Goal: Task Accomplishment & Management: Use online tool/utility

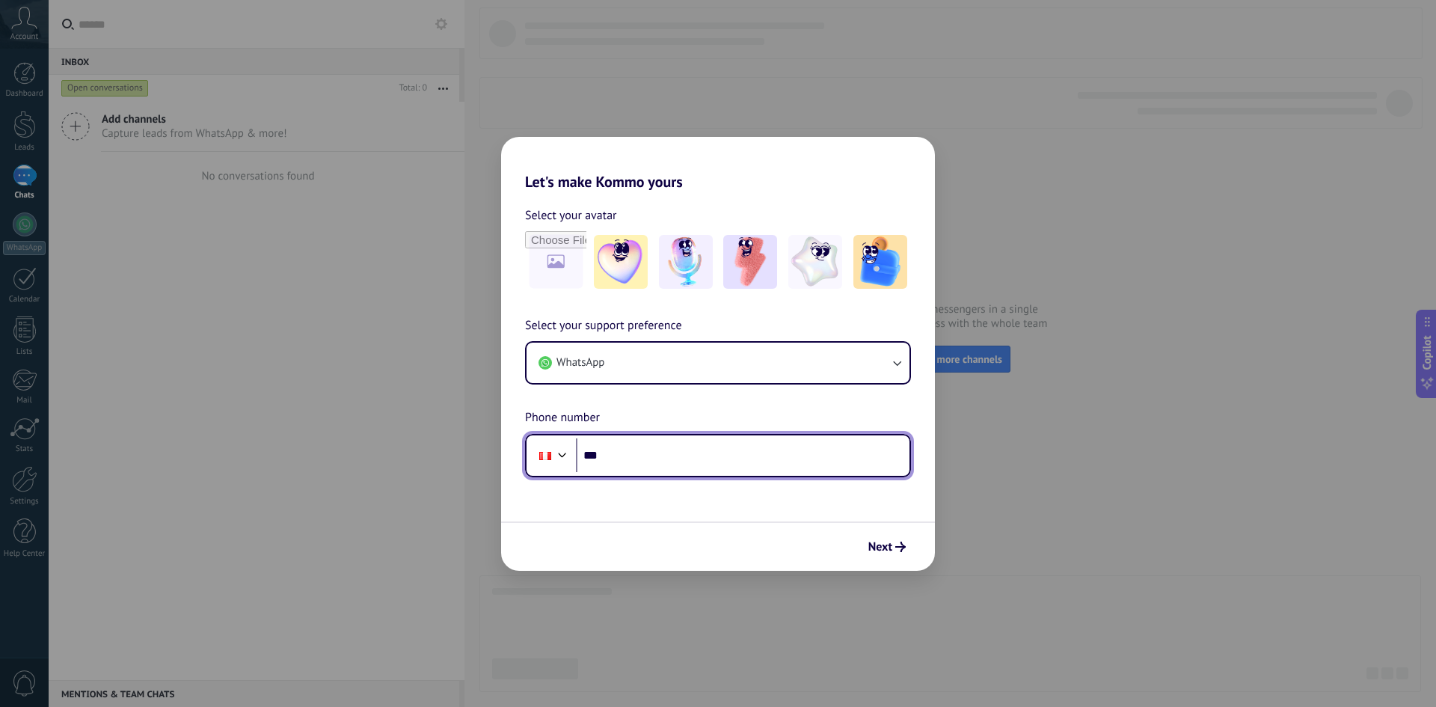
click at [668, 462] on input "***" at bounding box center [743, 455] width 334 height 34
click at [684, 459] on input "**********" at bounding box center [743, 455] width 334 height 34
type input "**********"
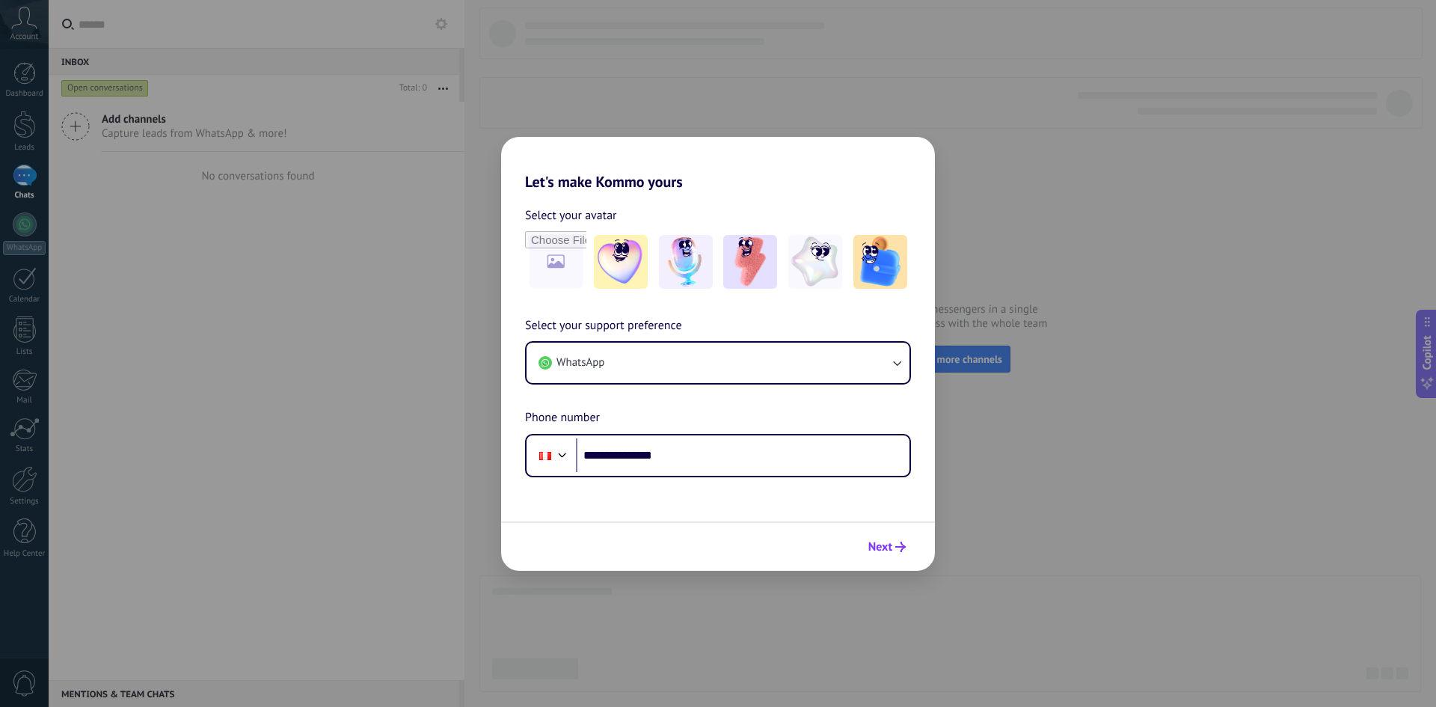
click at [897, 548] on icon "submit" at bounding box center [900, 547] width 10 height 10
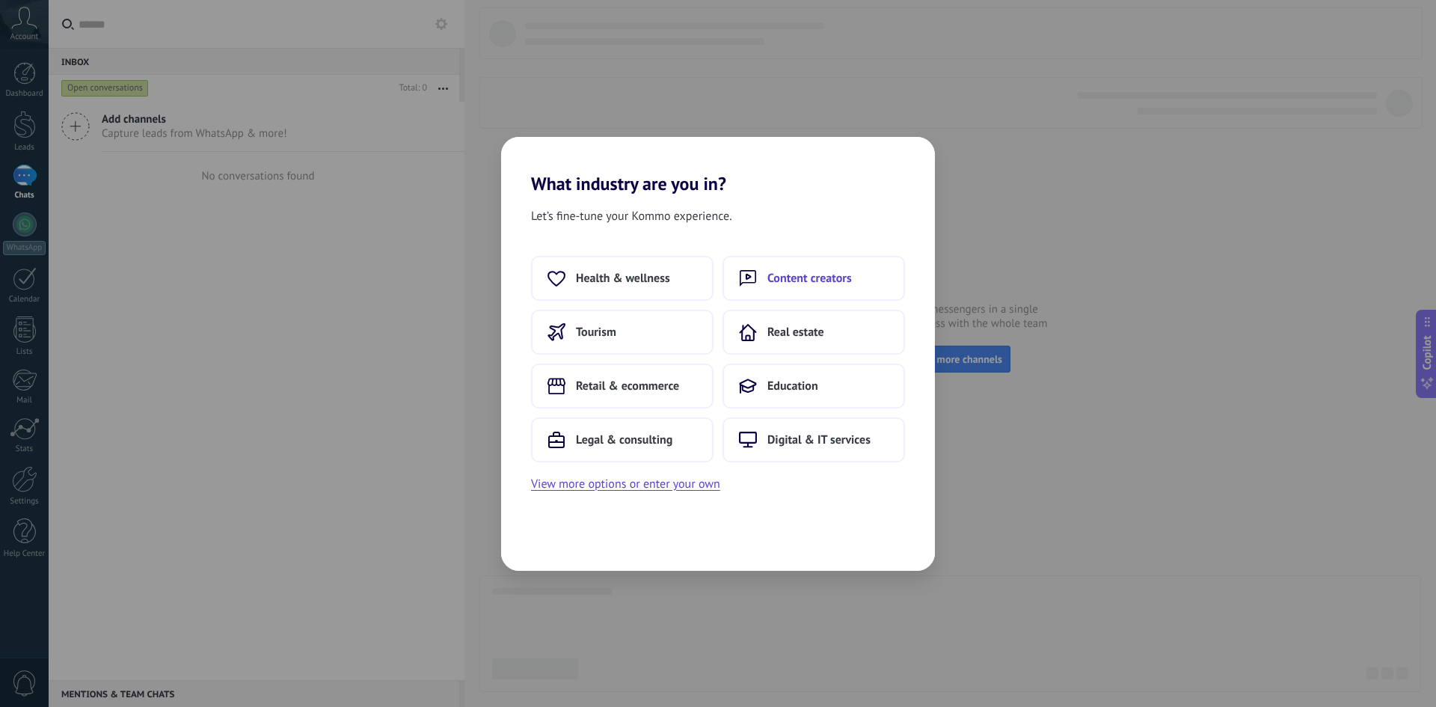
click at [771, 293] on button "Content creators" at bounding box center [814, 278] width 183 height 45
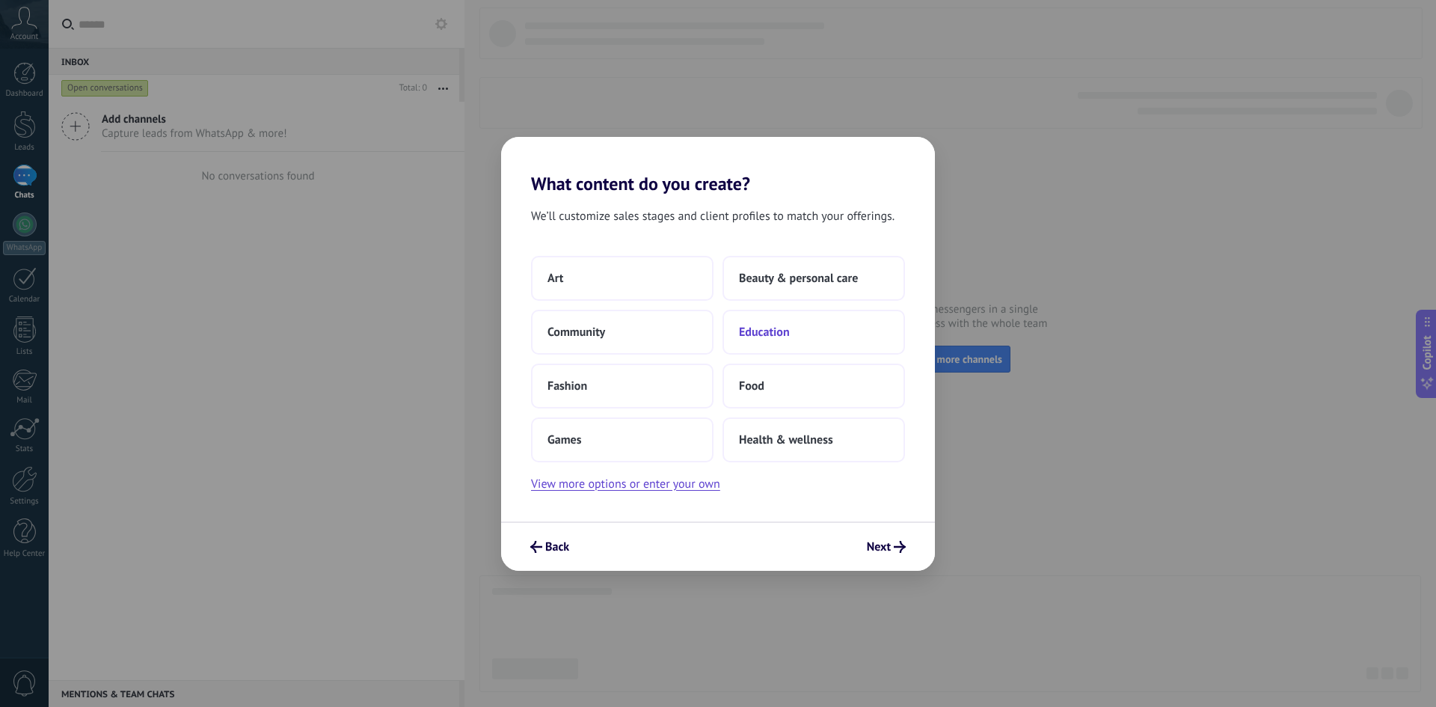
click at [759, 338] on span "Education" at bounding box center [764, 332] width 51 height 15
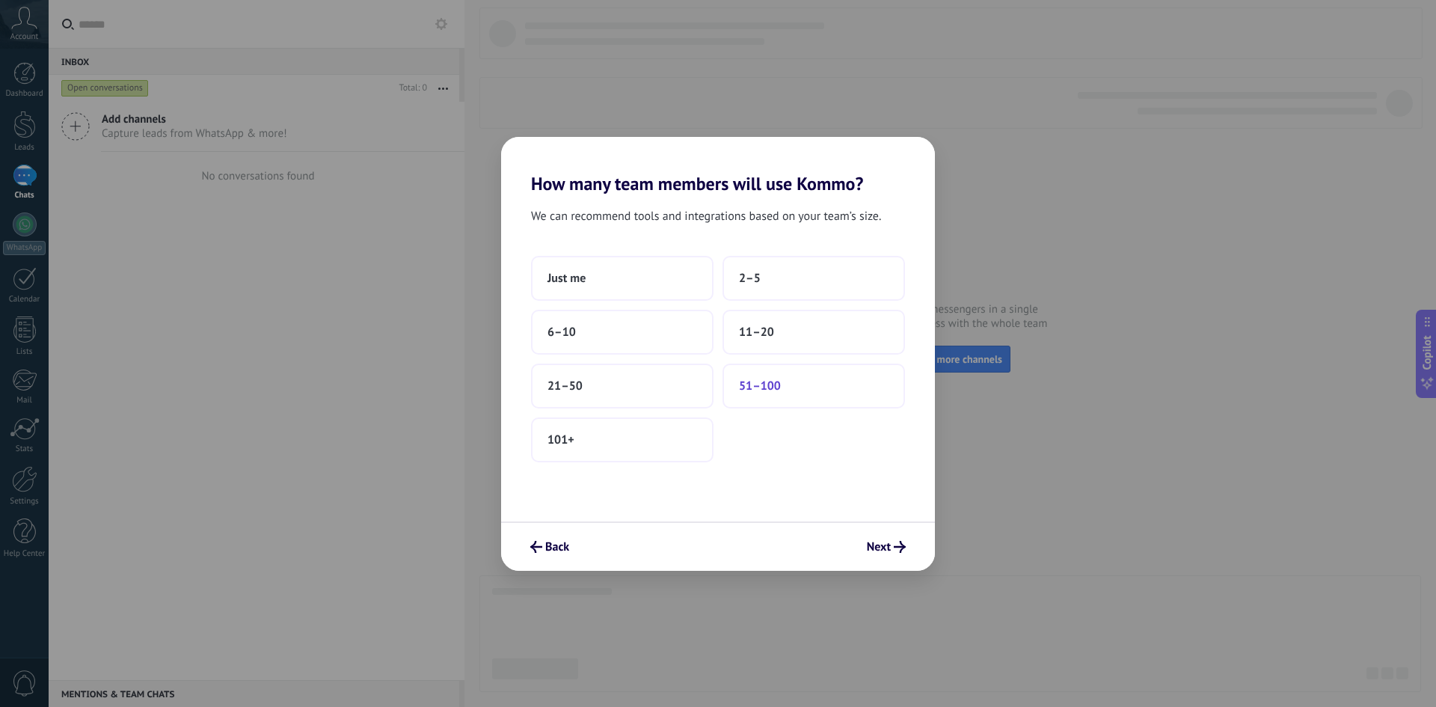
click at [775, 387] on span "51–100" at bounding box center [760, 385] width 42 height 15
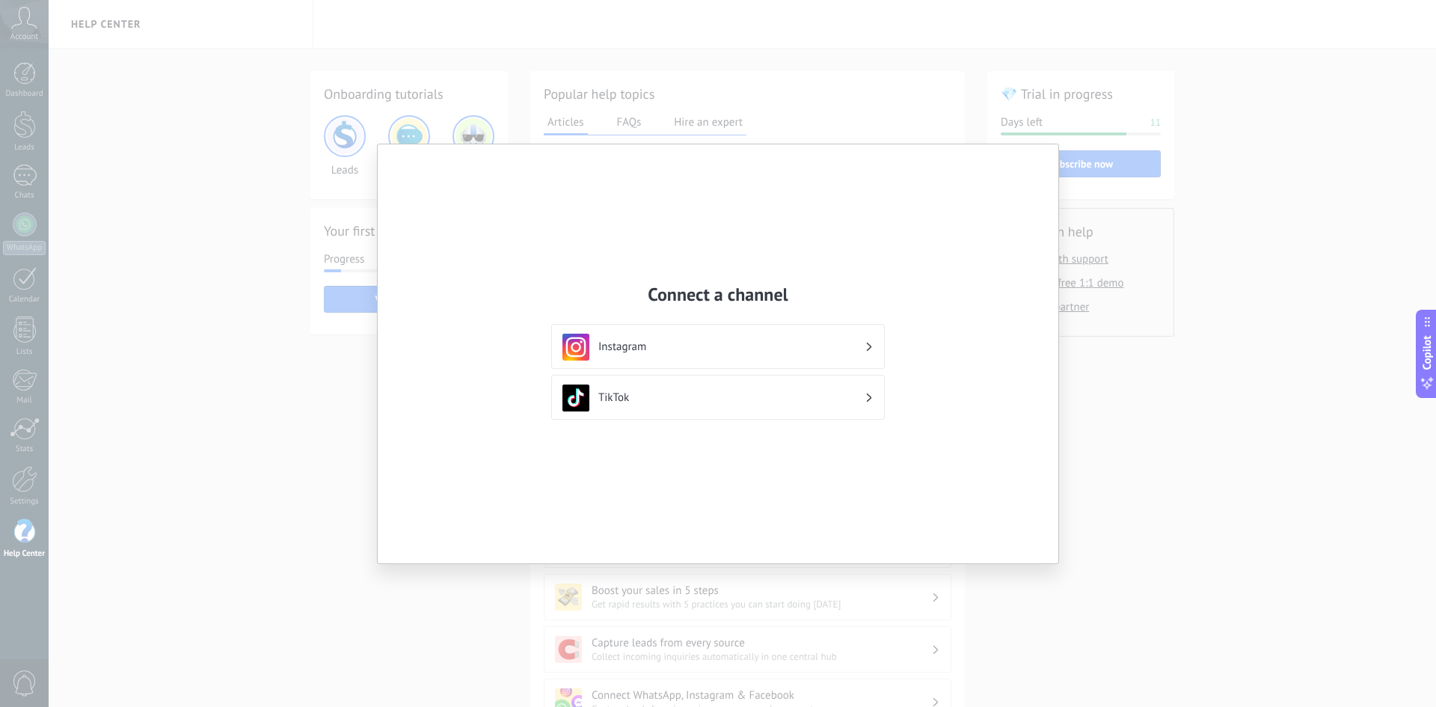
click at [271, 355] on div "Connect a channel Instagram TikTok" at bounding box center [718, 353] width 1436 height 707
click at [244, 201] on div "Connect a channel Instagram TikTok" at bounding box center [718, 353] width 1436 height 707
click at [280, 87] on div "Connect a channel Instagram TikTok" at bounding box center [718, 353] width 1436 height 707
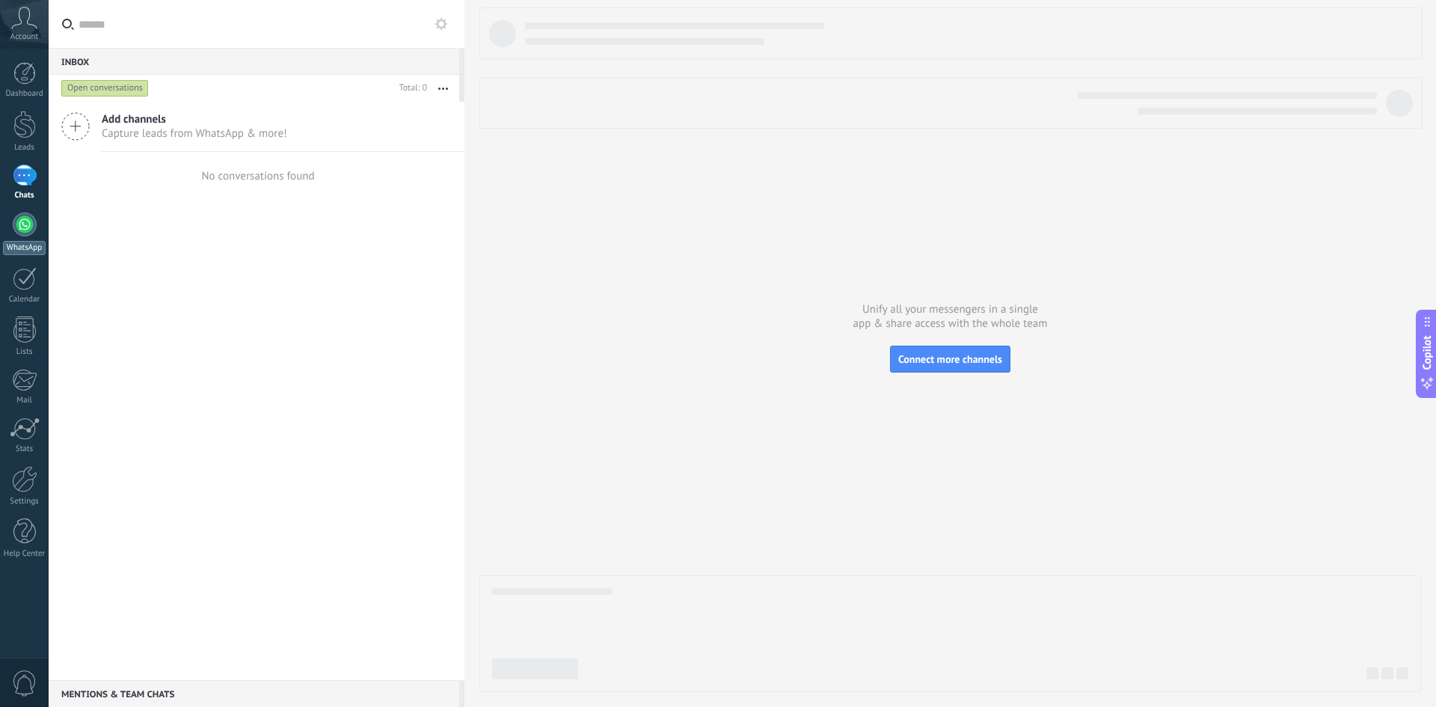
click at [18, 219] on div at bounding box center [25, 224] width 24 height 24
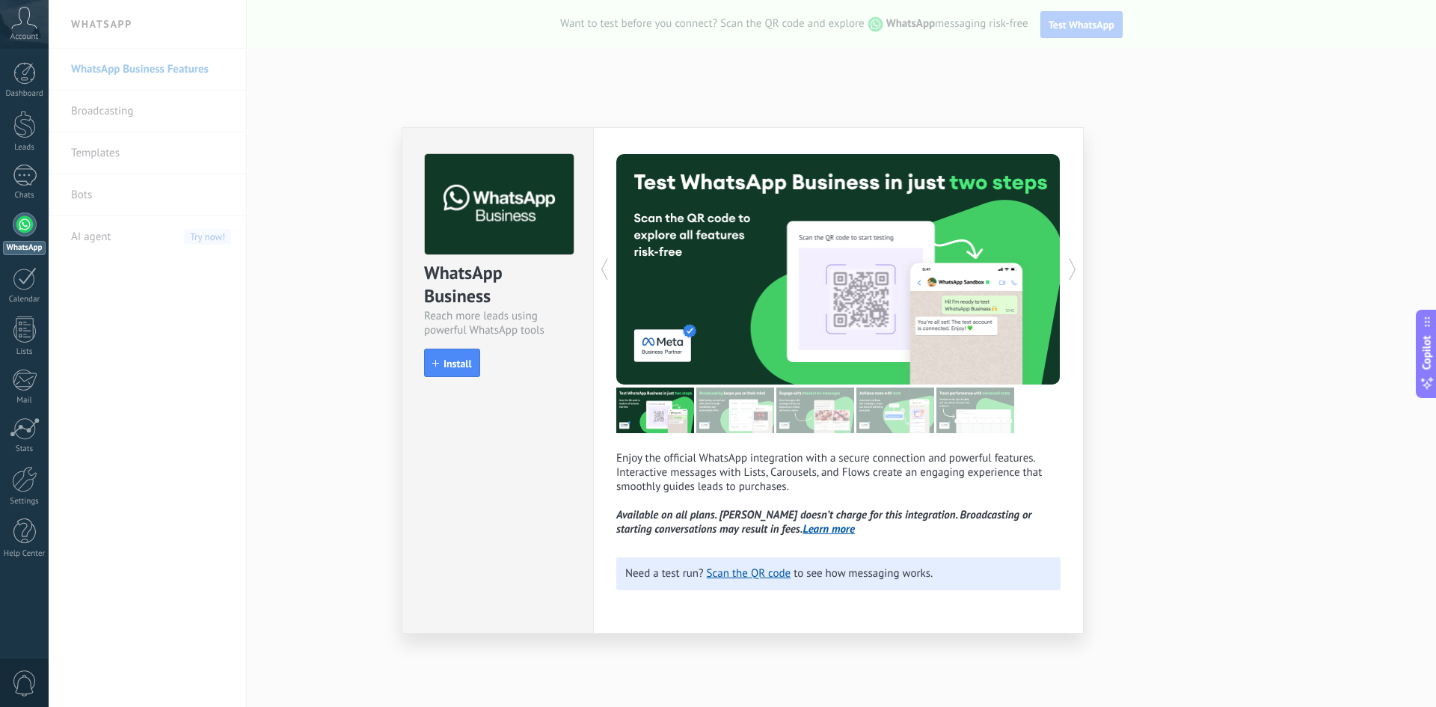
click at [365, 280] on div "WhatsApp Business Reach more leads using powerful WhatsApp tools install Instal…" at bounding box center [742, 353] width 1387 height 707
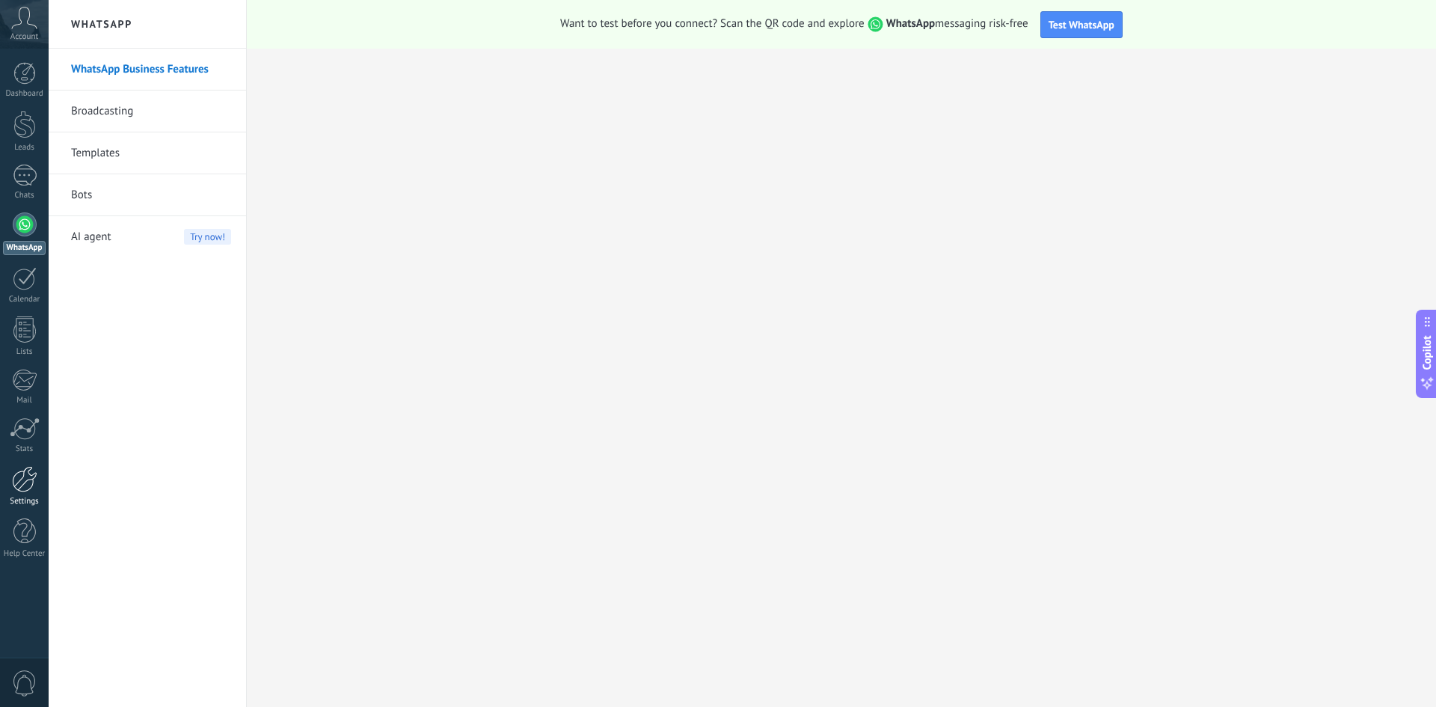
click at [25, 486] on div at bounding box center [24, 479] width 25 height 26
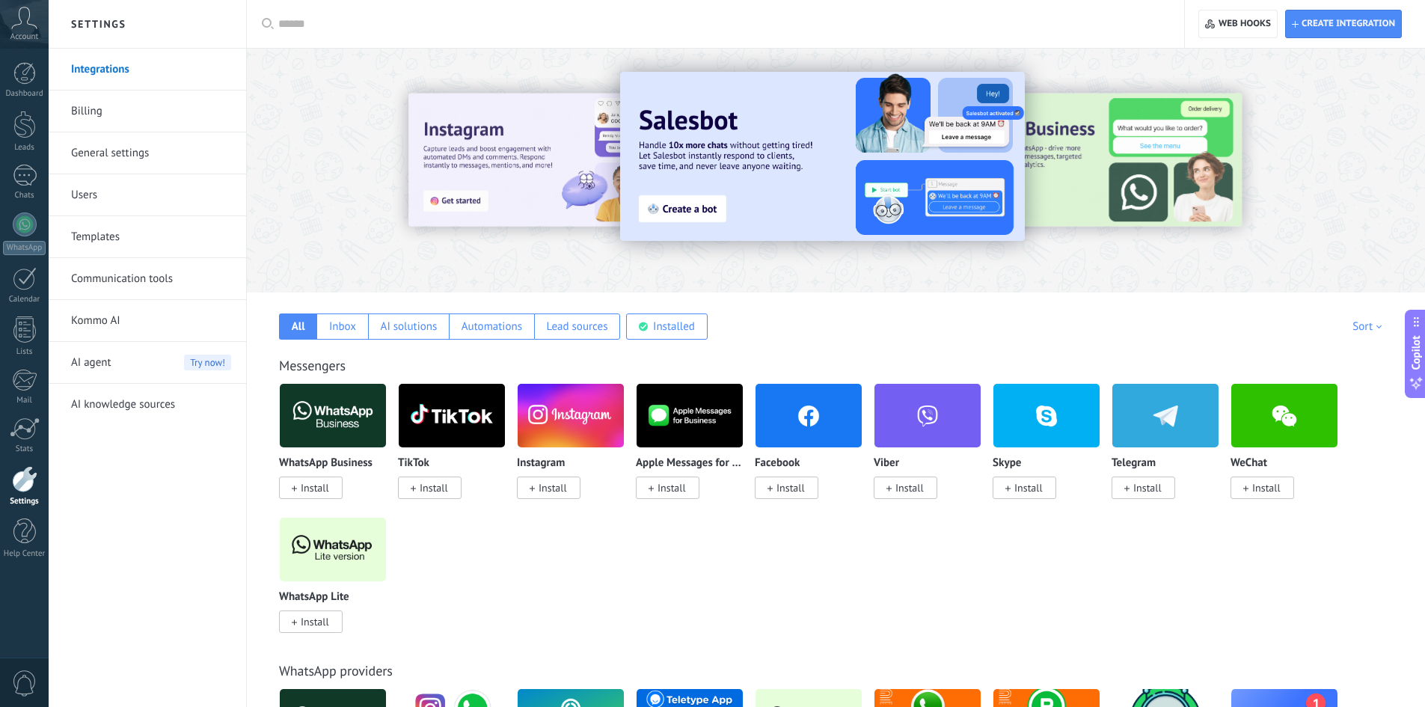
click at [330, 565] on img at bounding box center [333, 549] width 106 height 73
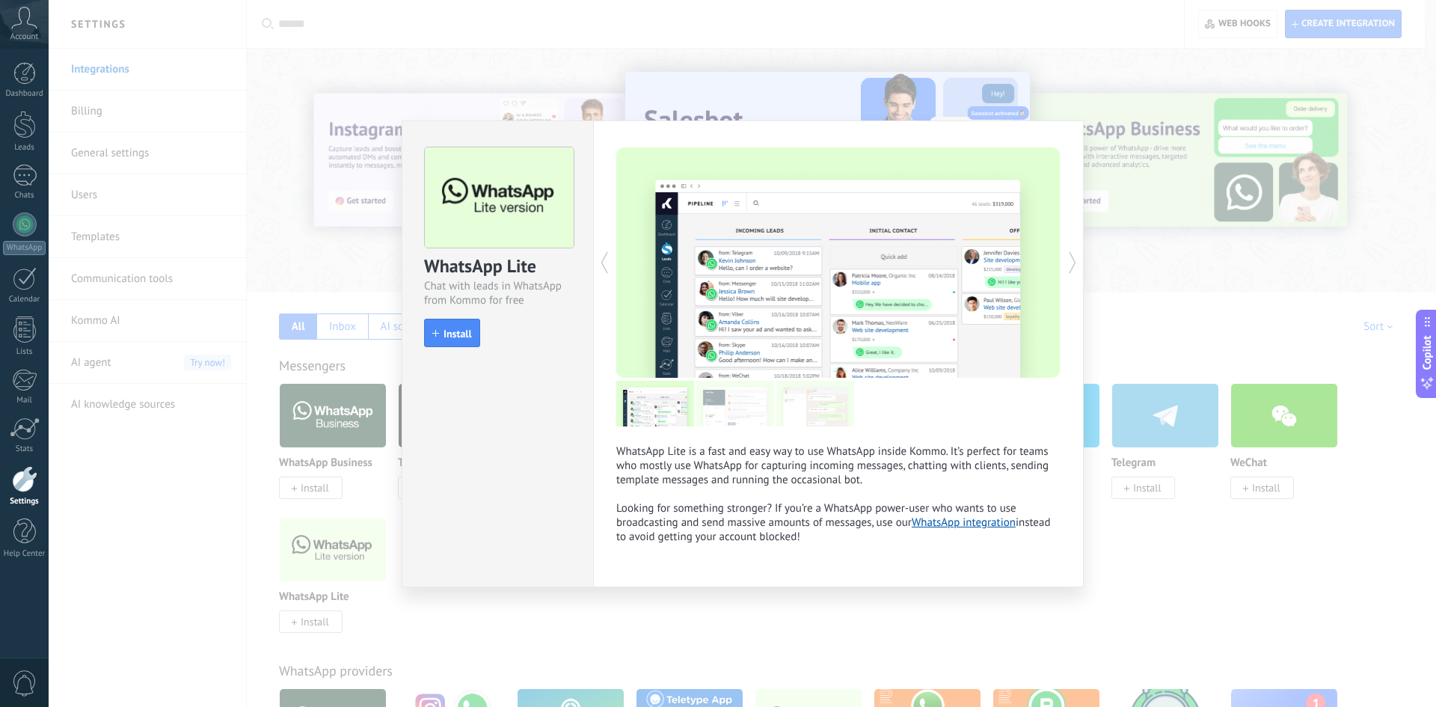
click at [319, 622] on div "WhatsApp Lite Chat with leads in WhatsApp from Kommo for free install Install W…" at bounding box center [742, 353] width 1387 height 707
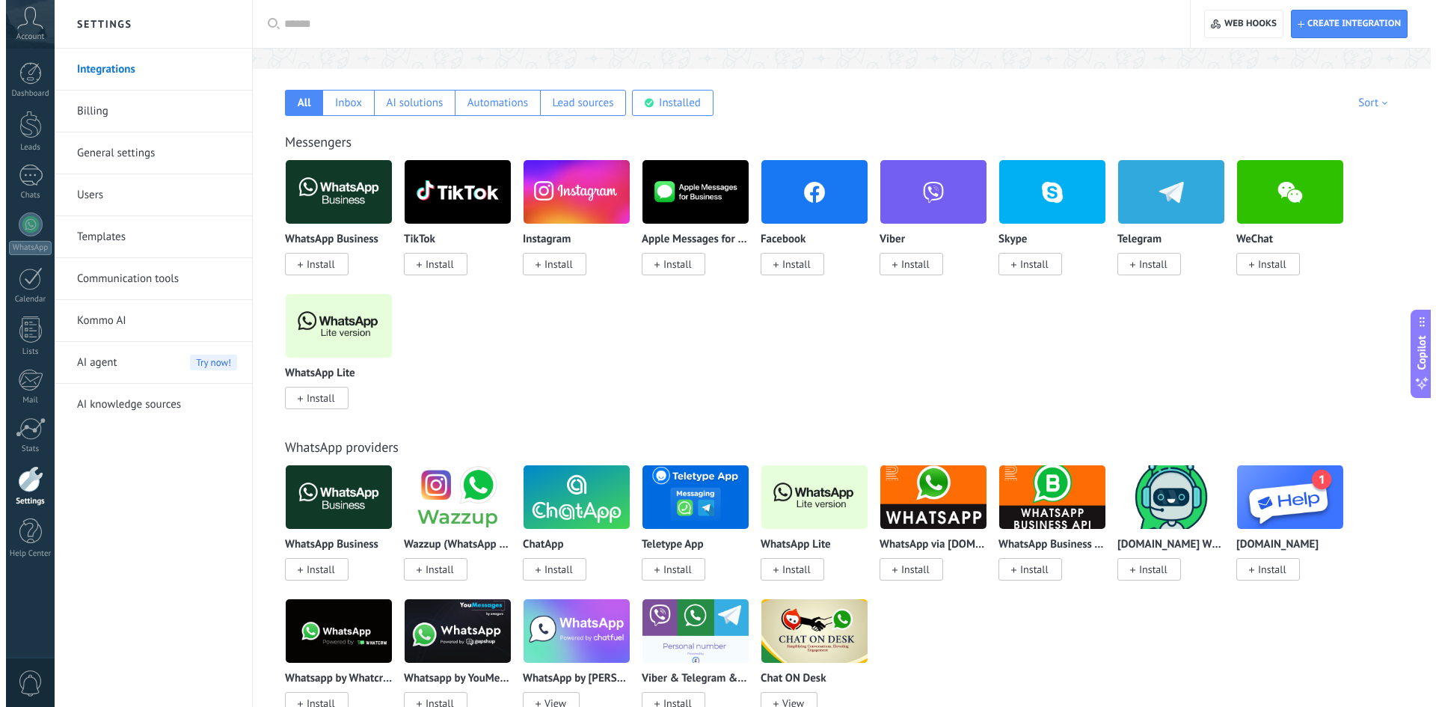
scroll to position [224, 0]
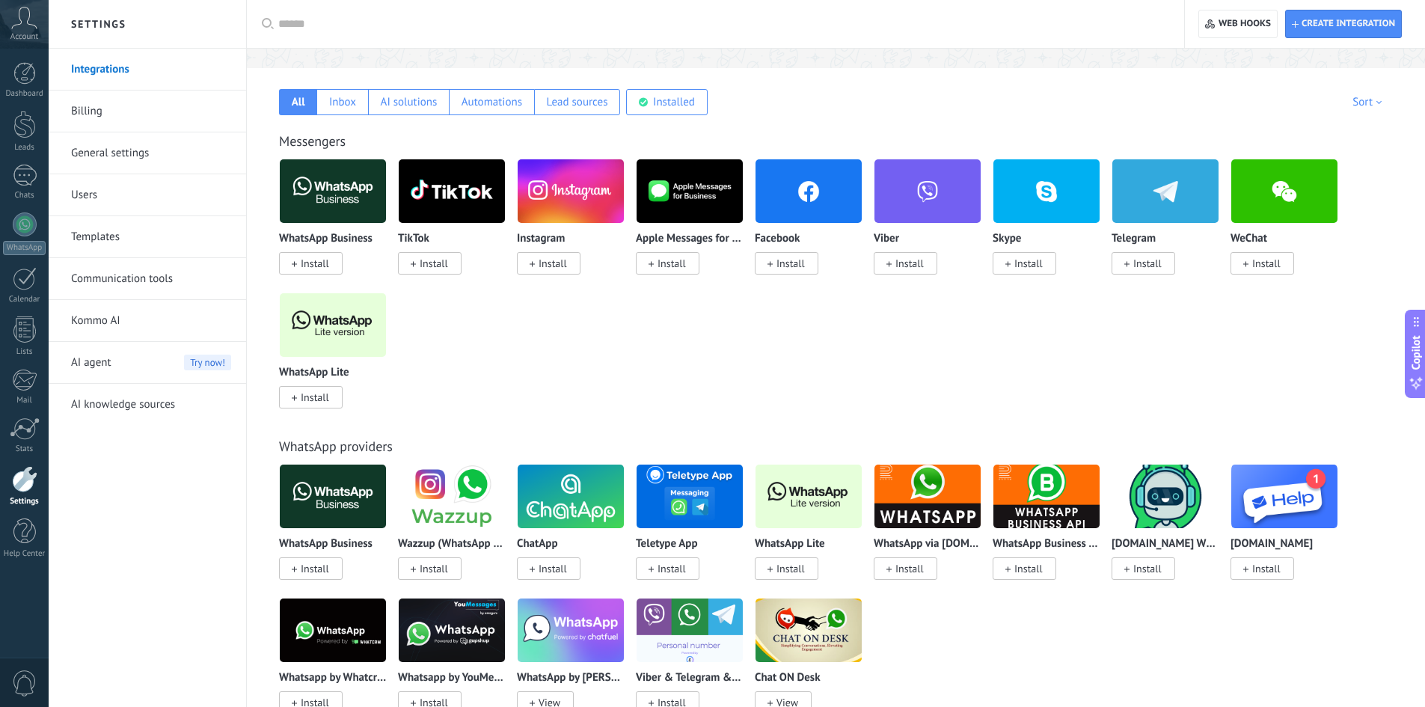
click at [316, 398] on span "Install" at bounding box center [315, 396] width 28 height 13
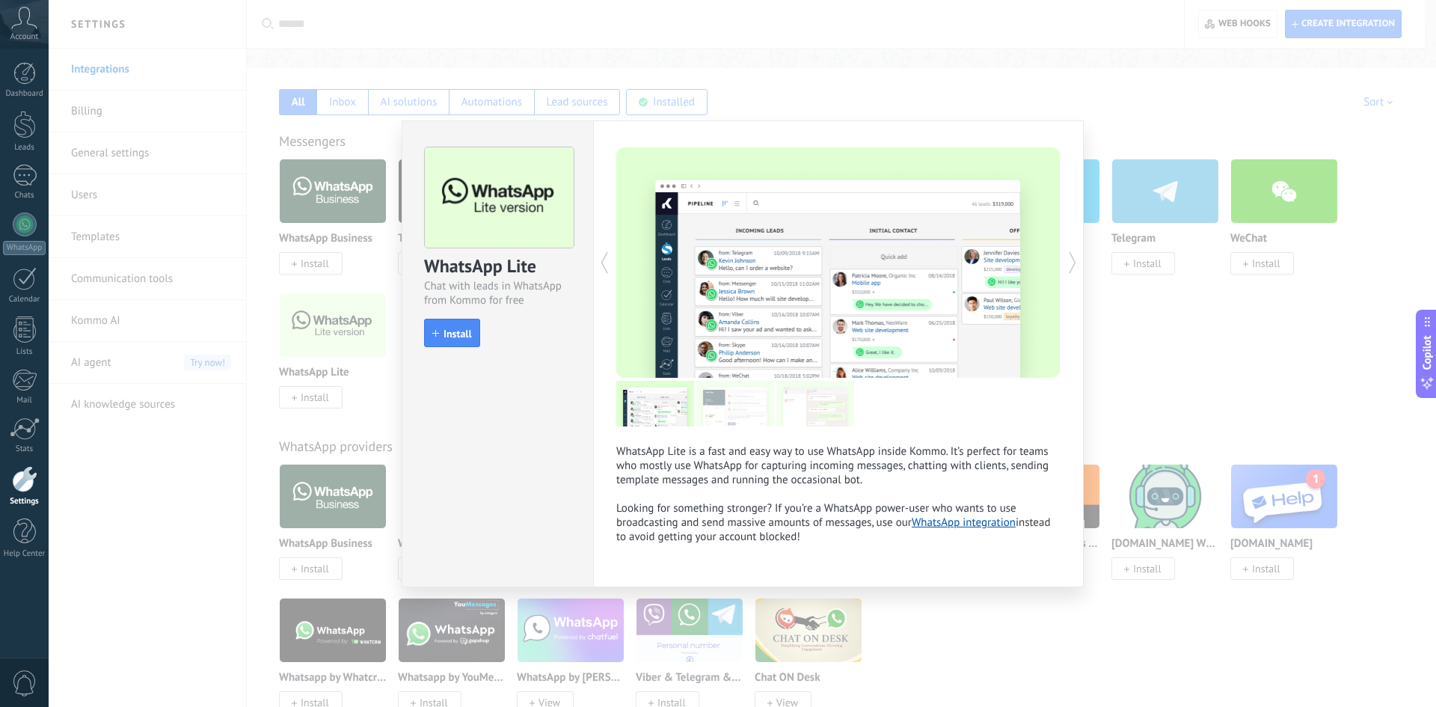
click at [334, 331] on div "WhatsApp Lite Chat with leads in WhatsApp from Kommo for free install Install W…" at bounding box center [742, 353] width 1387 height 707
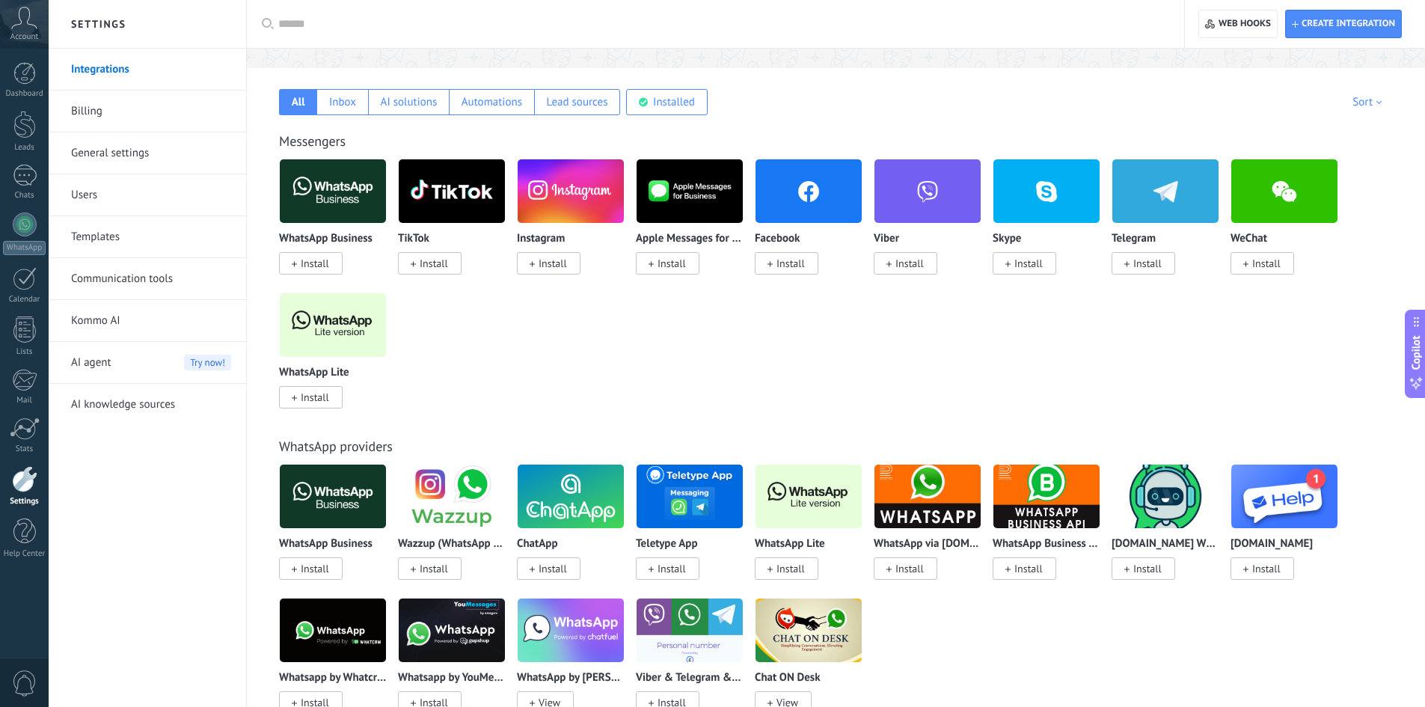
click at [316, 393] on span "Install" at bounding box center [315, 396] width 28 height 13
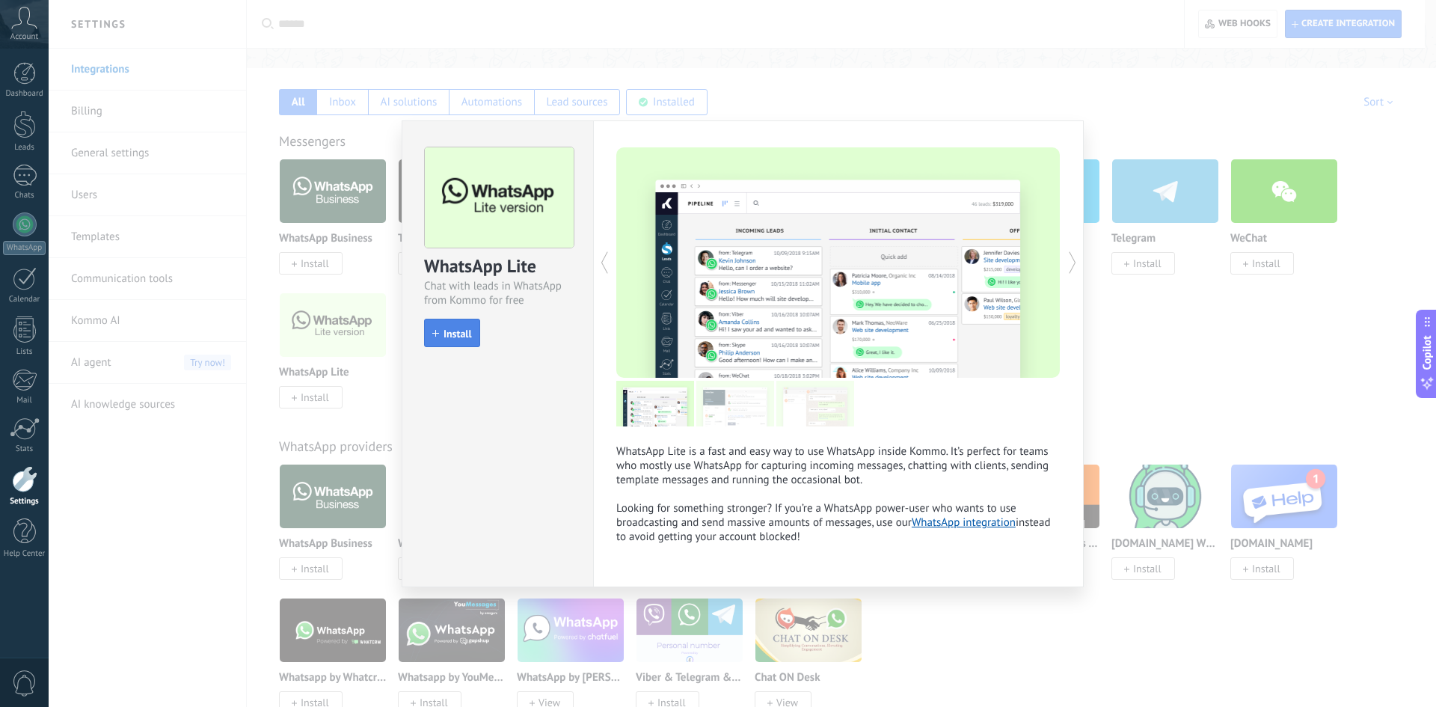
click at [464, 332] on span "Install" at bounding box center [458, 333] width 28 height 10
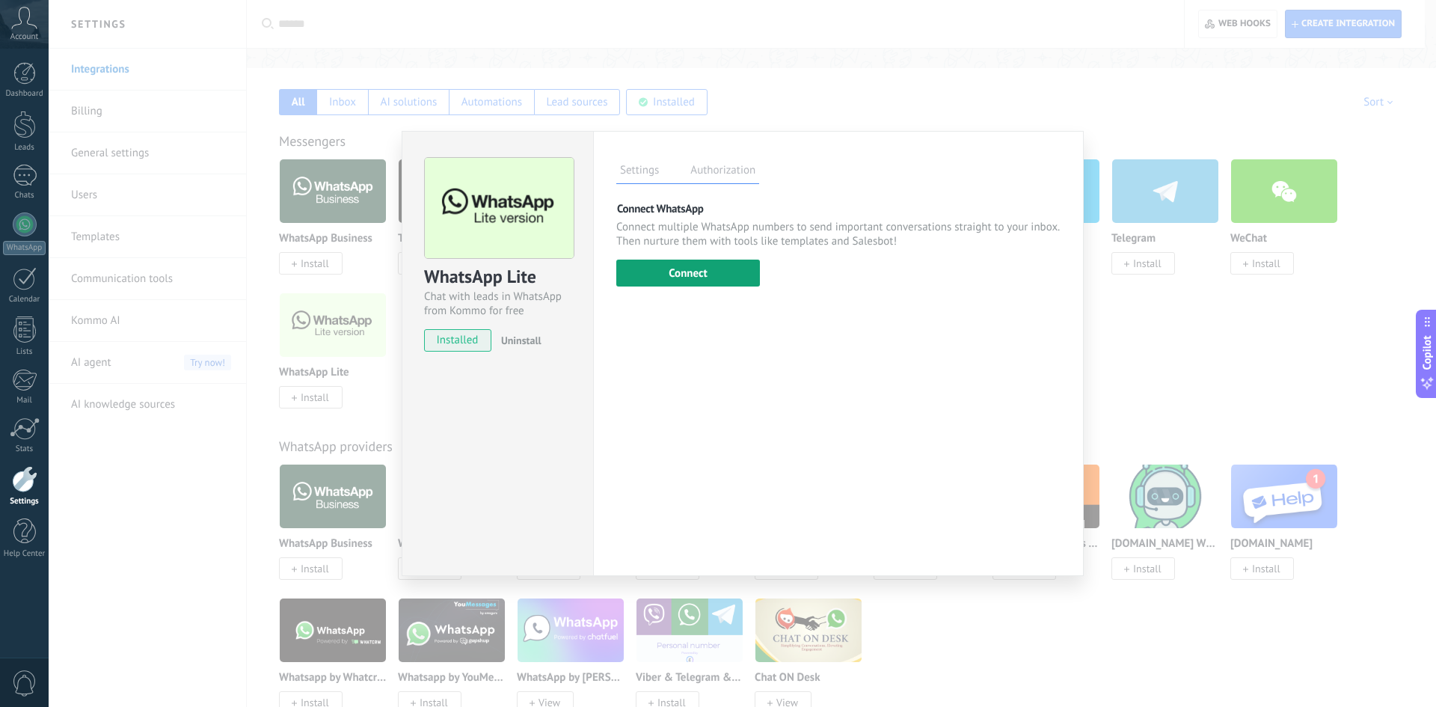
click at [675, 278] on button "Connect" at bounding box center [688, 273] width 144 height 27
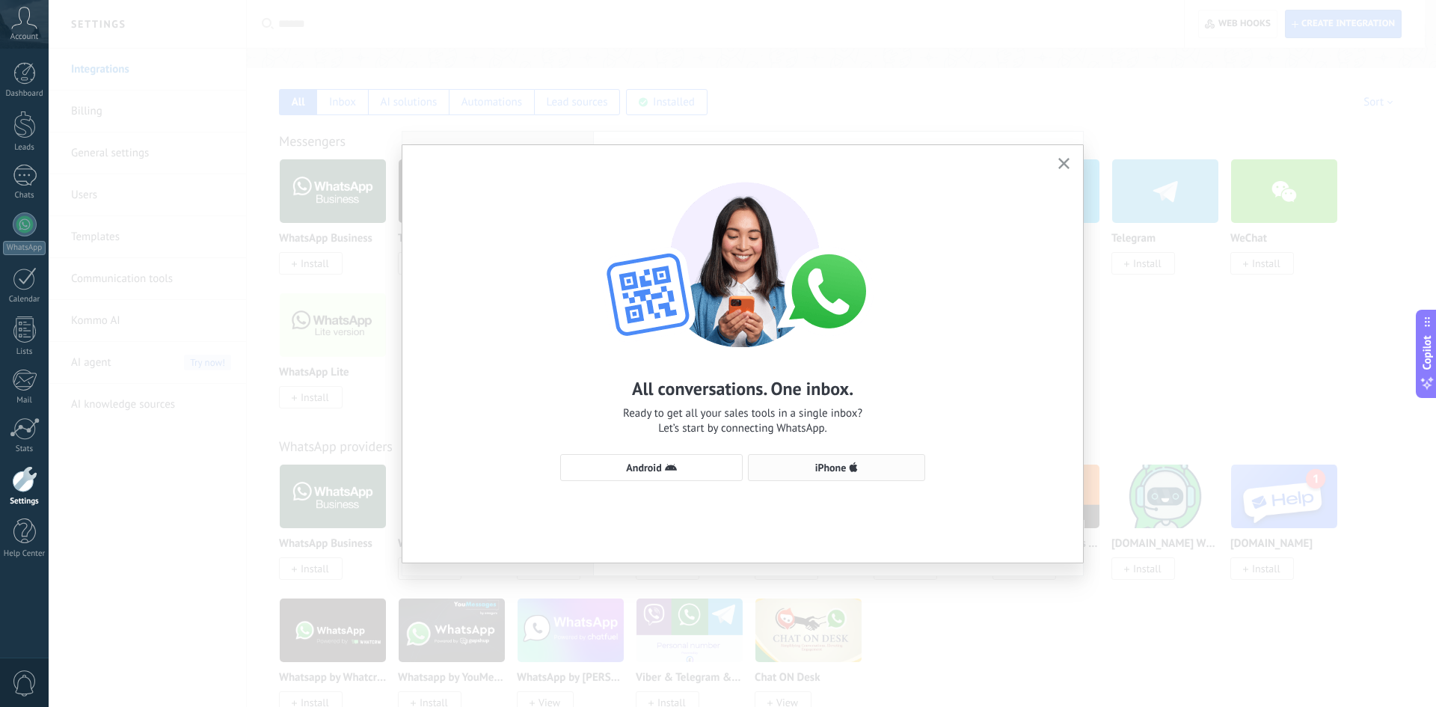
click at [858, 470] on icon "button" at bounding box center [853, 467] width 9 height 12
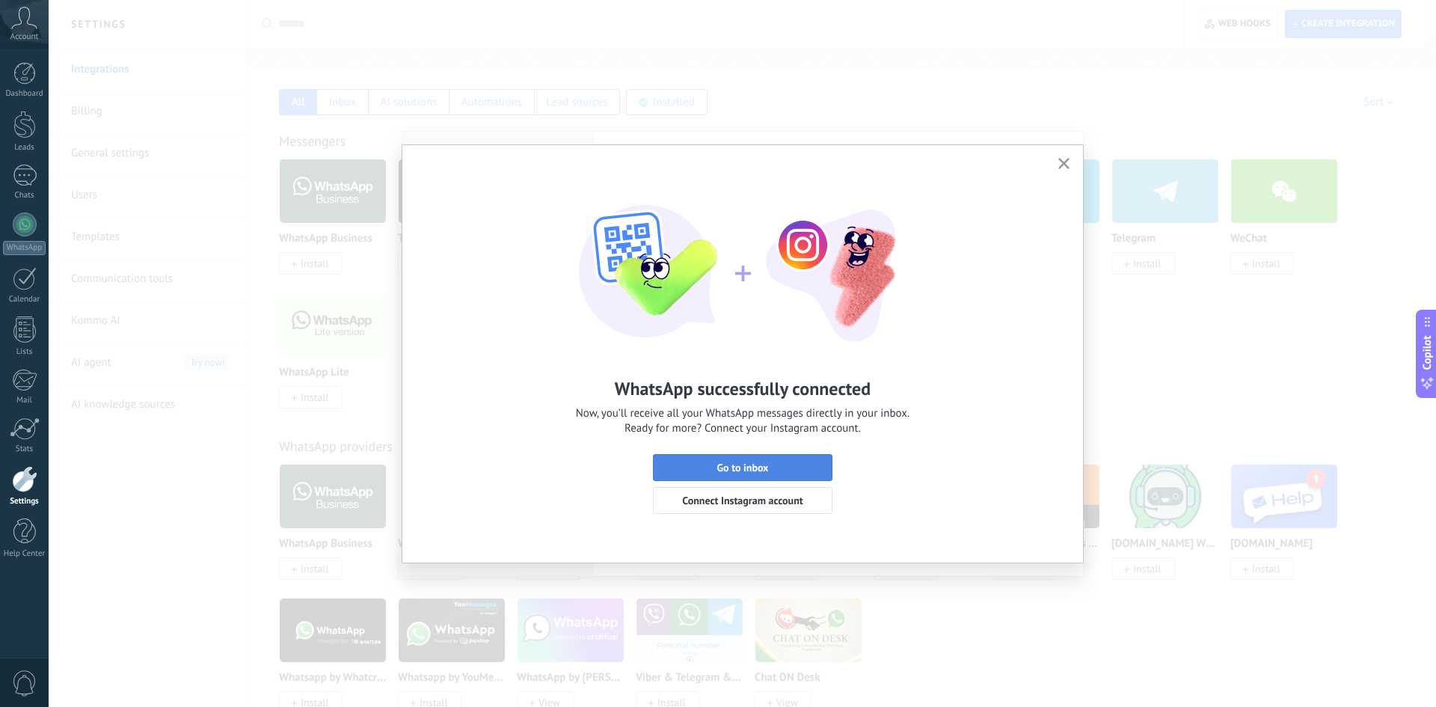
click at [720, 470] on span "Go to inbox" at bounding box center [743, 467] width 52 height 10
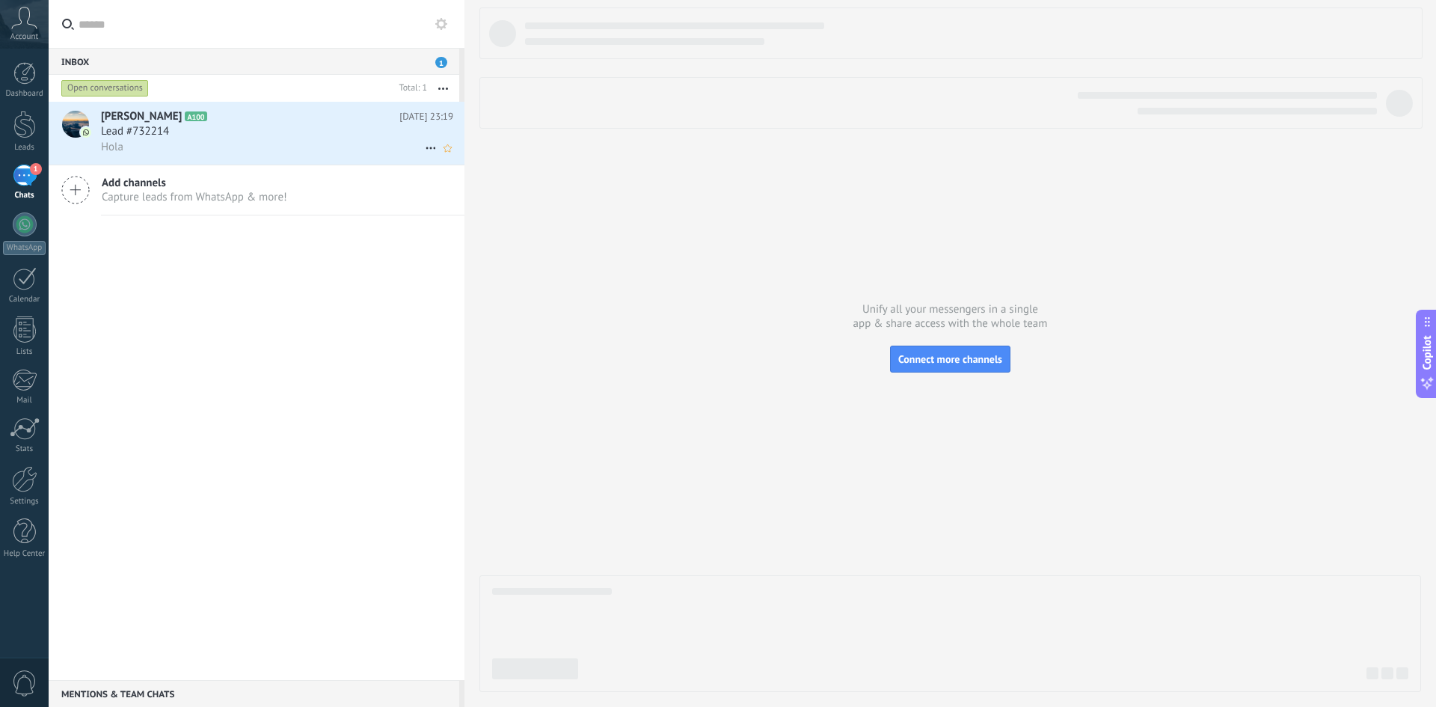
click at [317, 138] on div "Lead #732214" at bounding box center [277, 131] width 352 height 15
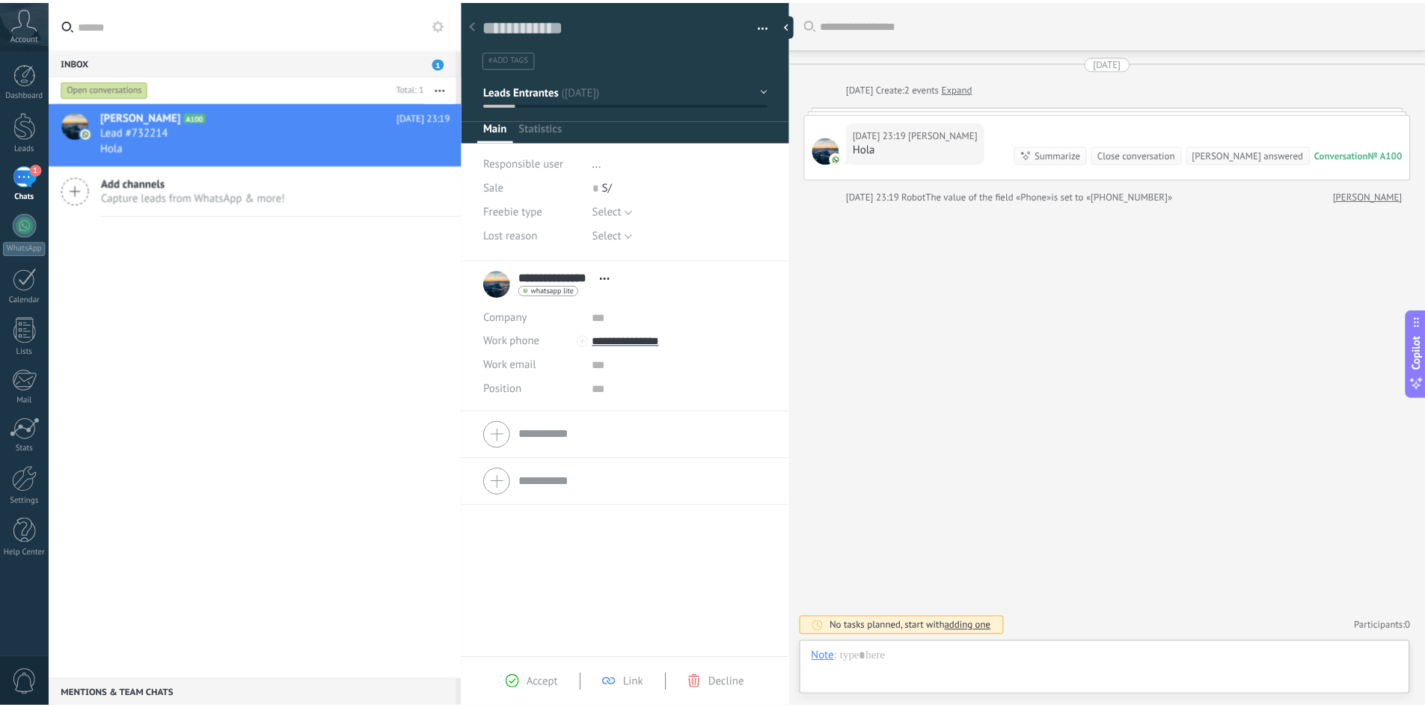
scroll to position [22, 0]
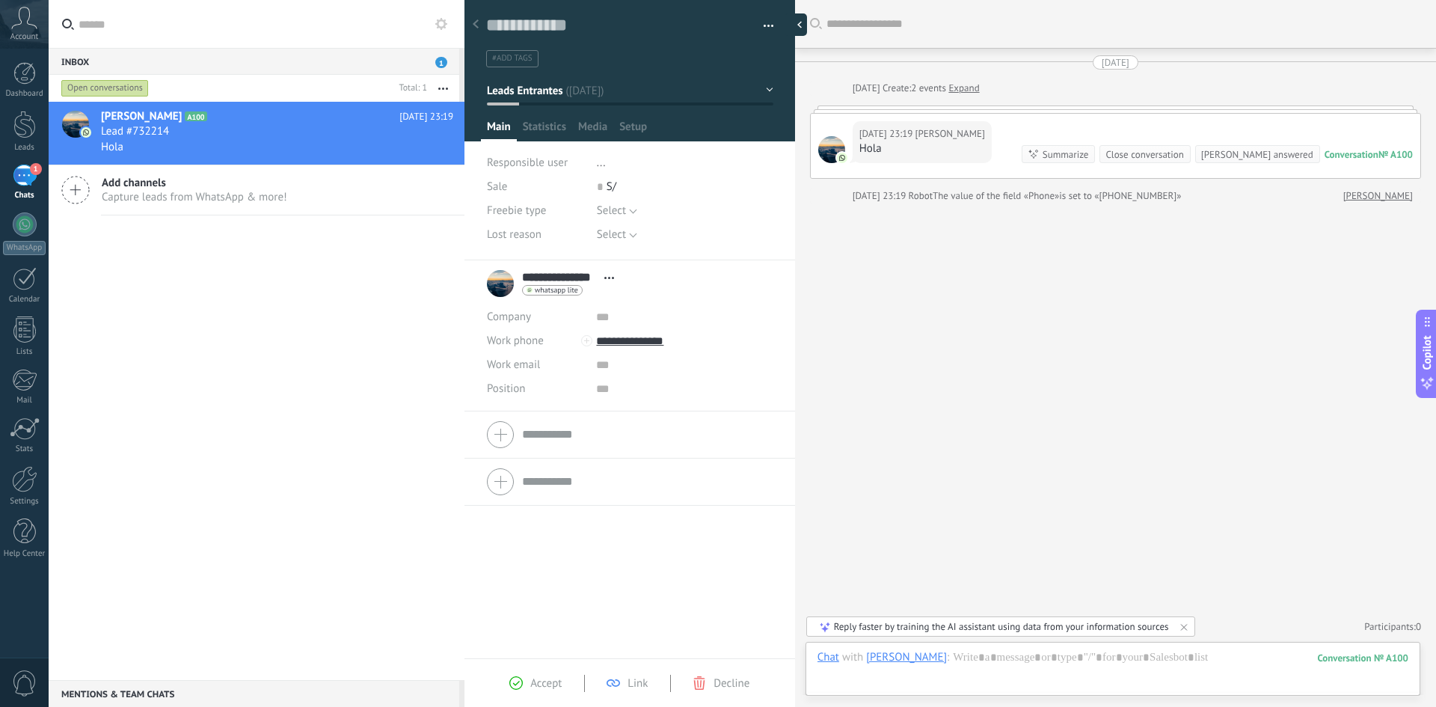
click at [799, 19] on div at bounding box center [796, 24] width 22 height 22
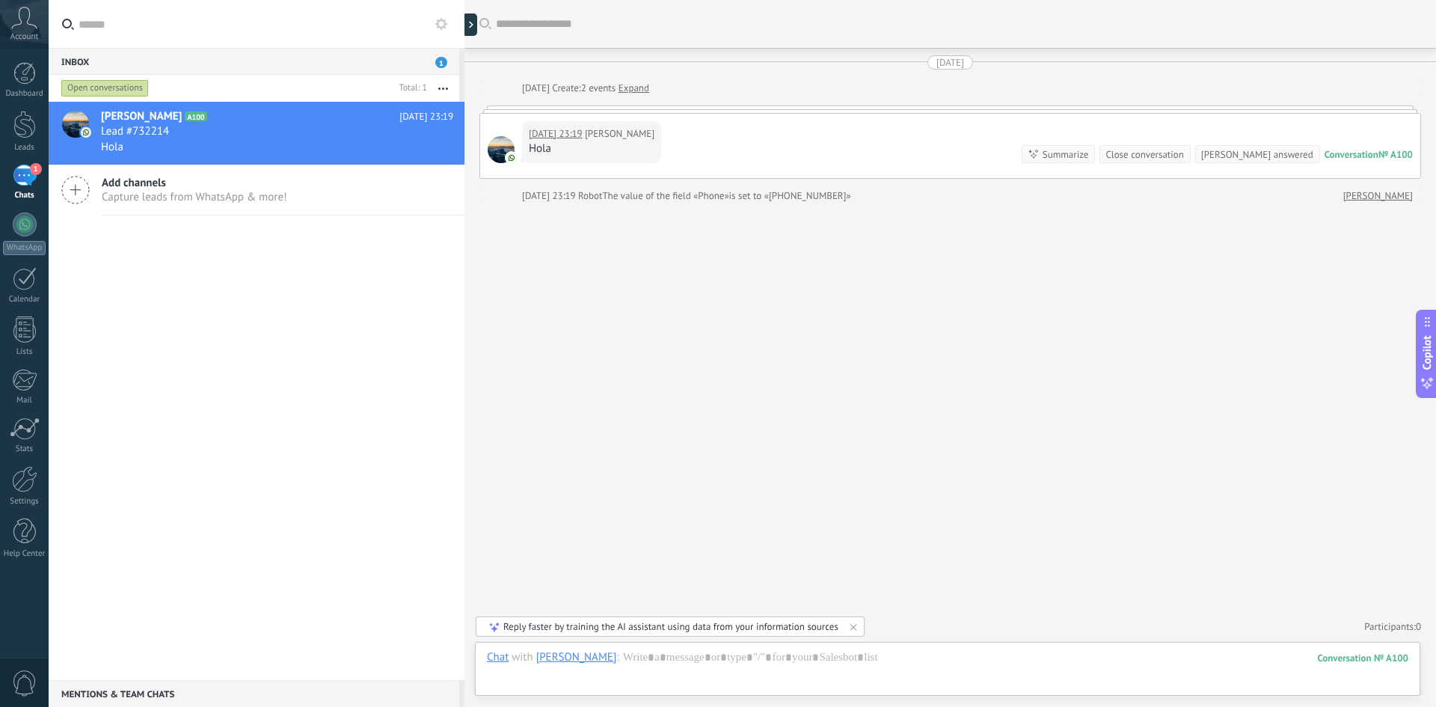
click at [549, 143] on div "Hola" at bounding box center [592, 148] width 126 height 15
click at [499, 123] on div "[DATE] 23:19 [PERSON_NAME] Hola Conversation № A100 Conversation № A100 Summari…" at bounding box center [950, 146] width 940 height 64
click at [495, 108] on div at bounding box center [950, 108] width 942 height 7
click at [28, 77] on div at bounding box center [24, 73] width 22 height 22
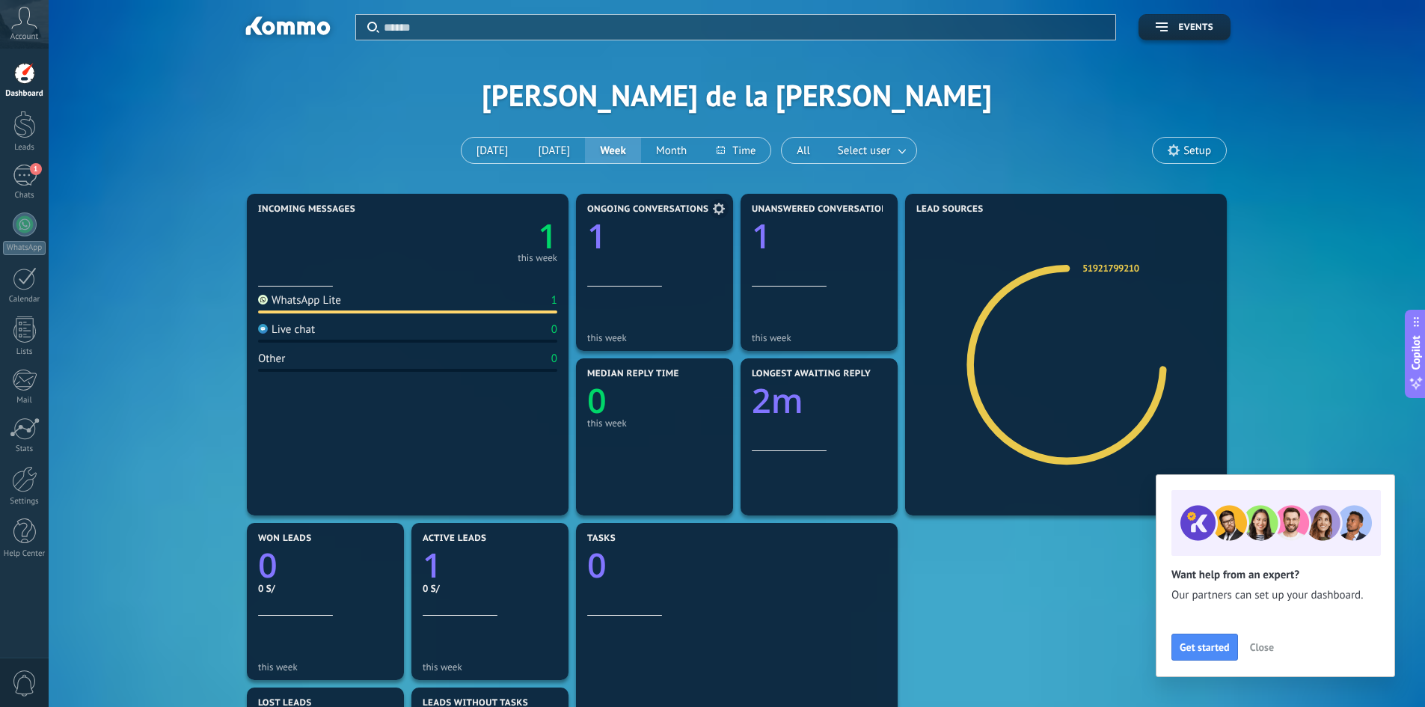
click at [653, 273] on div "Ongoing conversations 1" at bounding box center [654, 245] width 135 height 82
click at [23, 130] on div at bounding box center [24, 125] width 22 height 28
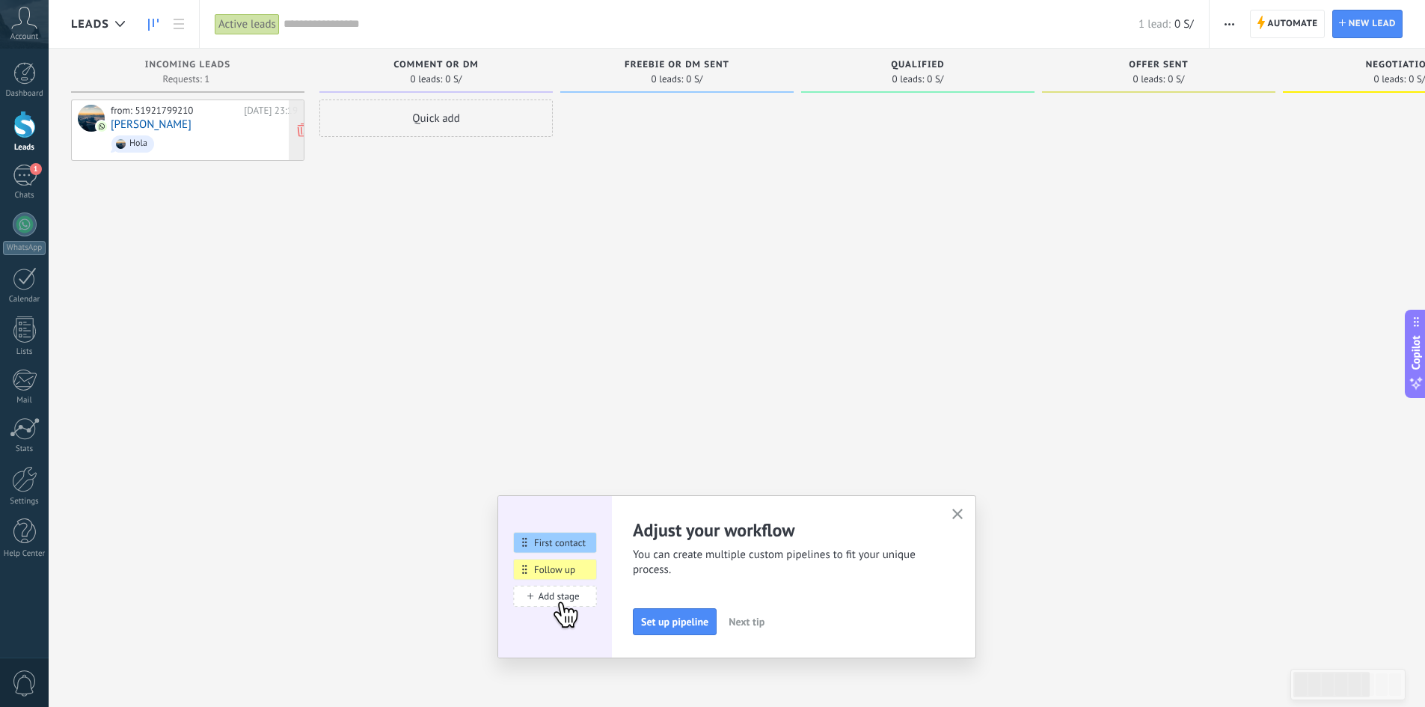
click at [179, 124] on link "[PERSON_NAME]" at bounding box center [151, 124] width 81 height 13
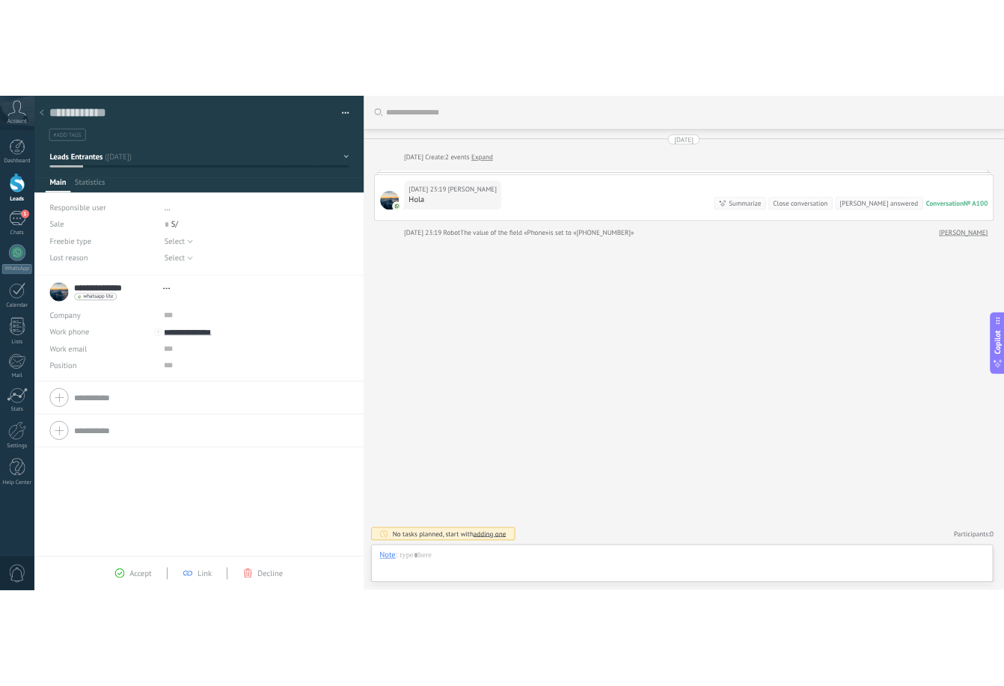
scroll to position [22, 0]
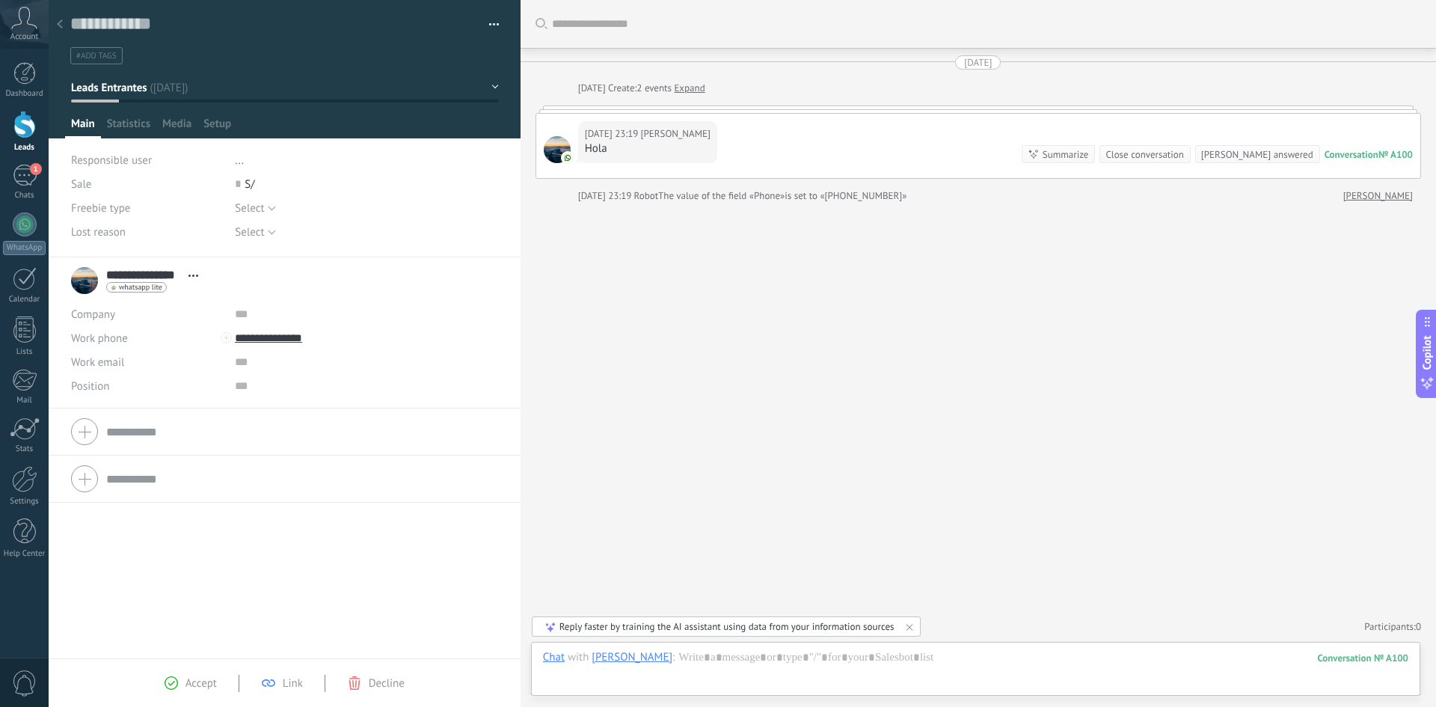
click at [68, 25] on div at bounding box center [59, 24] width 21 height 29
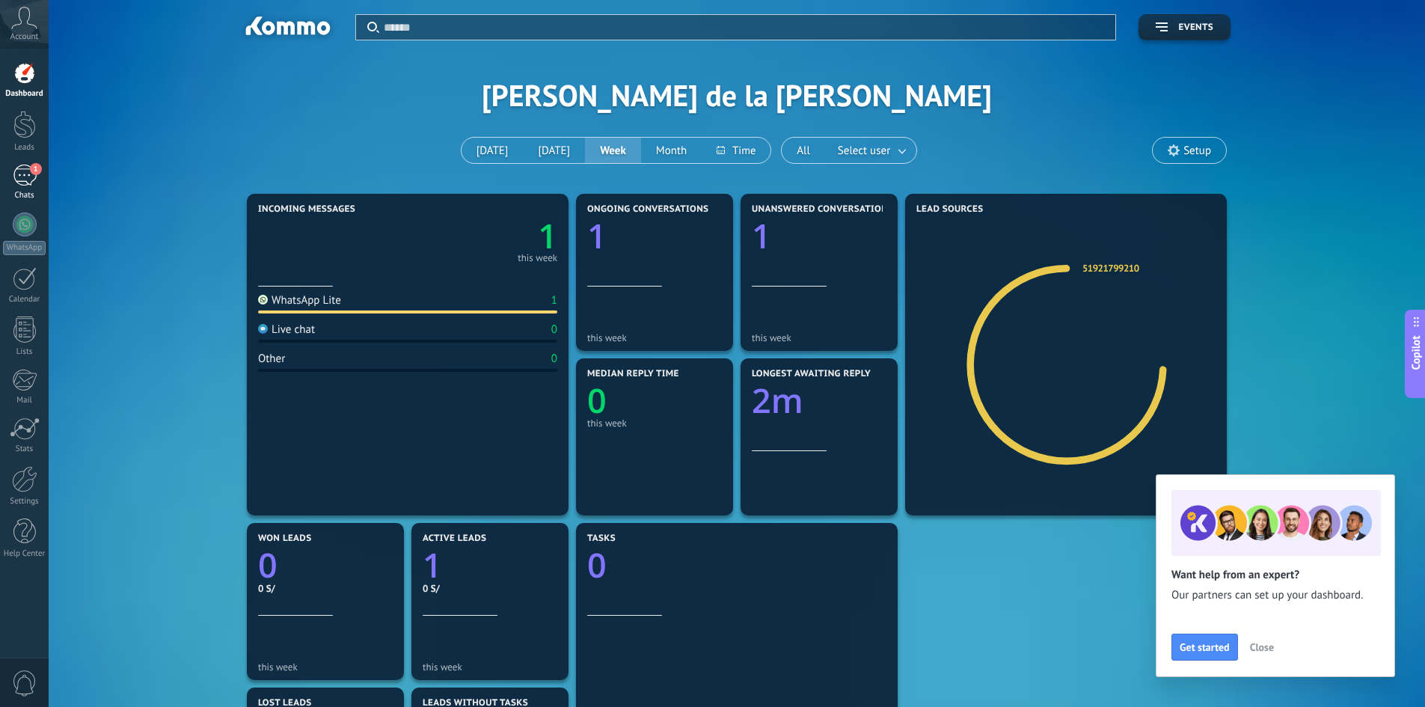
click at [16, 174] on div "1" at bounding box center [25, 176] width 24 height 22
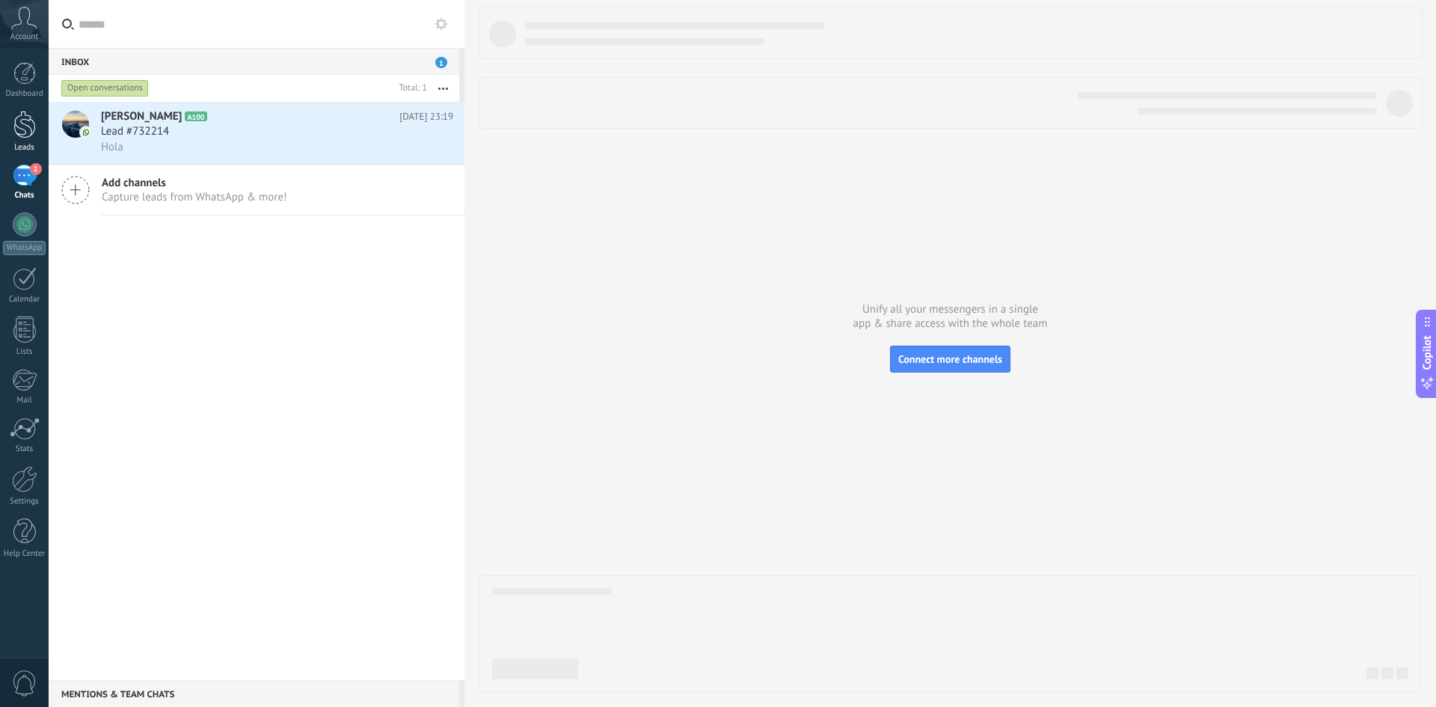
click at [25, 133] on div at bounding box center [24, 125] width 22 height 28
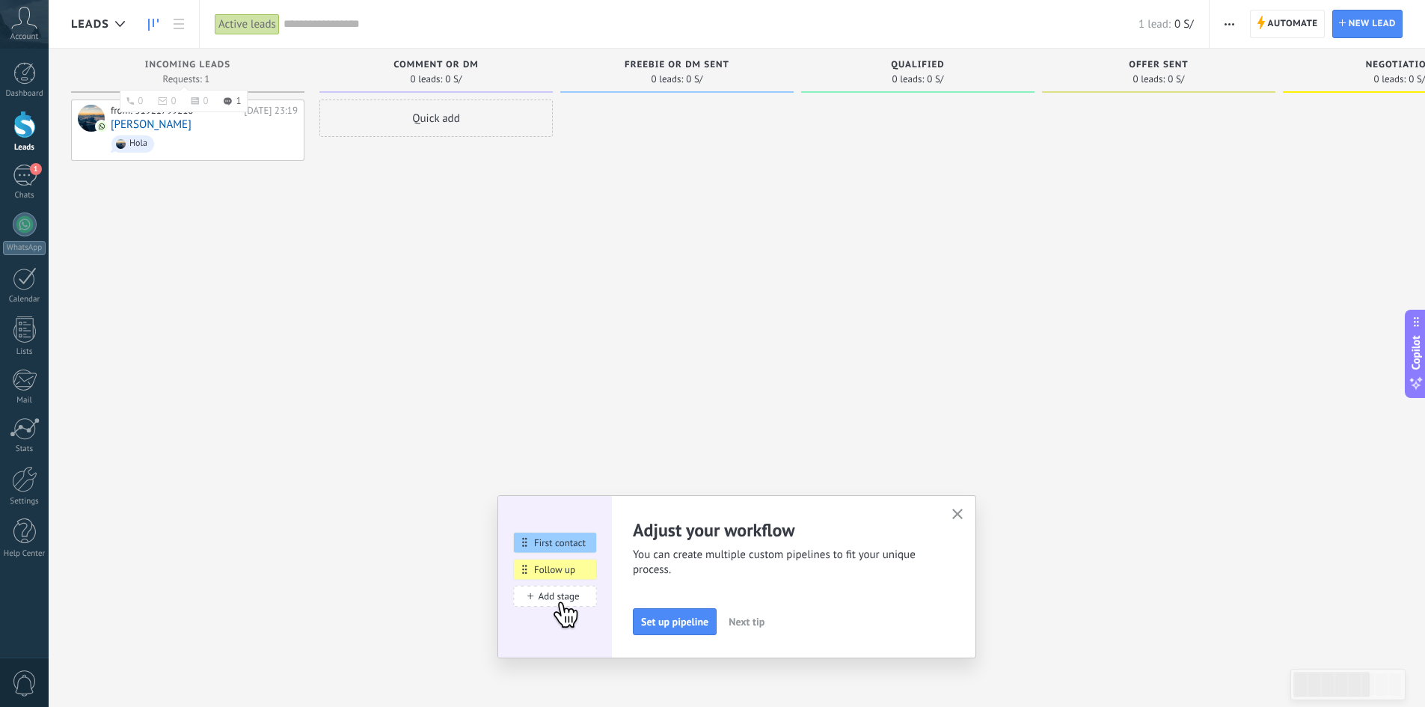
click at [194, 63] on span "Incoming leads" at bounding box center [187, 65] width 85 height 10
click at [215, 66] on span "Incoming leads" at bounding box center [187, 65] width 85 height 10
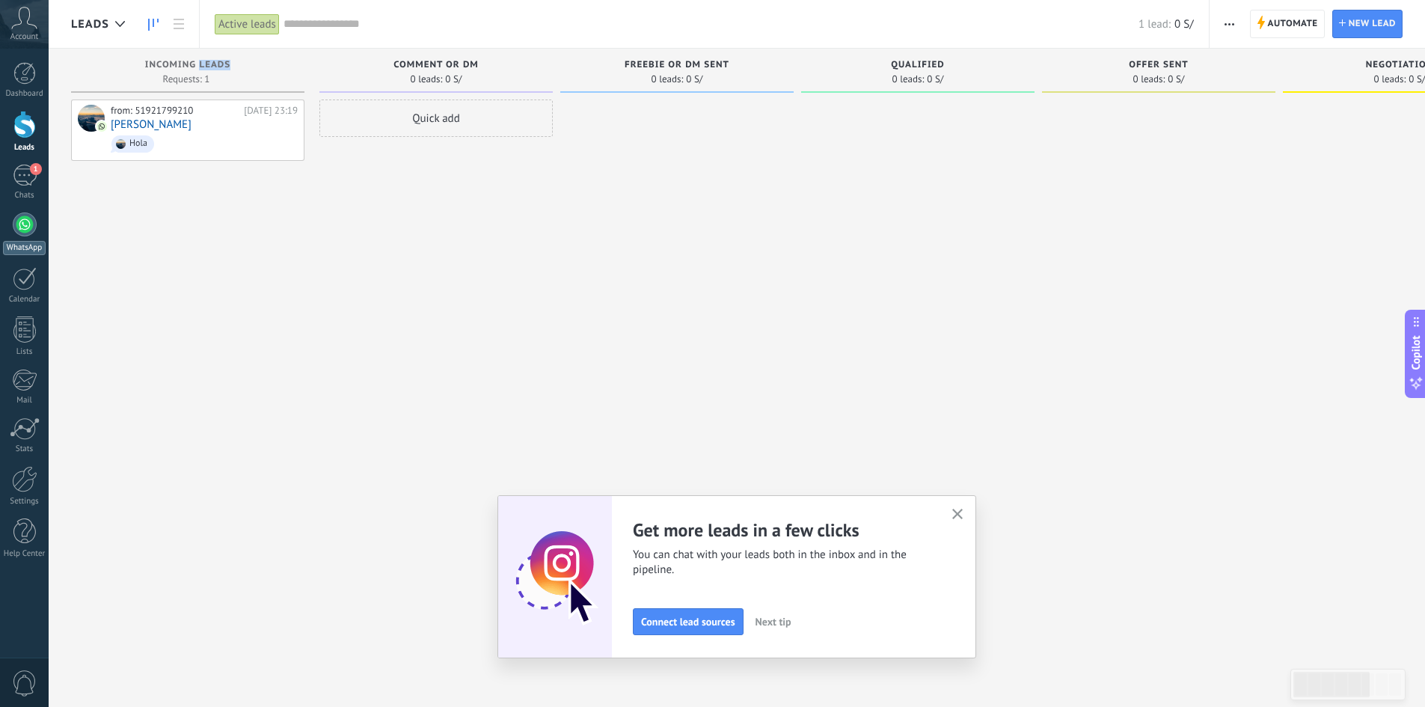
click at [19, 225] on div at bounding box center [25, 224] width 24 height 24
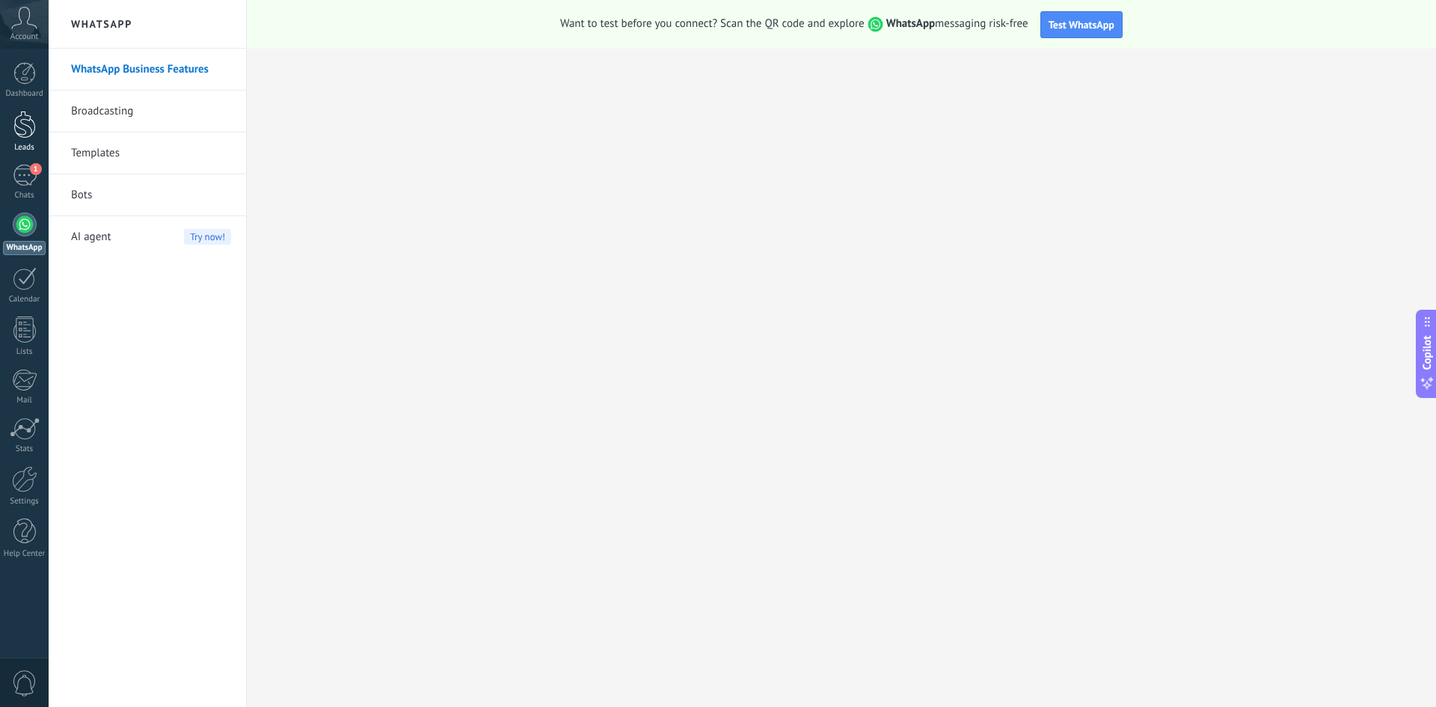
click at [22, 129] on div at bounding box center [24, 125] width 22 height 28
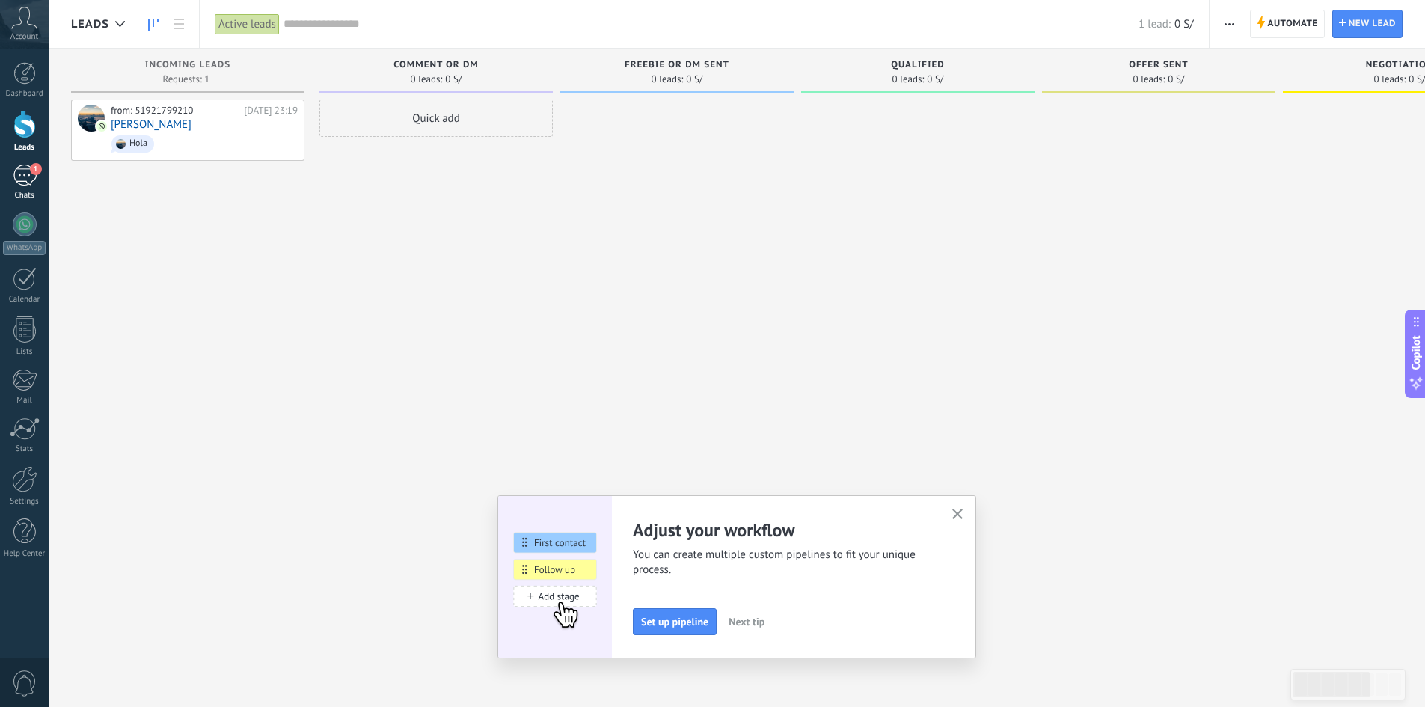
click at [25, 183] on div "1" at bounding box center [25, 176] width 24 height 22
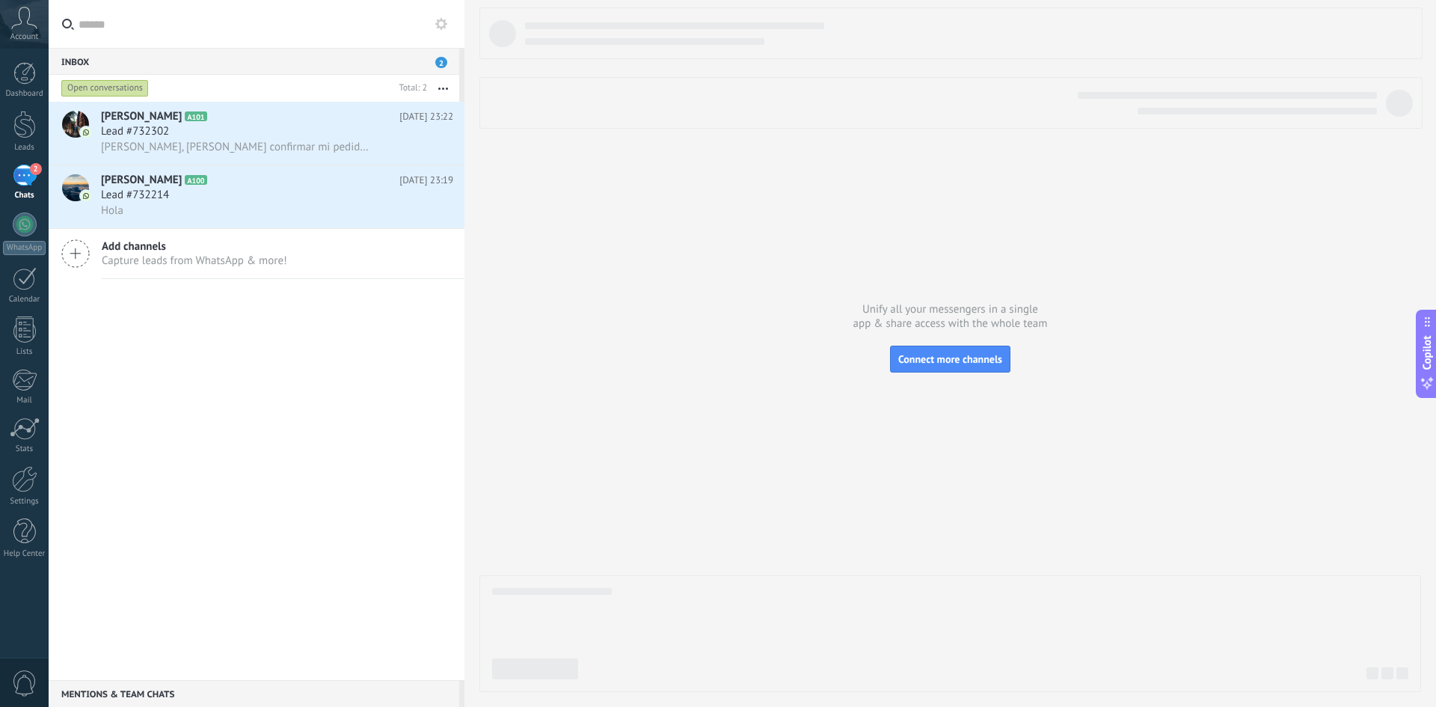
click at [236, 296] on div "[PERSON_NAME] A101 [DATE] 23:22 Lead #732302 Hola, [PERSON_NAME] confirmar mi p…" at bounding box center [257, 391] width 416 height 578
drag, startPoint x: 419, startPoint y: 64, endPoint x: 420, endPoint y: 90, distance: 26.2
click at [420, 90] on body ".abccls-1,.abccls-2{fill-rule:evenodd}.abccls-2{fill:#fff} .abfcls-1{fill:none}…" at bounding box center [718, 353] width 1436 height 707
click at [437, 62] on span "2" at bounding box center [441, 62] width 12 height 11
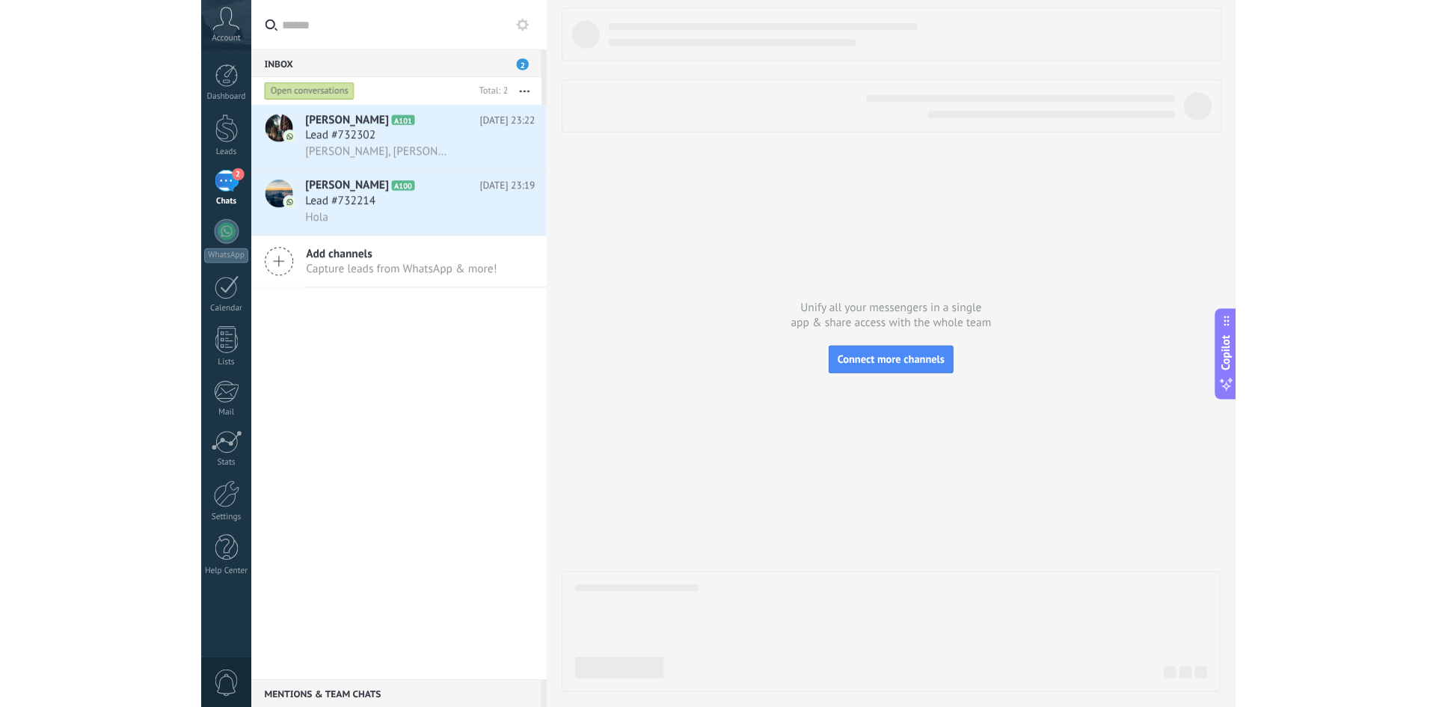
scroll to position [14, 0]
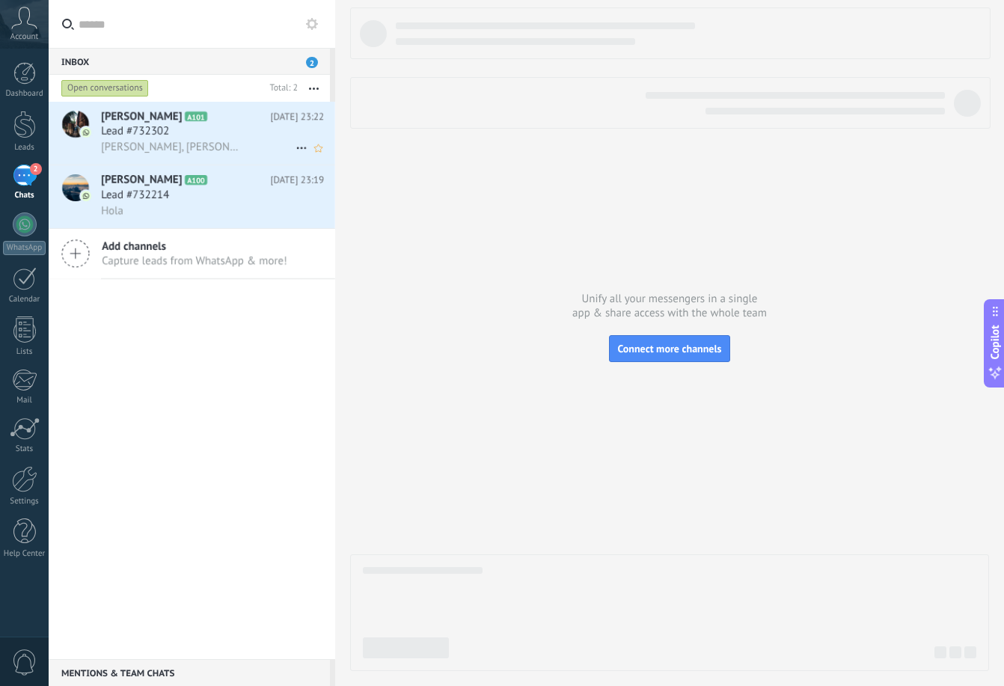
click at [153, 128] on span "Lead #732302" at bounding box center [135, 131] width 68 height 15
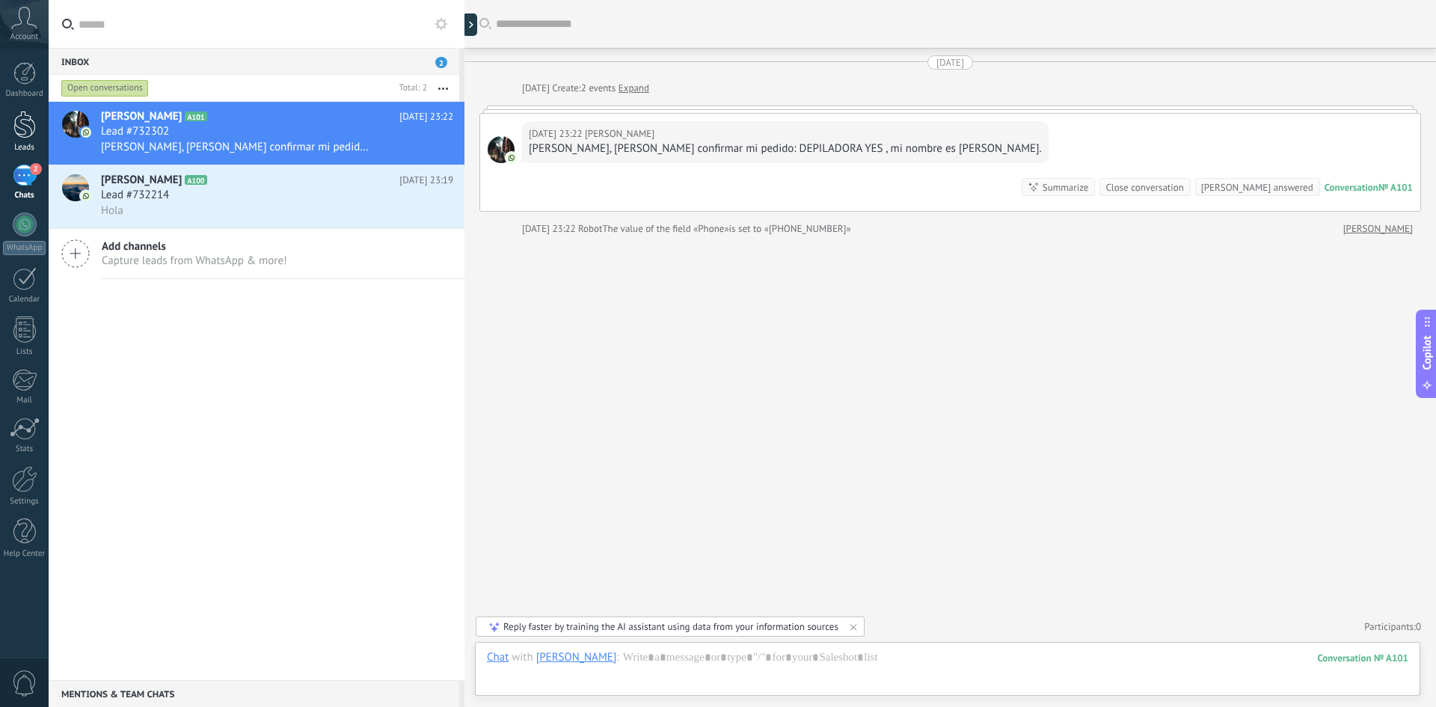
click at [13, 129] on div at bounding box center [24, 125] width 22 height 28
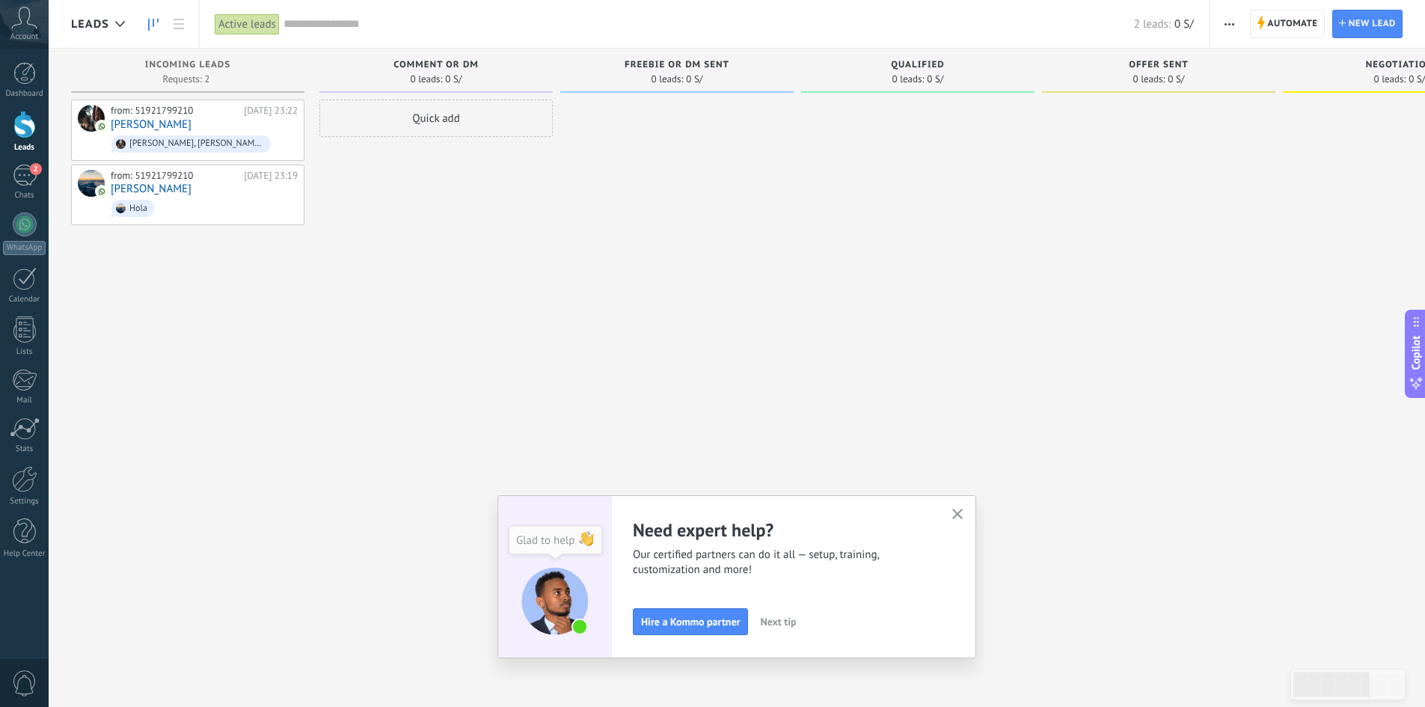
click at [963, 518] on use "button" at bounding box center [957, 514] width 11 height 11
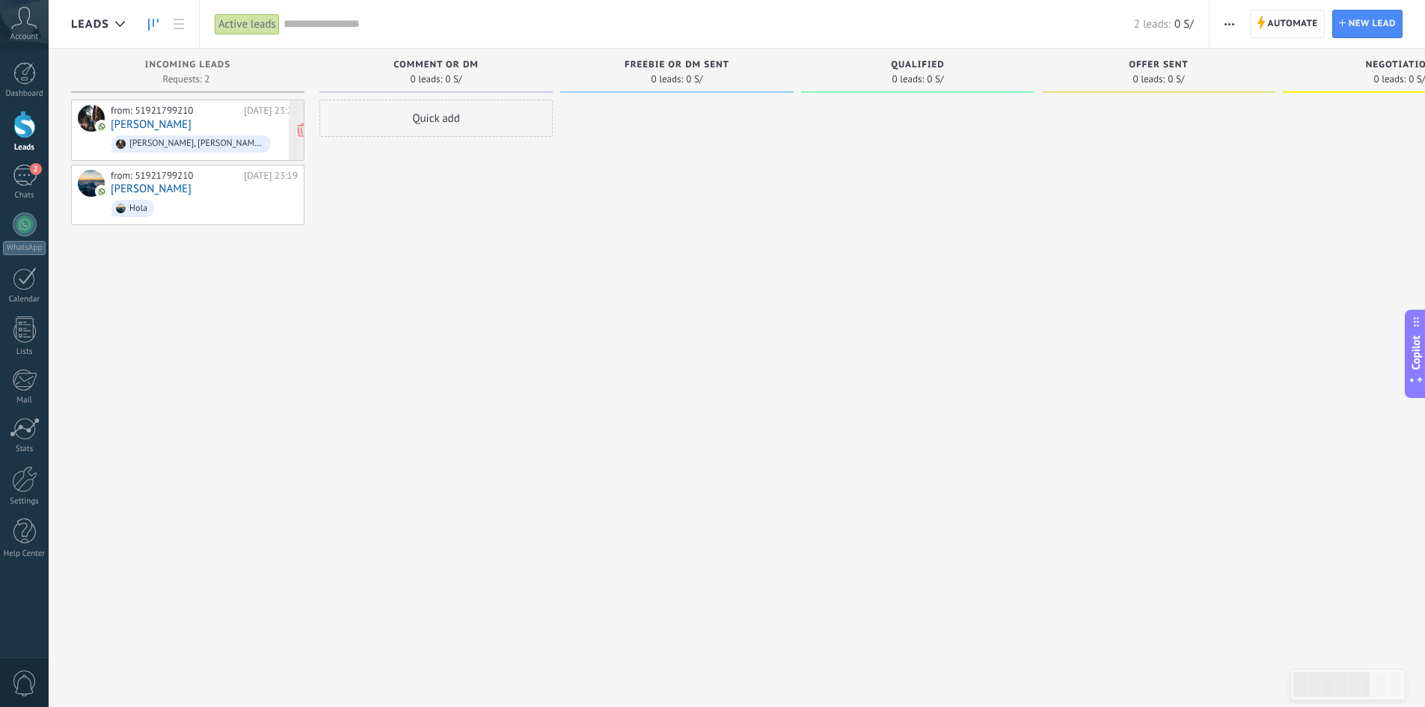
click at [199, 129] on div "from: 51921799210 [DATE] 23:22 [PERSON_NAME], [PERSON_NAME] confirmar mi pedido…" at bounding box center [204, 130] width 187 height 51
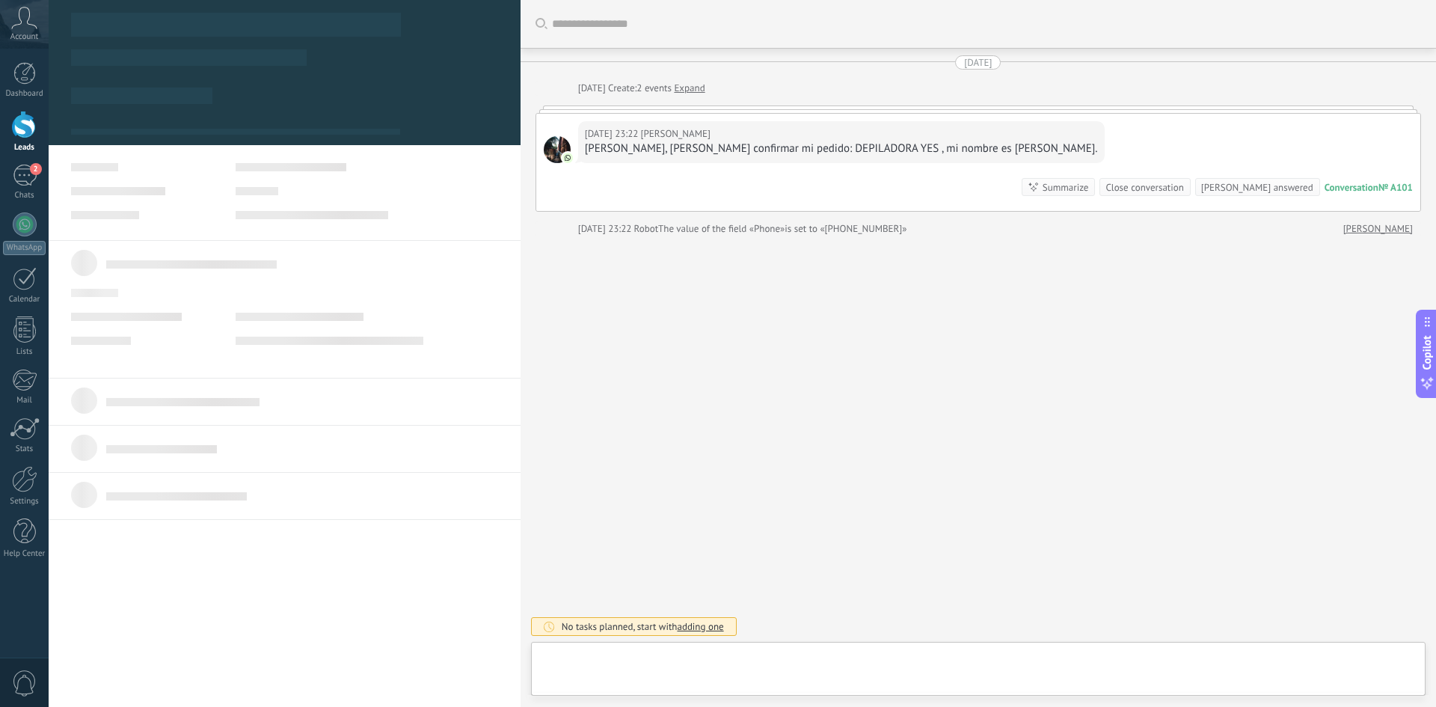
type textarea "**********"
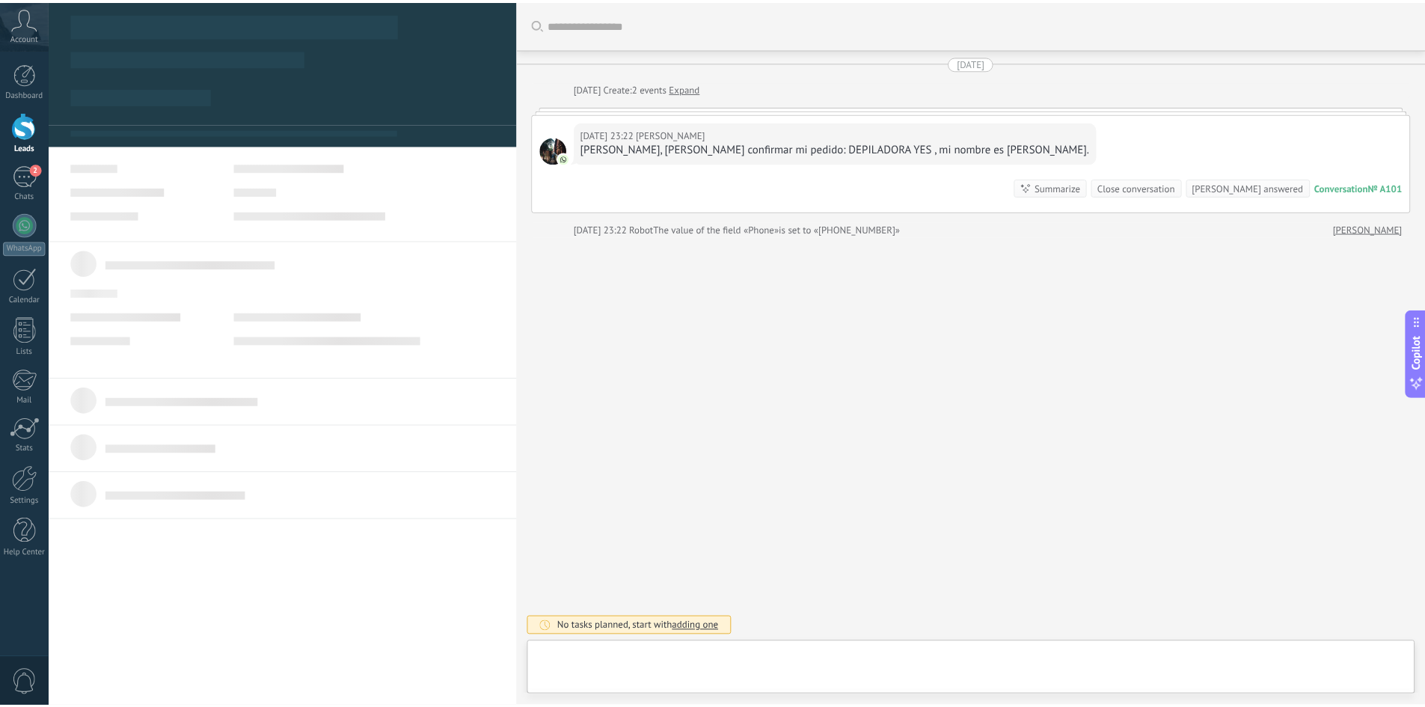
scroll to position [22, 0]
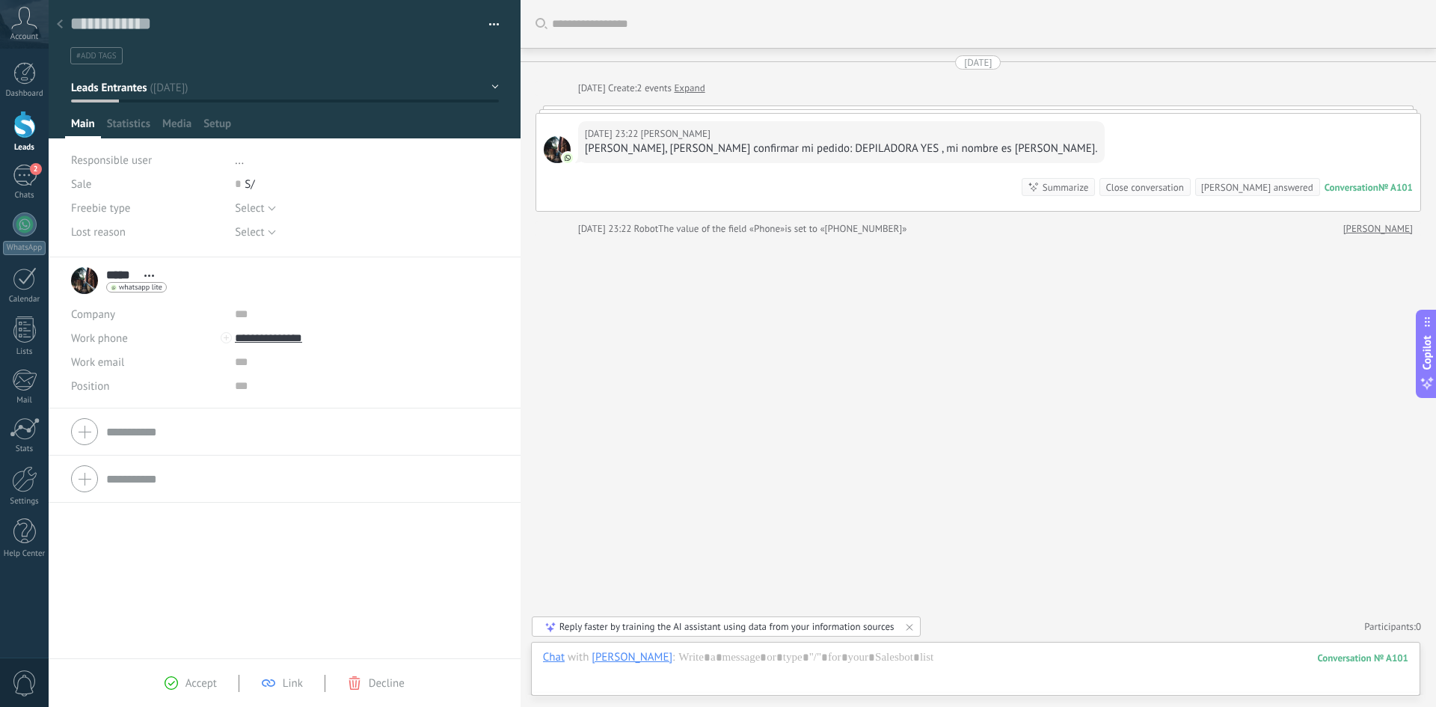
click at [64, 25] on div at bounding box center [59, 24] width 21 height 29
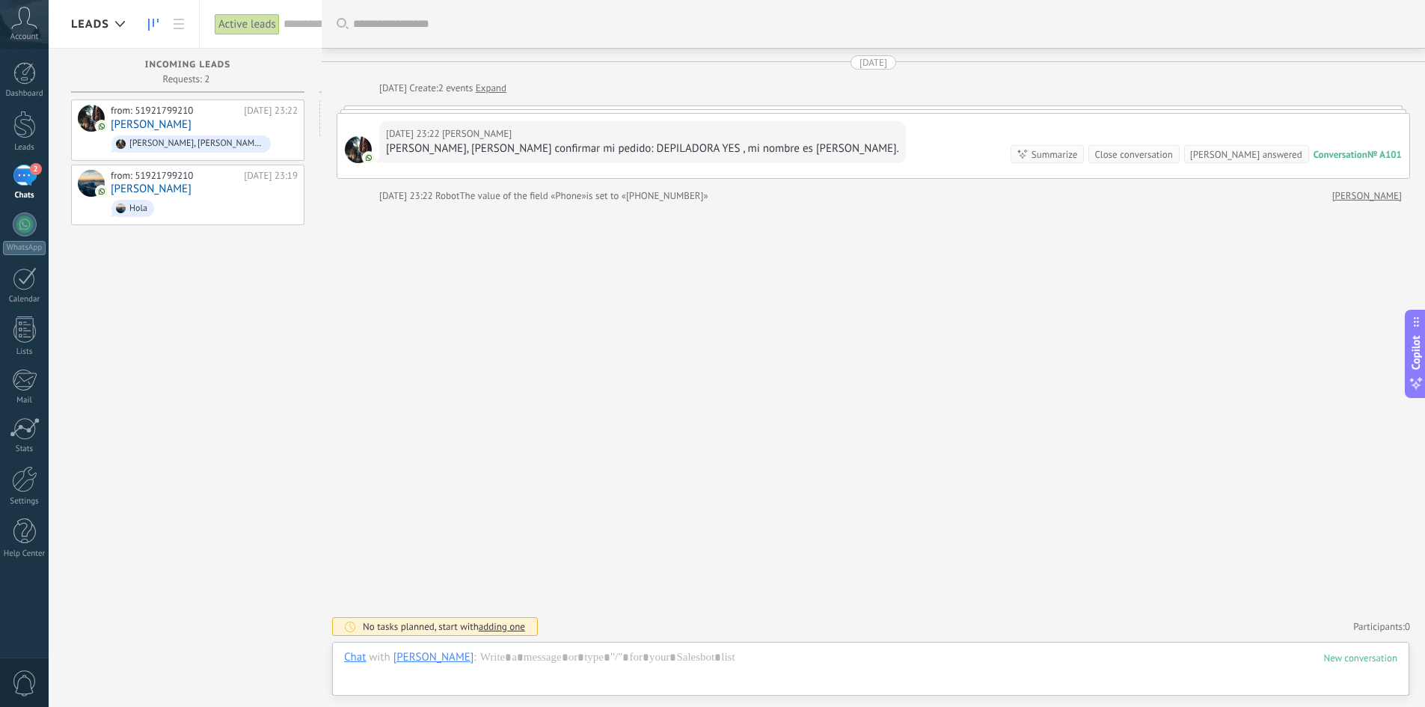
click at [31, 177] on div "2" at bounding box center [25, 176] width 24 height 22
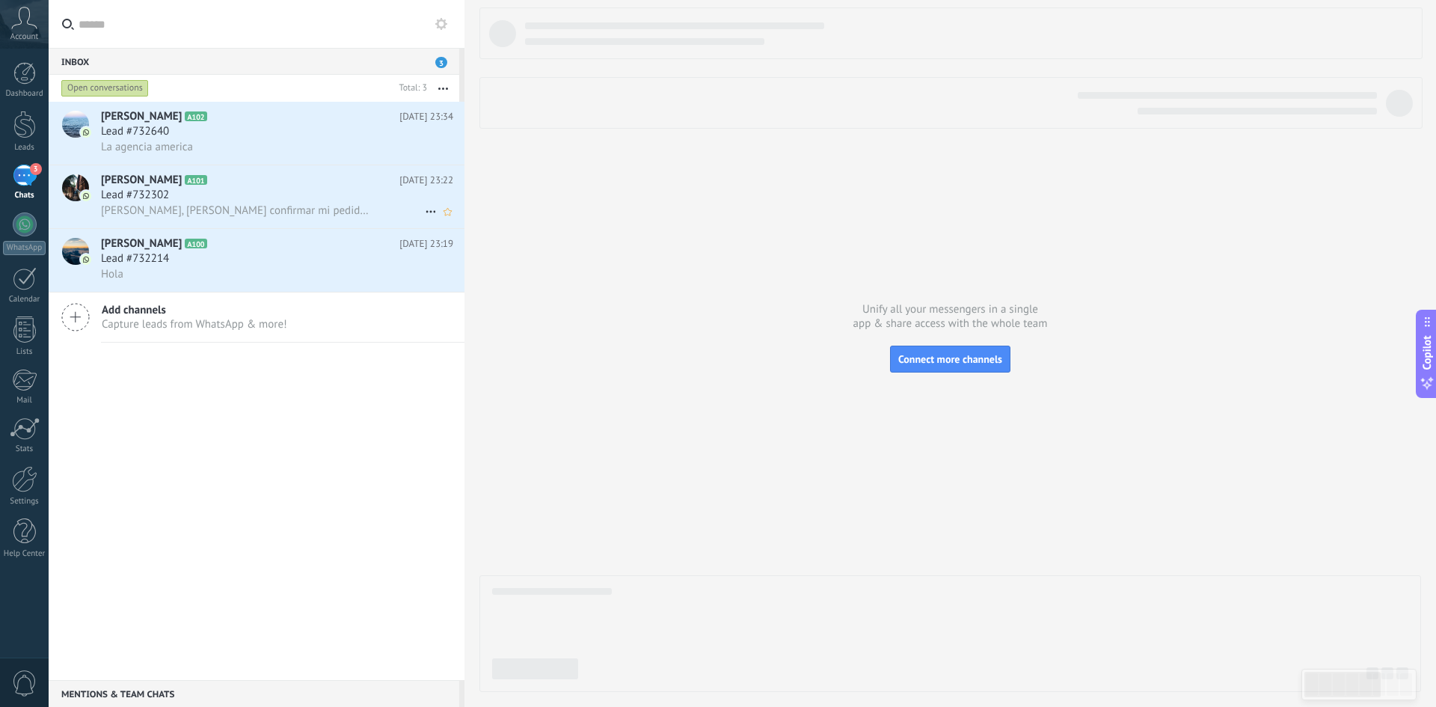
click at [217, 188] on div "Lead #732302" at bounding box center [277, 195] width 352 height 15
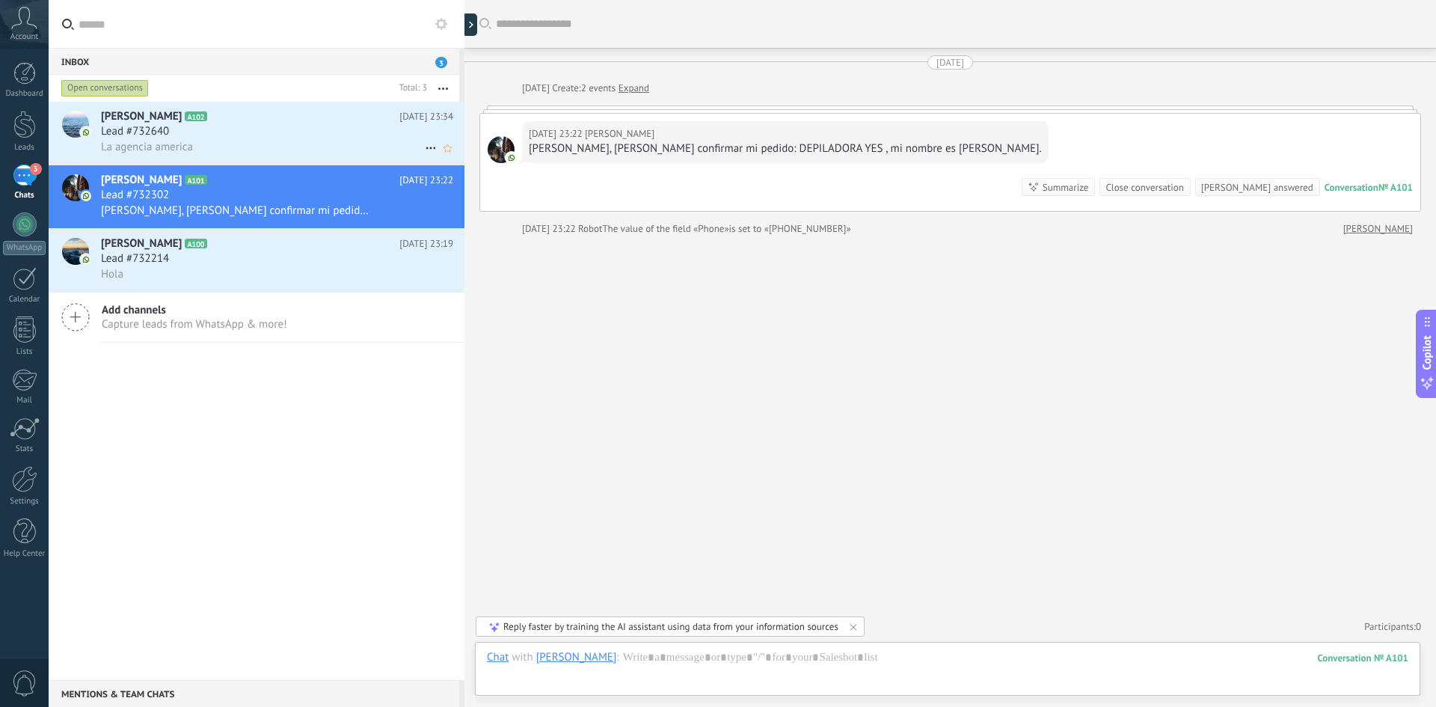
click at [140, 138] on span "Lead #732640" at bounding box center [135, 131] width 68 height 15
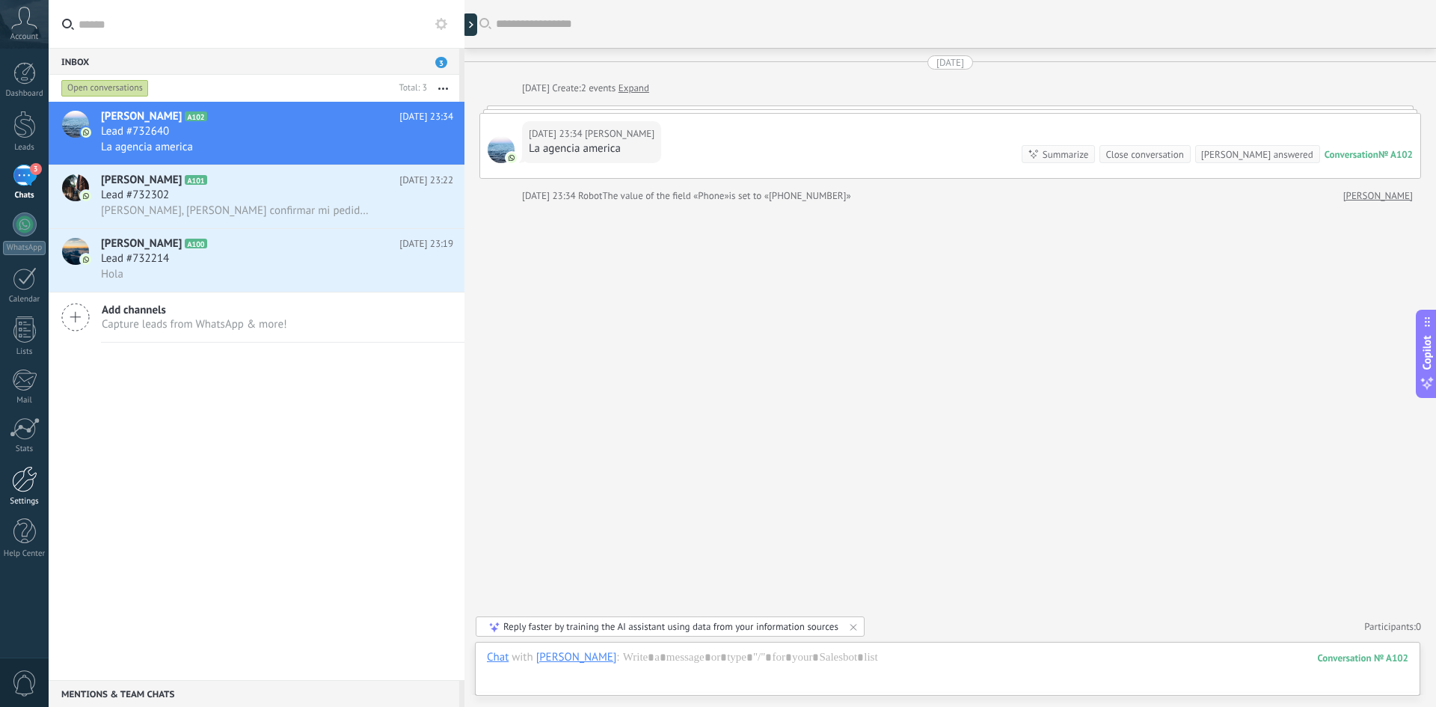
click at [21, 485] on div at bounding box center [24, 479] width 25 height 26
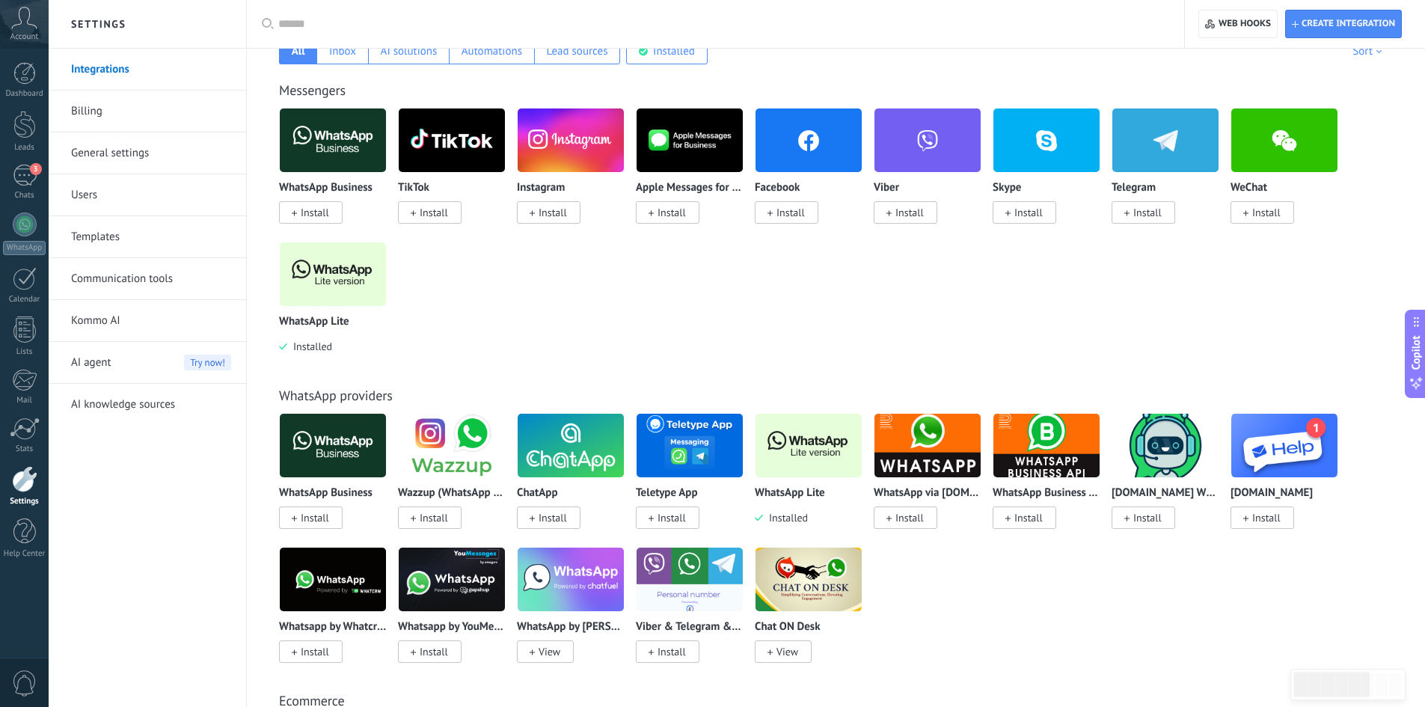
scroll to position [299, 0]
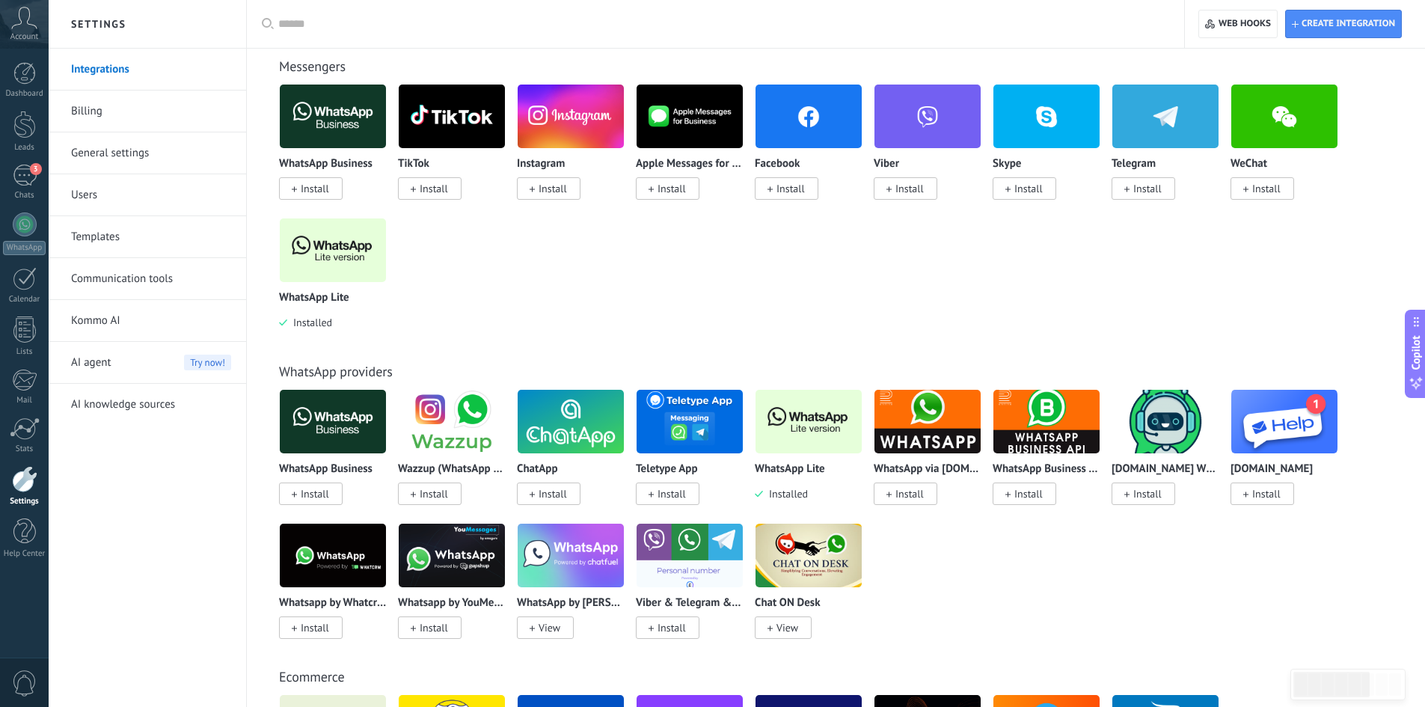
click at [114, 313] on link "Kommo AI" at bounding box center [151, 321] width 160 height 42
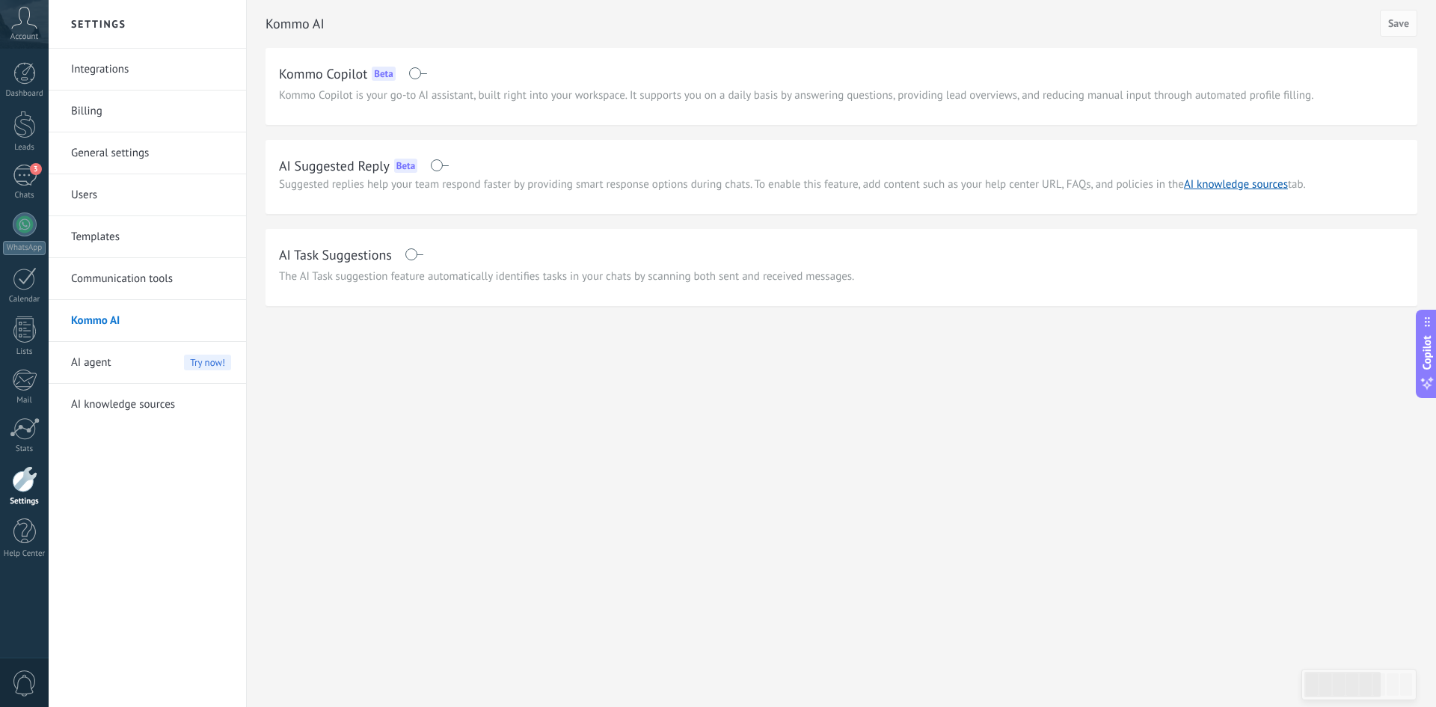
click at [128, 361] on div "AI agent Try now!" at bounding box center [151, 363] width 160 height 42
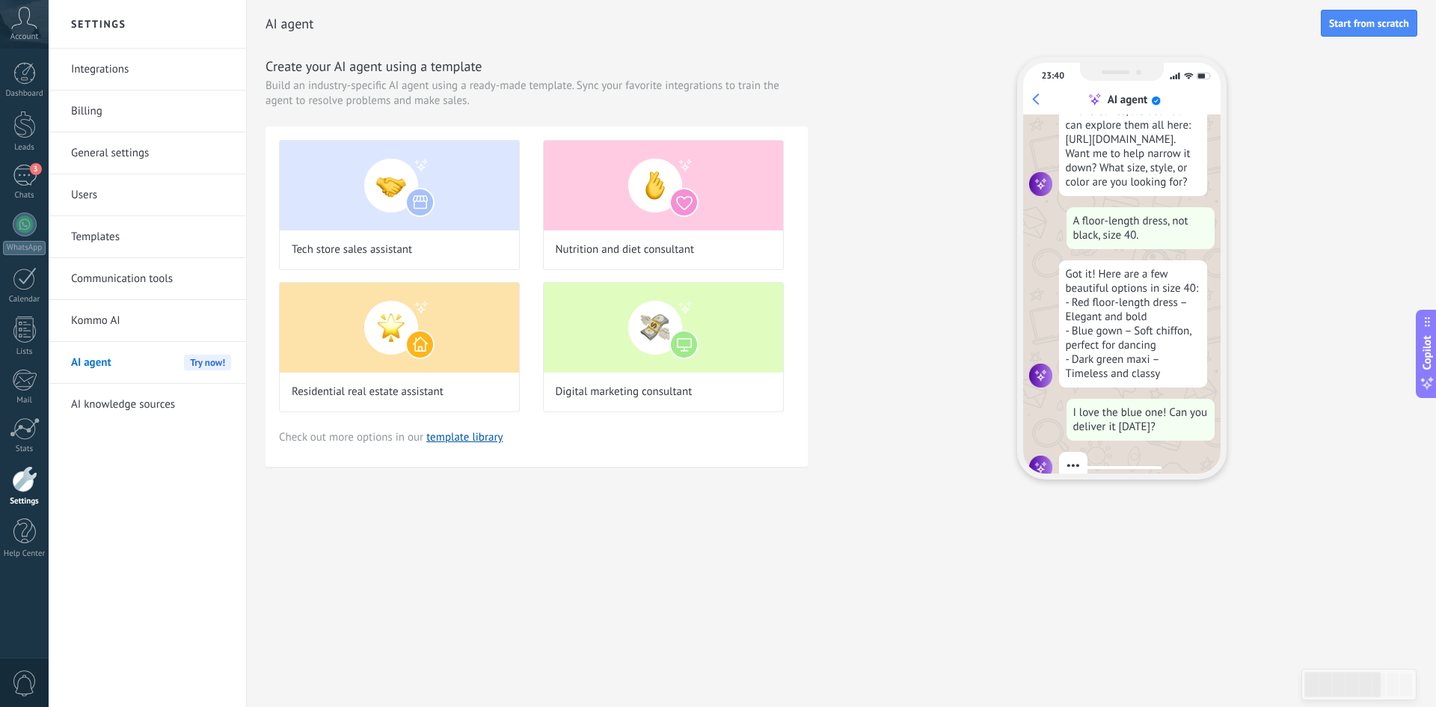
scroll to position [123, 0]
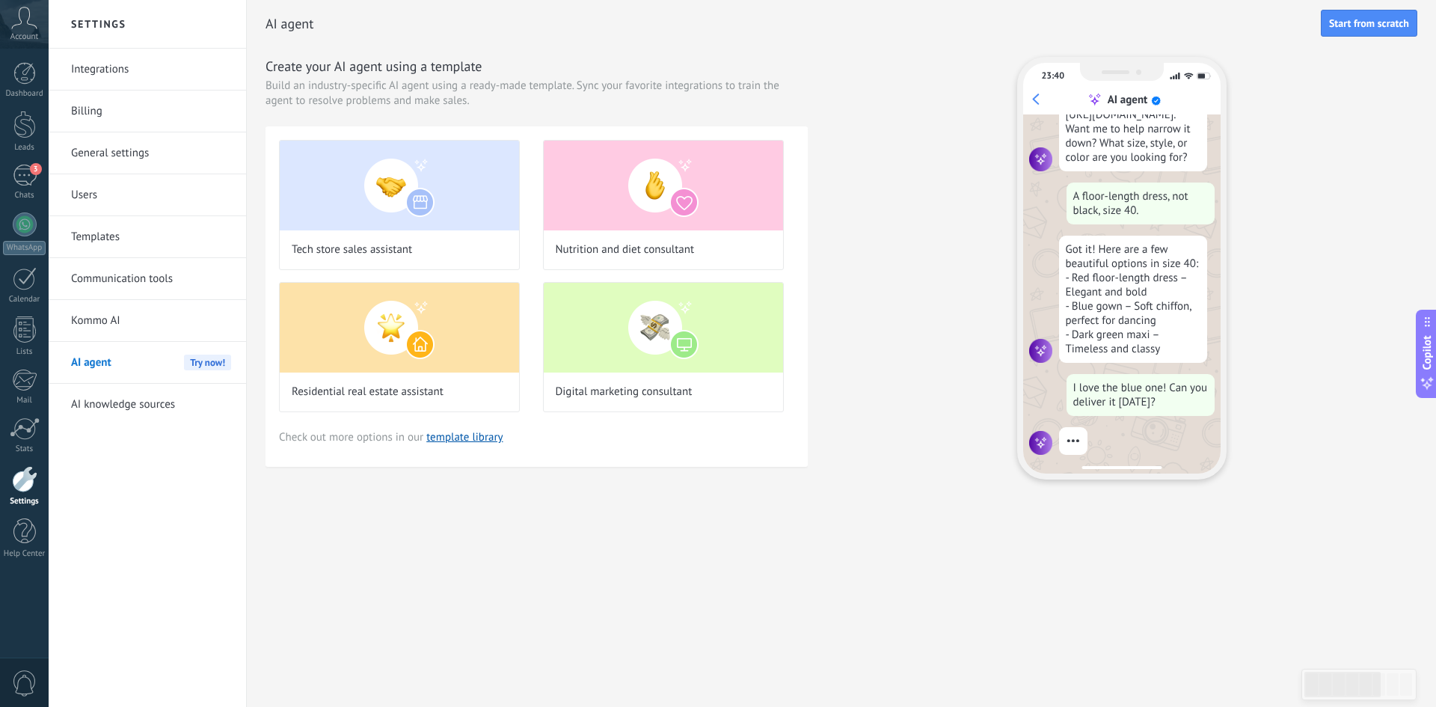
click at [64, 182] on li "Users" at bounding box center [147, 195] width 197 height 42
click at [108, 201] on link "Users" at bounding box center [151, 195] width 160 height 42
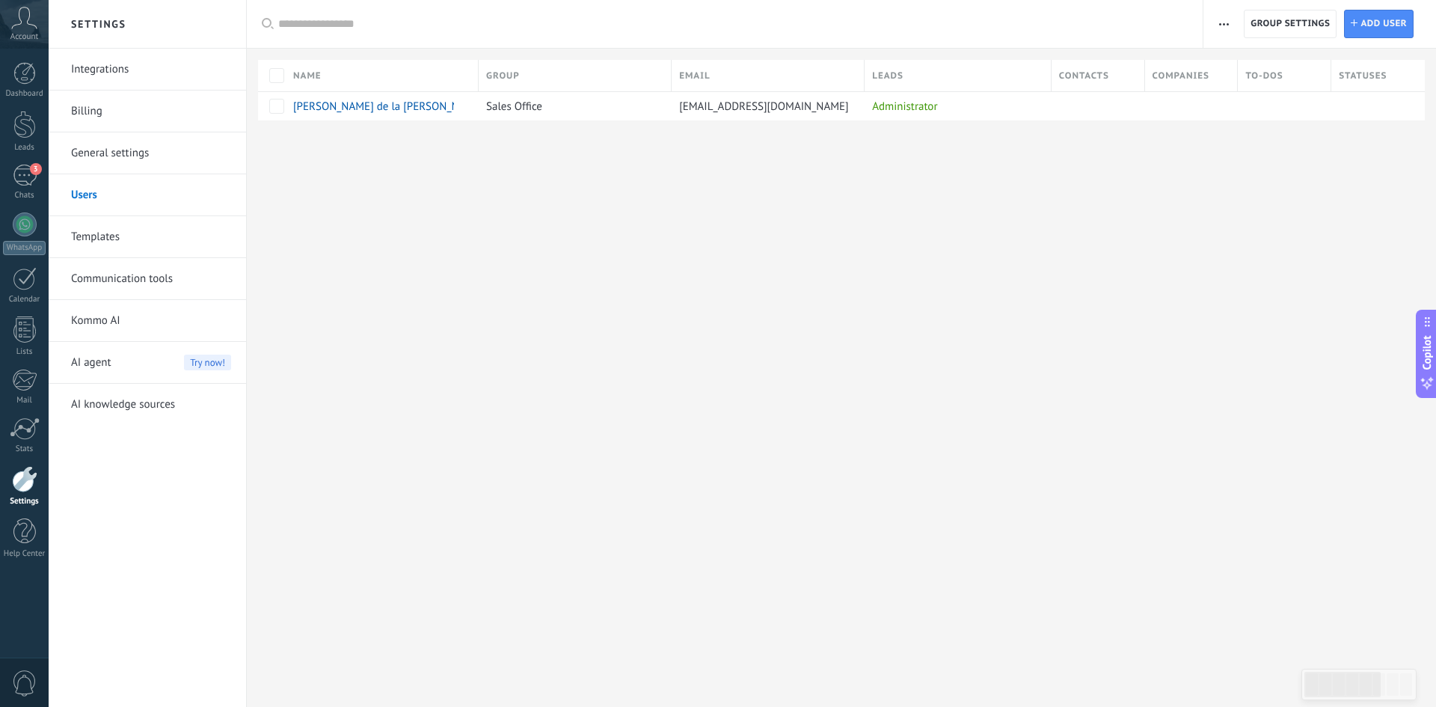
click at [74, 245] on link "Templates" at bounding box center [151, 237] width 160 height 42
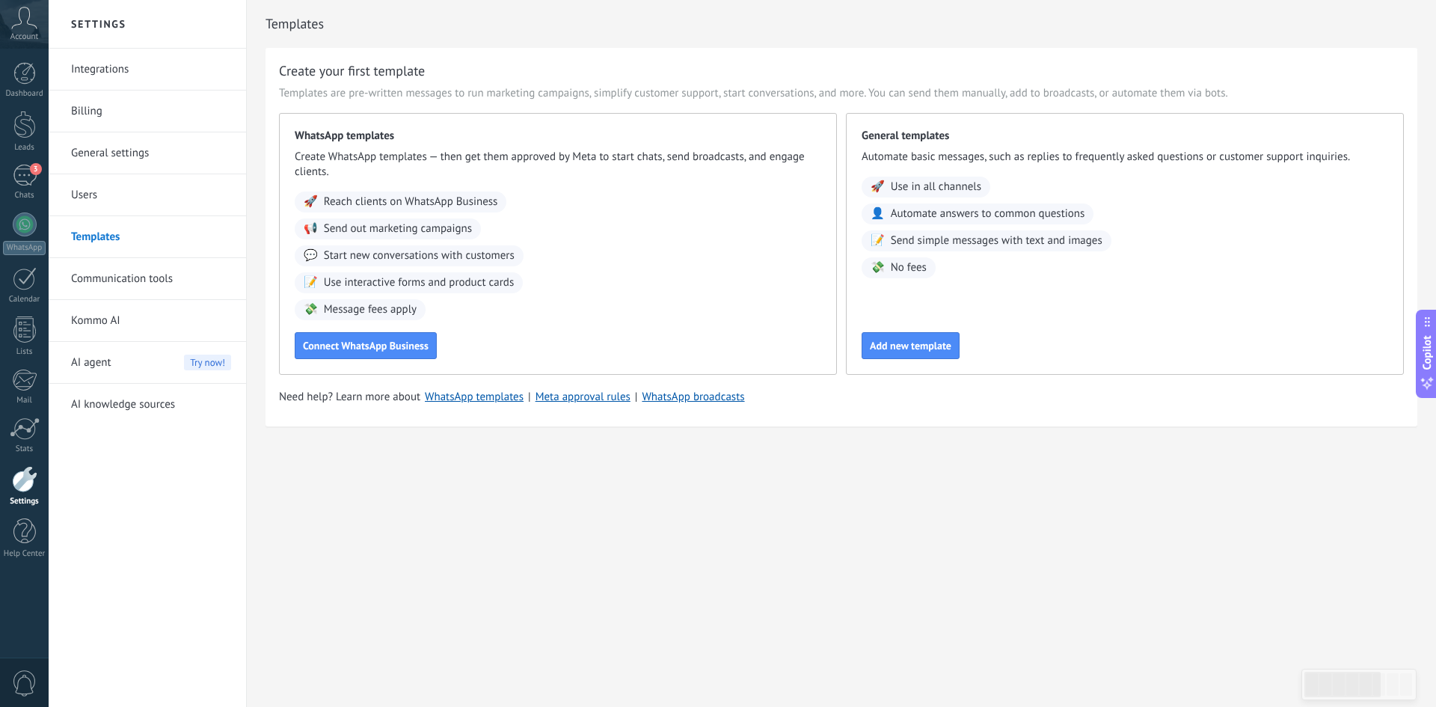
click at [102, 73] on link "Integrations" at bounding box center [151, 70] width 160 height 42
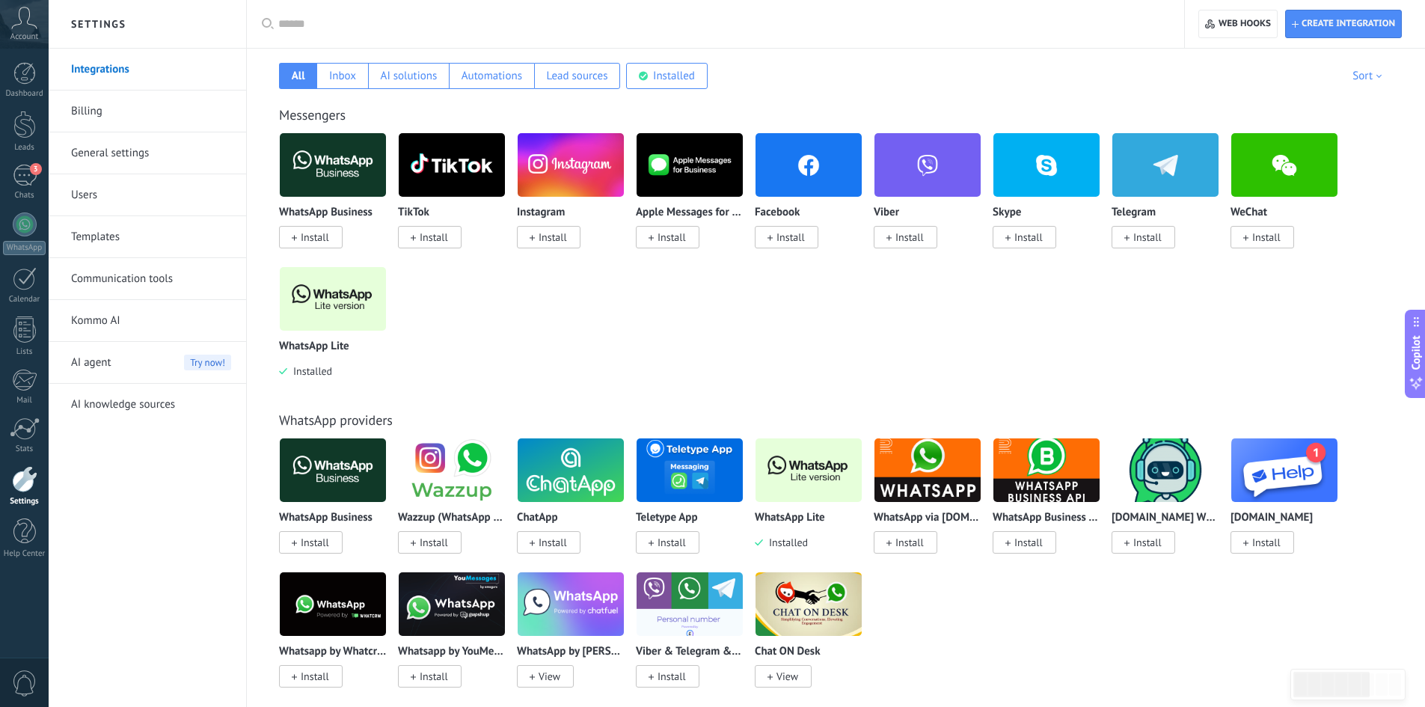
scroll to position [224, 0]
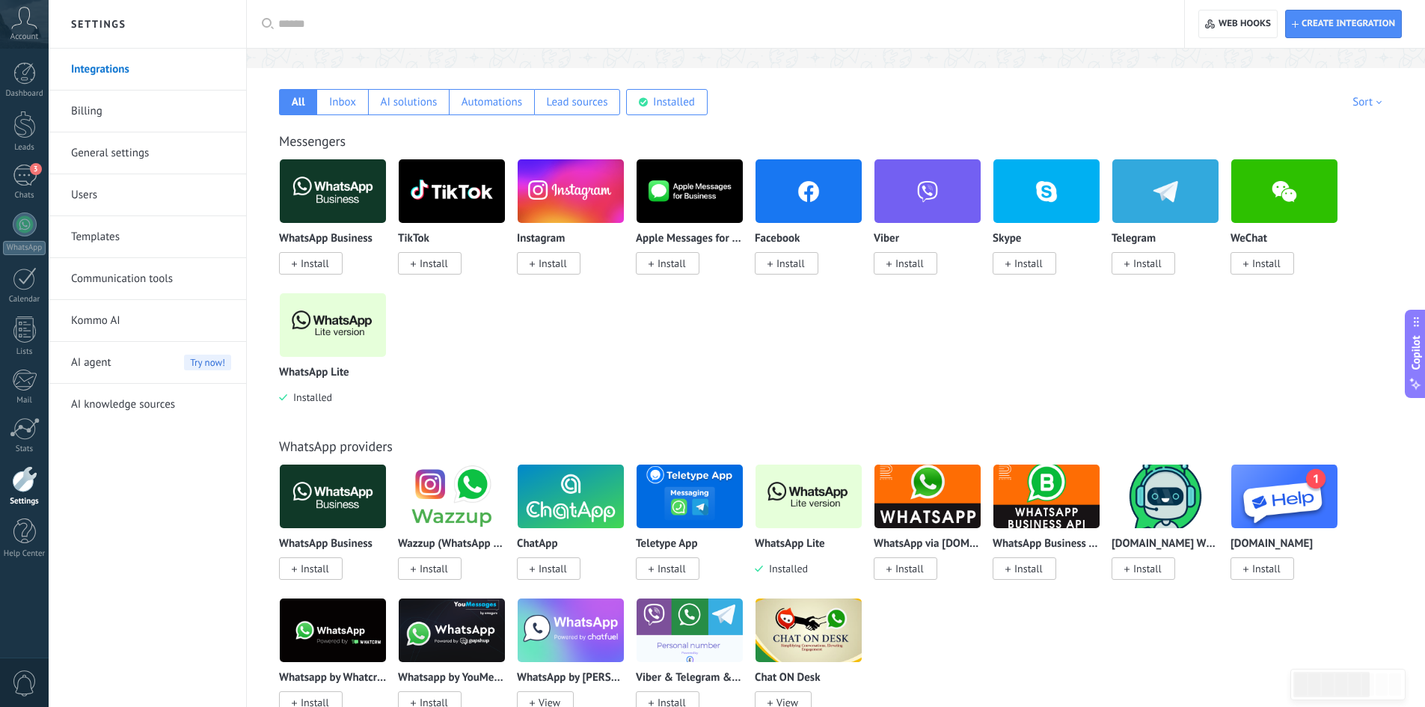
click at [188, 283] on link "Communication tools" at bounding box center [151, 279] width 160 height 42
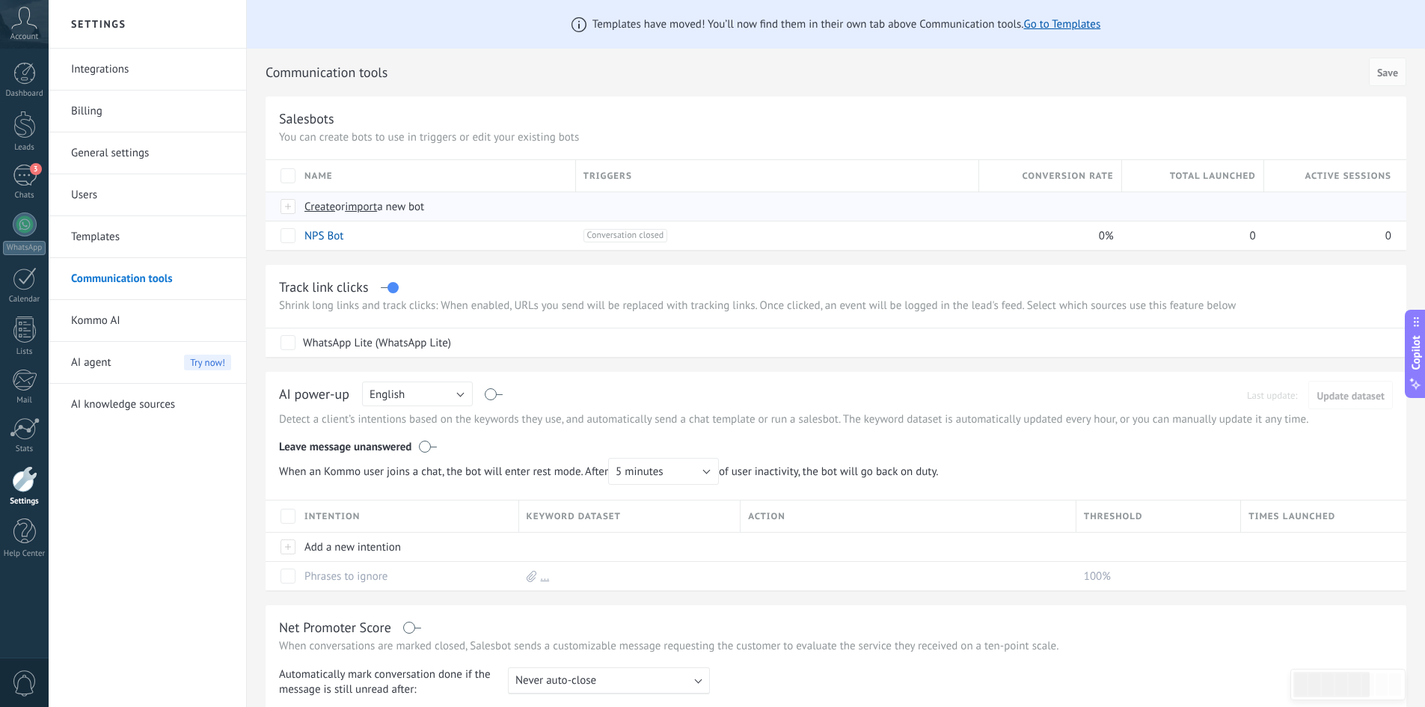
click at [291, 210] on div at bounding box center [288, 206] width 16 height 13
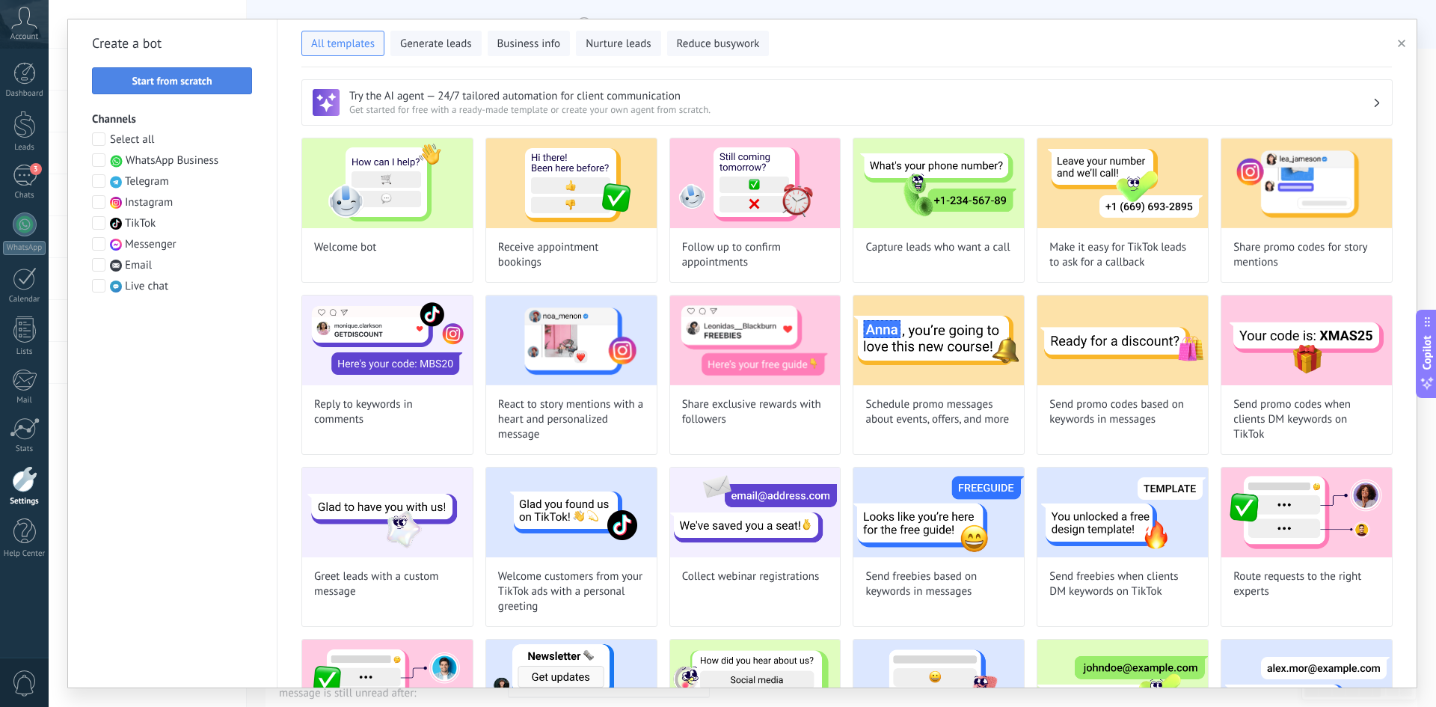
click at [182, 74] on button "Start from scratch" at bounding box center [172, 80] width 160 height 27
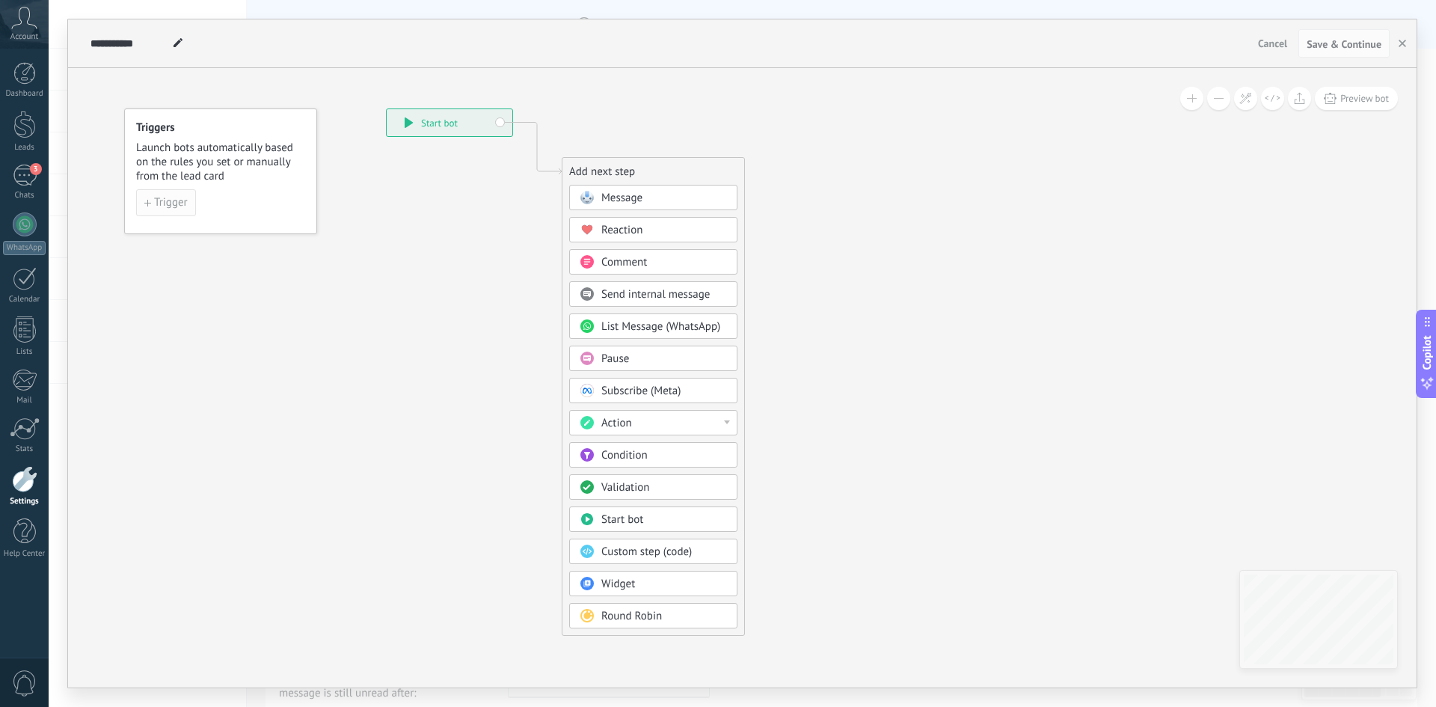
click at [168, 200] on span "Trigger" at bounding box center [171, 202] width 34 height 10
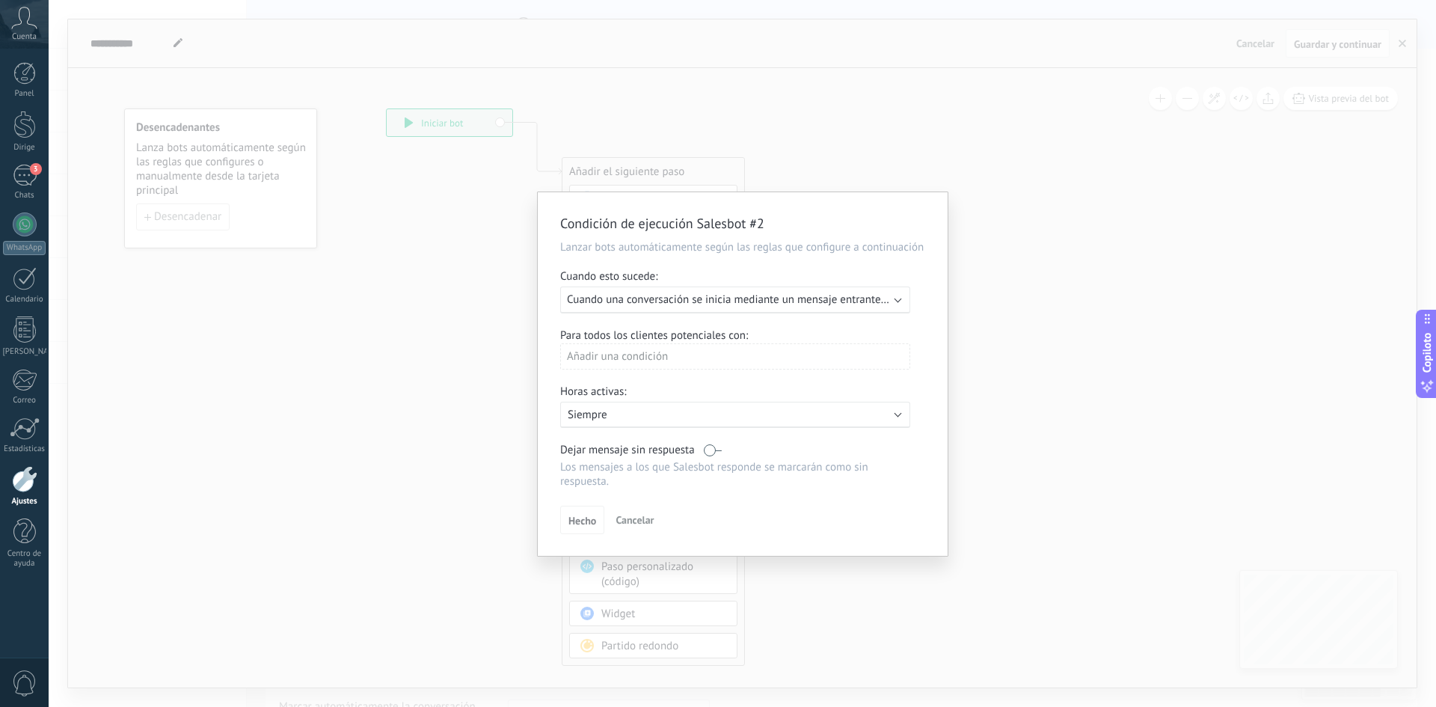
click at [730, 271] on div "Cuando esto sucede:" at bounding box center [742, 277] width 365 height 17
click at [739, 301] on font "Cuando una conversación se inicia mediante un mensaje entrante en cualquier can…" at bounding box center [769, 299] width 405 height 14
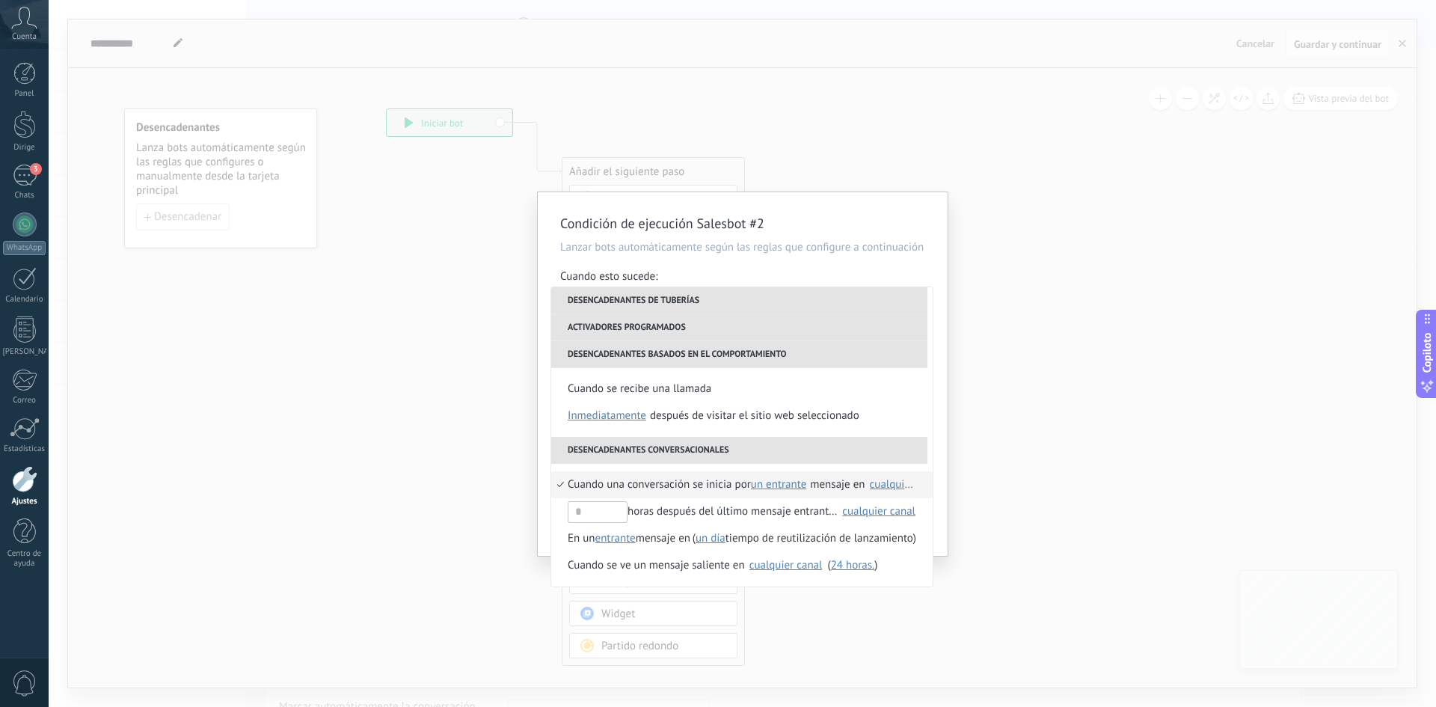
scroll to position [326, 0]
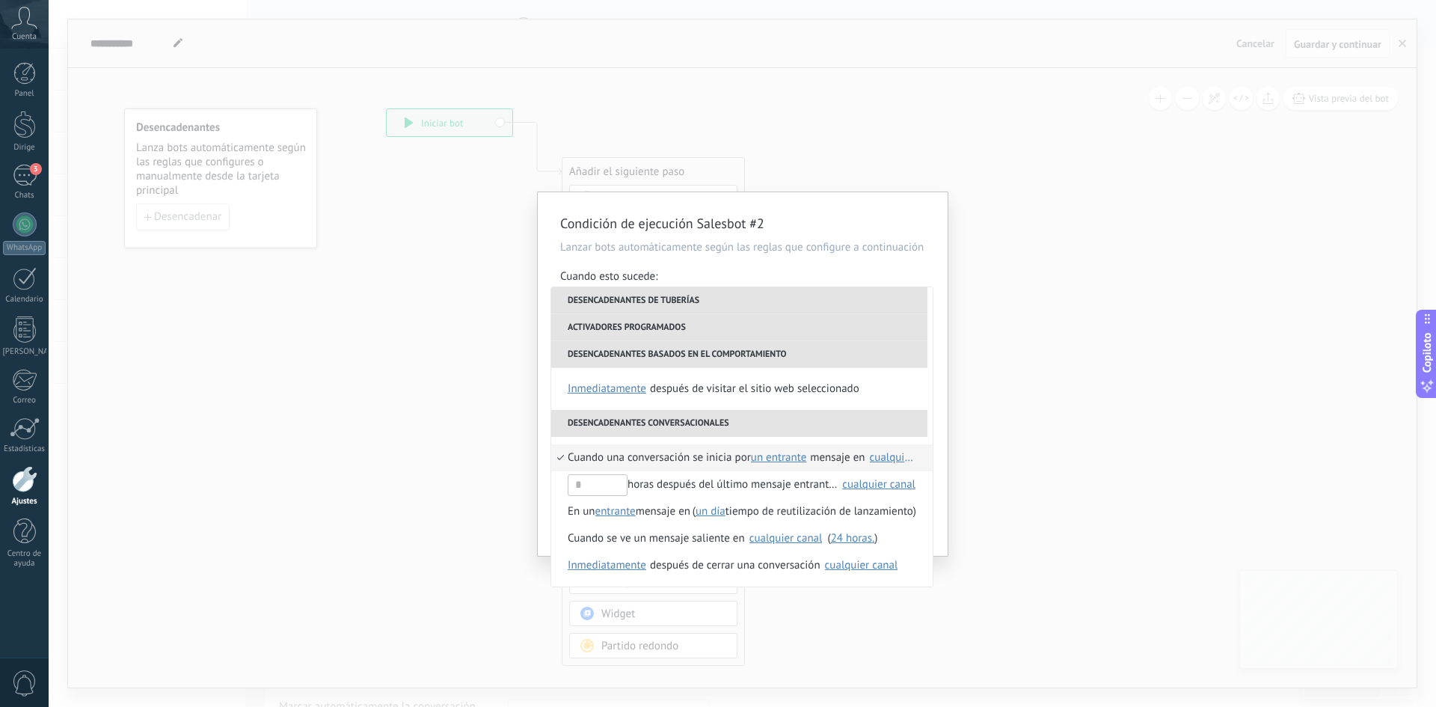
click at [561, 461] on li "Cuando una conversación se inicia por Un entrante un saliente cualquier Un entr…" at bounding box center [741, 457] width 381 height 27
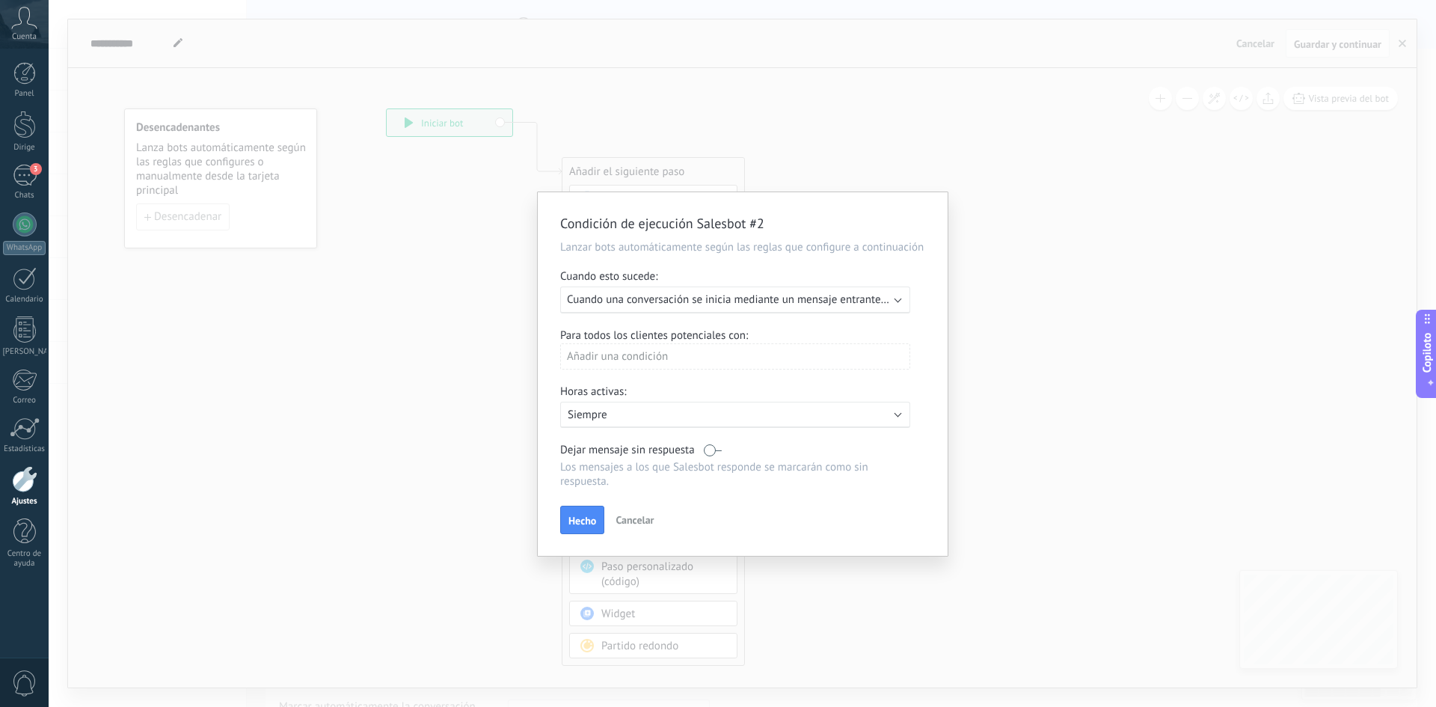
click at [638, 413] on p "Siempre" at bounding box center [699, 415] width 262 height 14
click at [638, 413] on li "Siempre" at bounding box center [783, 414] width 464 height 26
click at [678, 301] on font "Cuando una conversación se inicia mediante un mensaje entrante en cualquier can…" at bounding box center [769, 299] width 405 height 14
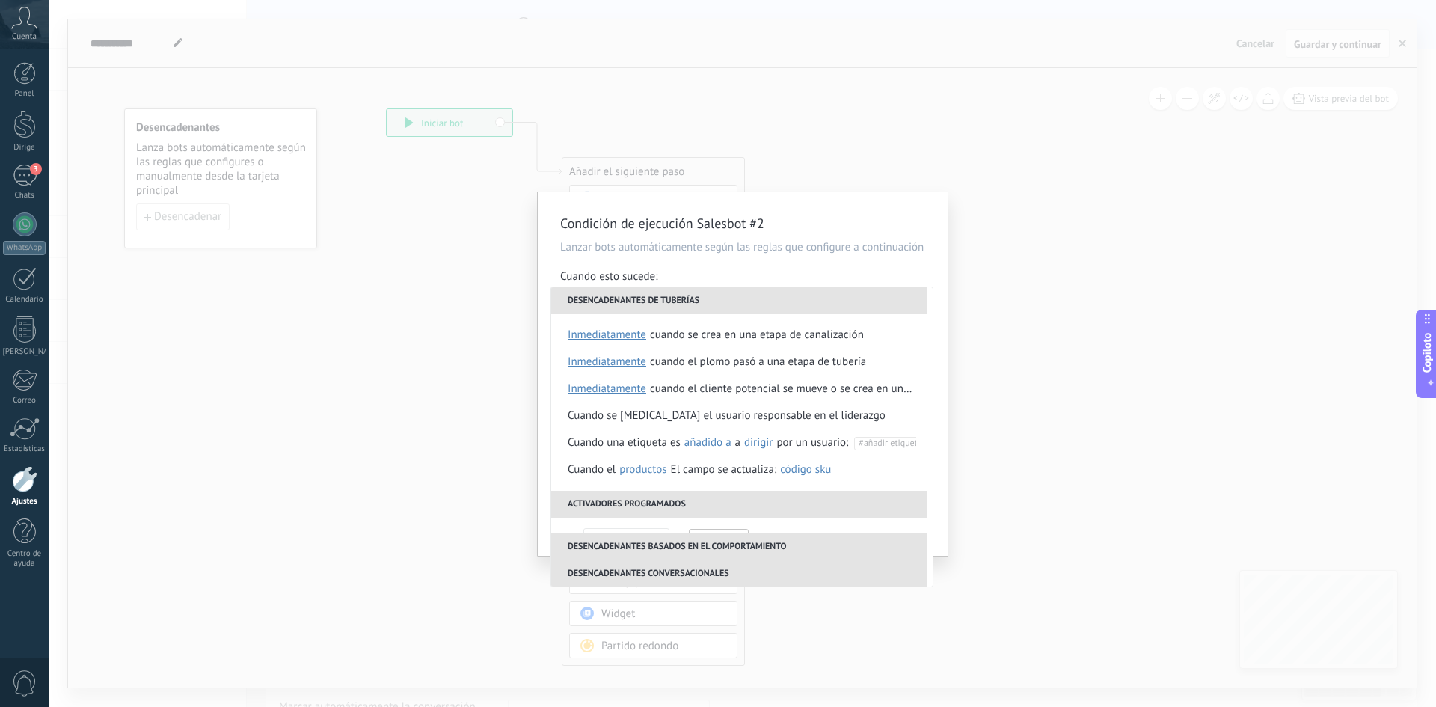
click at [690, 300] on font "Desencadenantes de tuberías" at bounding box center [634, 300] width 132 height 11
click at [545, 270] on div "Condición de ejecución Salesbot #2 Lanzar bots automáticamente según las reglas…" at bounding box center [743, 374] width 410 height 364
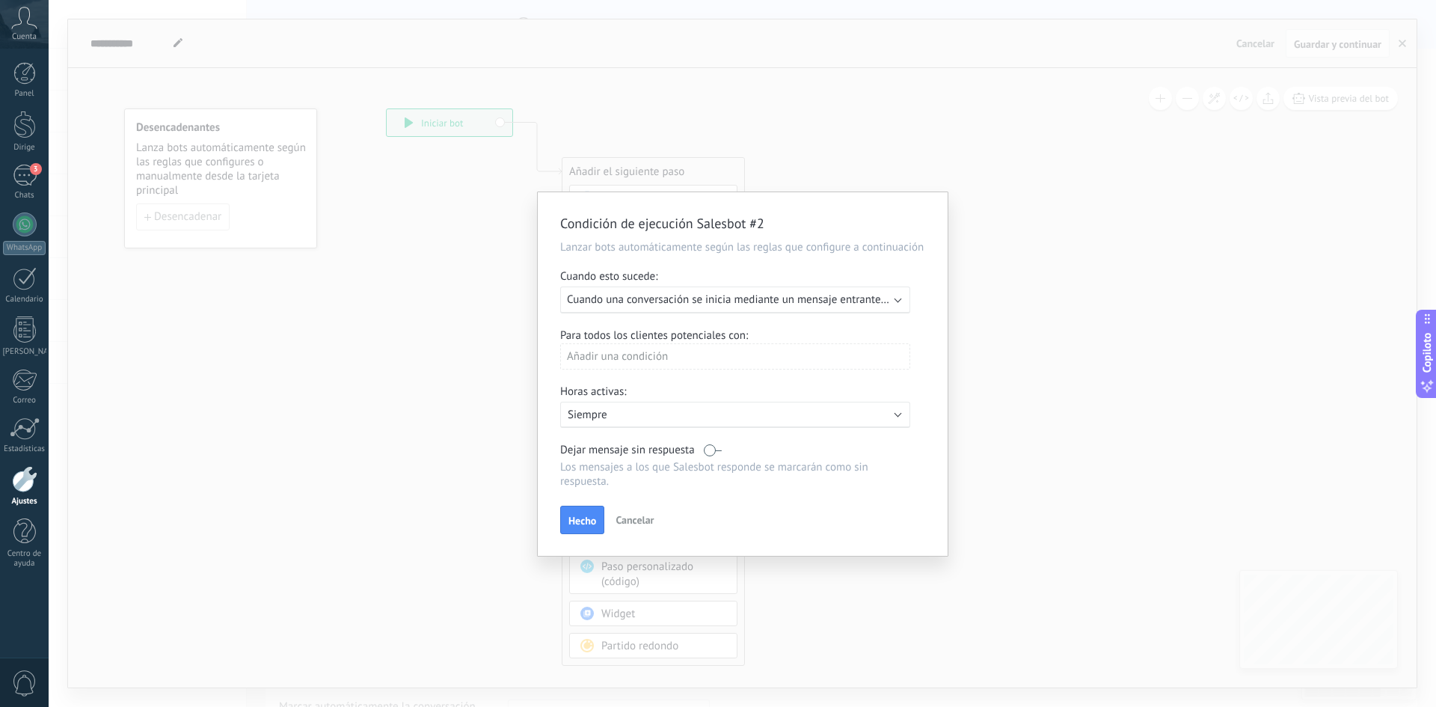
click at [658, 358] on font "Añadir una condición" at bounding box center [617, 356] width 101 height 14
click at [583, 384] on font "Etiquetas" at bounding box center [590, 385] width 45 height 14
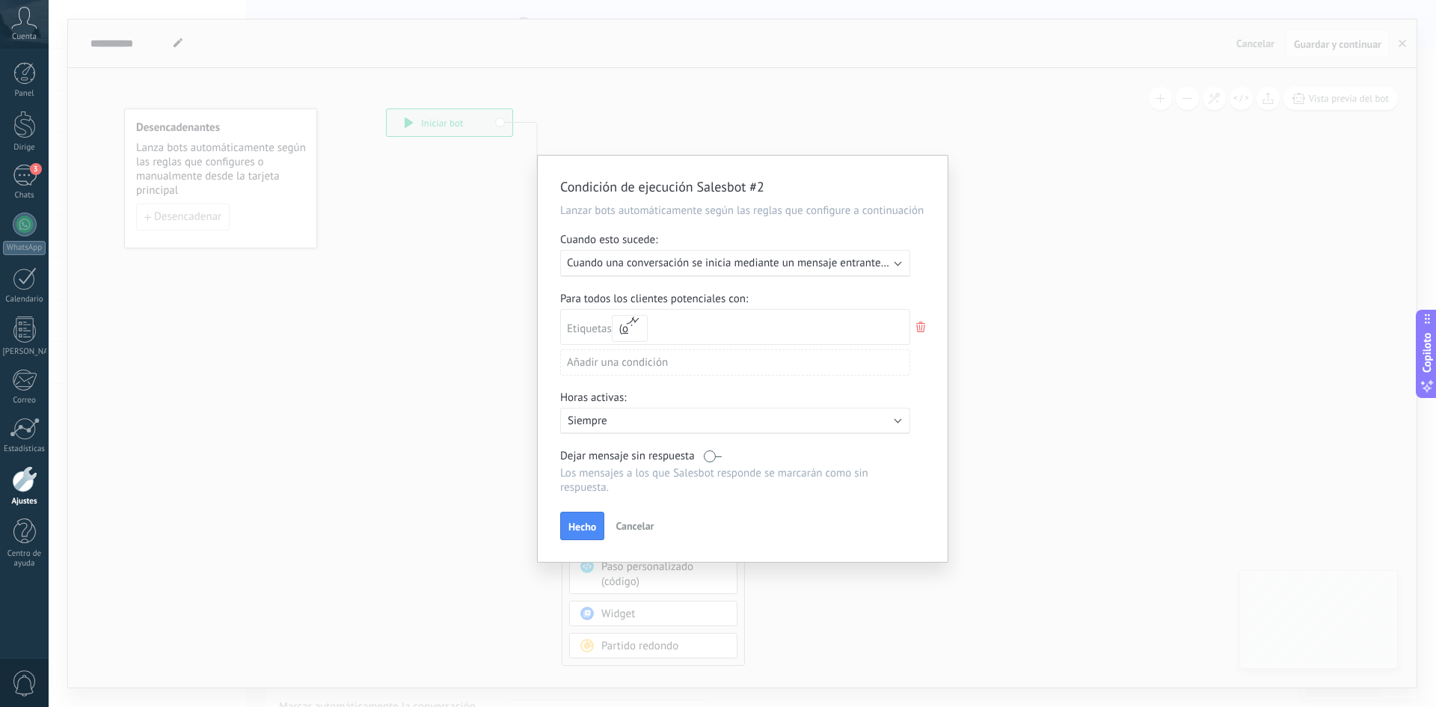
click at [683, 330] on input "text" at bounding box center [693, 327] width 75 height 34
click at [560, 369] on div "Para todos los clientes potenciales con: Etiquetas y o o Añadir una condición" at bounding box center [742, 339] width 365 height 95
click at [927, 328] on icon at bounding box center [921, 327] width 16 height 18
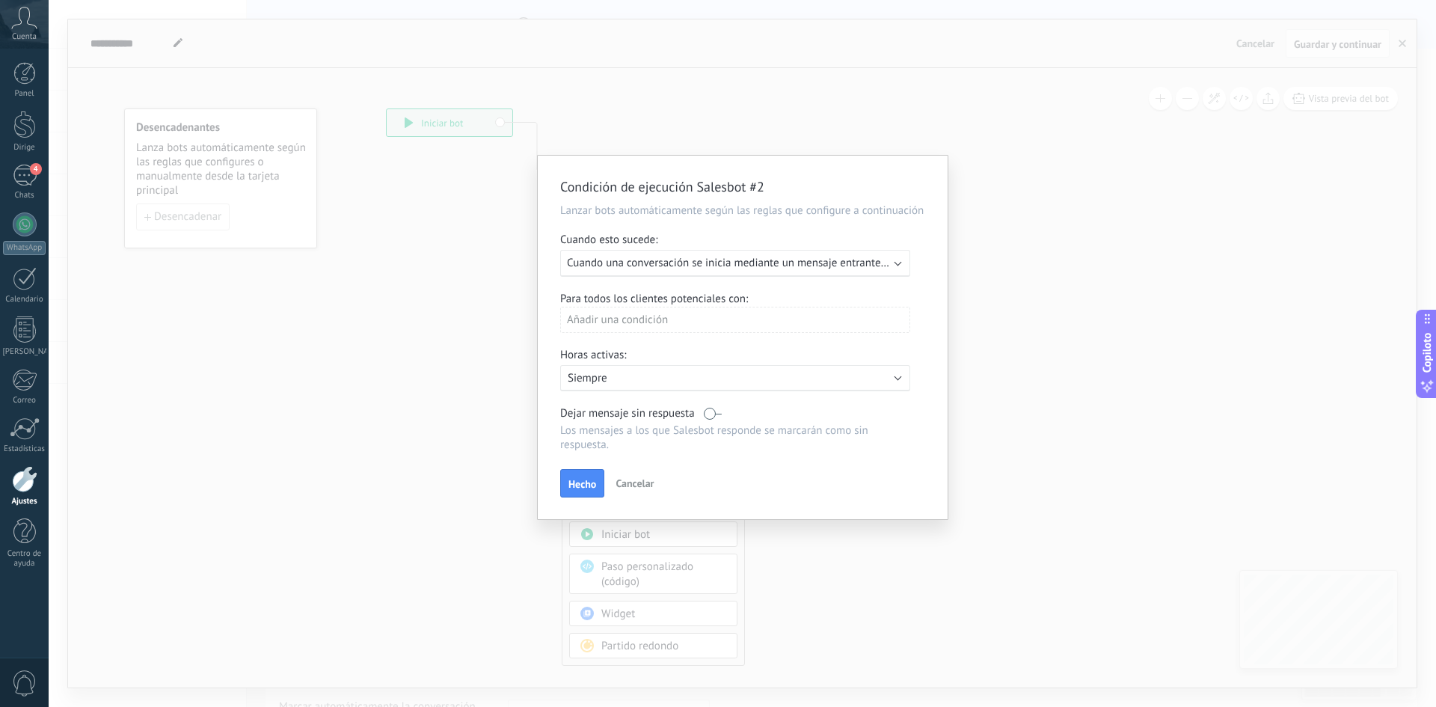
click at [715, 370] on div "Activo: Siempre" at bounding box center [735, 378] width 350 height 26
click at [715, 370] on li "Siempre" at bounding box center [783, 377] width 464 height 26
click at [581, 483] on font "Hecho" at bounding box center [582, 483] width 28 height 13
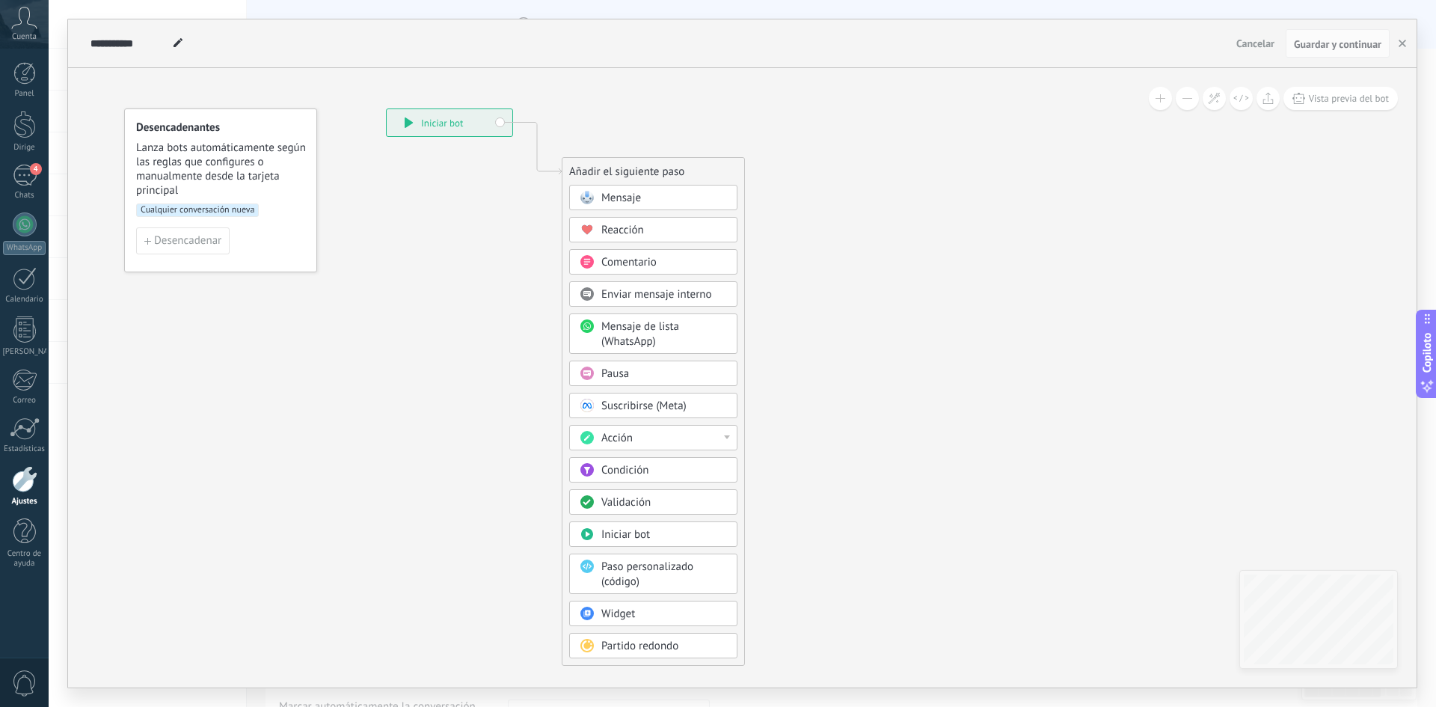
click at [429, 122] on font "Iniciar bot" at bounding box center [442, 123] width 42 height 13
click at [614, 195] on font "Mensaje" at bounding box center [621, 198] width 40 height 14
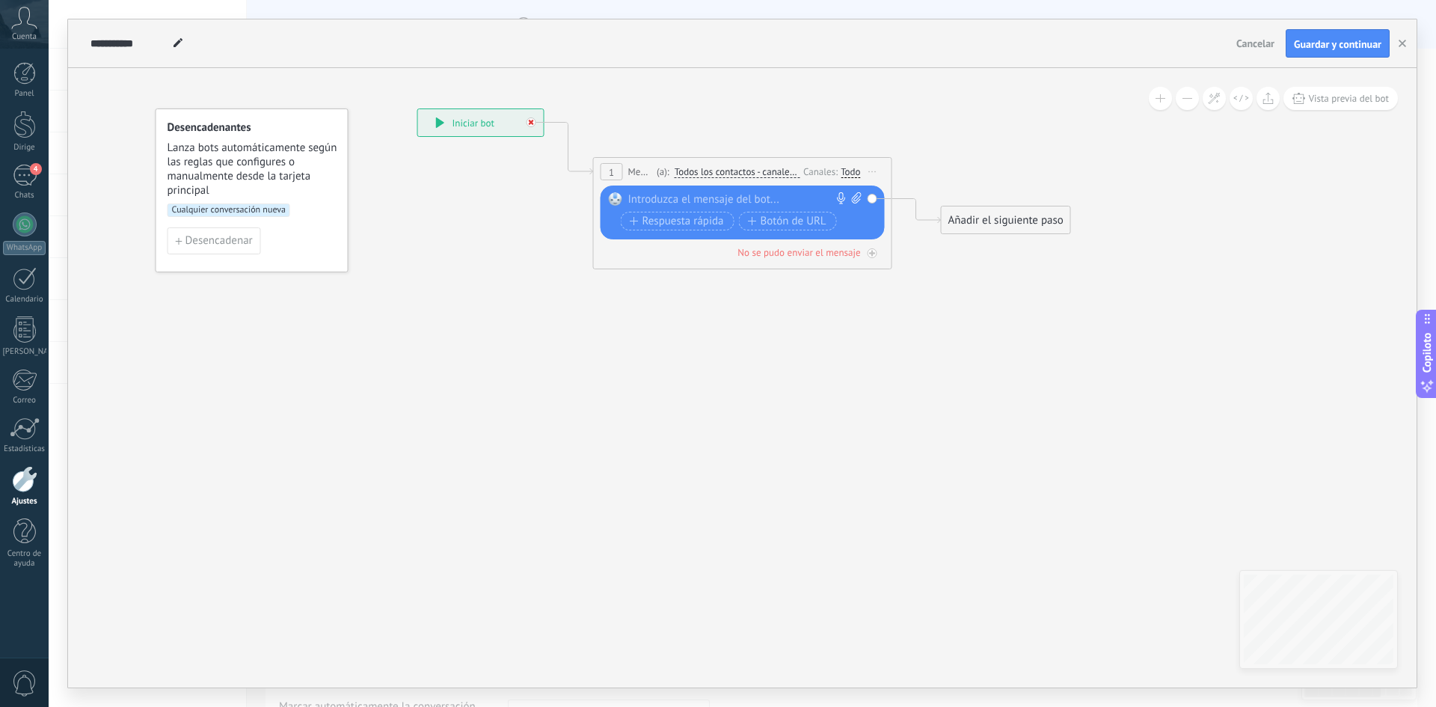
click at [530, 123] on icon at bounding box center [531, 122] width 5 height 5
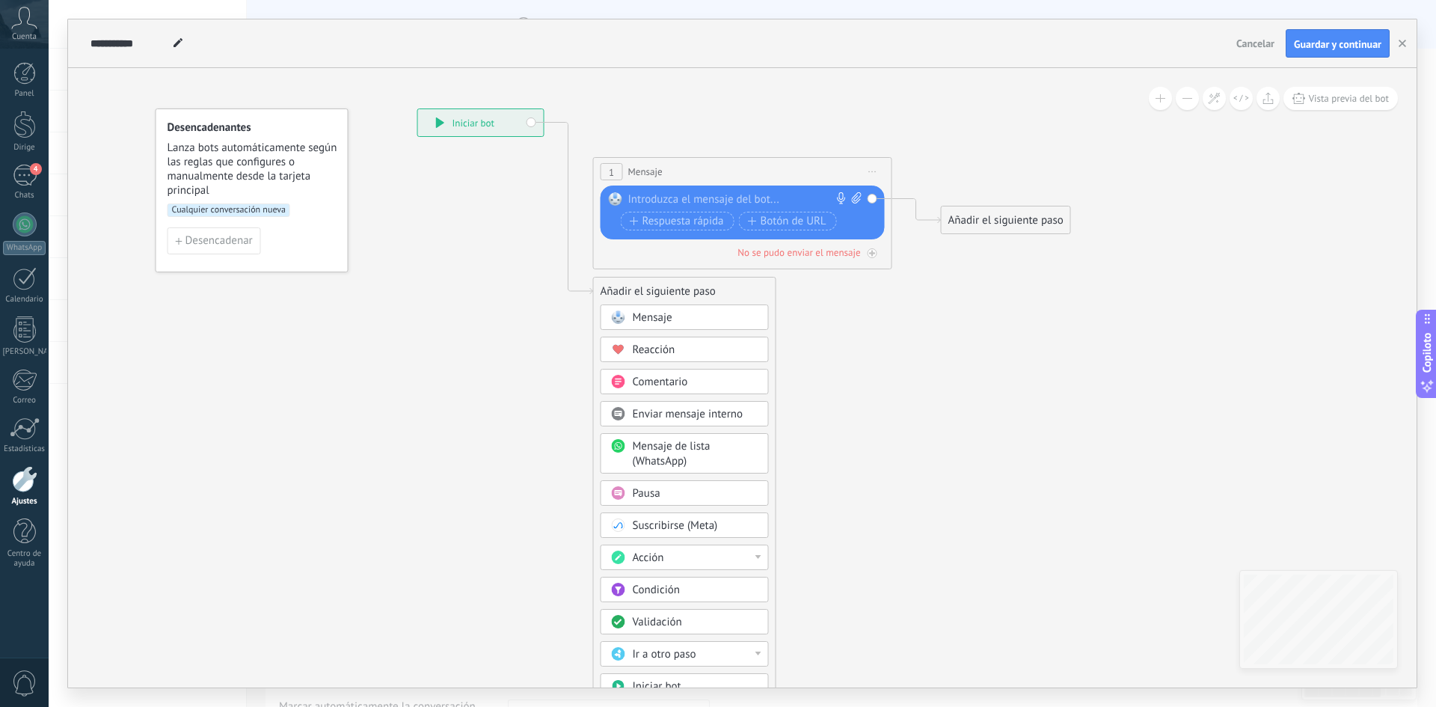
click at [680, 588] on div "Condición" at bounding box center [696, 590] width 126 height 15
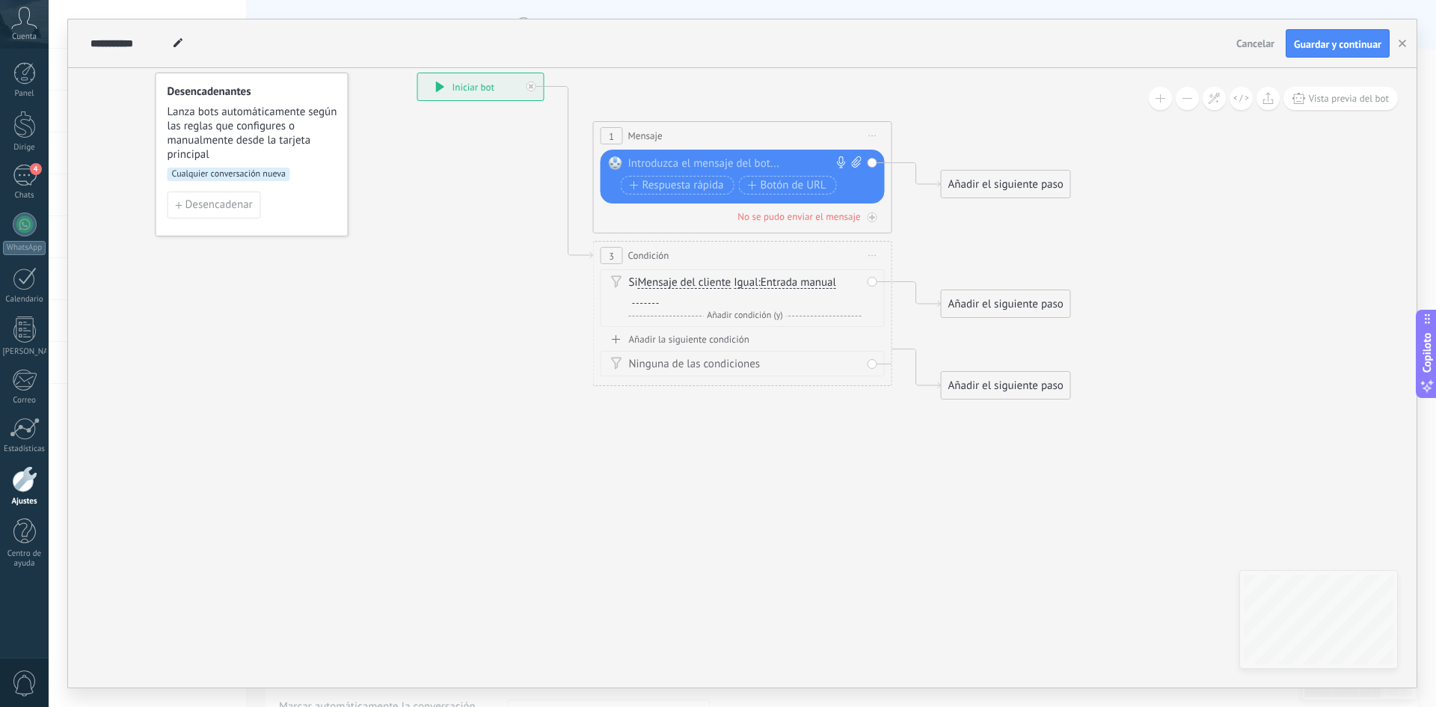
click at [873, 136] on icon at bounding box center [872, 135] width 7 height 1
click at [887, 235] on div "Borrar" at bounding box center [955, 233] width 177 height 25
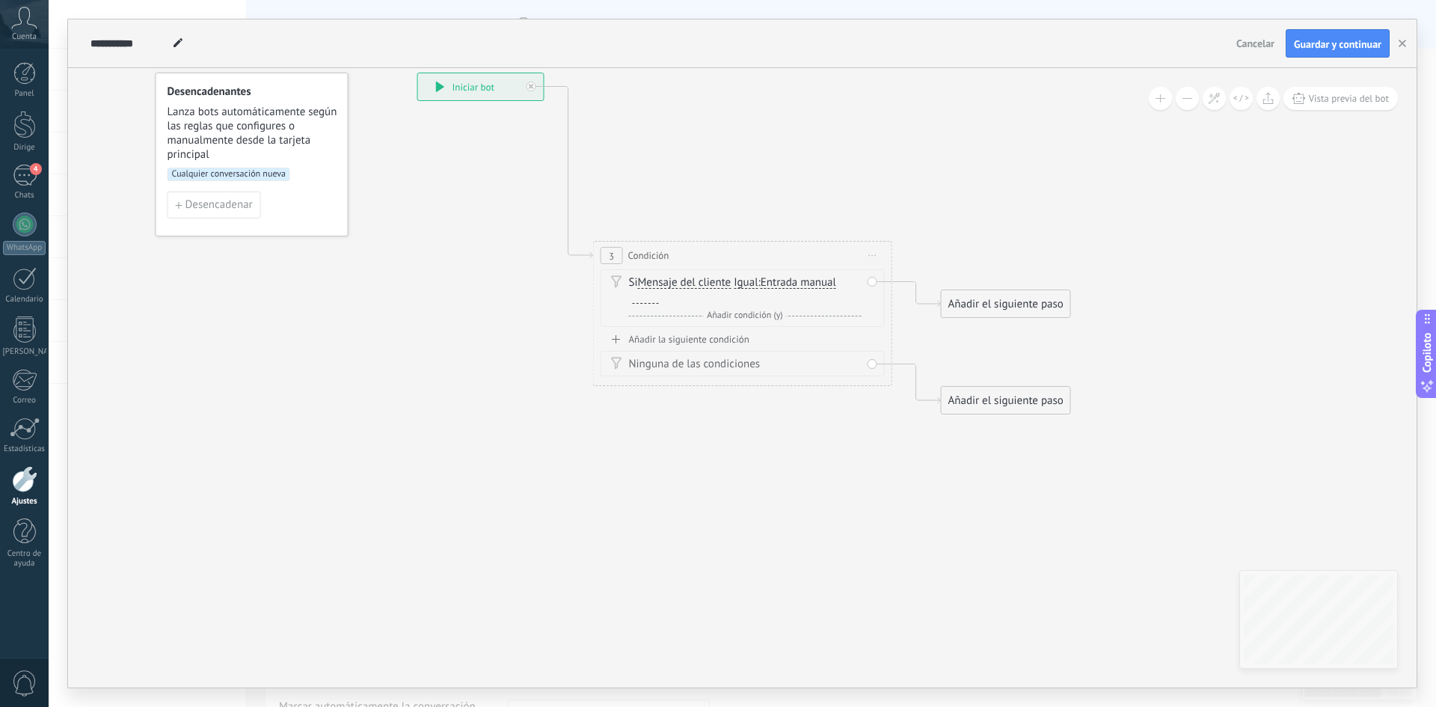
click at [659, 298] on div "Si Mensaje del cliente Mensaje del cliente Comentario del cliente Cliente Códig…" at bounding box center [745, 290] width 233 height 30
click at [1324, 46] on font "Guardar y continuar" at bounding box center [1338, 43] width 88 height 13
click at [23, 230] on div at bounding box center [25, 224] width 24 height 24
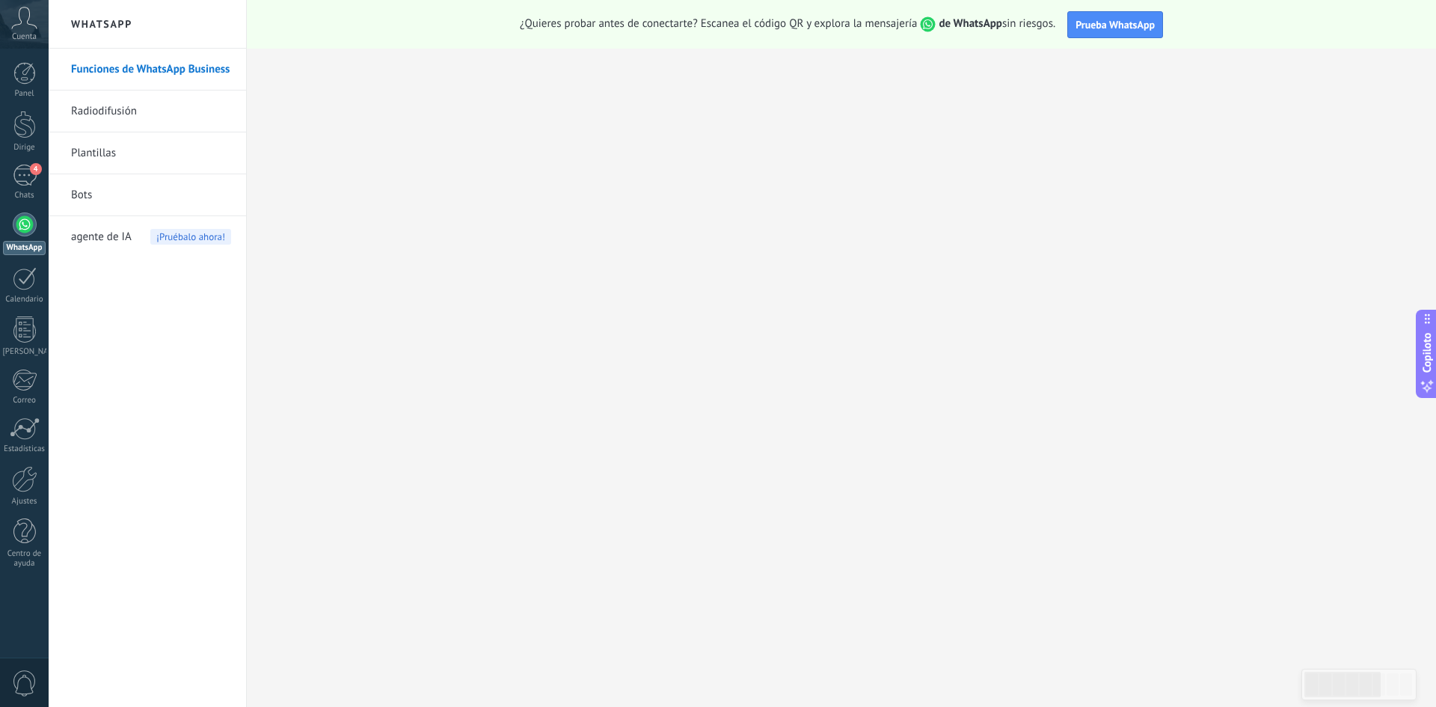
click at [26, 227] on div at bounding box center [25, 224] width 24 height 24
click at [22, 179] on div "4" at bounding box center [25, 176] width 24 height 22
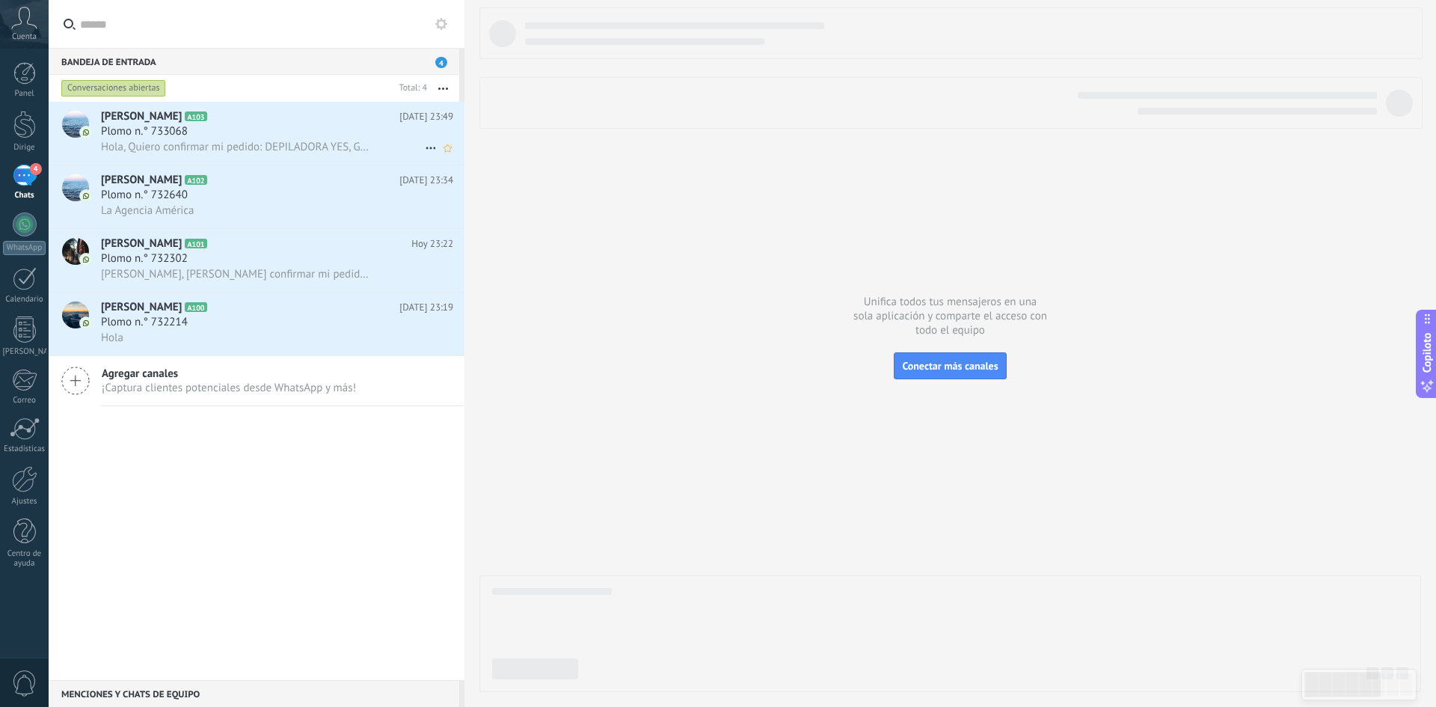
click at [199, 139] on div "Hola, Quiero confirmar mi pedido: DEPILADORA YES, Gel Post Depilación REVEL , m…" at bounding box center [277, 147] width 352 height 16
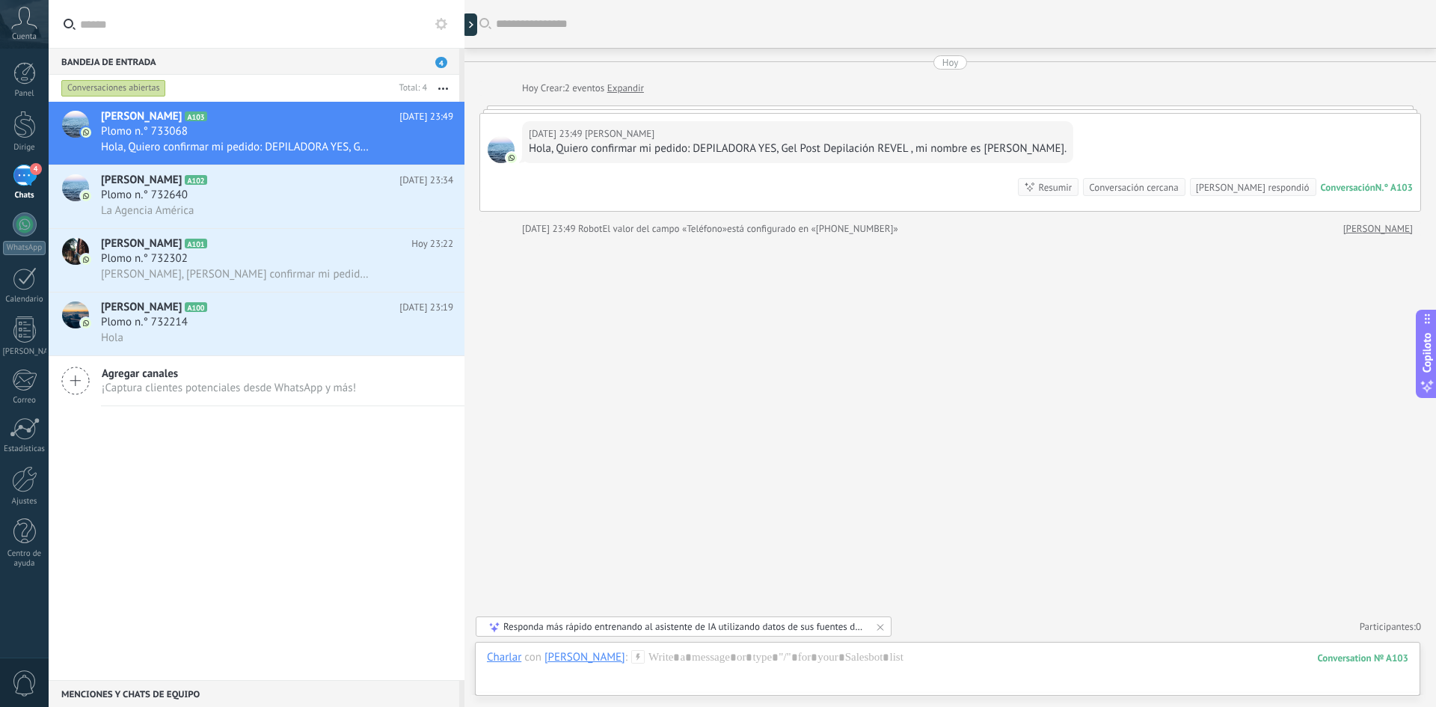
click at [763, 151] on font "Hola, Quiero confirmar mi pedido: DEPILADORA YES, Gel Post Depilación REVEL , m…" at bounding box center [798, 148] width 538 height 14
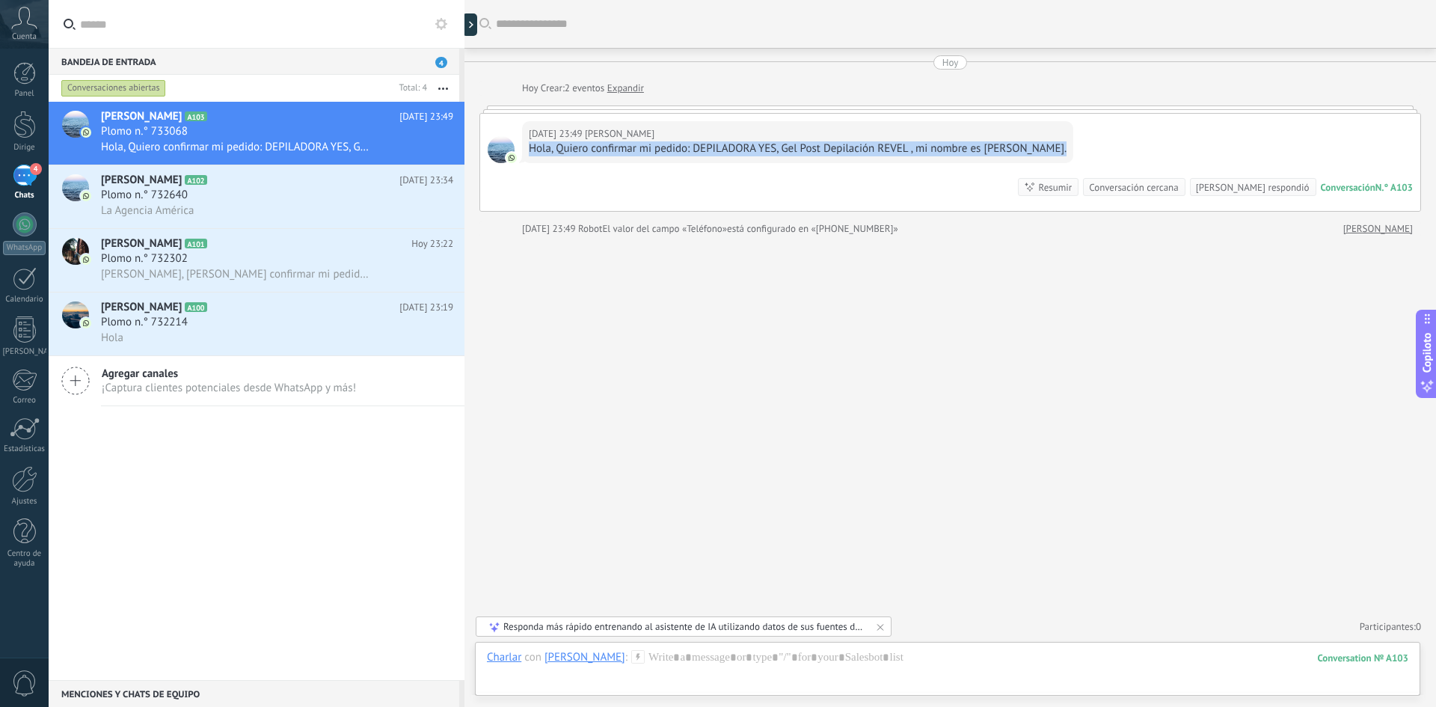
click at [763, 151] on font "Hola, Quiero confirmar mi pedido: DEPILADORA YES, Gel Post Depilación REVEL , m…" at bounding box center [798, 148] width 538 height 14
click at [775, 148] on font "Hola, Quiero confirmar mi pedido: DEPILADORA YES, Gel Post Depilación REVEL , m…" at bounding box center [798, 148] width 538 height 14
drag, startPoint x: 775, startPoint y: 148, endPoint x: 527, endPoint y: 148, distance: 247.6
click at [527, 148] on div "[DATE] 23:49 [PERSON_NAME], [PERSON_NAME] confirmar mi pedido: DEPILADORA YES, …" at bounding box center [797, 142] width 551 height 42
copy font "Hola, Quiero confirmar mi pedido: DEPILADORA YES"
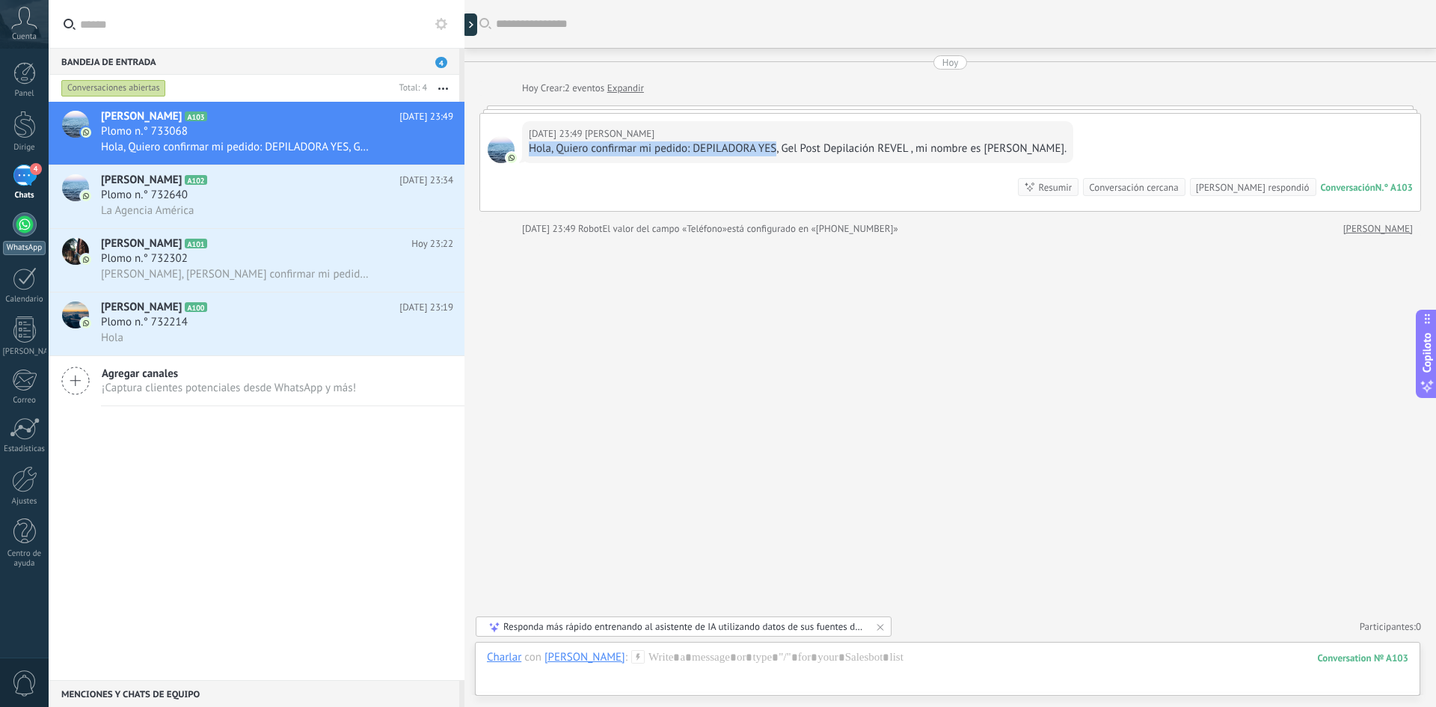
click at [27, 227] on div at bounding box center [25, 224] width 24 height 24
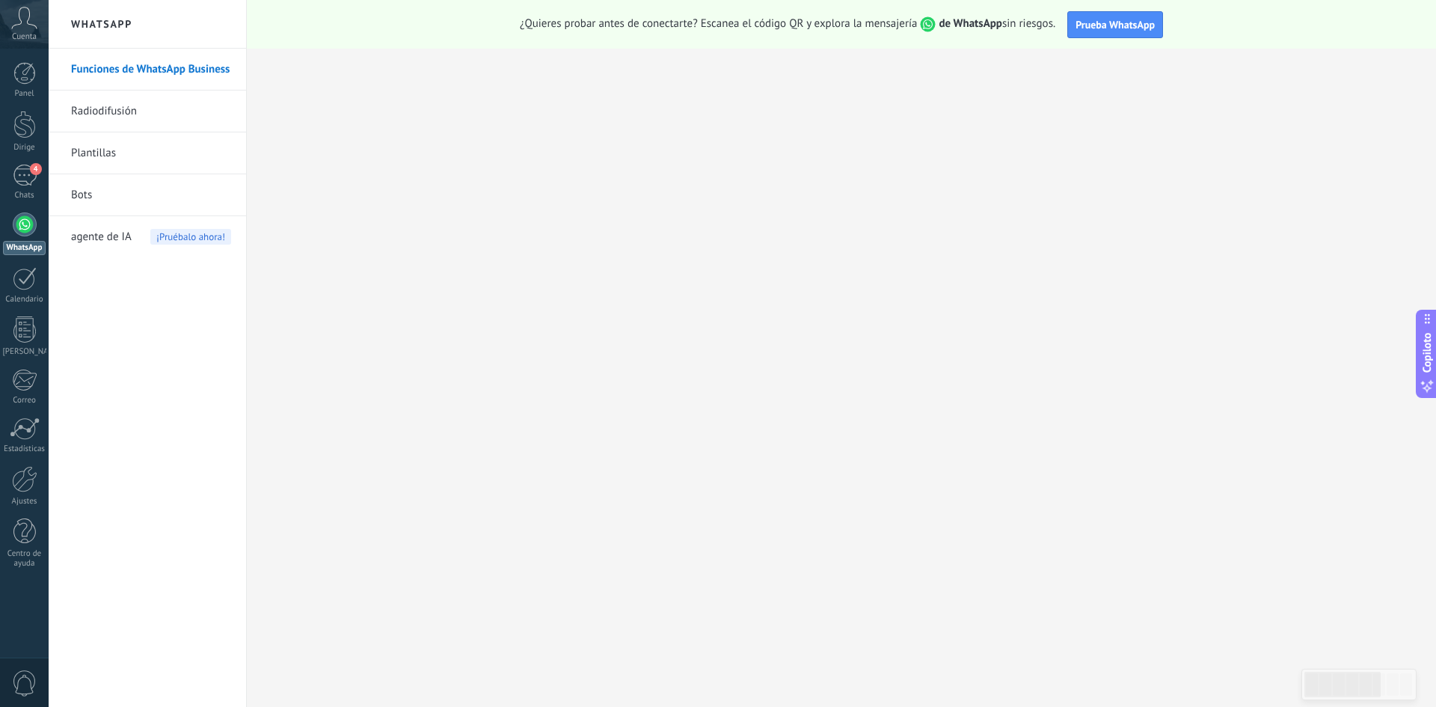
click at [85, 192] on font "Bots" at bounding box center [81, 195] width 21 height 14
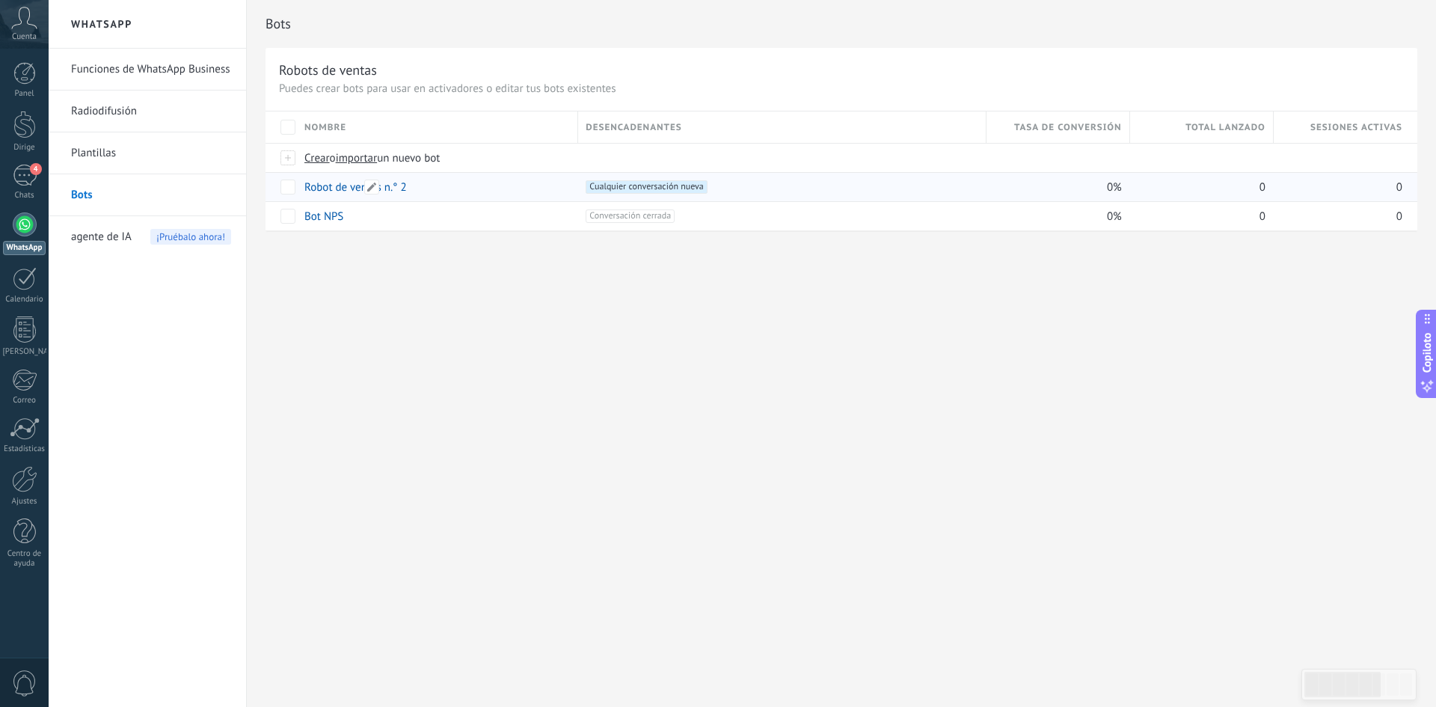
click at [331, 190] on font "Robot de ventas n.° 2" at bounding box center [355, 187] width 102 height 14
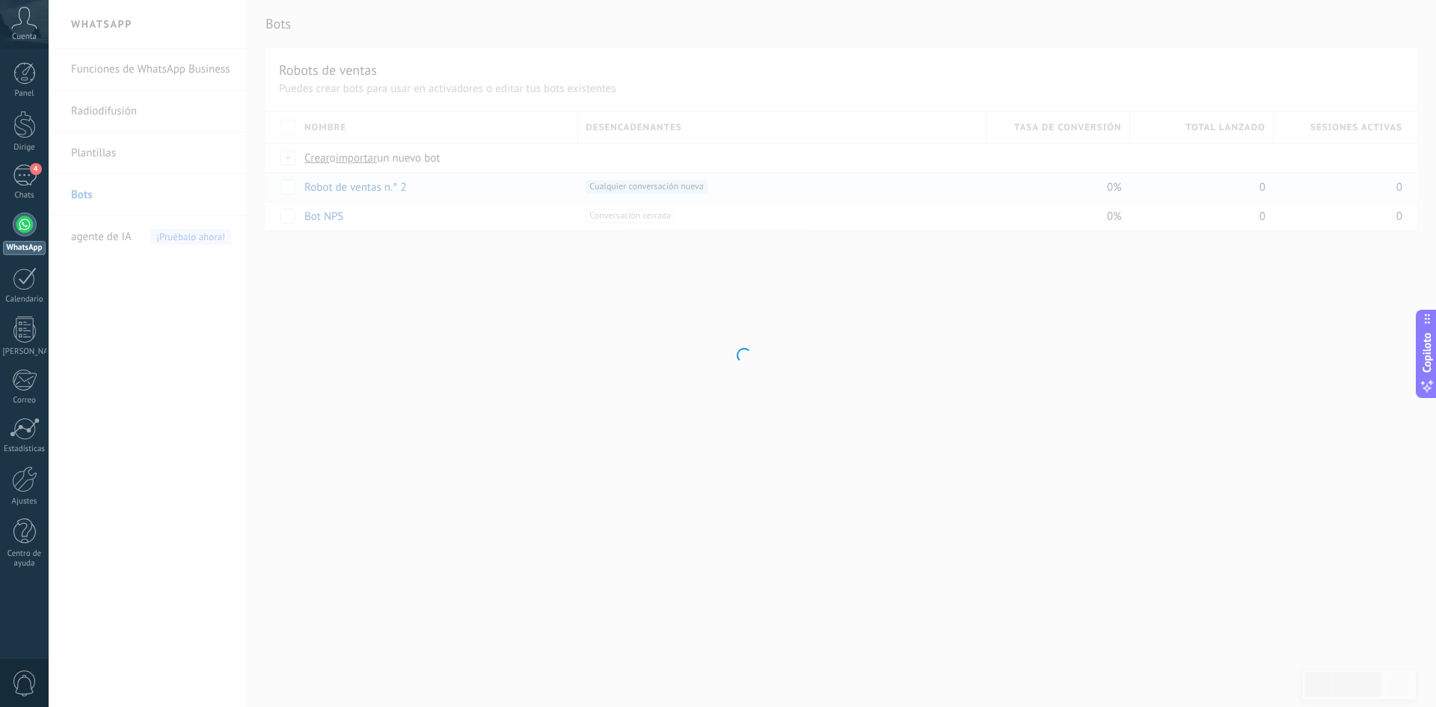
click at [331, 190] on div at bounding box center [742, 353] width 1387 height 707
type input "**********"
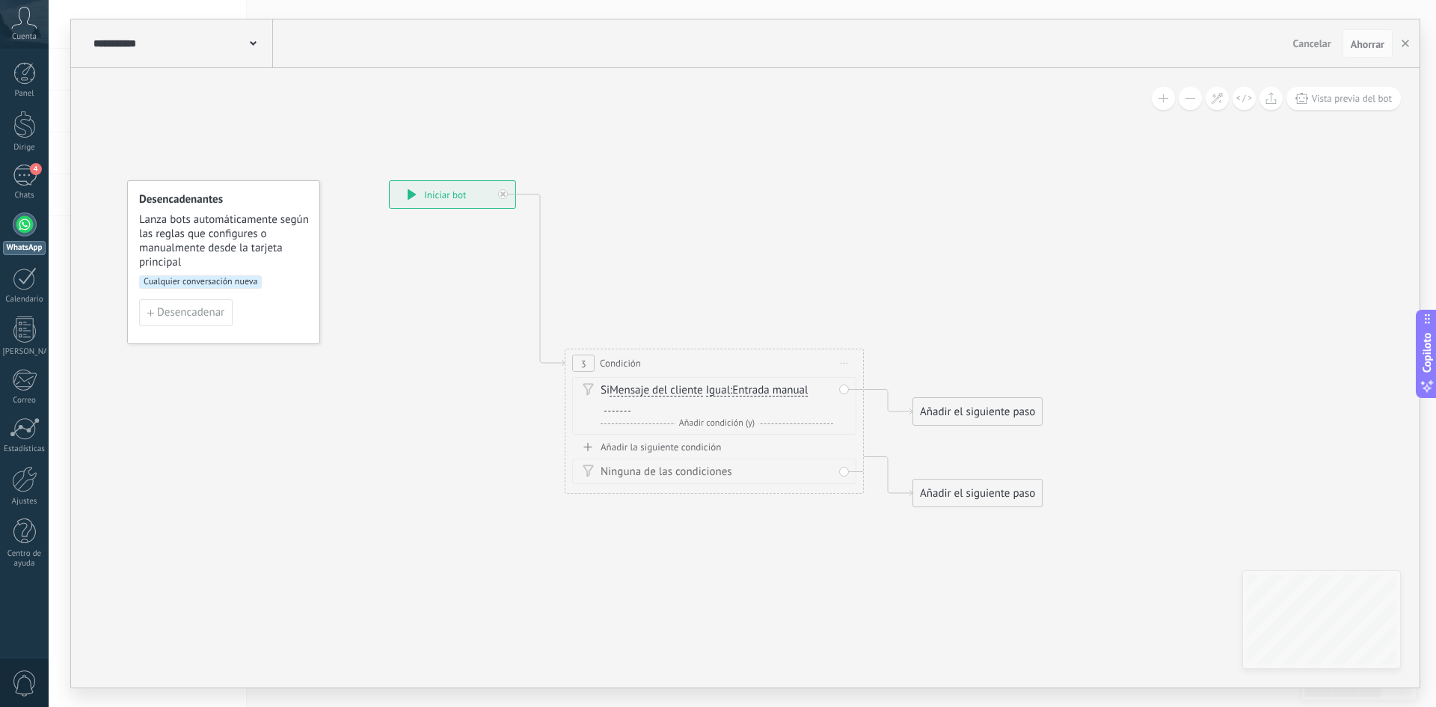
click at [708, 394] on div "Si Mensaje del cliente Mensaje del cliente Comentario del cliente Cliente Códig…" at bounding box center [717, 398] width 233 height 30
click at [714, 387] on font "Igual" at bounding box center [718, 390] width 24 height 14
click at [714, 387] on button "Igual" at bounding box center [792, 390] width 187 height 27
click at [530, 399] on icon at bounding box center [691, 343] width 1353 height 1075
click at [672, 421] on div "And Añadir condición (y)" at bounding box center [717, 423] width 233 height 15
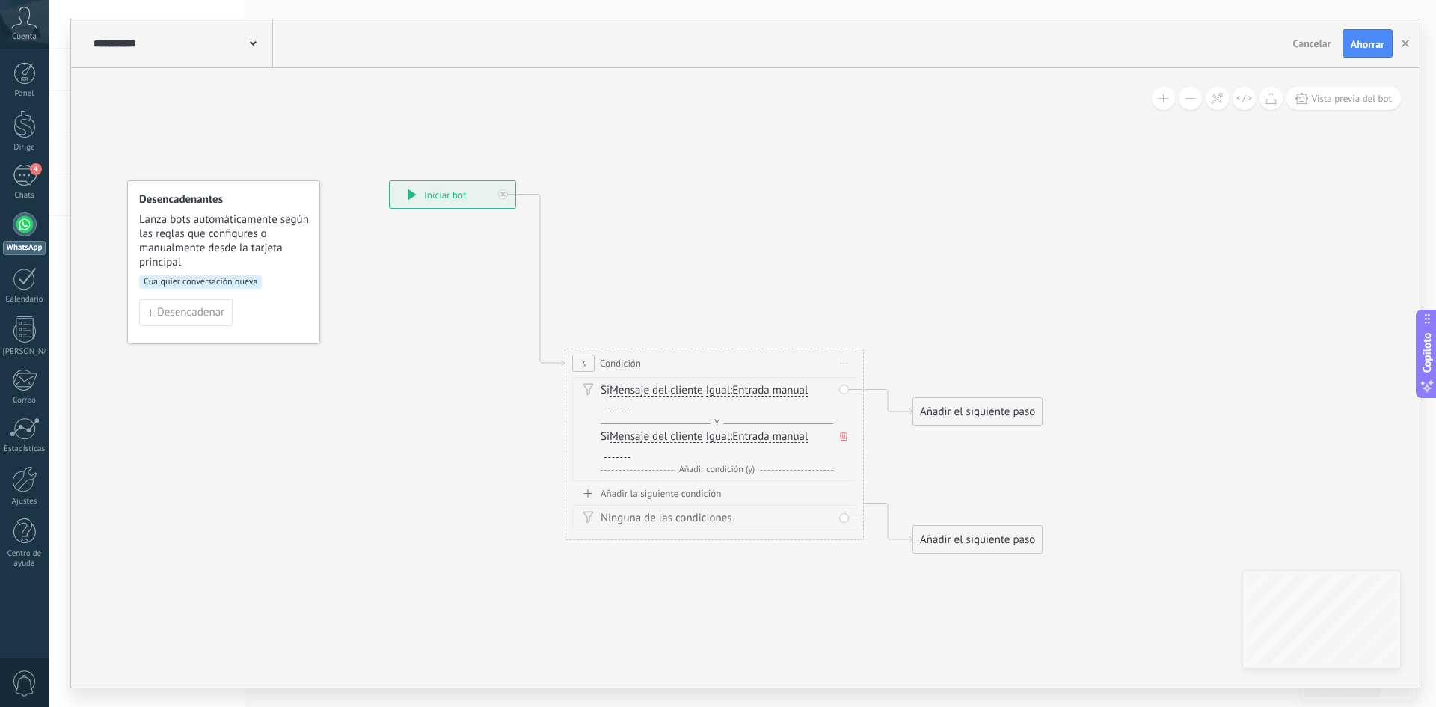
click at [711, 420] on span "Y" at bounding box center [717, 422] width 13 height 11
click at [841, 443] on span at bounding box center [843, 436] width 15 height 16
click at [257, 45] on div "**********" at bounding box center [181, 43] width 183 height 48
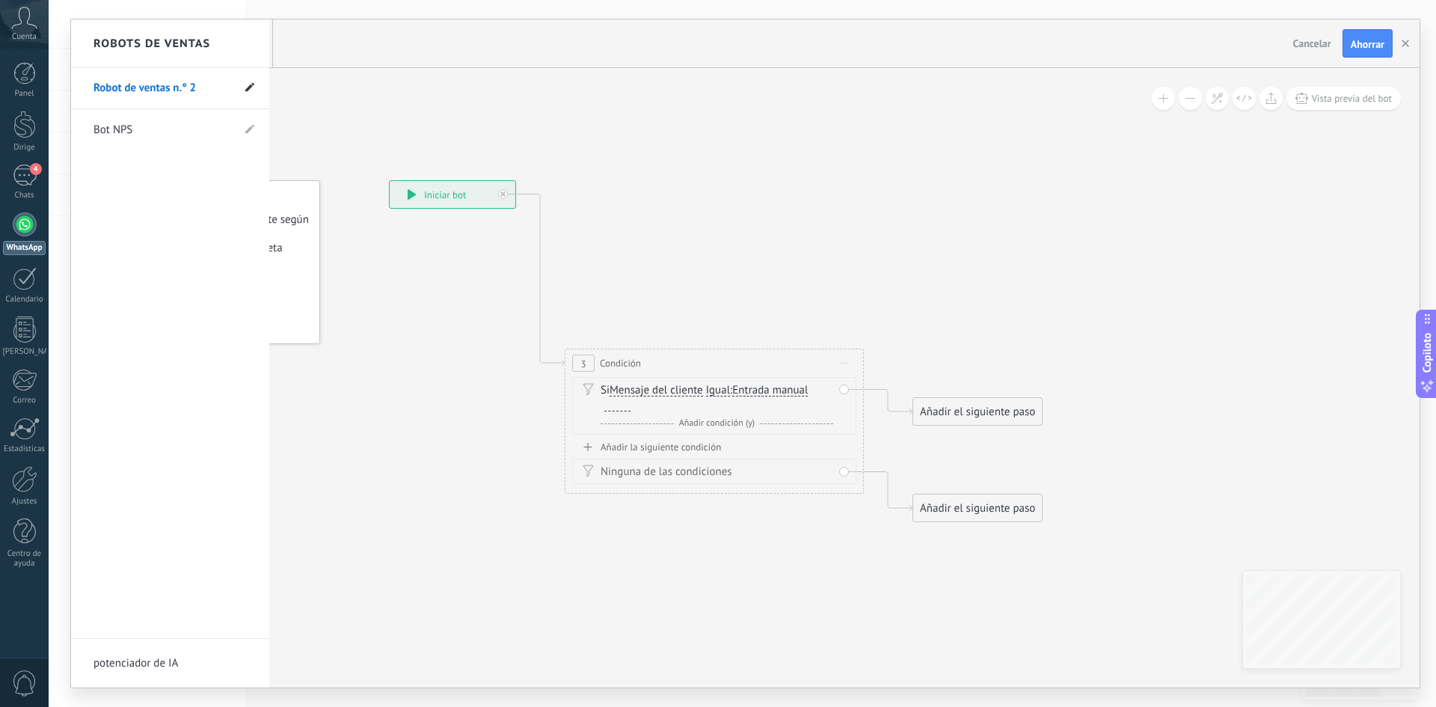
click at [248, 90] on use at bounding box center [249, 87] width 9 height 9
type input "**********"
click at [251, 88] on use at bounding box center [248, 89] width 10 height 8
type input "**********"
click at [346, 134] on div at bounding box center [745, 353] width 1349 height 668
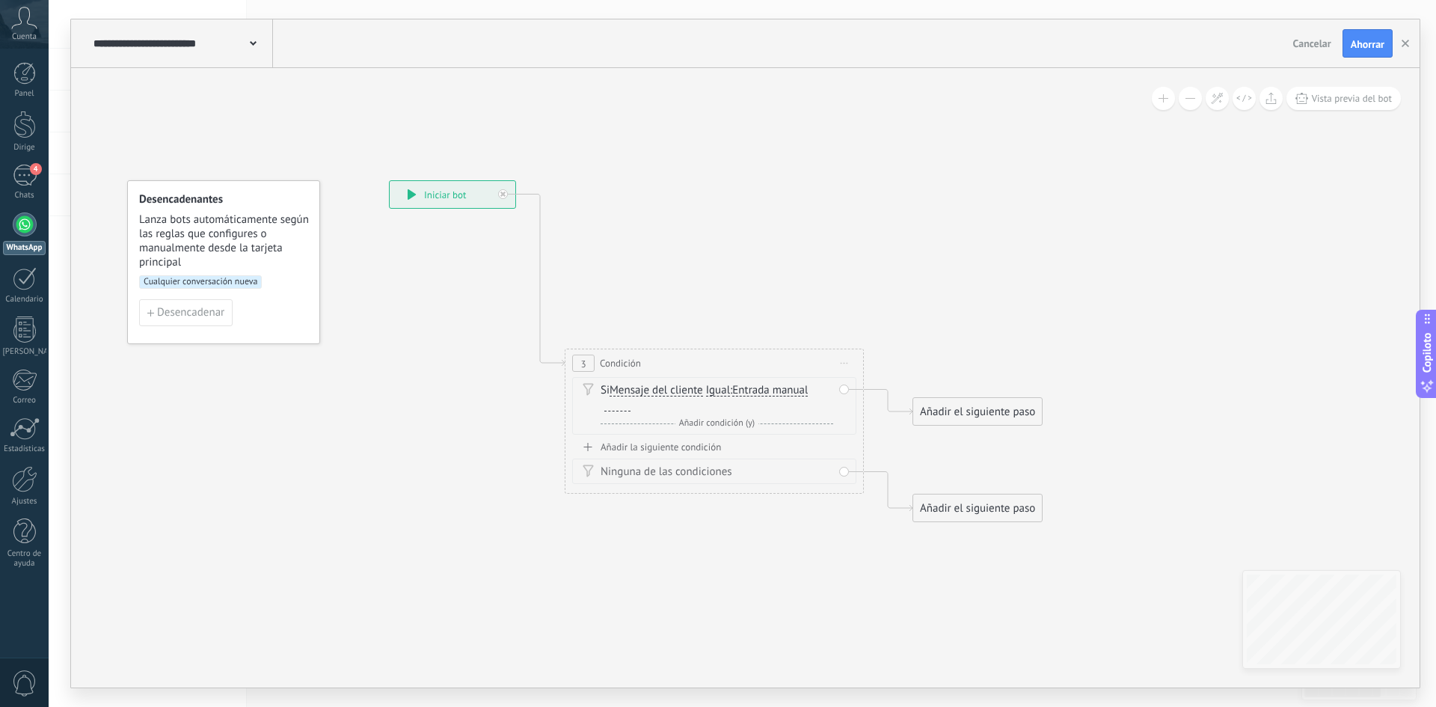
click at [808, 392] on font "Entrada manual" at bounding box center [770, 390] width 76 height 14
click at [811, 392] on button "Entrada manual" at bounding box center [818, 390] width 187 height 27
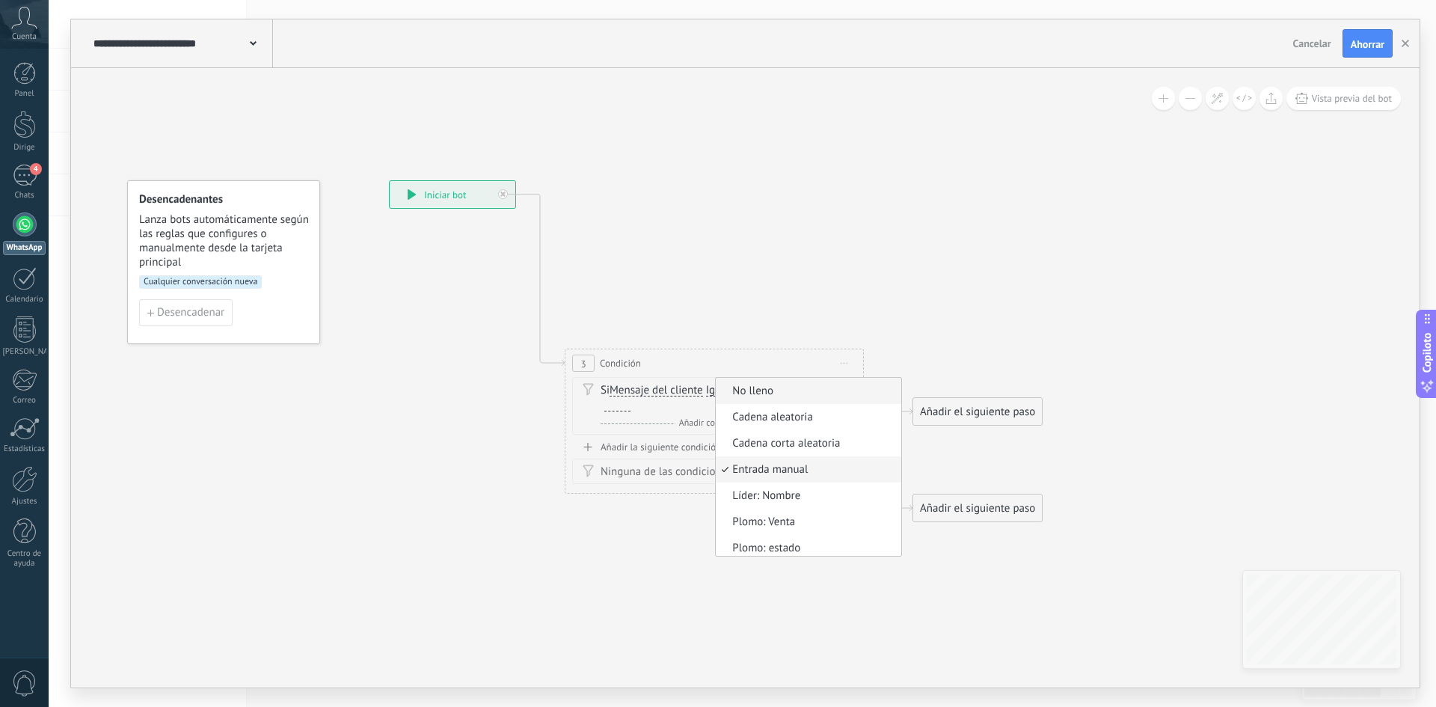
scroll to position [4, 0]
click at [661, 390] on font "Mensaje del cliente" at bounding box center [656, 390] width 93 height 14
click at [661, 390] on button "Mensaje del cliente" at bounding box center [695, 390] width 187 height 27
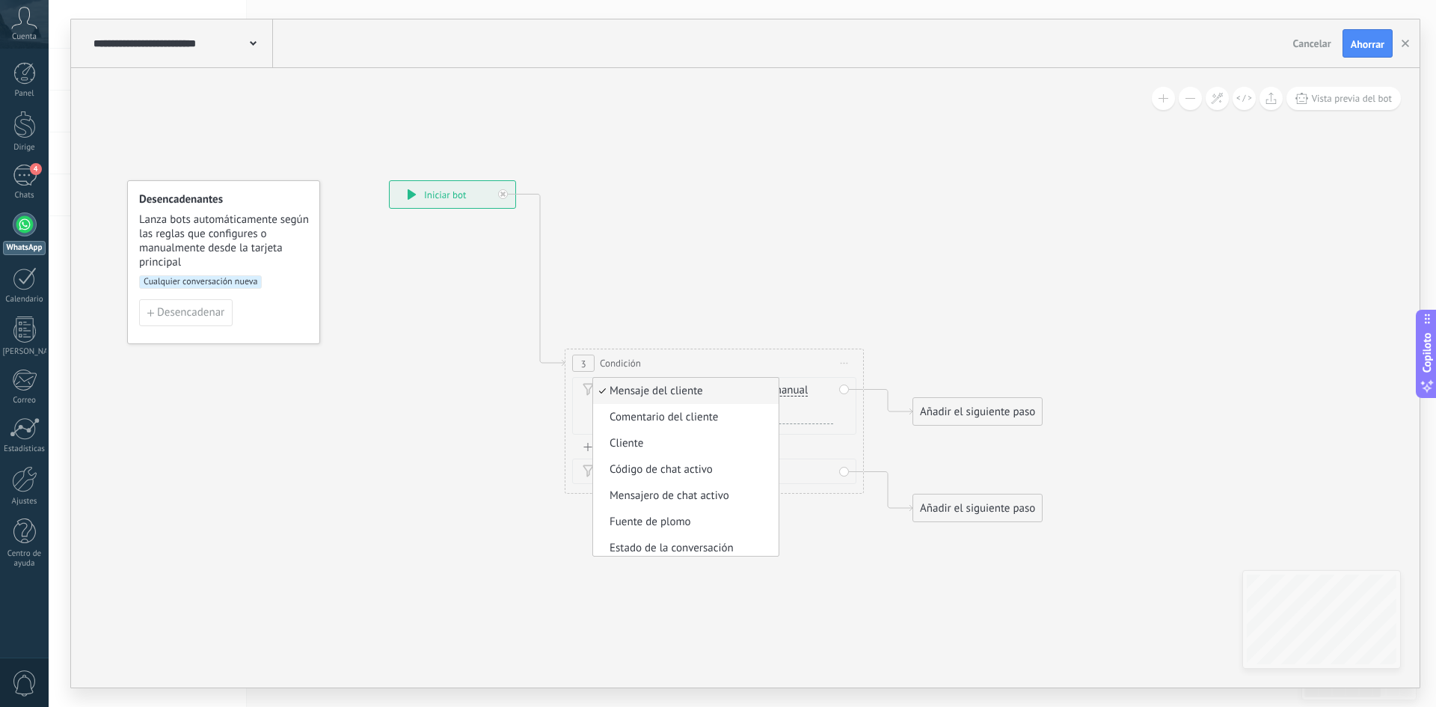
click at [813, 399] on div "Si Mensaje del cliente Mensaje del cliente Comentario del cliente Cliente Códig…" at bounding box center [717, 398] width 233 height 30
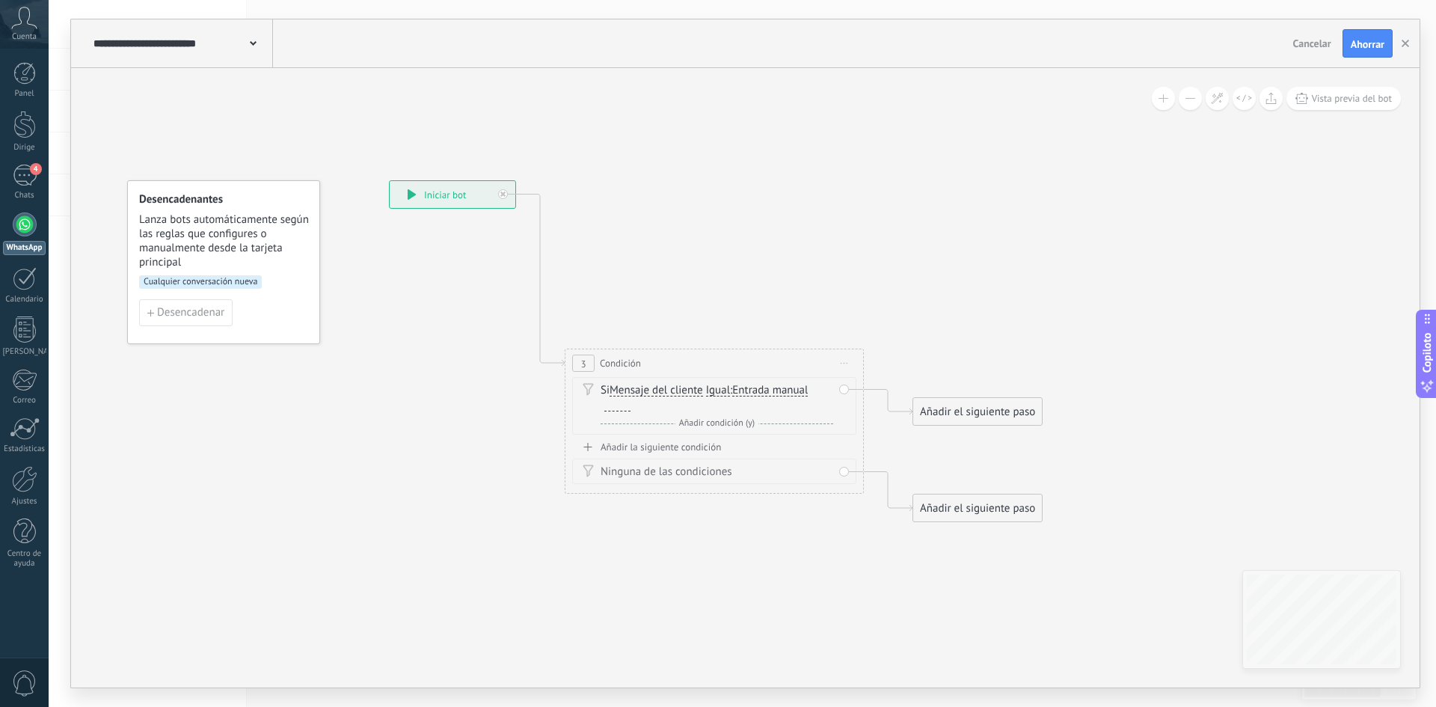
click at [752, 391] on font "Entrada manual" at bounding box center [770, 390] width 76 height 14
click at [752, 391] on button "Entrada manual" at bounding box center [818, 390] width 187 height 27
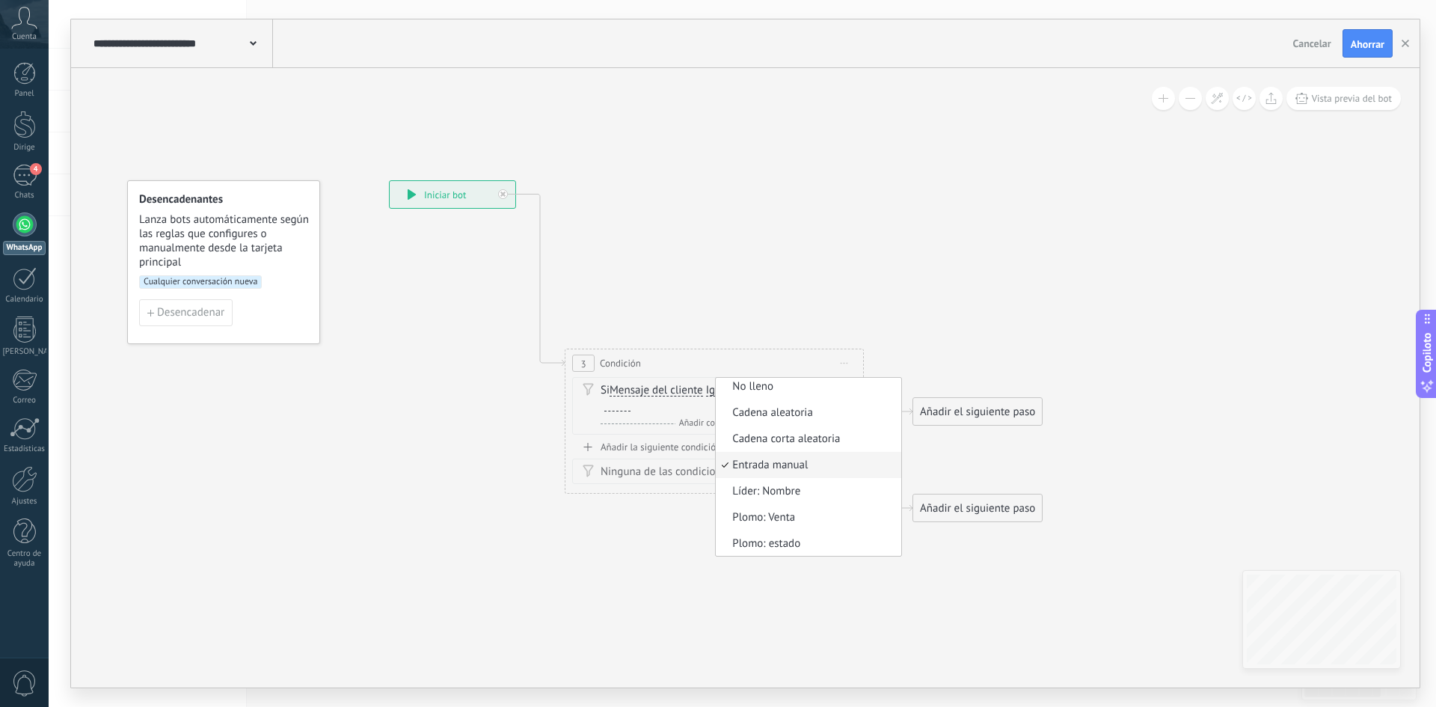
click at [631, 411] on div "Si Mensaje del cliente Mensaje del cliente Comentario del cliente Cliente Códig…" at bounding box center [717, 398] width 233 height 30
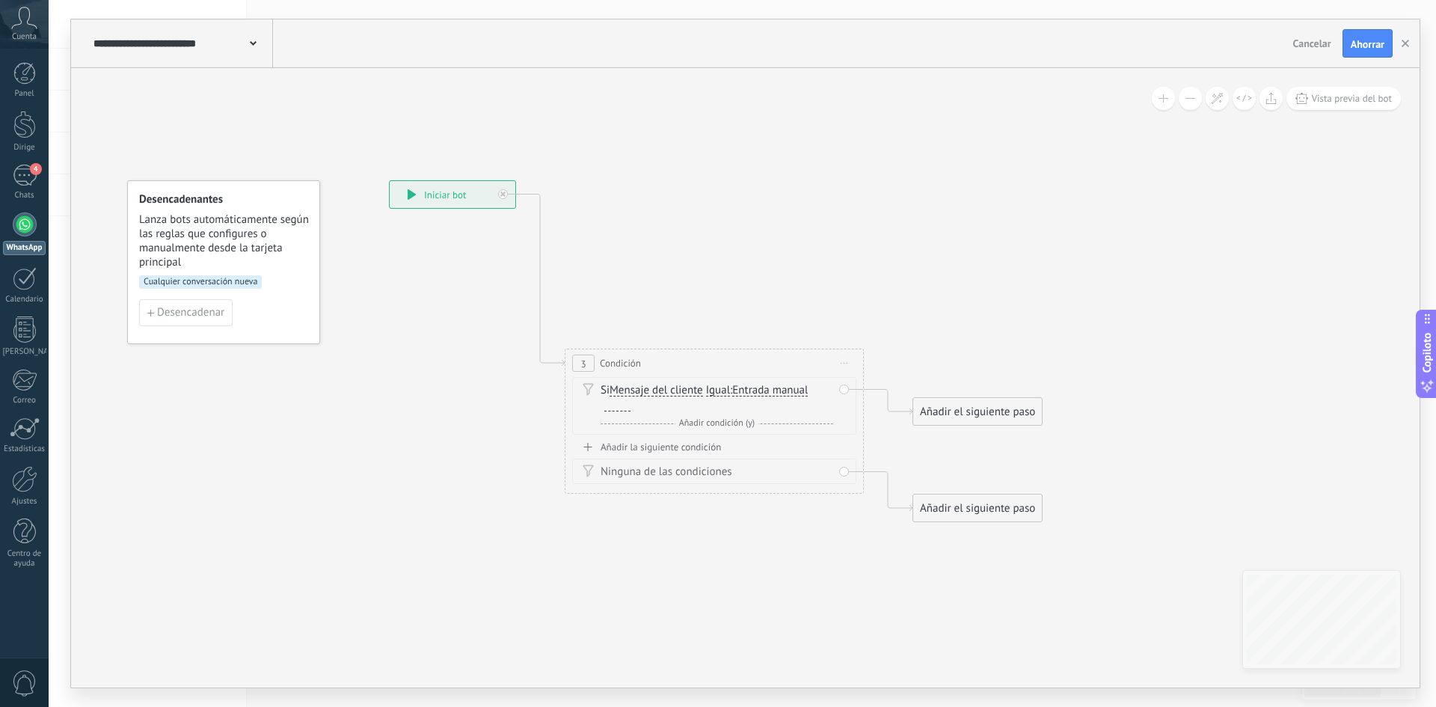
click at [628, 416] on div "Y Añadir condición (y)" at bounding box center [717, 423] width 233 height 15
click at [604, 405] on div at bounding box center [616, 405] width 30 height 13
click at [839, 437] on span at bounding box center [843, 436] width 15 height 16
click at [597, 390] on span at bounding box center [587, 389] width 25 height 12
click at [584, 387] on icon at bounding box center [588, 389] width 11 height 13
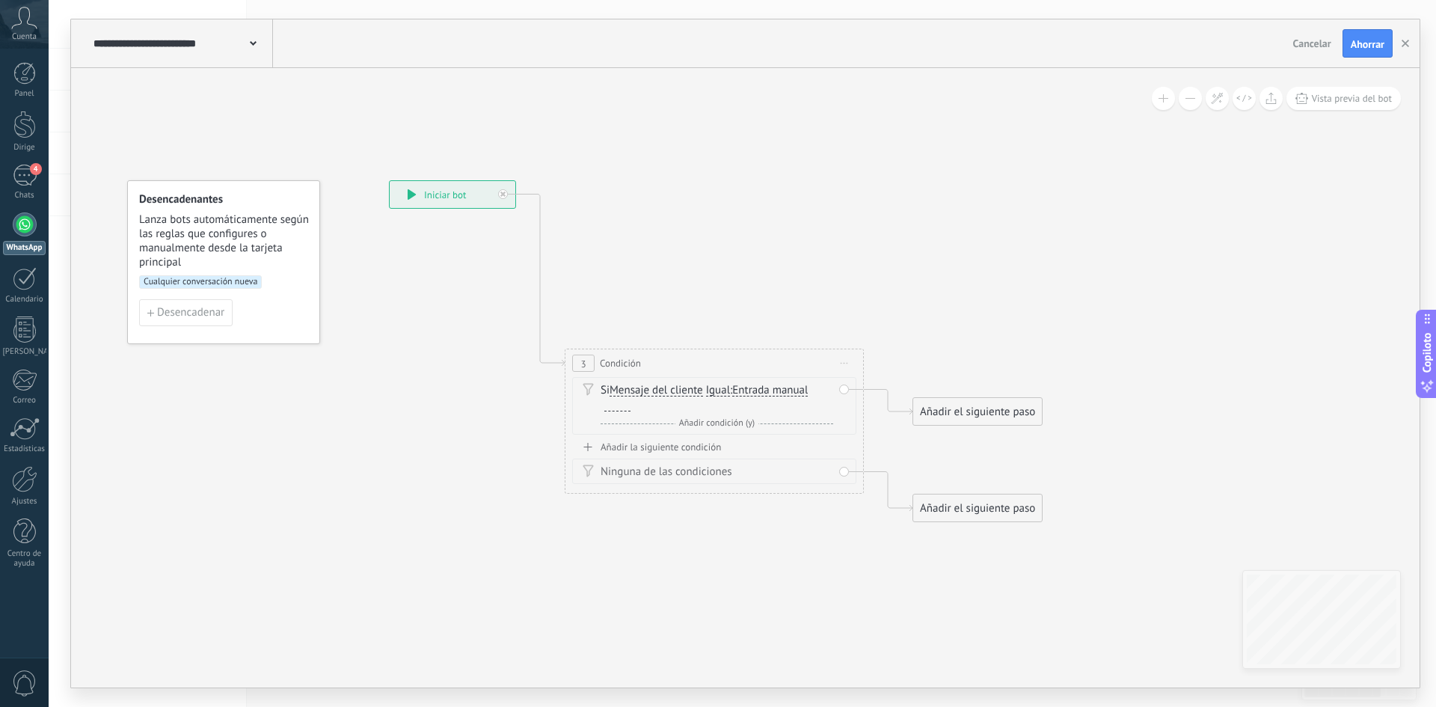
click at [711, 392] on font "Igual" at bounding box center [718, 390] width 24 height 14
click at [711, 392] on button "Igual" at bounding box center [792, 390] width 187 height 27
click at [676, 392] on font "Mensaje del cliente" at bounding box center [656, 390] width 93 height 14
click at [676, 392] on button "Mensaje del cliente" at bounding box center [695, 390] width 187 height 27
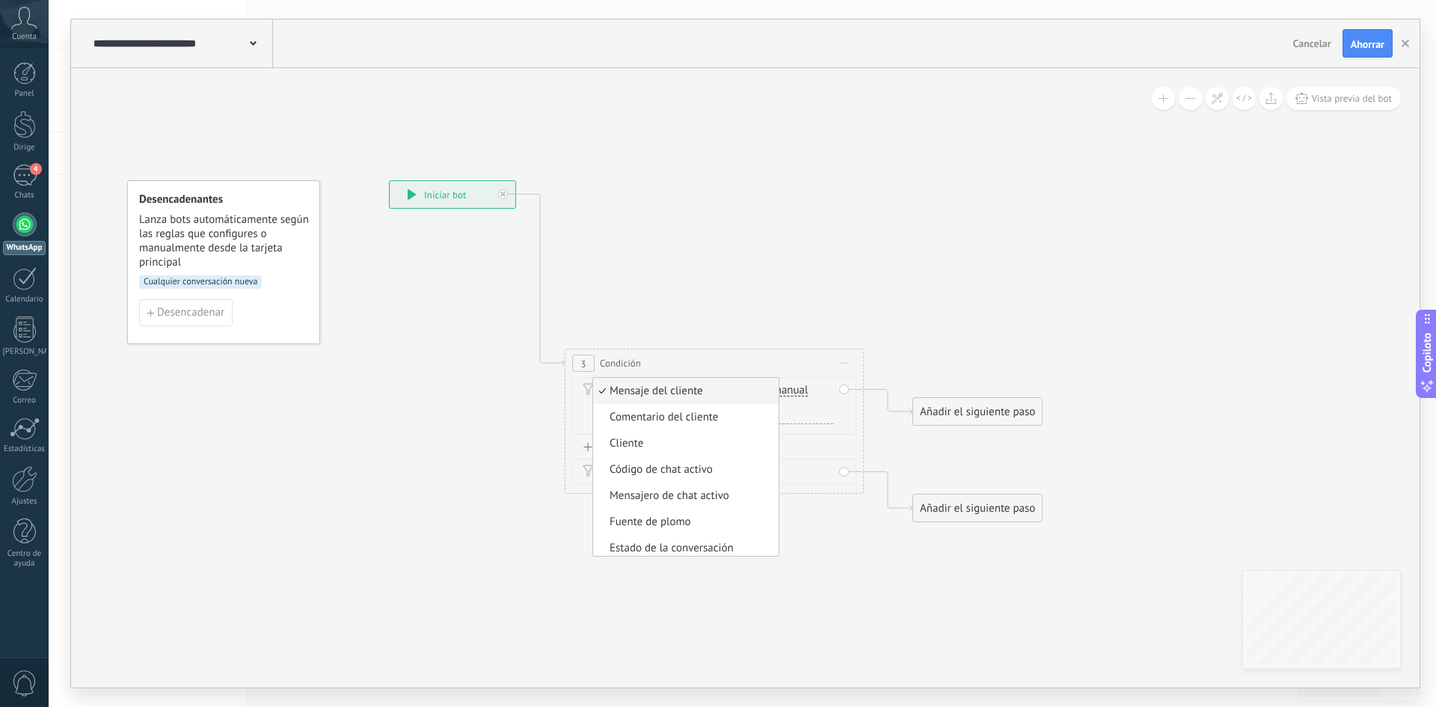
click at [717, 361] on div "3 Condición ********* Comience la vista previa aquí Rebautizar Duplicado [GEOGR…" at bounding box center [714, 363] width 298 height 28
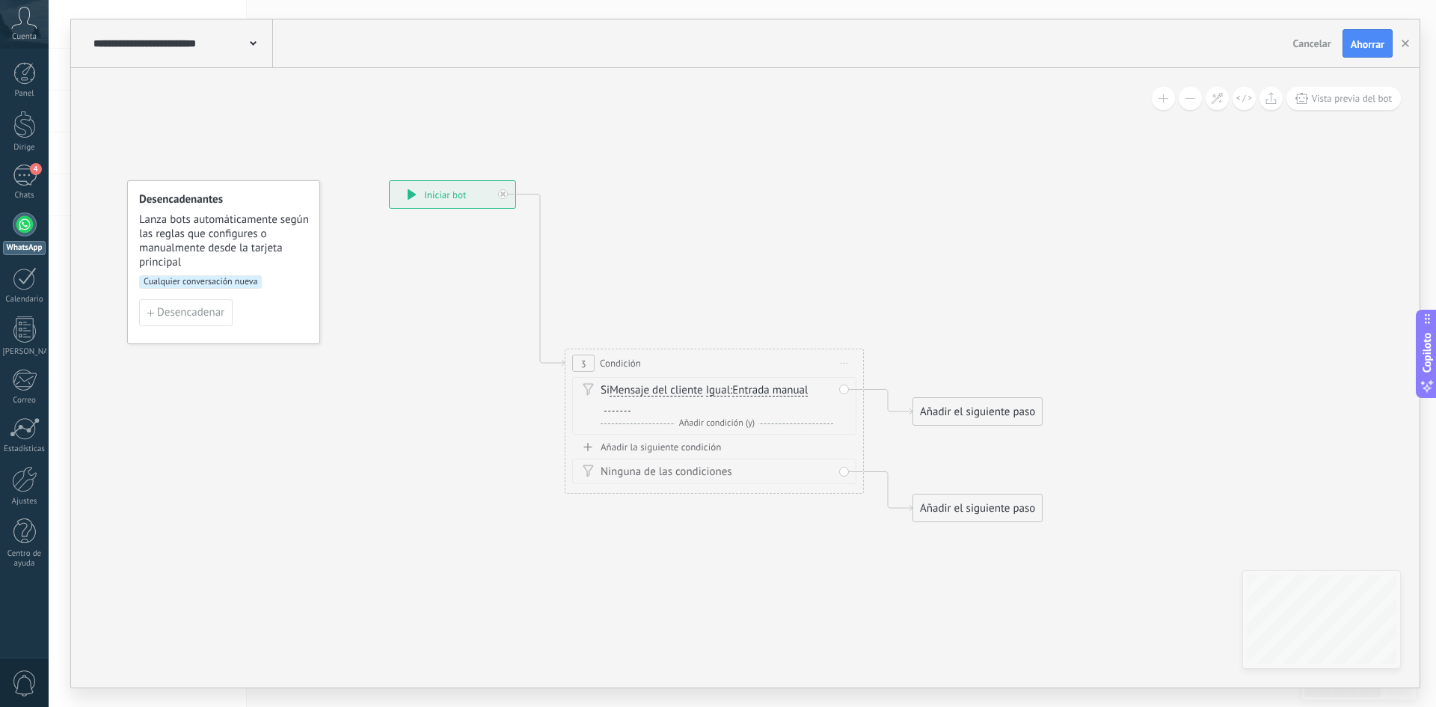
click at [700, 402] on div "Si Mensaje del cliente Mensaje del cliente Comentario del cliente Cliente Códig…" at bounding box center [717, 398] width 233 height 30
click at [612, 357] on font "Condición" at bounding box center [620, 363] width 41 height 13
click at [612, 363] on font "Condición" at bounding box center [620, 363] width 41 height 13
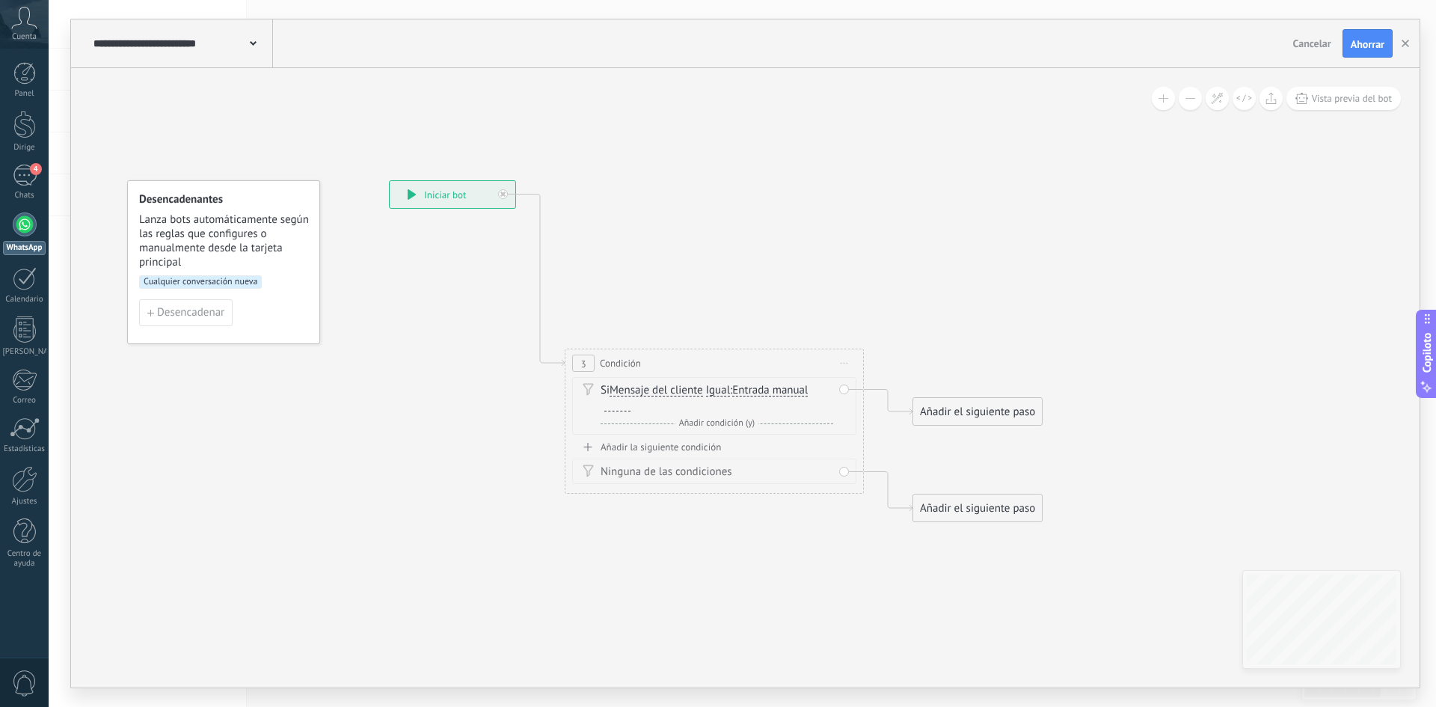
click at [608, 366] on font "Condición" at bounding box center [620, 363] width 41 height 13
click at [646, 447] on font "Añadir la siguiente condición" at bounding box center [661, 447] width 120 height 13
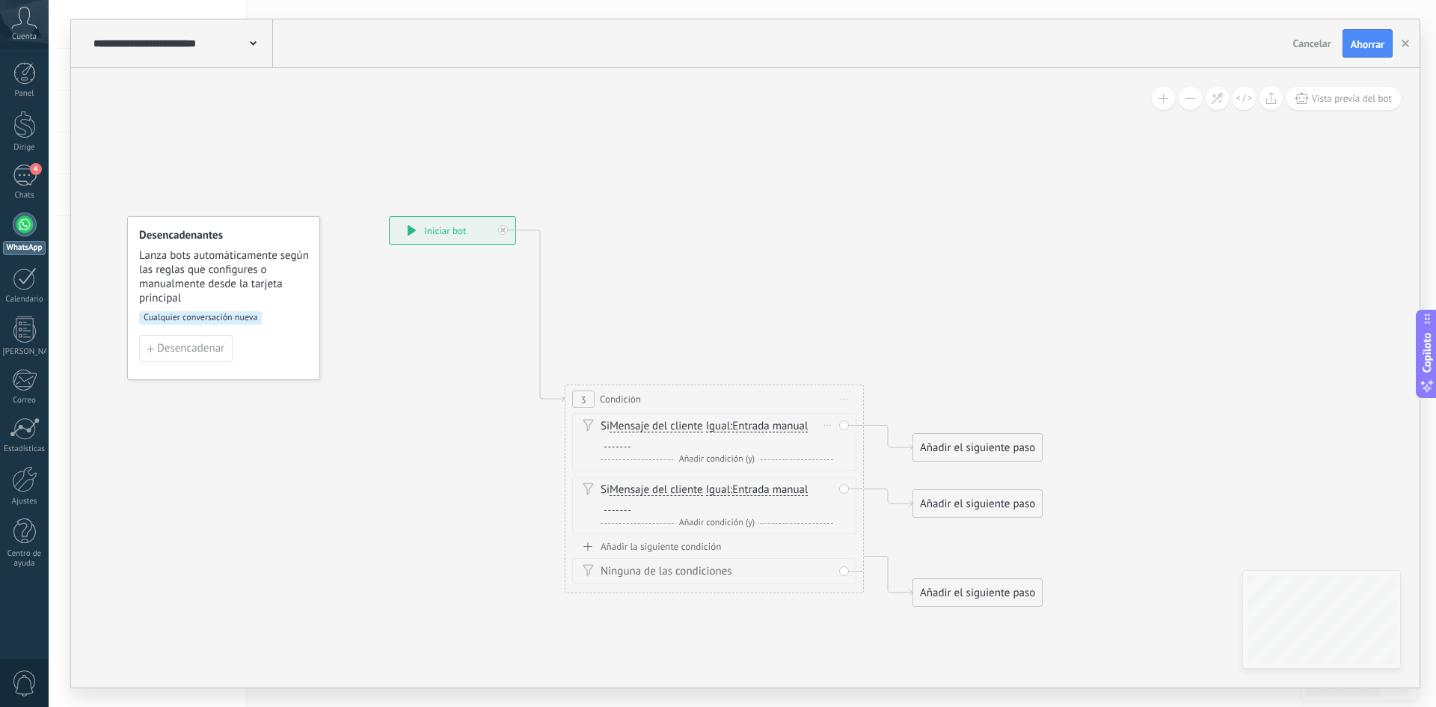
click at [708, 450] on div "Si Mensaje del cliente Mensaje del cliente Comentario del cliente Cliente Códig…" at bounding box center [717, 443] width 233 height 48
click at [672, 457] on div "Y Añadir condición (y)" at bounding box center [717, 459] width 233 height 15
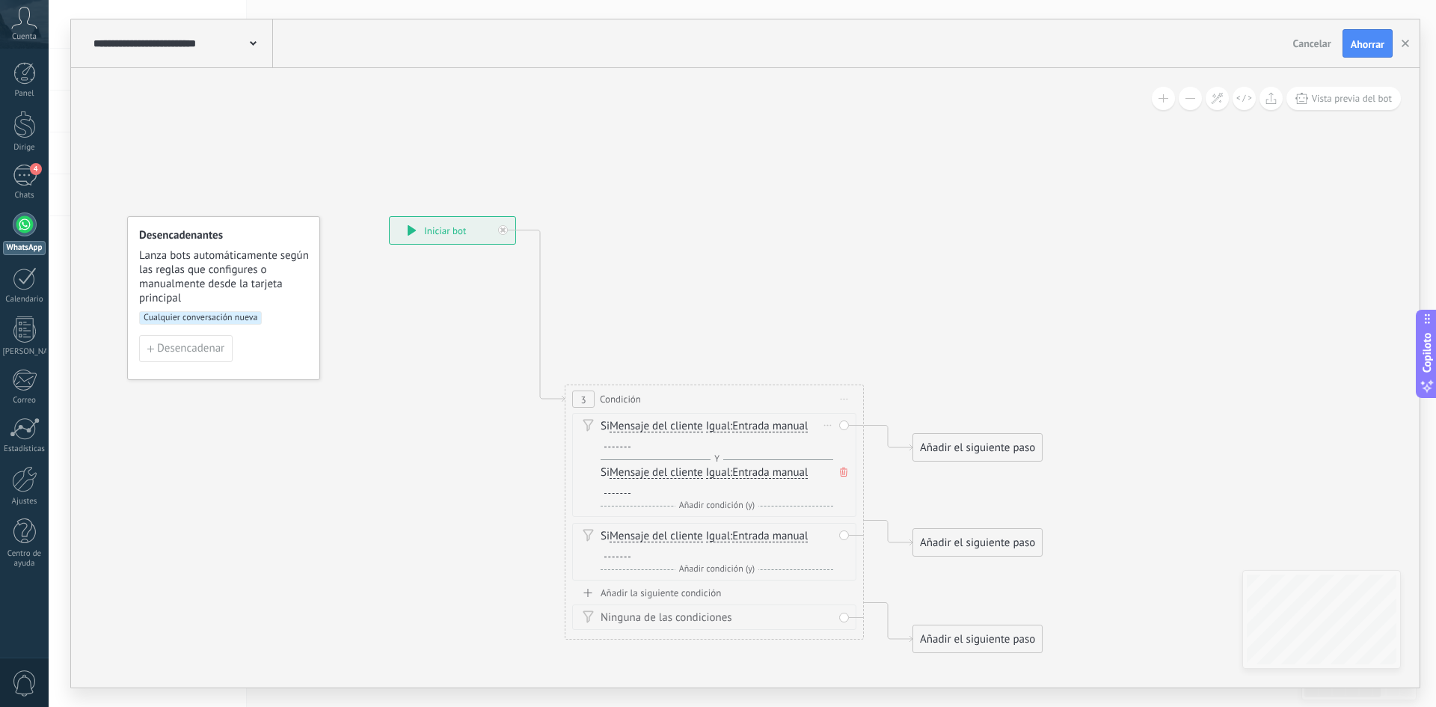
click at [840, 473] on icon at bounding box center [843, 471] width 7 height 9
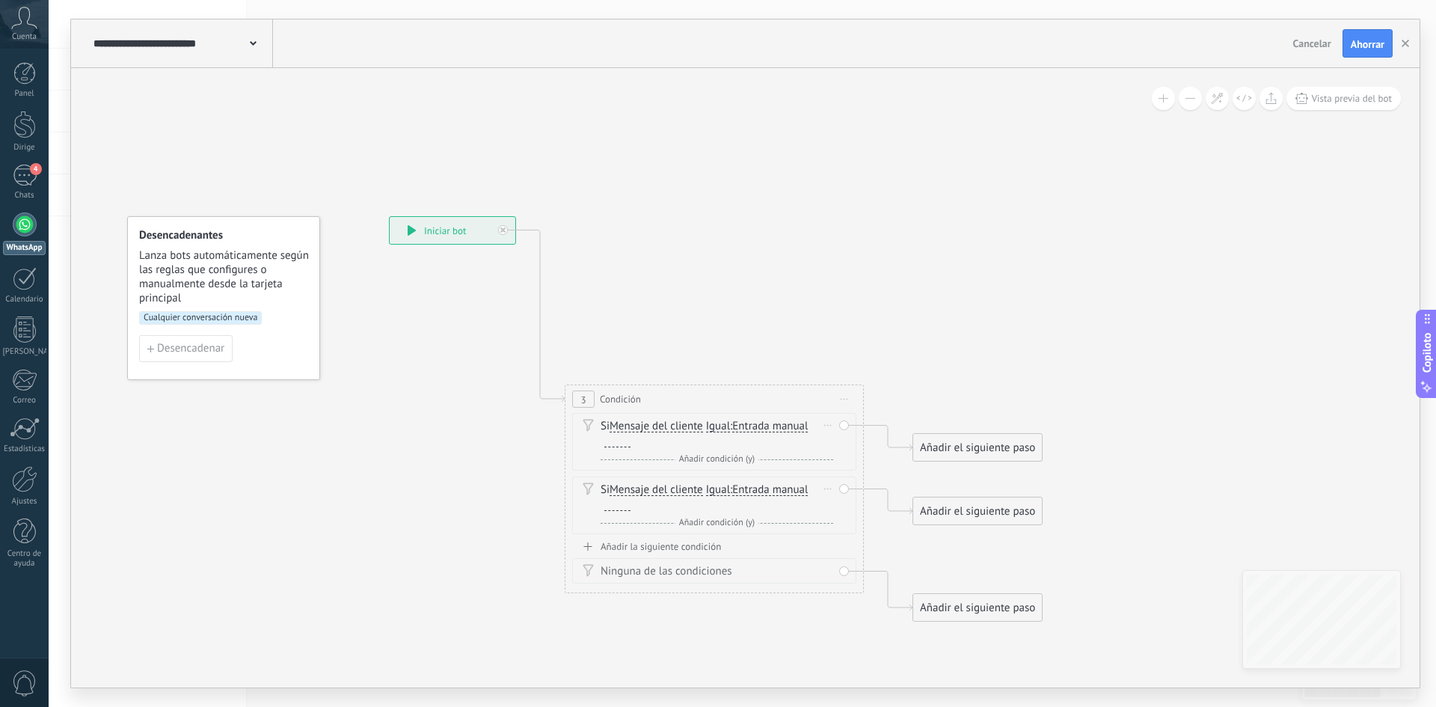
click at [782, 509] on div "Si Mensaje del cliente Mensaje del cliente Comentario del cliente Cliente Códig…" at bounding box center [717, 497] width 233 height 30
click at [827, 489] on icon at bounding box center [827, 488] width 7 height 1
click at [845, 513] on font "Borrar" at bounding box center [859, 510] width 30 height 14
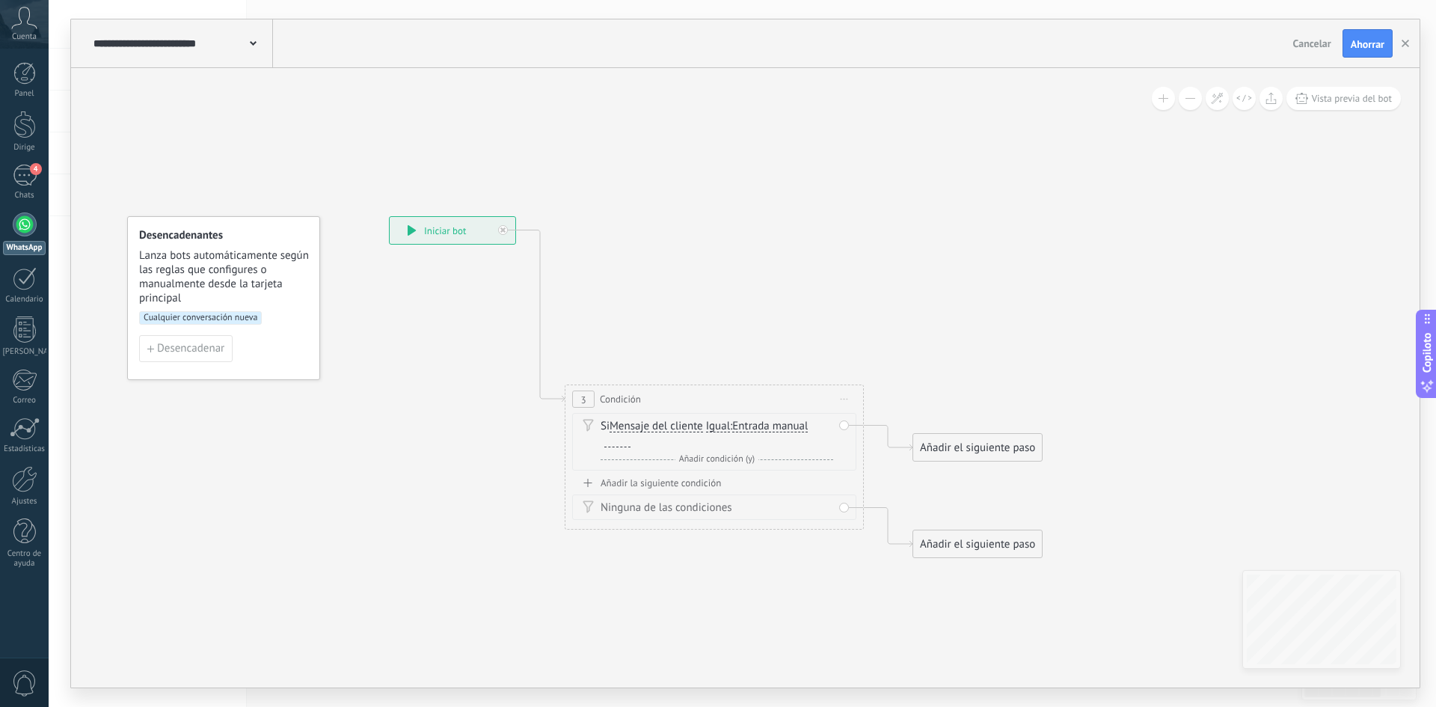
click at [643, 426] on font "Mensaje del cliente" at bounding box center [656, 426] width 93 height 14
click at [643, 426] on button "Mensaje del cliente" at bounding box center [695, 426] width 187 height 27
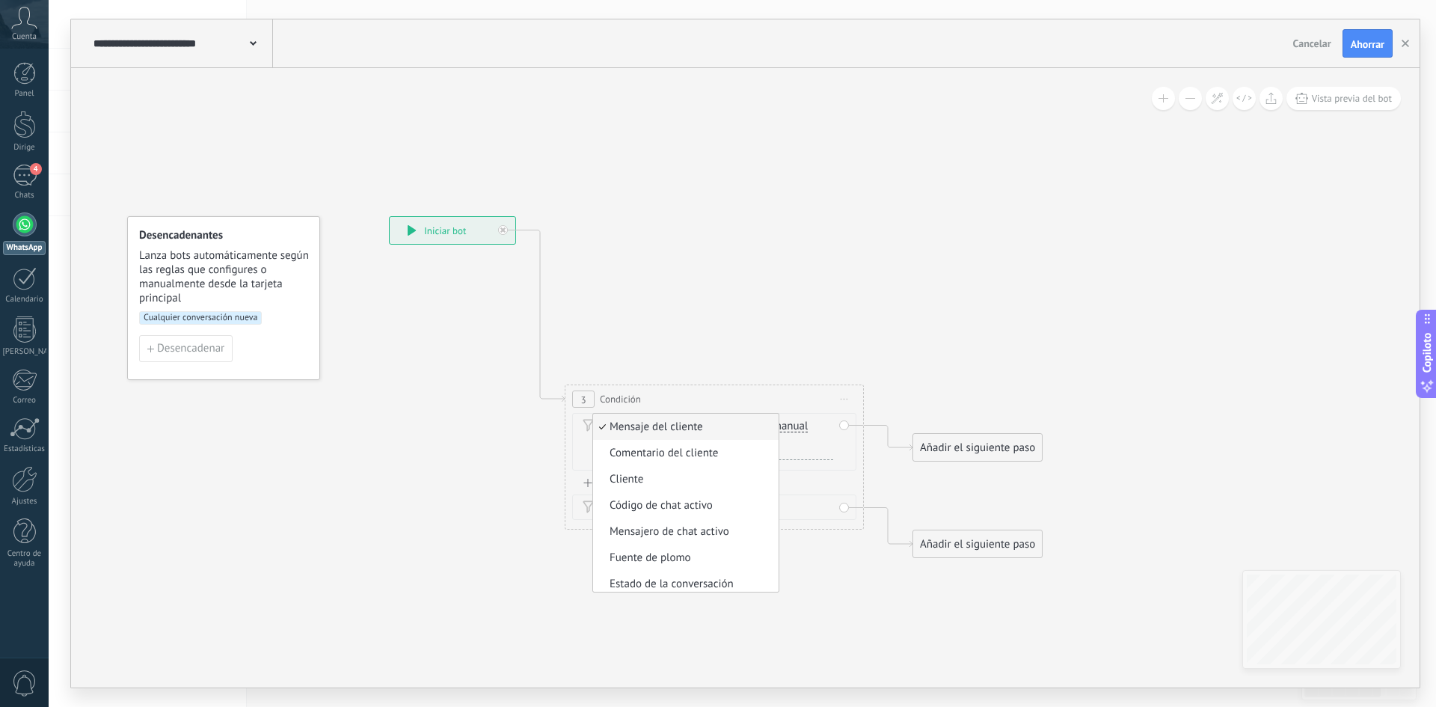
click at [643, 426] on font "Mensaje del cliente" at bounding box center [656, 427] width 93 height 14
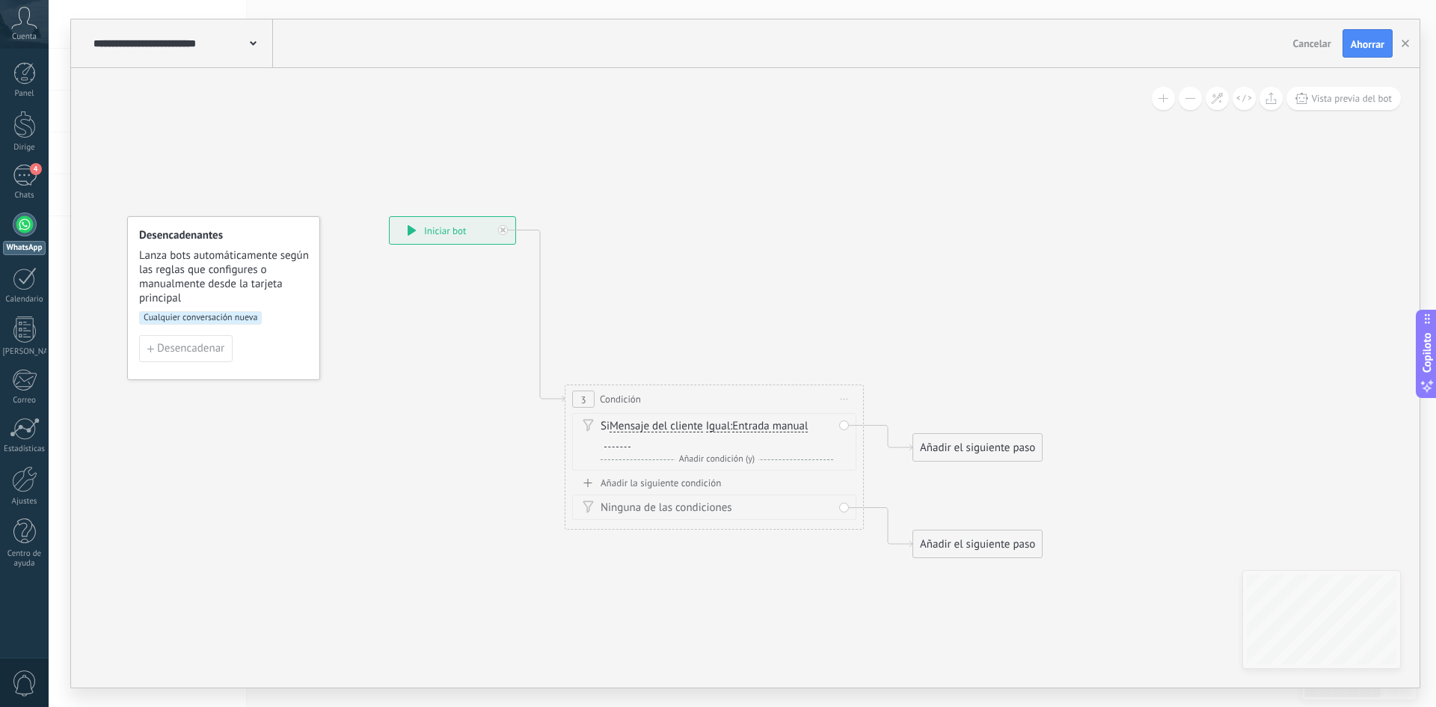
click at [620, 446] on div at bounding box center [617, 441] width 26 height 12
paste div
click at [650, 453] on div "**********" at bounding box center [718, 445] width 229 height 23
click at [586, 453] on div "Si Mensaje del cliente Mensaje del cliente Comentario del cliente Cliente Códig…" at bounding box center [714, 446] width 284 height 67
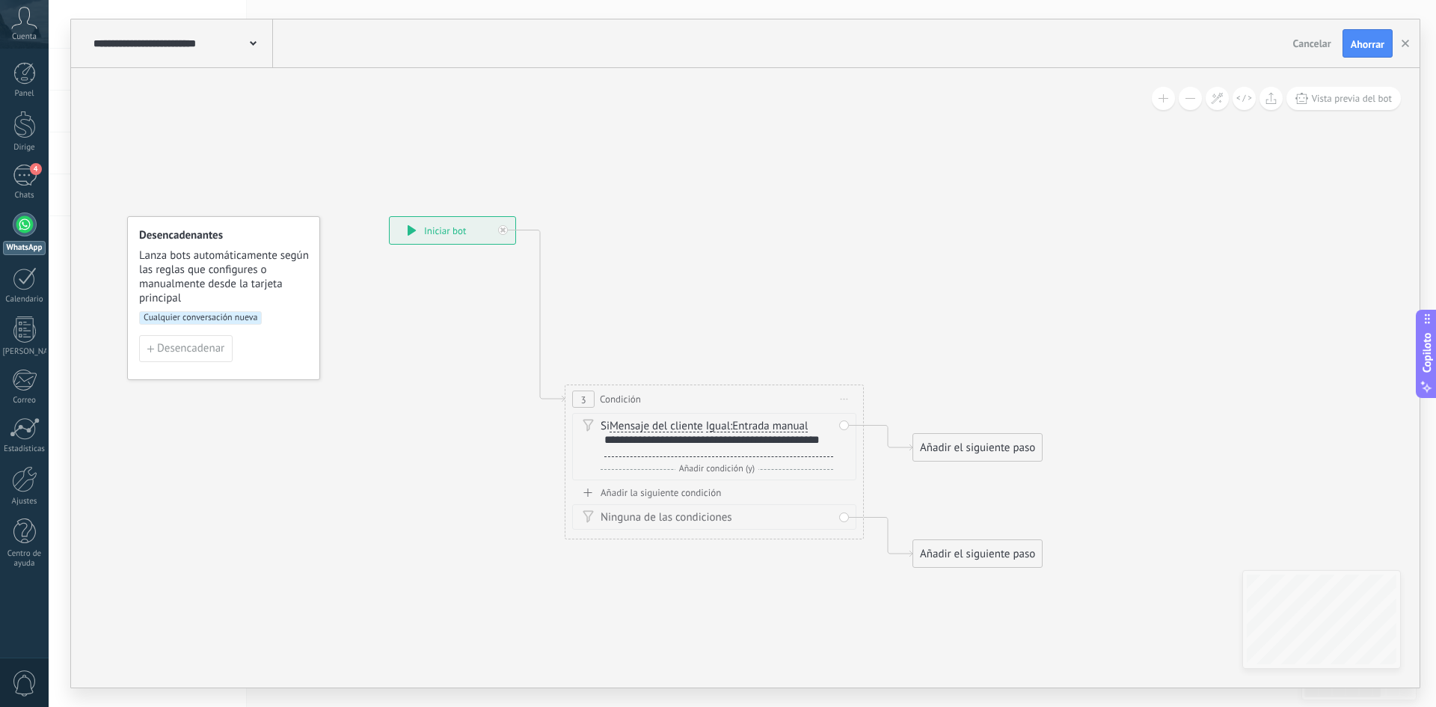
click at [992, 450] on font "Añadir el siguiente paso" at bounding box center [977, 448] width 115 height 14
click at [1000, 480] on div "Mensaje" at bounding box center [1015, 474] width 126 height 15
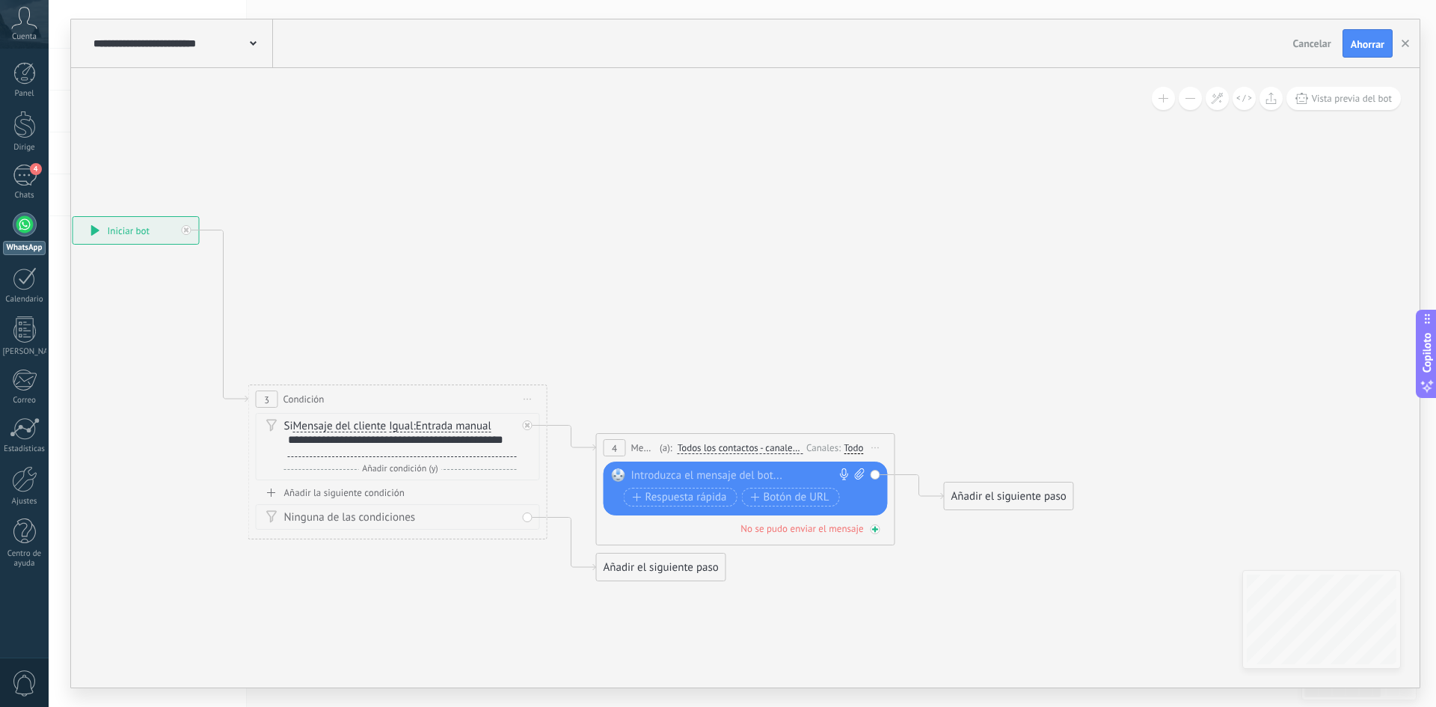
click at [652, 528] on div "No se pudo enviar el mensaje" at bounding box center [746, 528] width 284 height 14
click at [680, 480] on div at bounding box center [742, 475] width 222 height 15
click at [856, 473] on icon at bounding box center [859, 473] width 10 height 11
click input "Subir" at bounding box center [0, 0] width 0 height 0
click at [322, 449] on div "**********" at bounding box center [402, 445] width 229 height 23
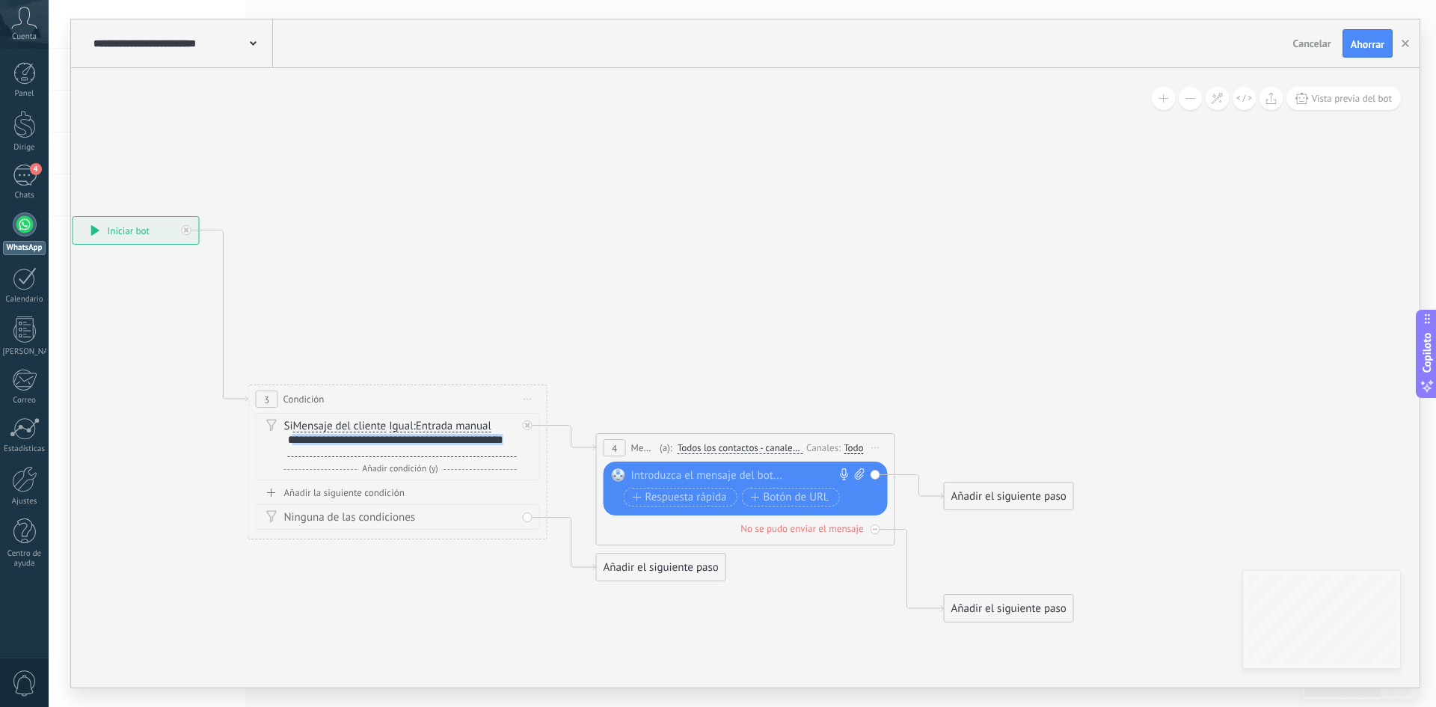
drag, startPoint x: 315, startPoint y: 450, endPoint x: 293, endPoint y: 444, distance: 22.5
click at [293, 444] on div "**********" at bounding box center [402, 445] width 229 height 23
click at [673, 478] on div at bounding box center [742, 475] width 222 height 15
click at [685, 477] on div at bounding box center [742, 475] width 222 height 15
click at [625, 576] on div "Añadir el siguiente paso" at bounding box center [661, 567] width 129 height 25
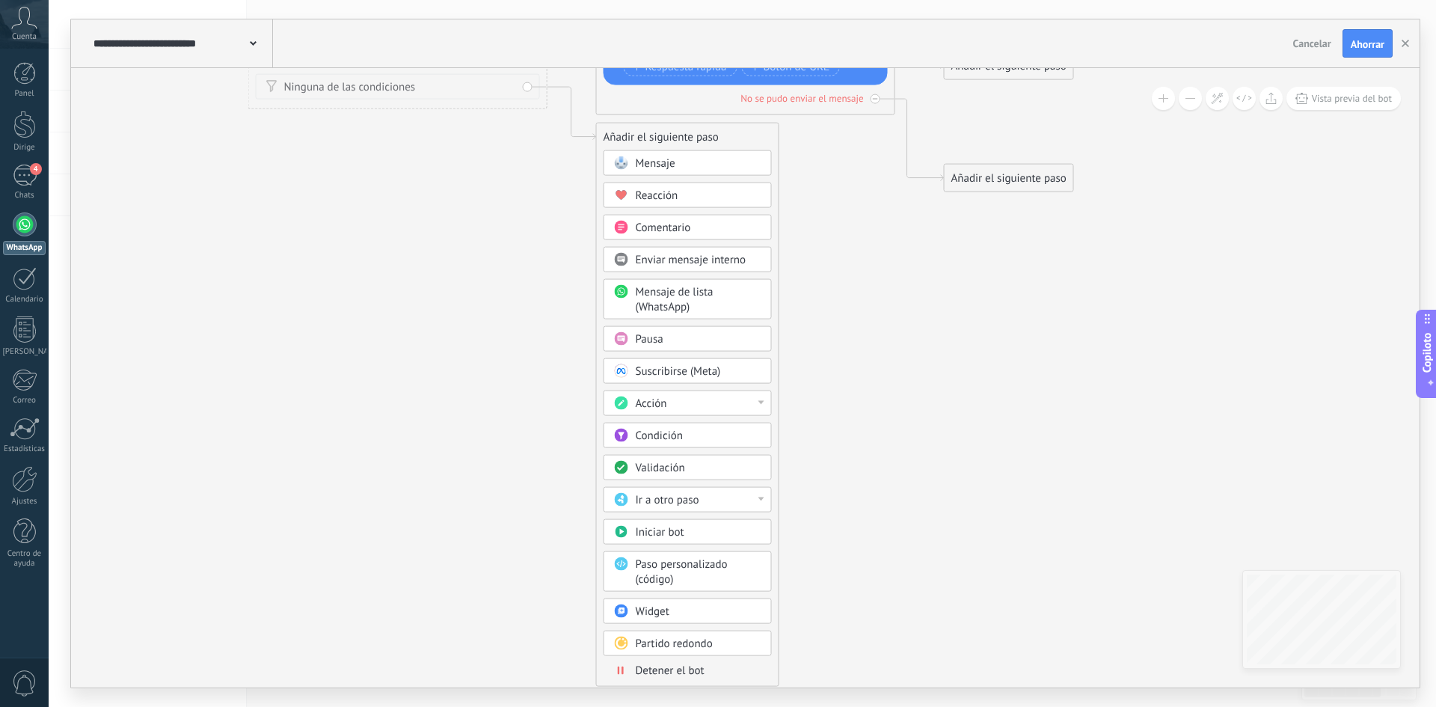
click at [679, 672] on font "Detener el bot" at bounding box center [670, 670] width 69 height 14
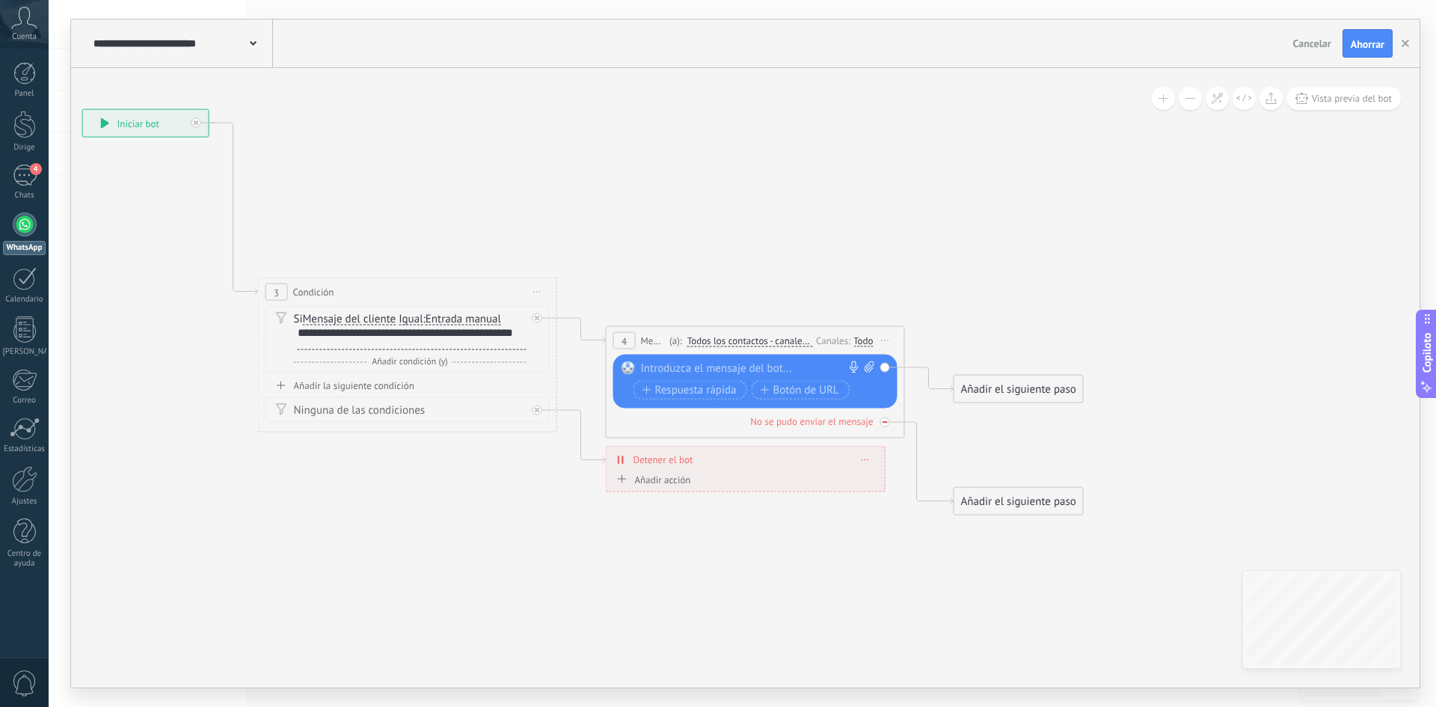
click at [883, 420] on icon at bounding box center [885, 422] width 5 height 5
click at [367, 387] on font "Añadir la siguiente condición" at bounding box center [354, 385] width 120 height 13
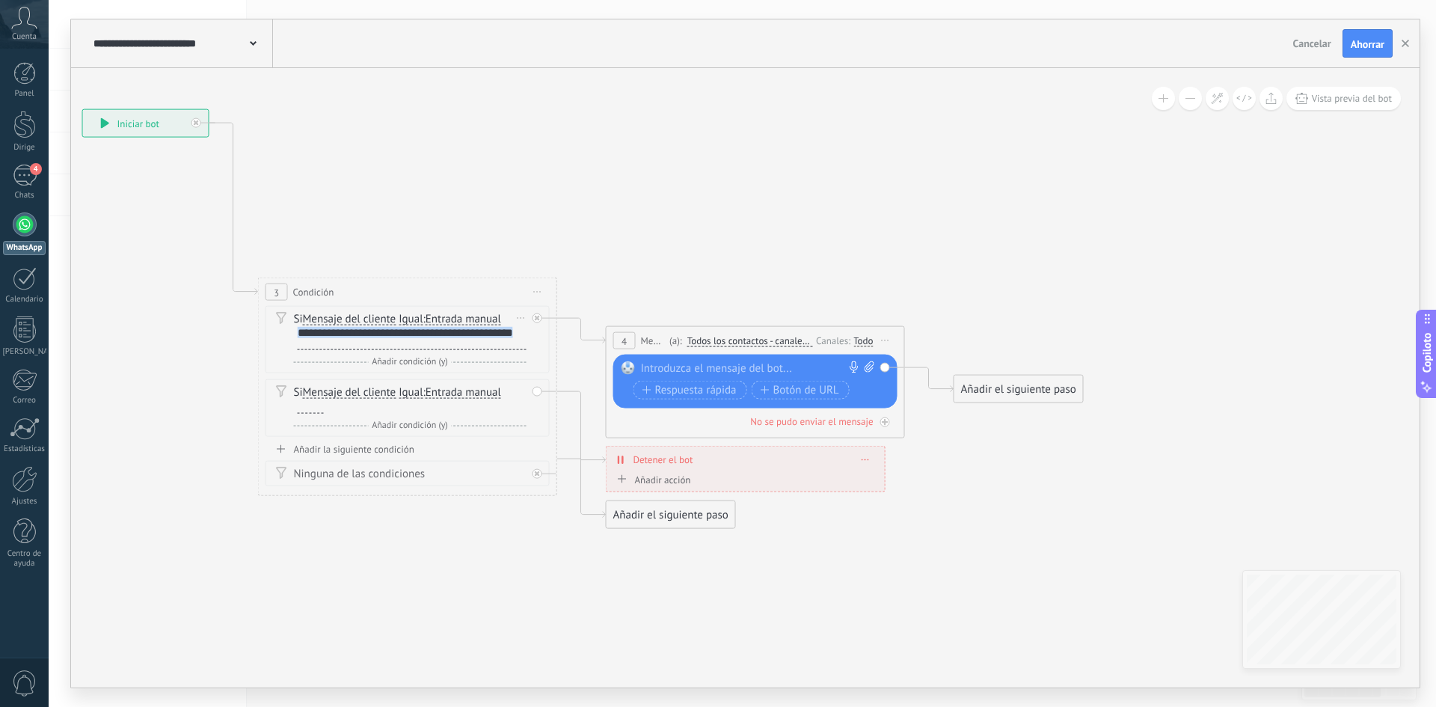
drag, startPoint x: 336, startPoint y: 342, endPoint x: 295, endPoint y: 331, distance: 41.9
click at [295, 331] on div "**********" at bounding box center [410, 339] width 233 height 25
copy font "**********"
click at [314, 413] on div at bounding box center [311, 408] width 26 height 12
paste div
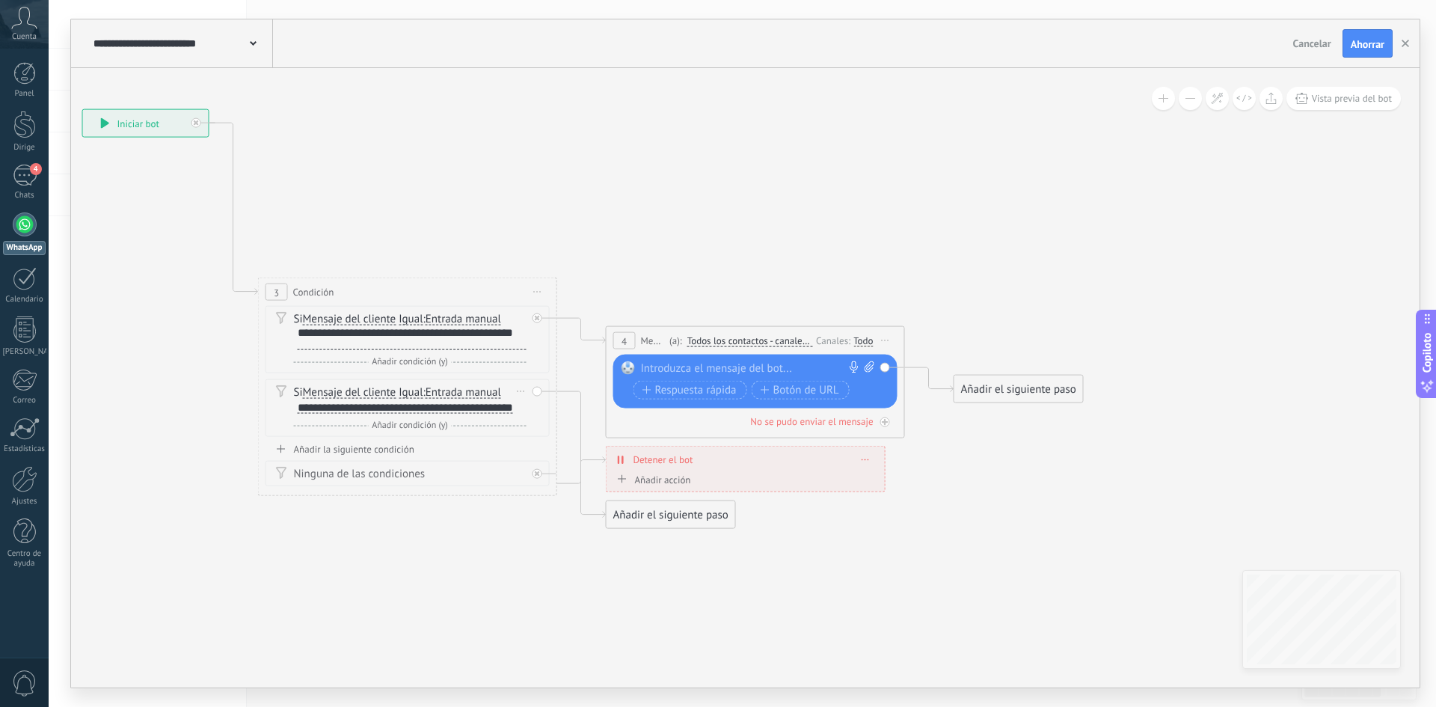
scroll to position [1, 0]
click at [248, 413] on icon at bounding box center [558, 319] width 1701 height 1168
click at [562, 424] on icon at bounding box center [558, 319] width 1701 height 1168
click at [654, 520] on font "Añadir el siguiente paso" at bounding box center [670, 515] width 115 height 14
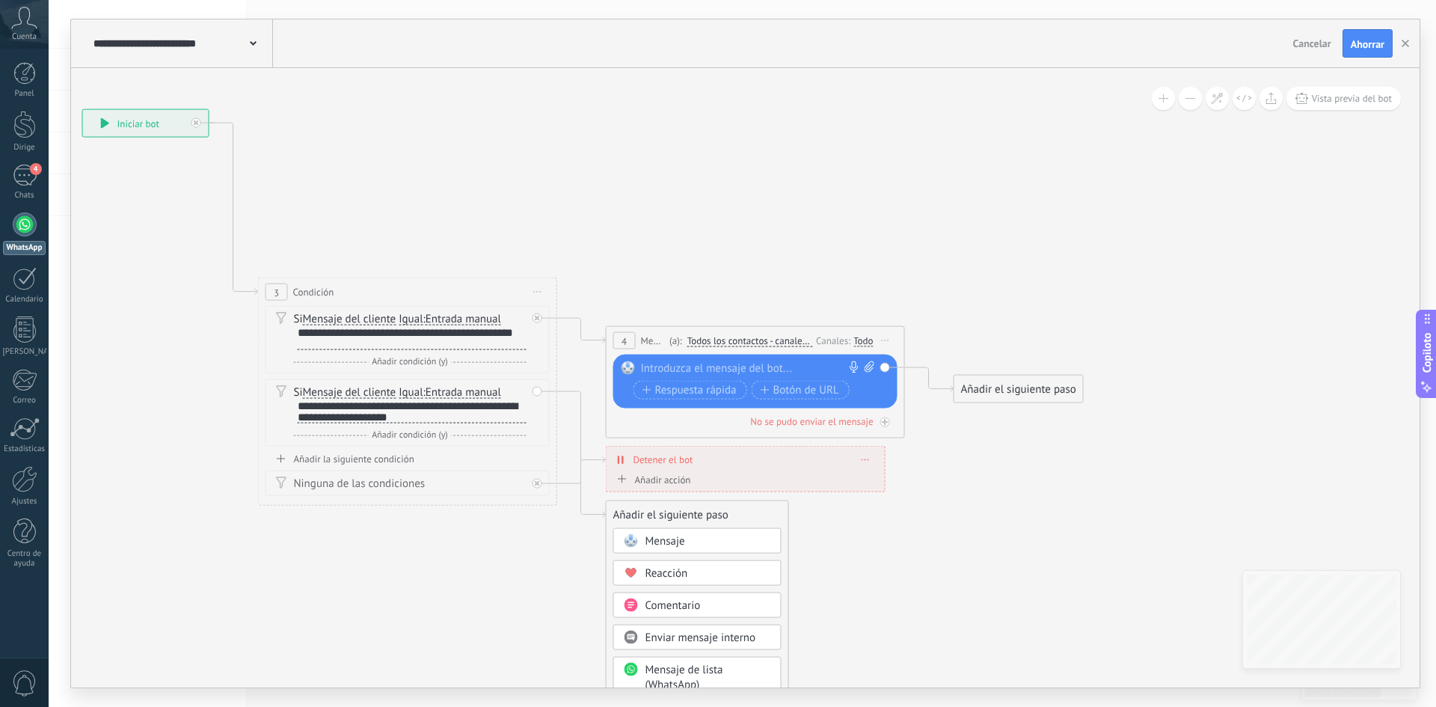
click at [658, 539] on font "Mensaje" at bounding box center [665, 541] width 40 height 14
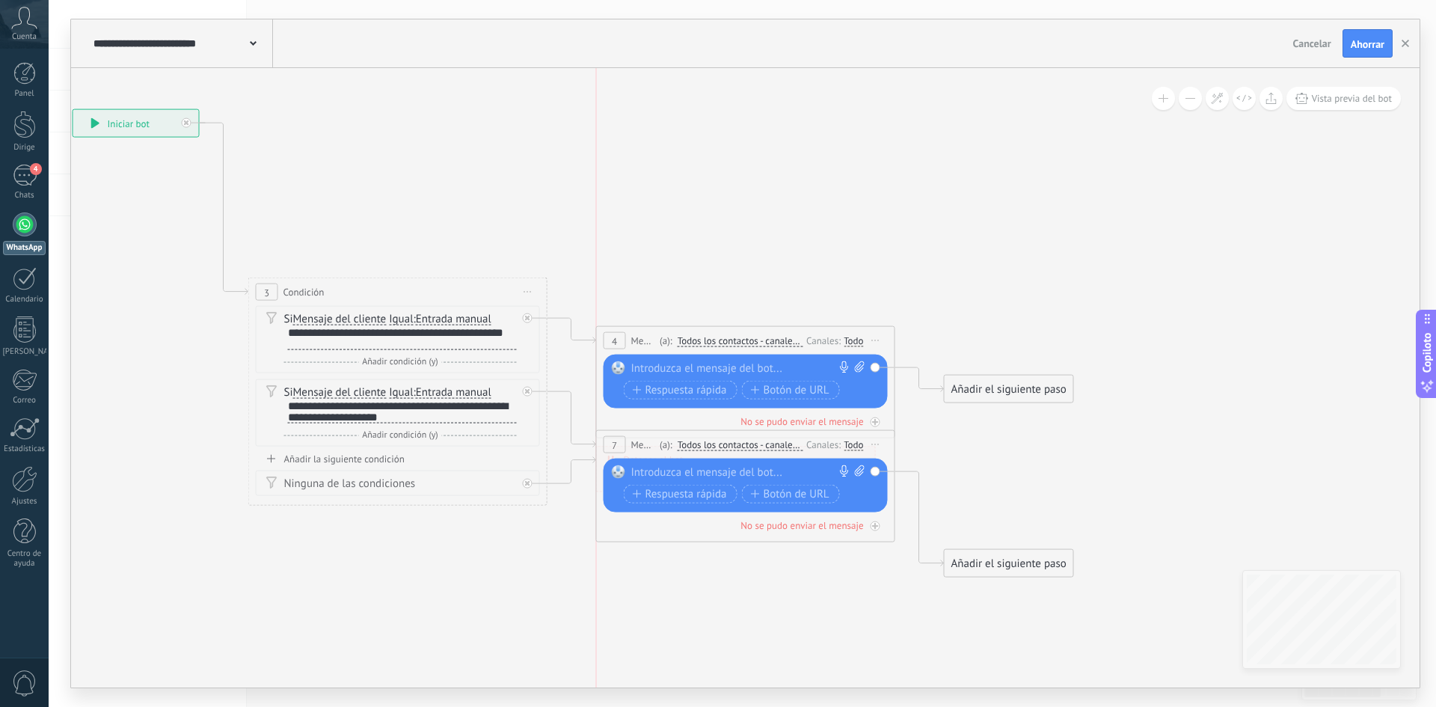
drag, startPoint x: 645, startPoint y: 503, endPoint x: 643, endPoint y: 433, distance: 70.3
click at [643, 433] on div "7 Mensaje ******* (a): Todos los contactos - canales seleccionados Todos los co…" at bounding box center [746, 445] width 298 height 28
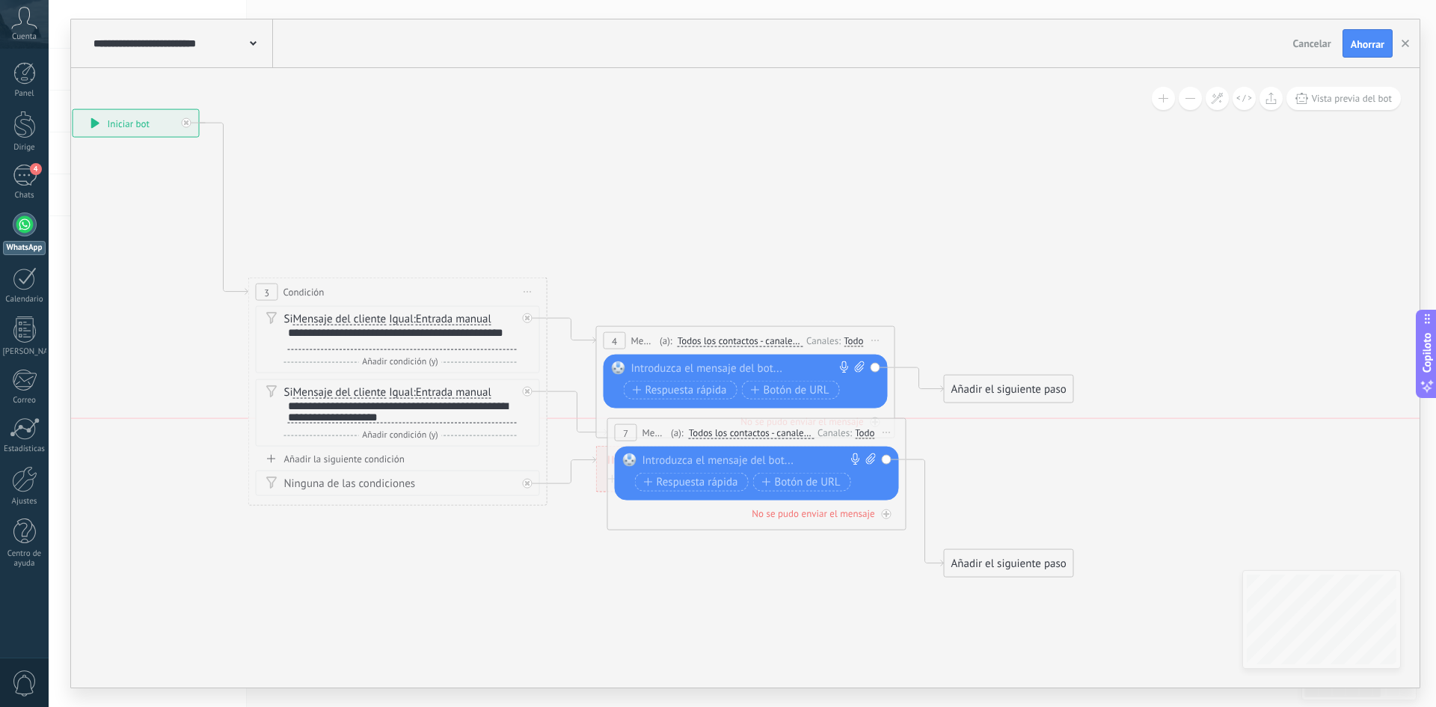
drag, startPoint x: 641, startPoint y: 435, endPoint x: 652, endPoint y: 430, distance: 12.4
click at [652, 430] on div "7 Mensaje ******* (a): Todos los contactos - canales seleccionados Todos los co…" at bounding box center [757, 433] width 298 height 28
drag, startPoint x: 598, startPoint y: 451, endPoint x: 606, endPoint y: 568, distance: 116.9
click at [73, 109] on div "**********" at bounding box center [73, 109] width 0 height 0
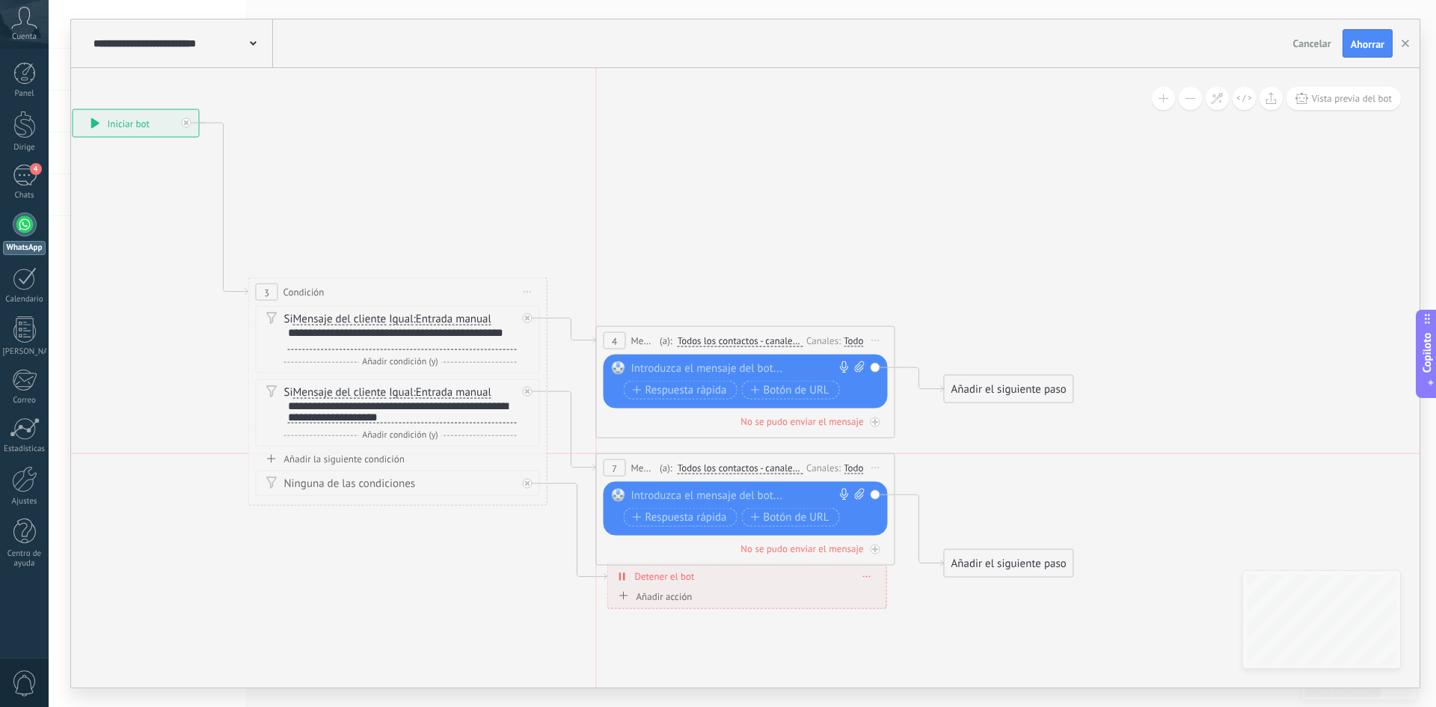
drag, startPoint x: 643, startPoint y: 422, endPoint x: 625, endPoint y: 456, distance: 38.8
click at [625, 456] on div "7 Mensaje ******* (a): Todos los contactos - canales seleccionados Todos los co…" at bounding box center [746, 468] width 298 height 28
click at [678, 497] on div at bounding box center [742, 495] width 222 height 15
click at [754, 493] on div "**********" at bounding box center [748, 495] width 234 height 15
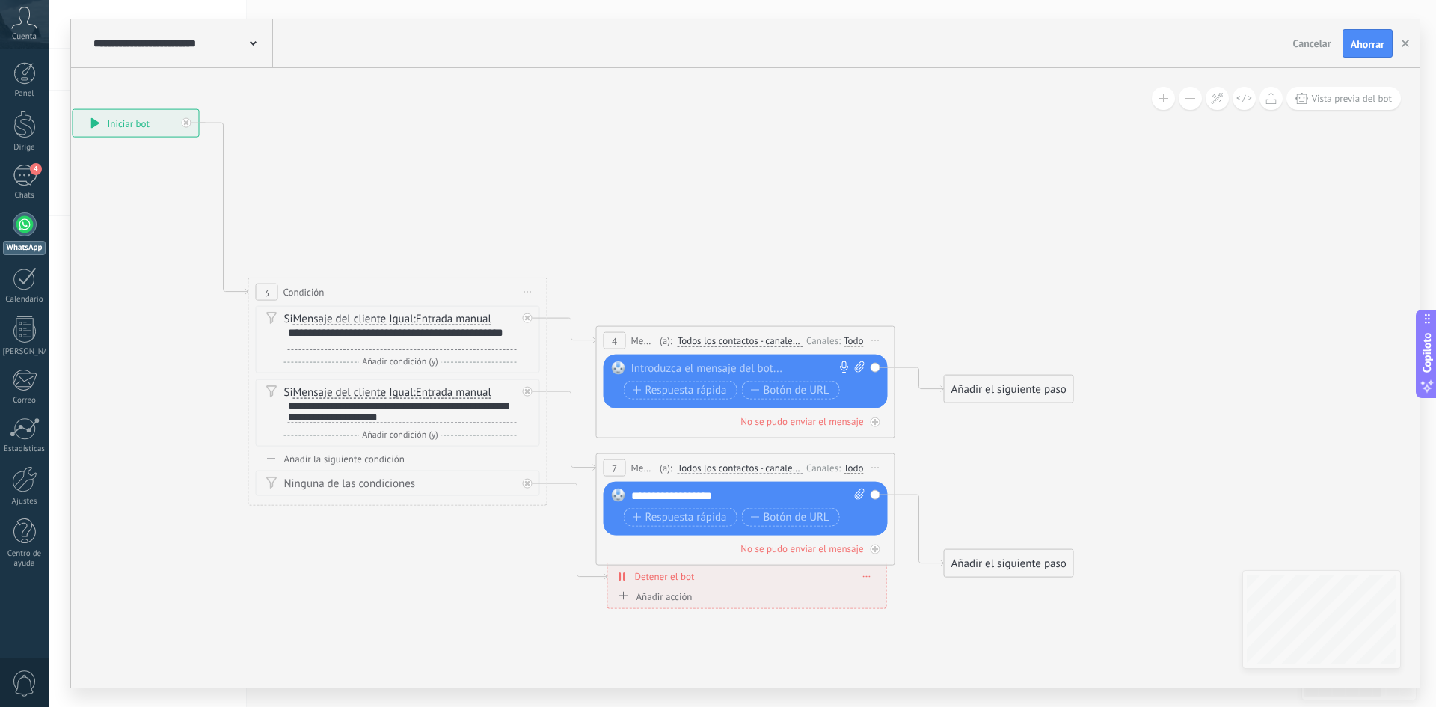
click at [859, 491] on icon at bounding box center [860, 493] width 10 height 11
click input "Subir" at bounding box center [0, 0] width 0 height 0
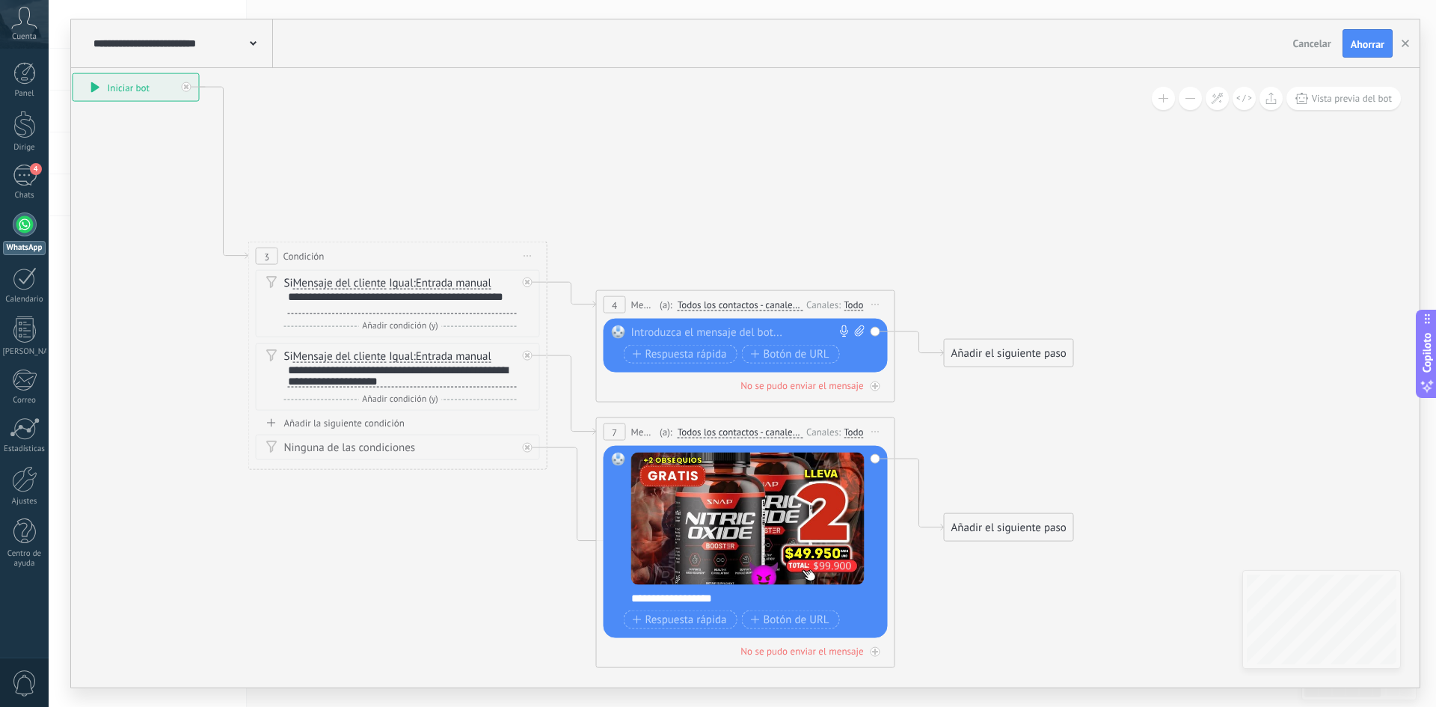
click at [939, 434] on icon at bounding box center [549, 323] width 1701 height 1248
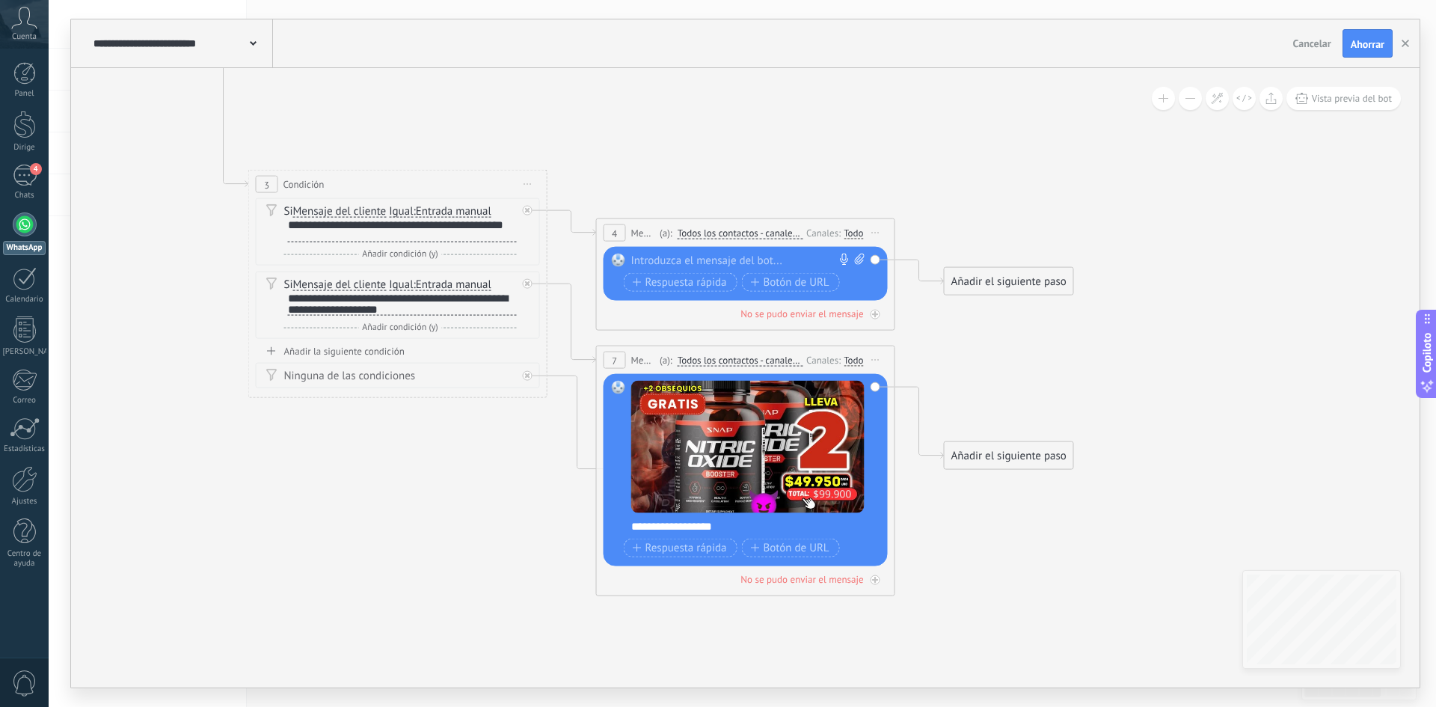
click at [732, 251] on div "Reemplazar Eliminar Convertir a mensaje de voz Arrastre la imagen aquí para adj…" at bounding box center [746, 274] width 284 height 54
click at [727, 257] on div at bounding box center [742, 261] width 222 height 15
click at [420, 236] on div "**********" at bounding box center [402, 230] width 229 height 23
click at [441, 310] on div "**********" at bounding box center [402, 303] width 229 height 23
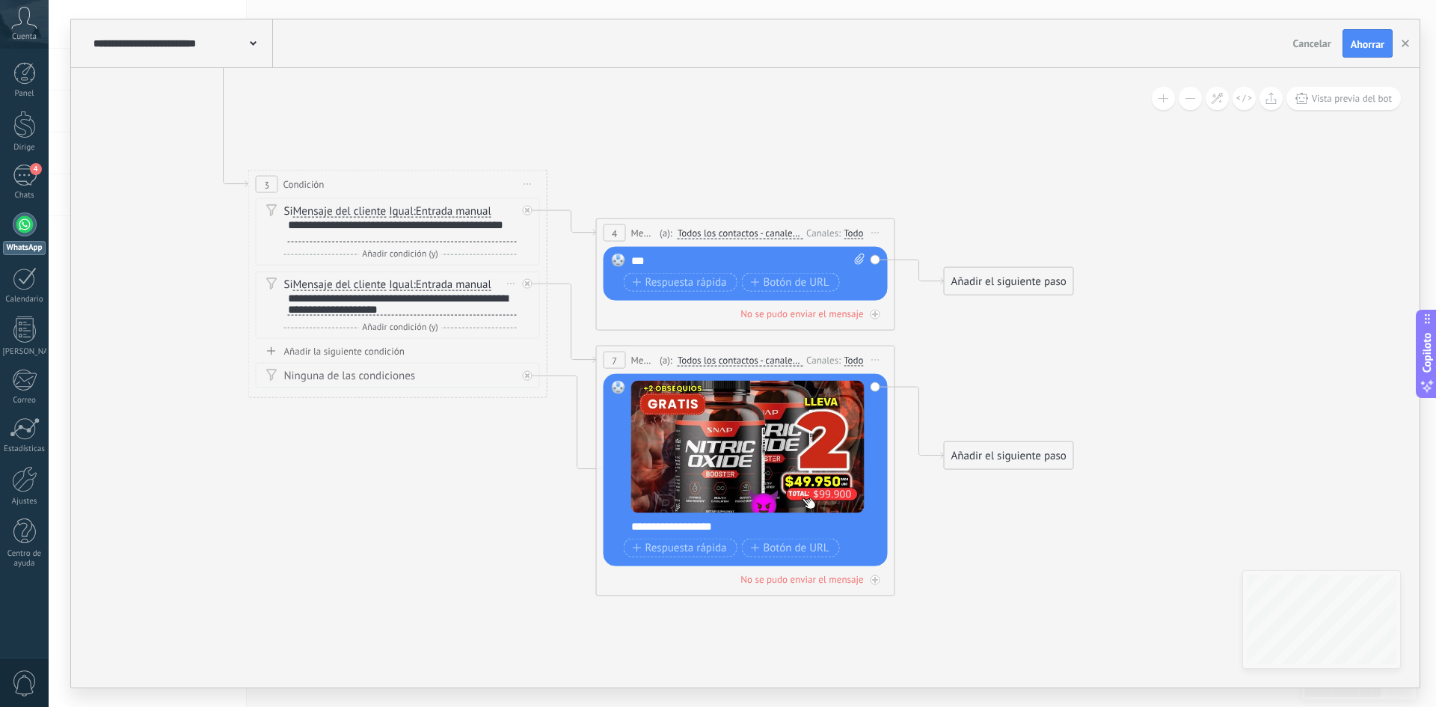
click at [509, 312] on div "**********" at bounding box center [402, 303] width 229 height 23
click at [704, 263] on div "***" at bounding box center [748, 261] width 234 height 15
click at [1016, 453] on font "Añadir el siguiente paso" at bounding box center [1008, 456] width 115 height 14
click at [1024, 488] on div "Mensaje" at bounding box center [1047, 482] width 126 height 15
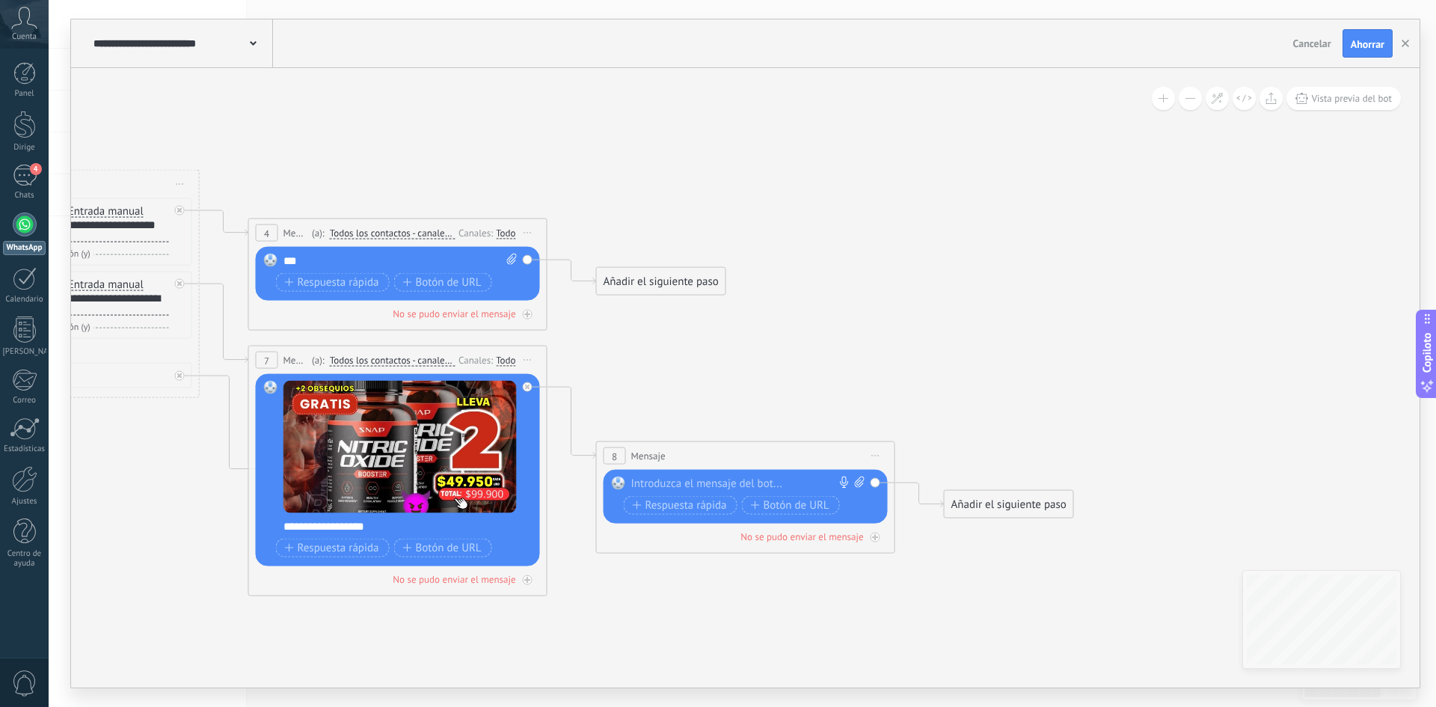
click at [687, 482] on div at bounding box center [742, 483] width 222 height 15
click at [627, 278] on font "Añadir el siguiente paso" at bounding box center [661, 285] width 115 height 14
click at [659, 289] on font "Añadir el siguiente paso" at bounding box center [661, 285] width 115 height 14
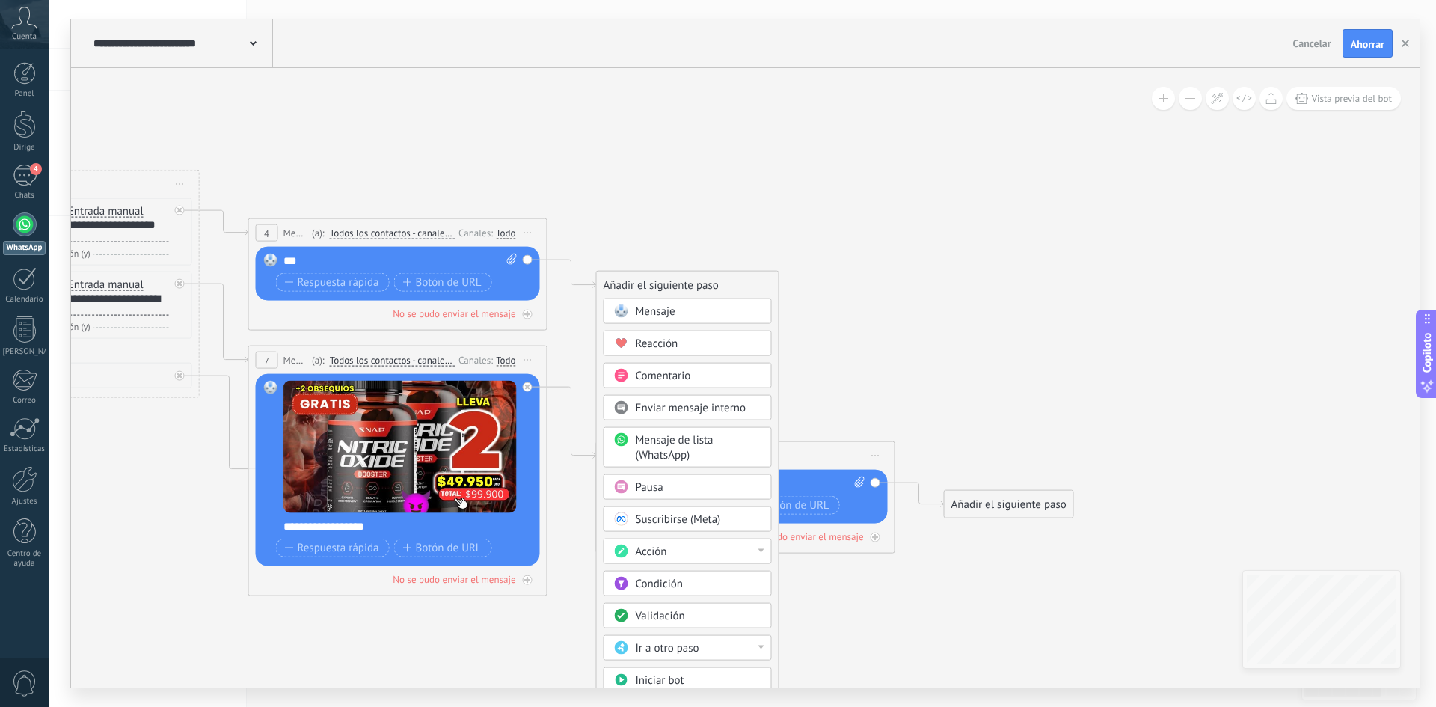
click at [679, 307] on div "Mensaje" at bounding box center [699, 311] width 126 height 15
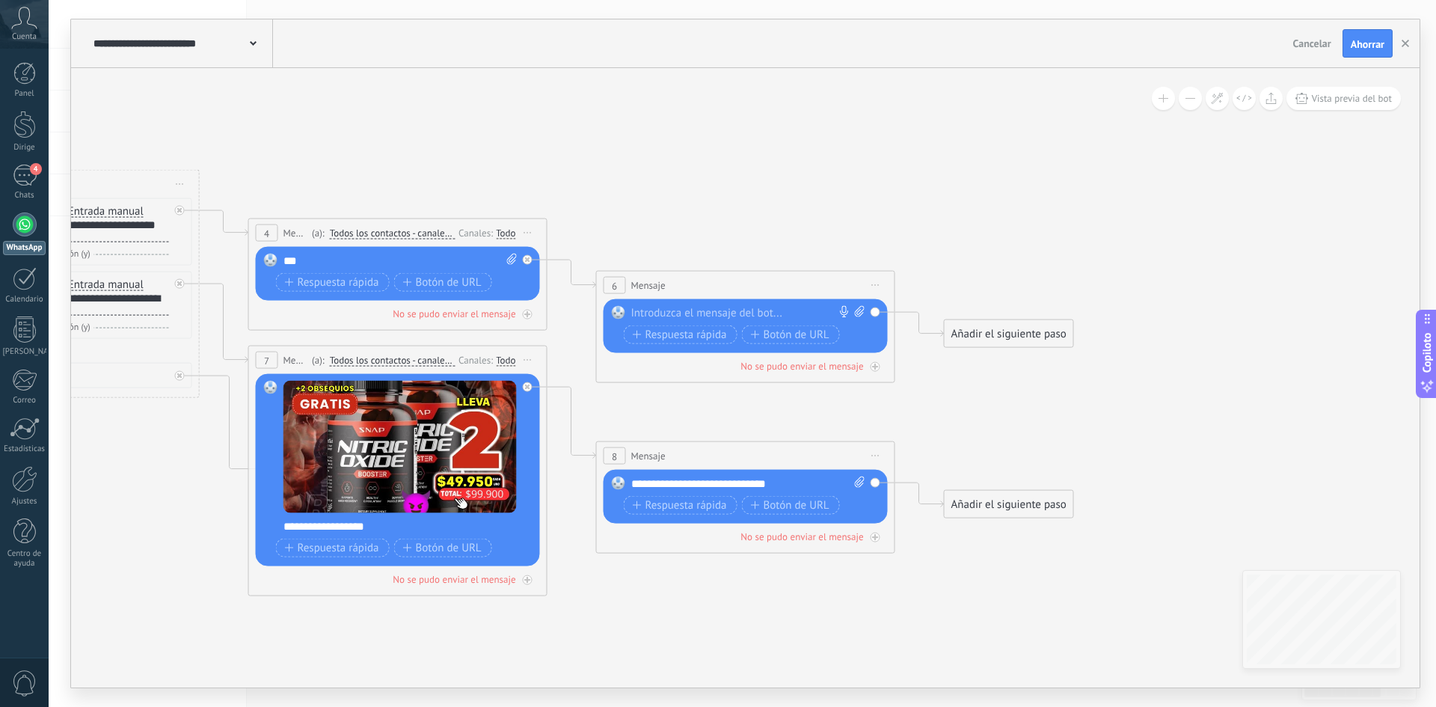
click at [712, 307] on div at bounding box center [742, 313] width 222 height 15
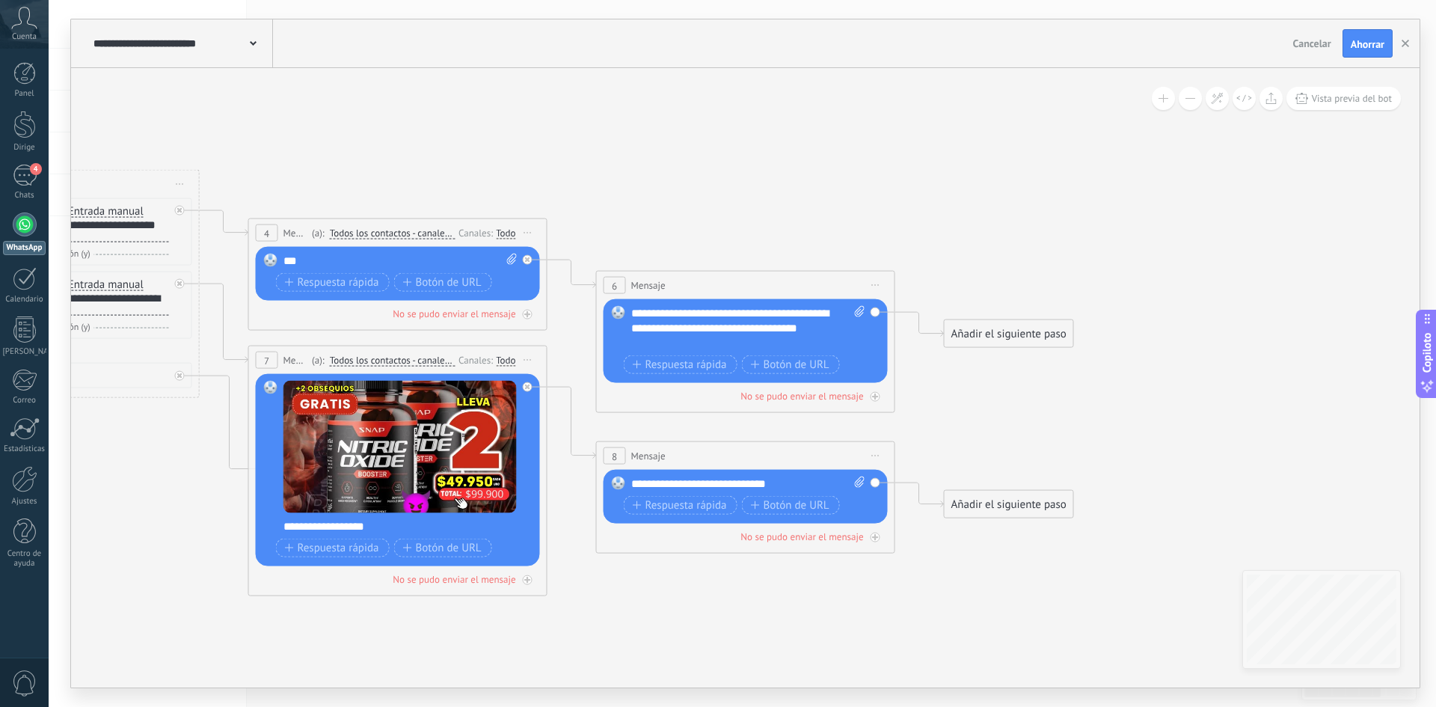
click at [708, 220] on icon at bounding box center [375, 299] width 2049 height 1343
click at [277, 669] on icon at bounding box center [375, 299] width 2049 height 1343
click at [990, 337] on font "Añadir el siguiente paso" at bounding box center [1008, 334] width 115 height 14
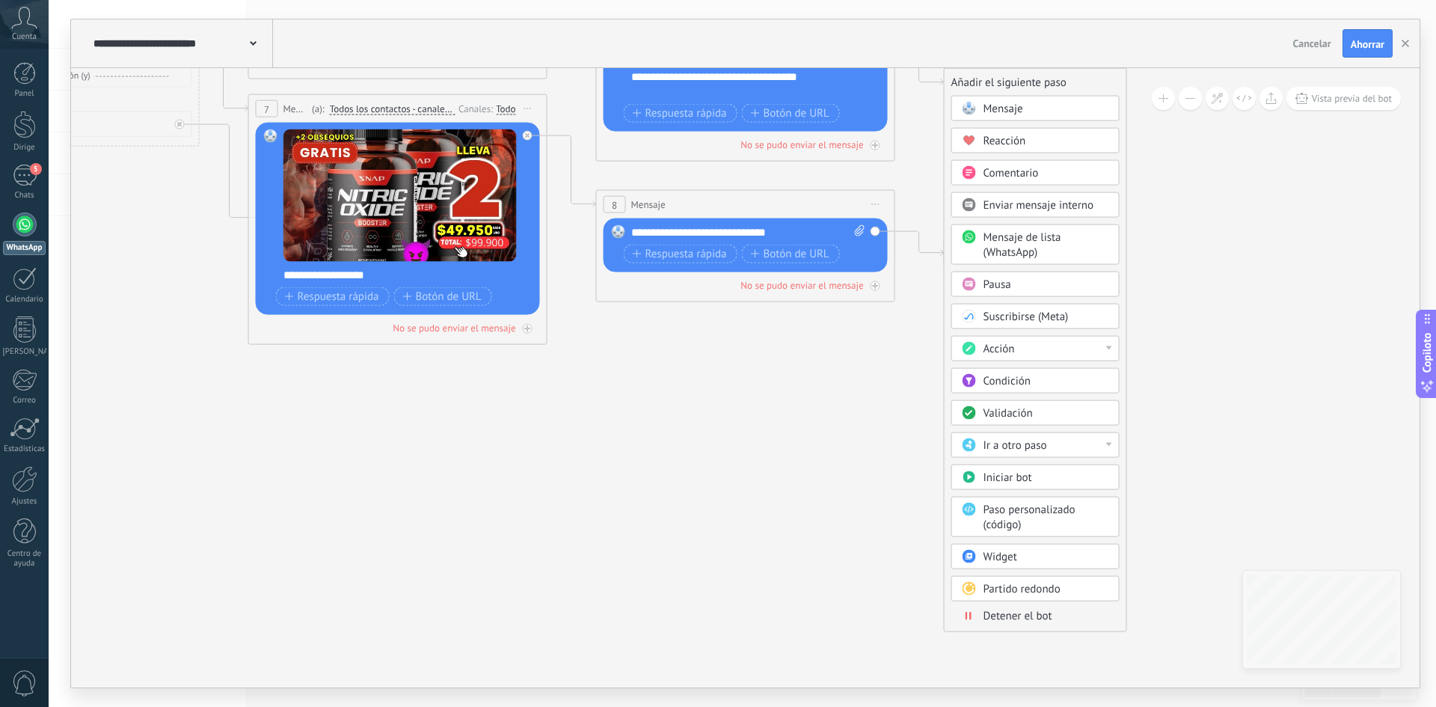
click at [999, 351] on font "Acción" at bounding box center [999, 349] width 31 height 14
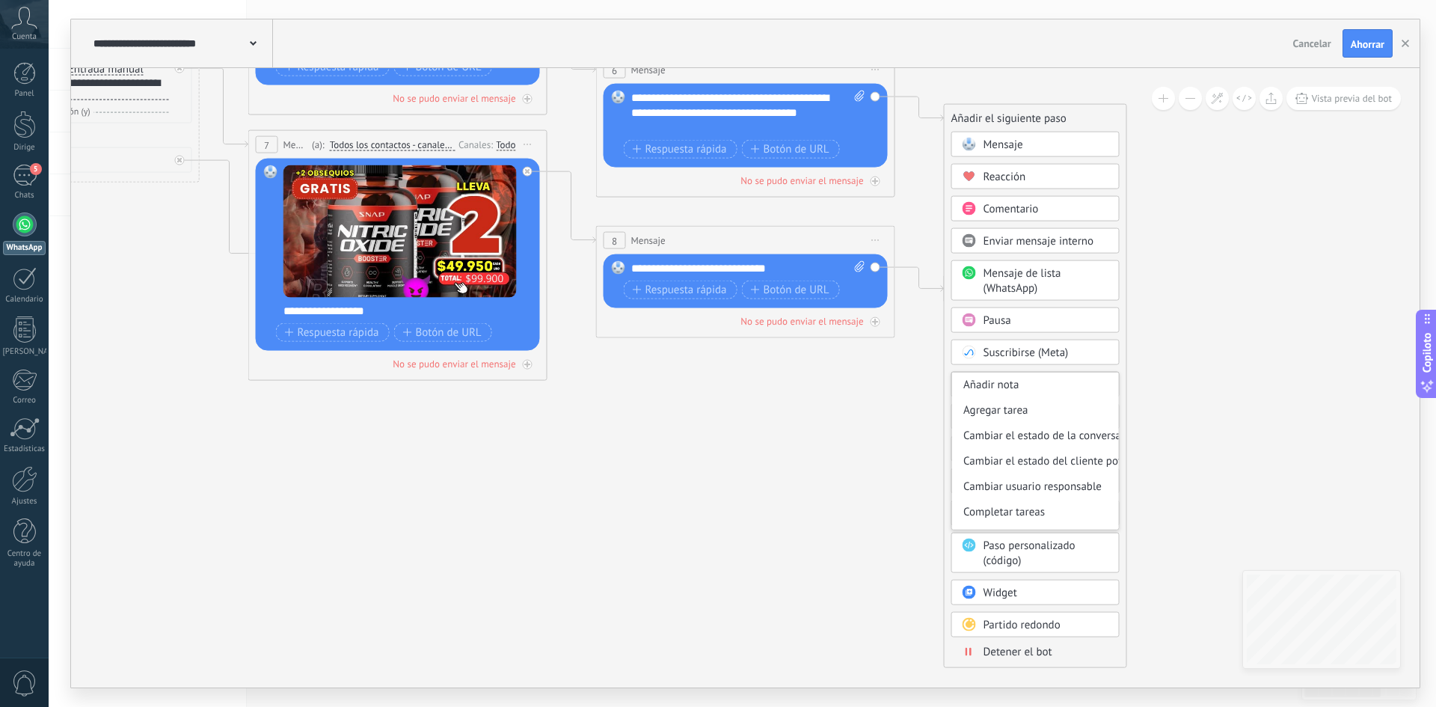
click at [916, 483] on icon at bounding box center [375, 83] width 2049 height 1343
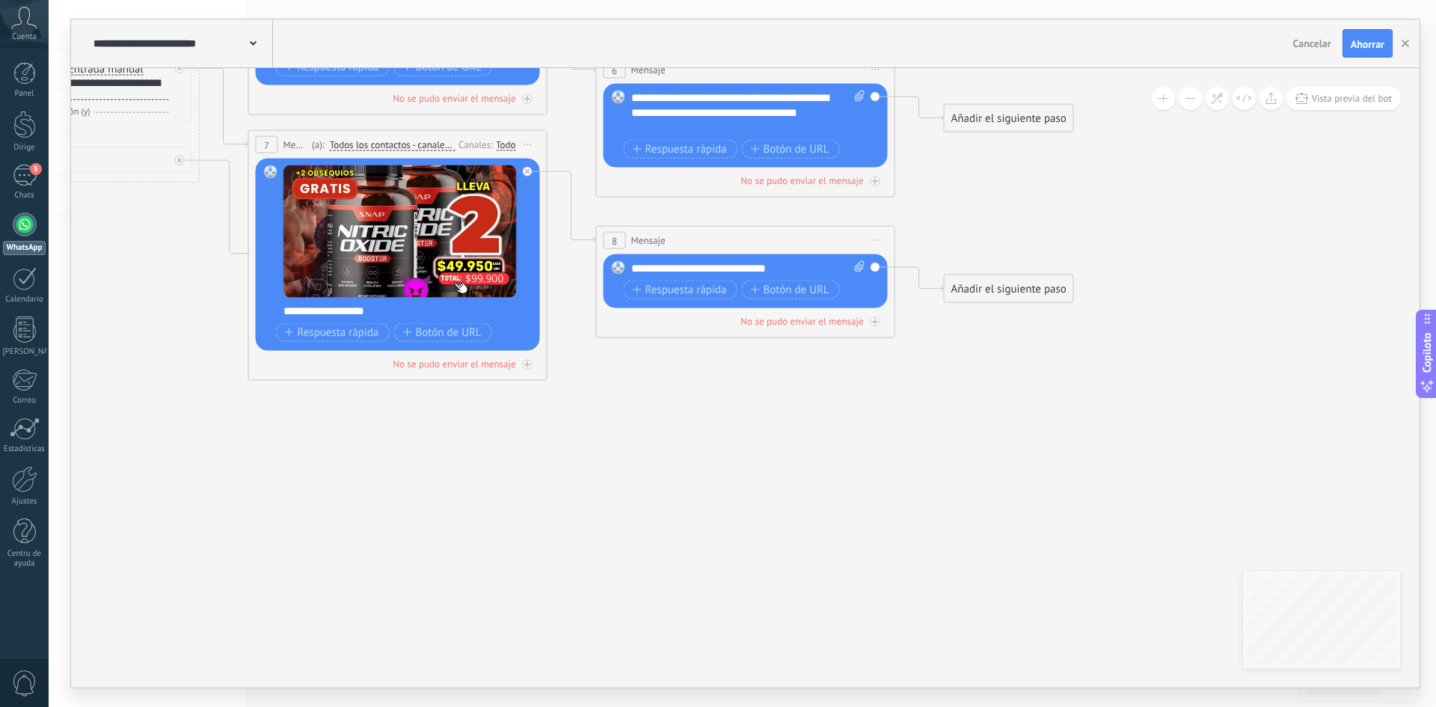
click at [996, 291] on font "Añadir el siguiente paso" at bounding box center [1008, 289] width 115 height 14
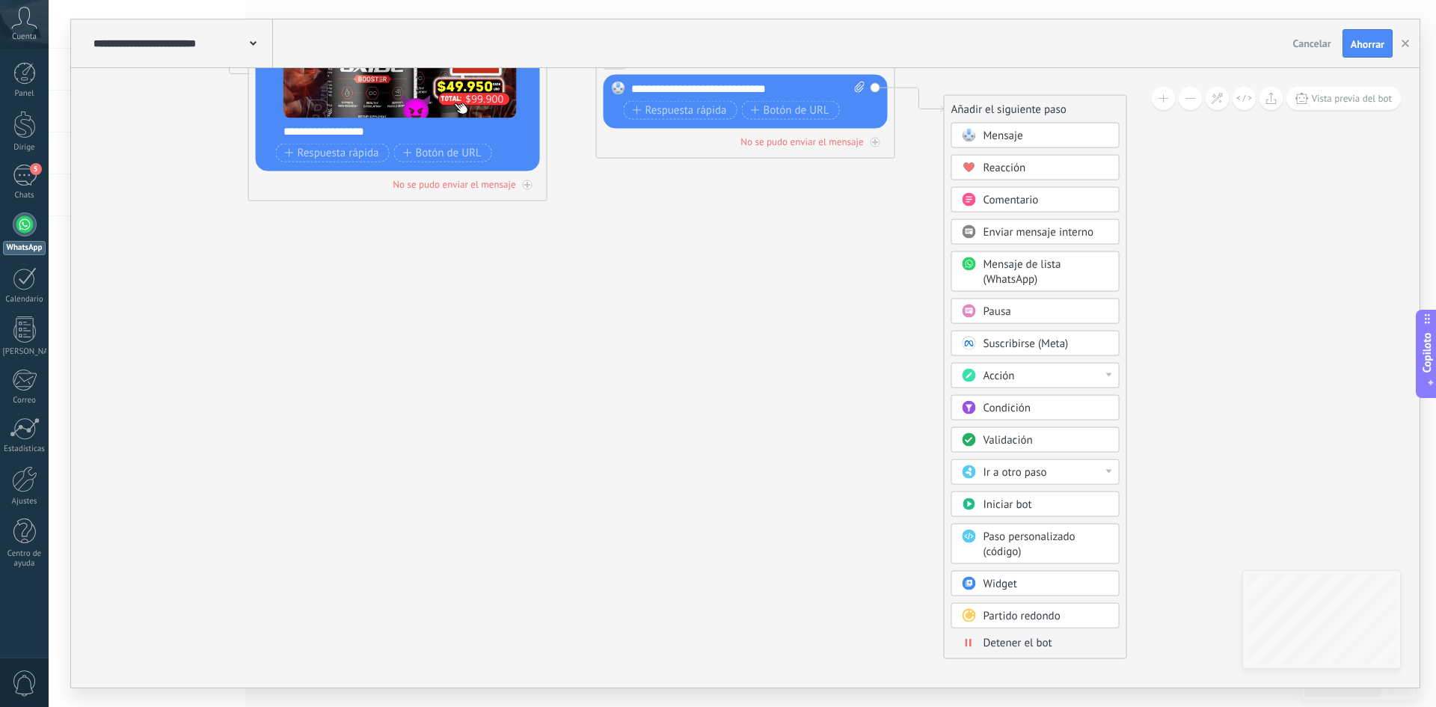
click at [1028, 402] on font "Condición" at bounding box center [1007, 408] width 47 height 14
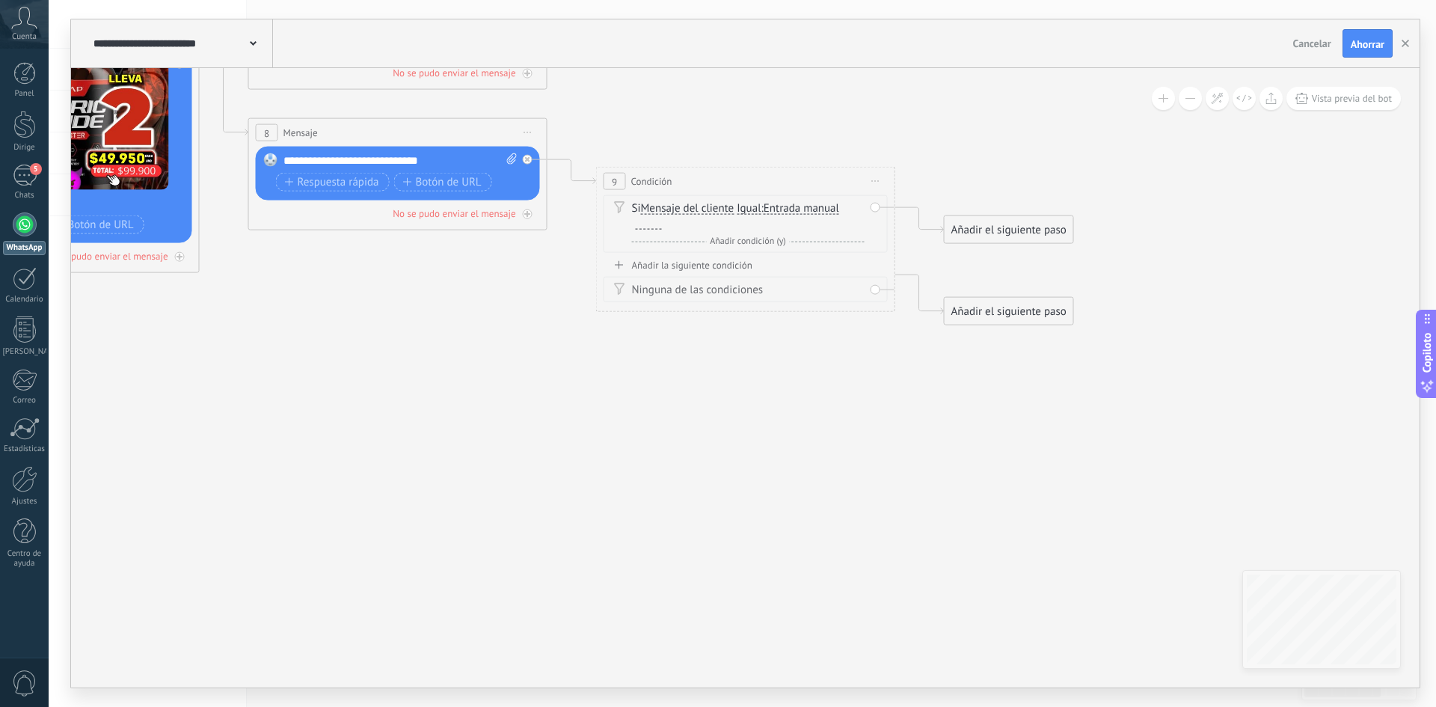
click at [682, 222] on div "Si Mensaje del cliente Mensaje del cliente Comentario del cliente Cliente Códig…" at bounding box center [748, 216] width 233 height 30
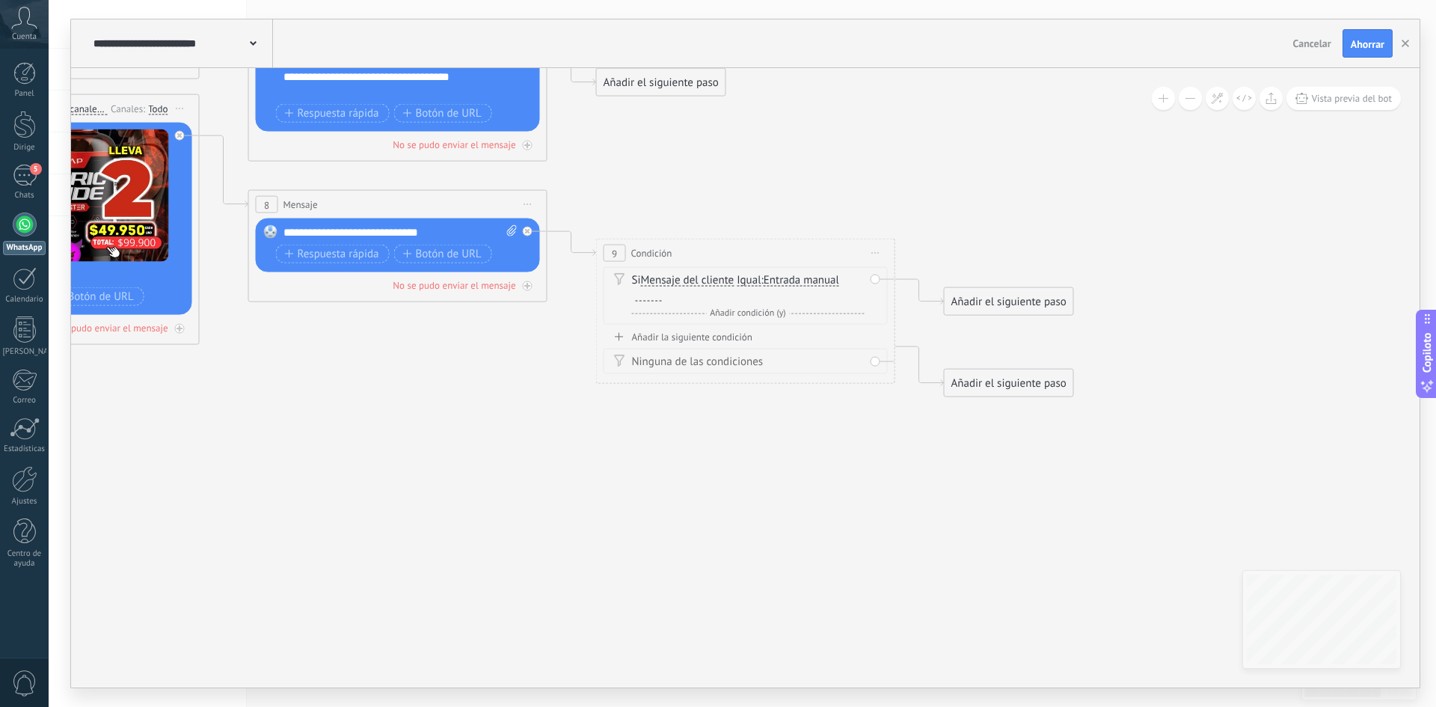
click at [675, 298] on div "Si Mensaje del cliente Mensaje del cliente Comentario del cliente Cliente Códig…" at bounding box center [748, 288] width 233 height 30
click at [658, 300] on div at bounding box center [649, 295] width 26 height 12
click at [648, 443] on icon at bounding box center [201, 73] width 2396 height 1395
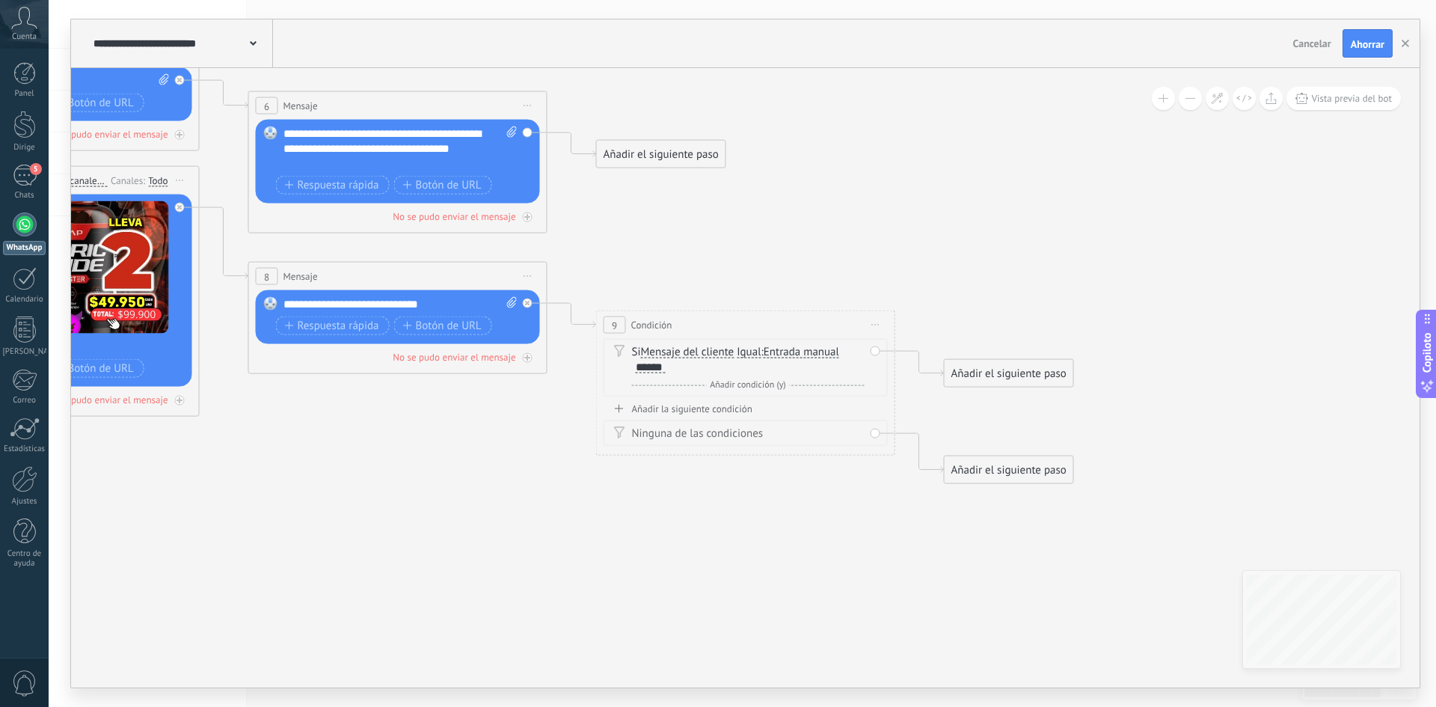
click at [671, 367] on div "Si Mensaje del cliente Mensaje del cliente Comentario del cliente Cliente Códig…" at bounding box center [748, 360] width 233 height 30
click at [657, 367] on font "******" at bounding box center [649, 366] width 27 height 11
click at [602, 382] on div "9 Condición ********* Comience la vista previa aquí Rebautizar Duplicado [GEOGR…" at bounding box center [745, 382] width 299 height 145
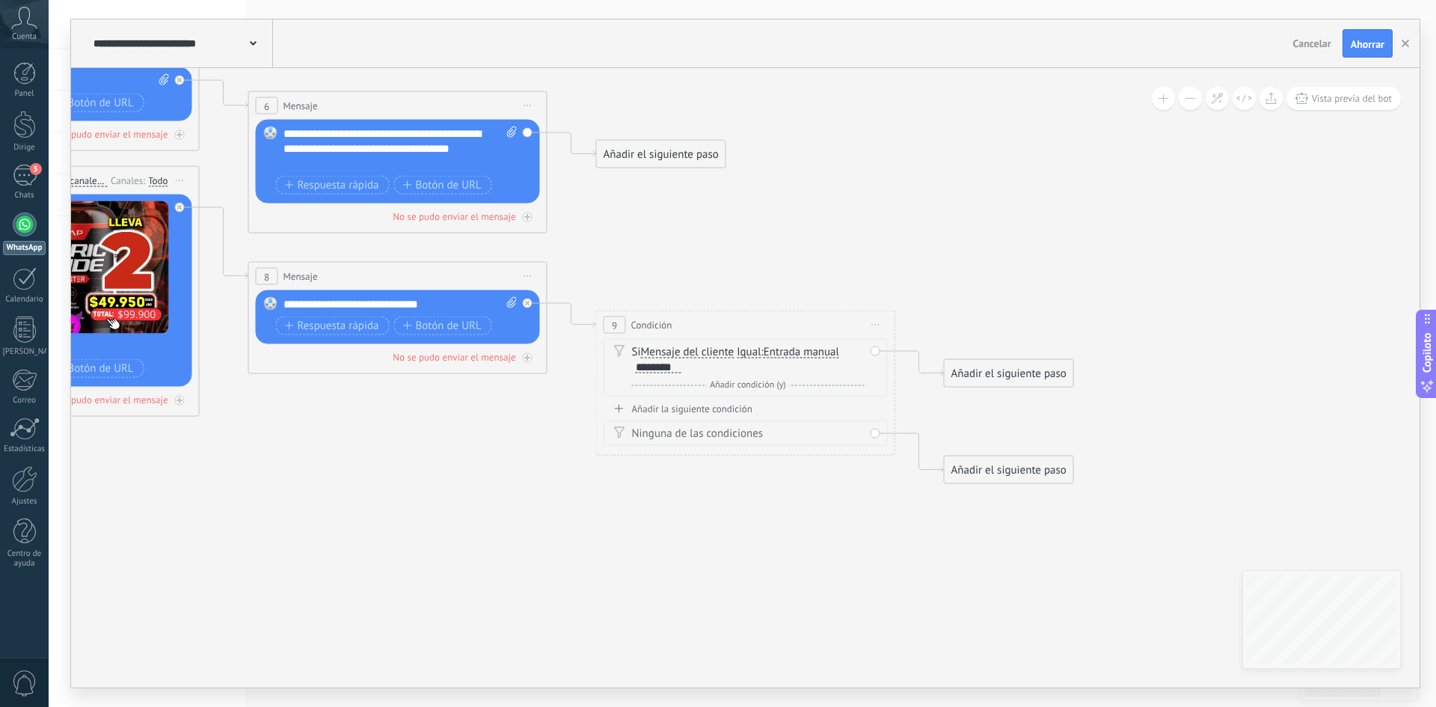
click at [983, 375] on font "Añadir el siguiente paso" at bounding box center [1008, 374] width 115 height 14
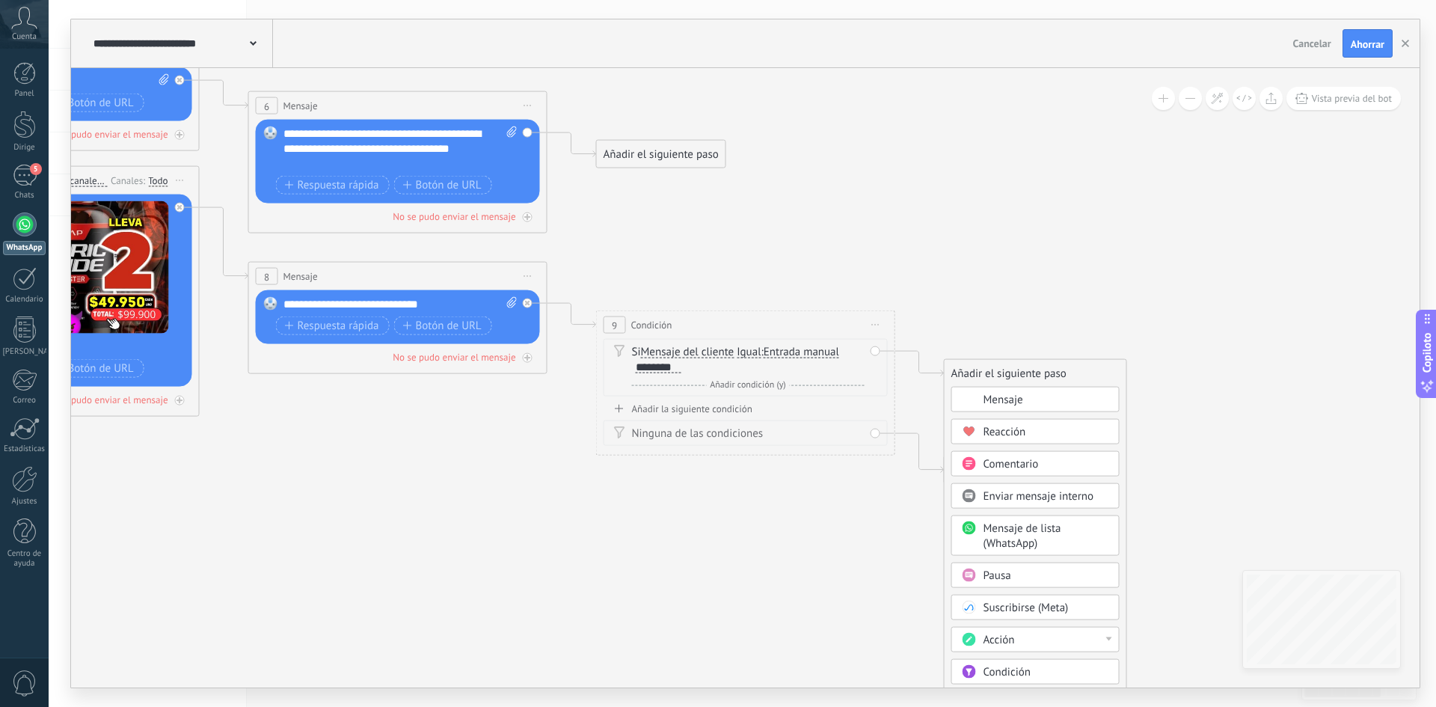
click at [1010, 404] on font "Mensaje" at bounding box center [1004, 400] width 40 height 14
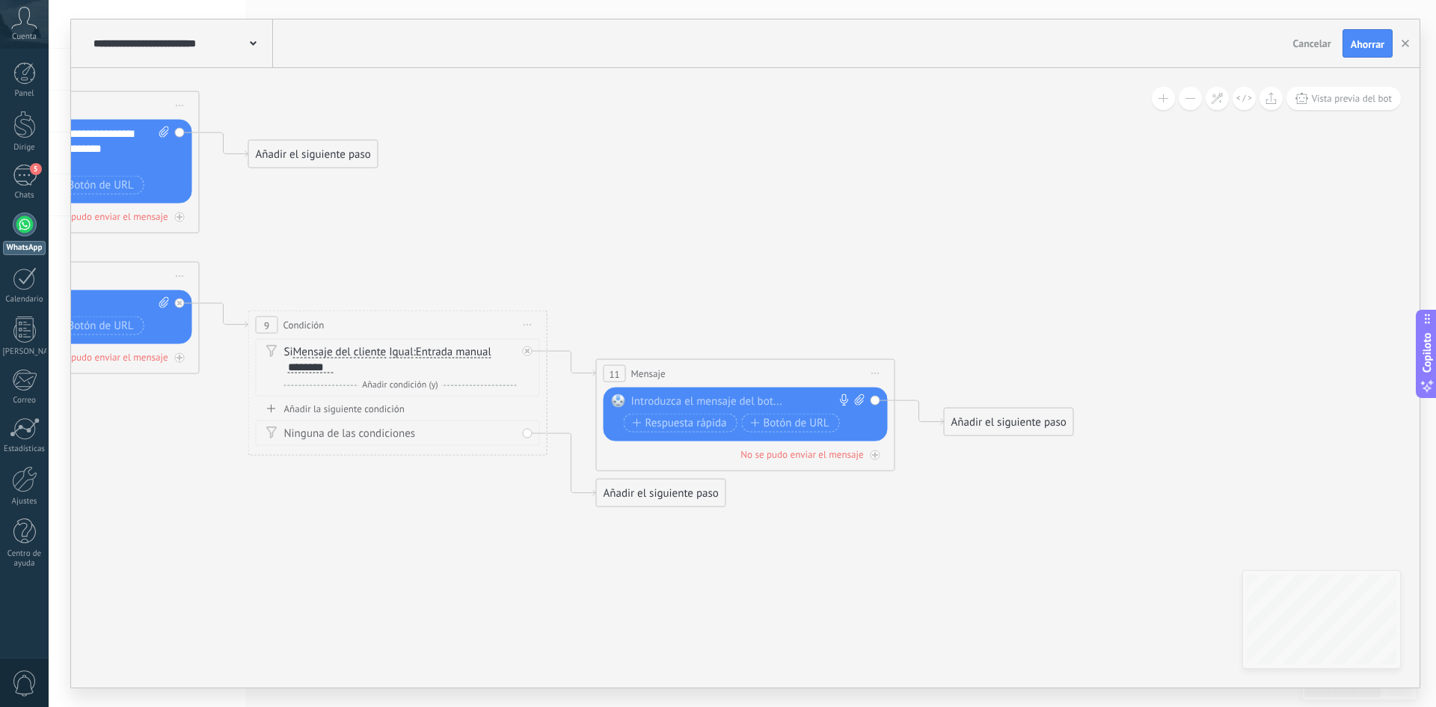
click at [689, 372] on div "11 Mensaje ******* (a): Todos los contactos - canales seleccionados Todos los c…" at bounding box center [746, 374] width 298 height 28
click at [674, 400] on div at bounding box center [742, 401] width 222 height 15
click at [595, 267] on icon at bounding box center [27, 164] width 2744 height 1433
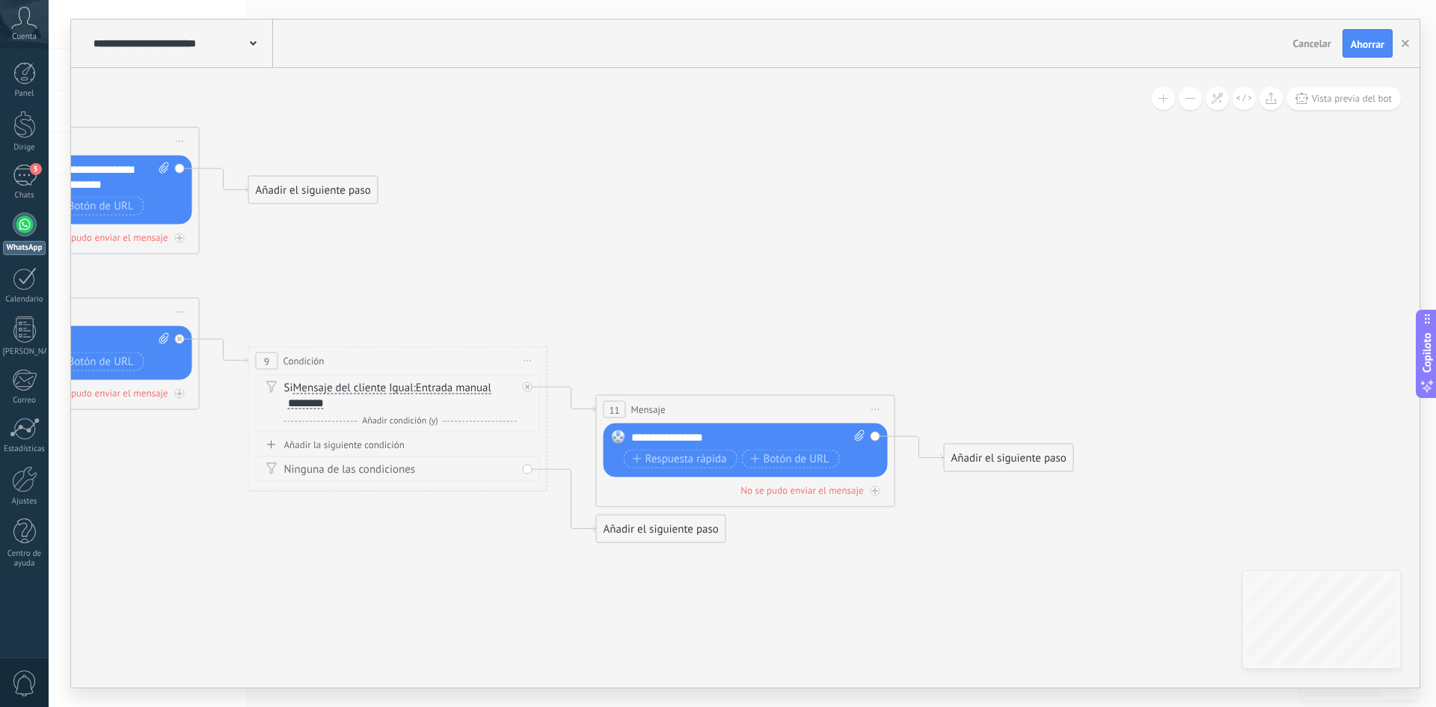
click at [705, 316] on icon at bounding box center [27, 200] width 2744 height 1433
click at [1363, 45] on font "Ahorrar" at bounding box center [1368, 43] width 34 height 13
click at [254, 42] on icon at bounding box center [253, 43] width 7 height 4
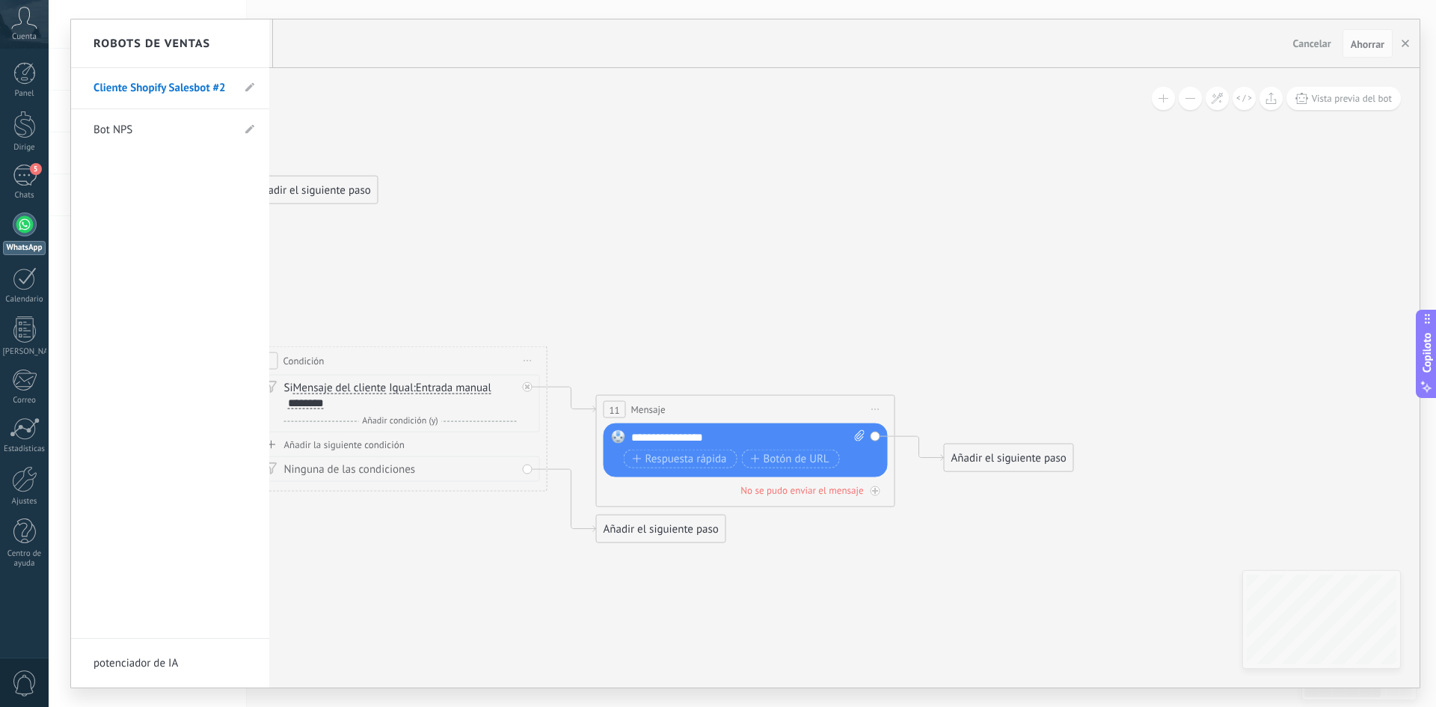
click at [1414, 43] on div at bounding box center [745, 353] width 1349 height 668
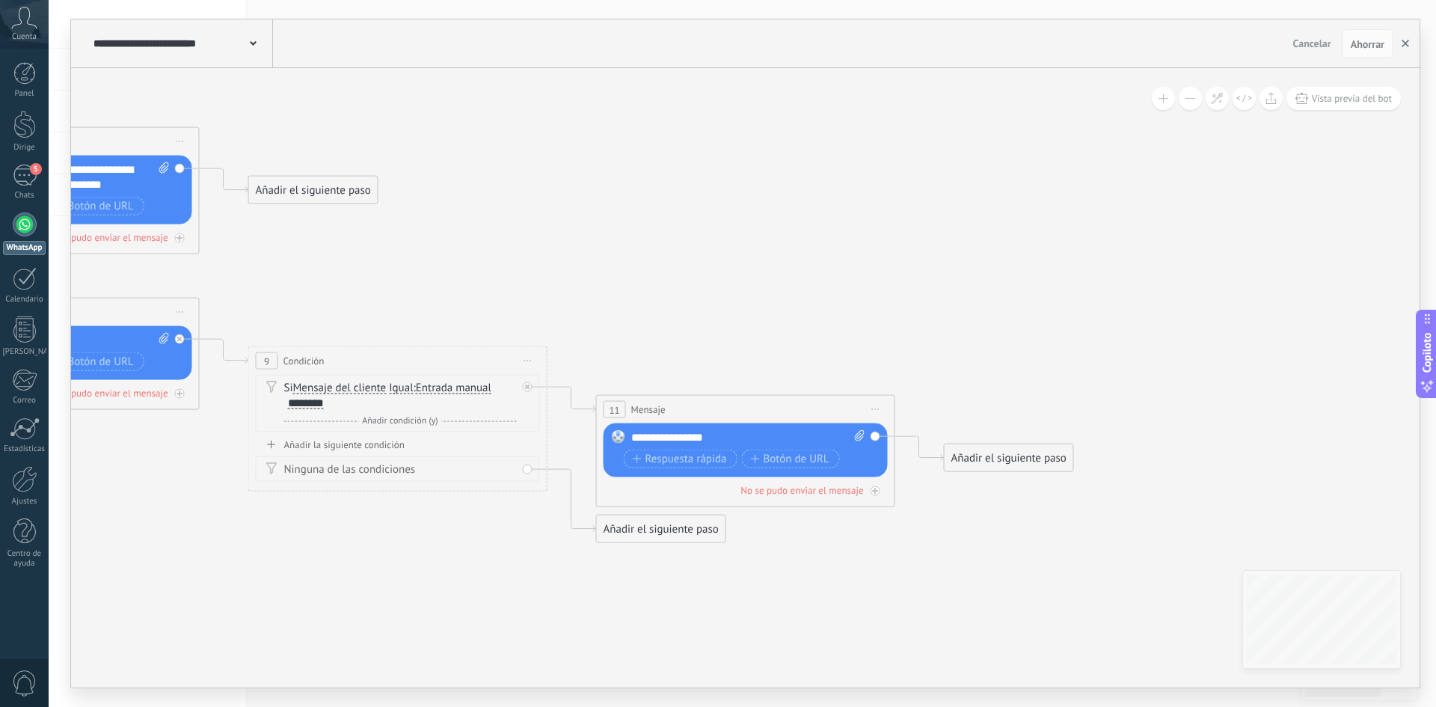
click at [1408, 44] on icon "button" at bounding box center [1405, 43] width 7 height 7
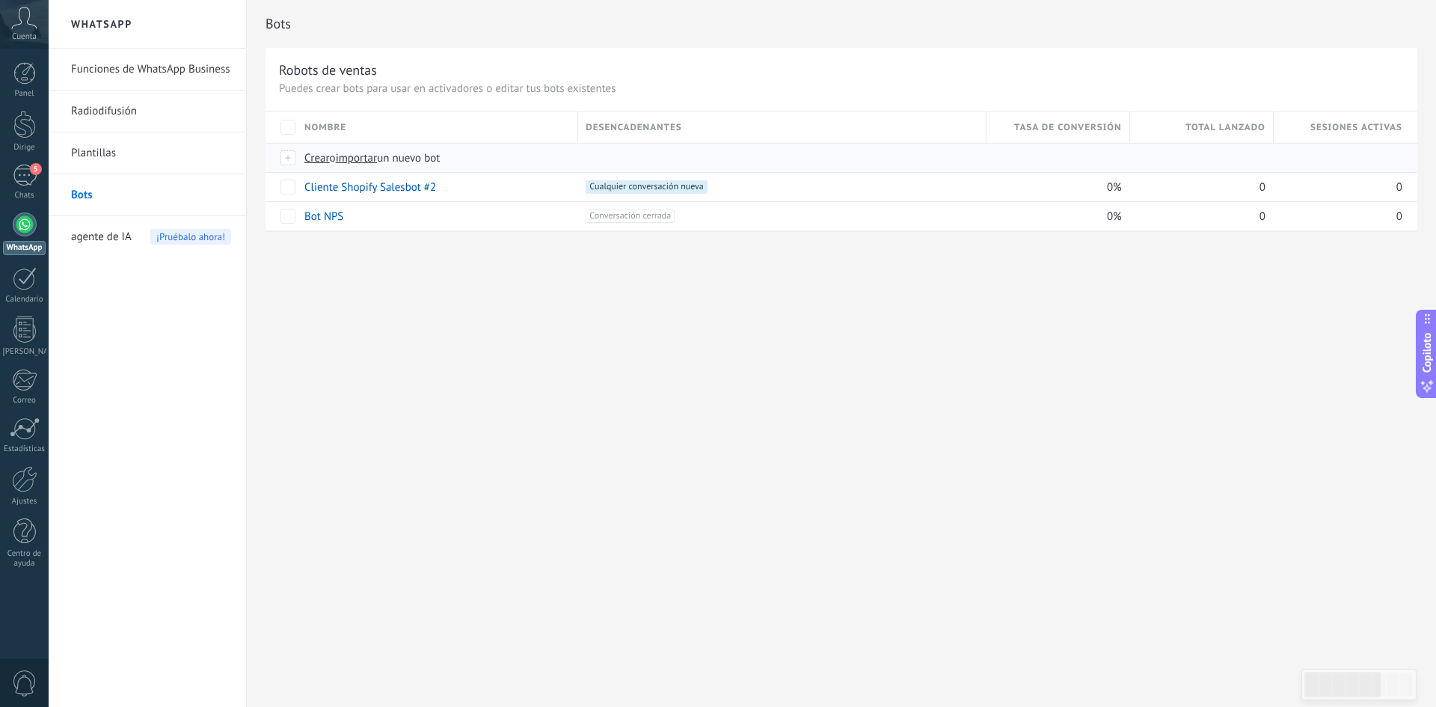
click at [312, 155] on font "Crear" at bounding box center [316, 158] width 25 height 14
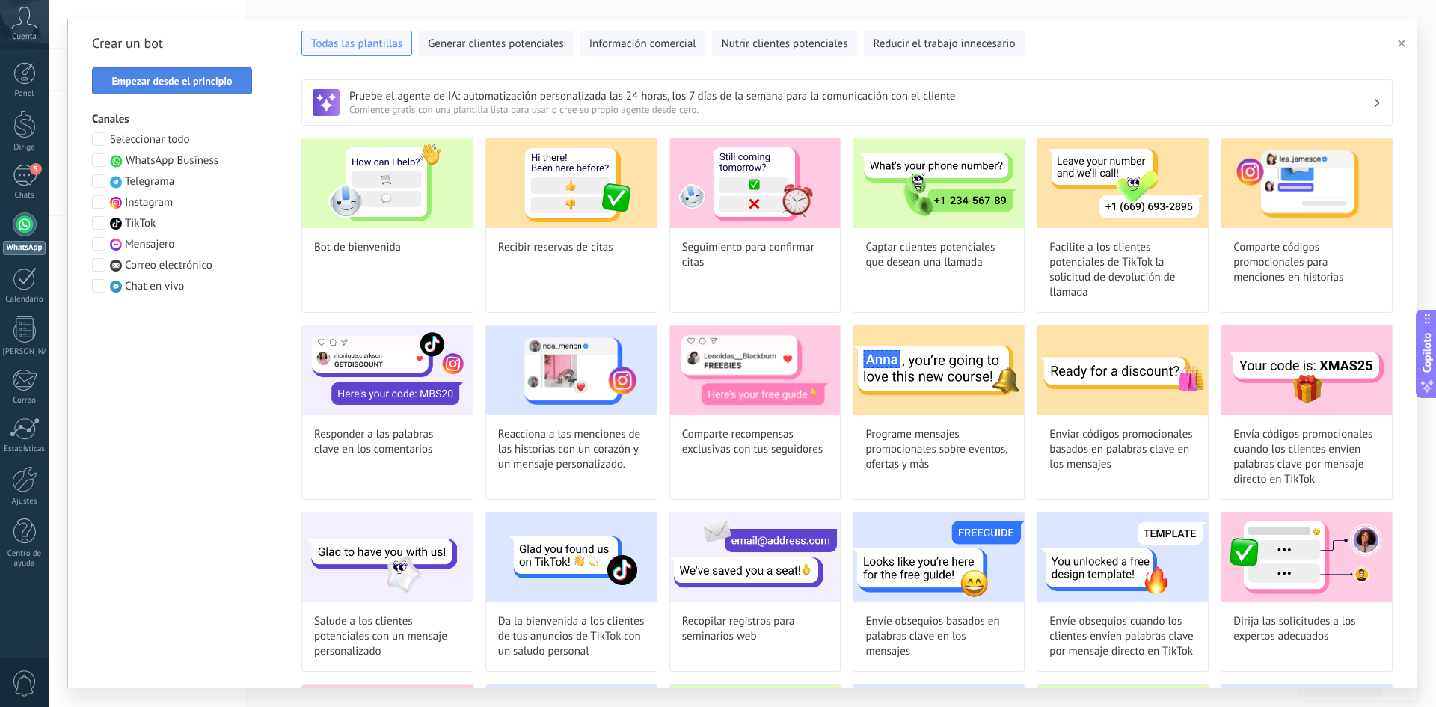
click at [188, 83] on font "Empezar desde el principio" at bounding box center [171, 80] width 120 height 13
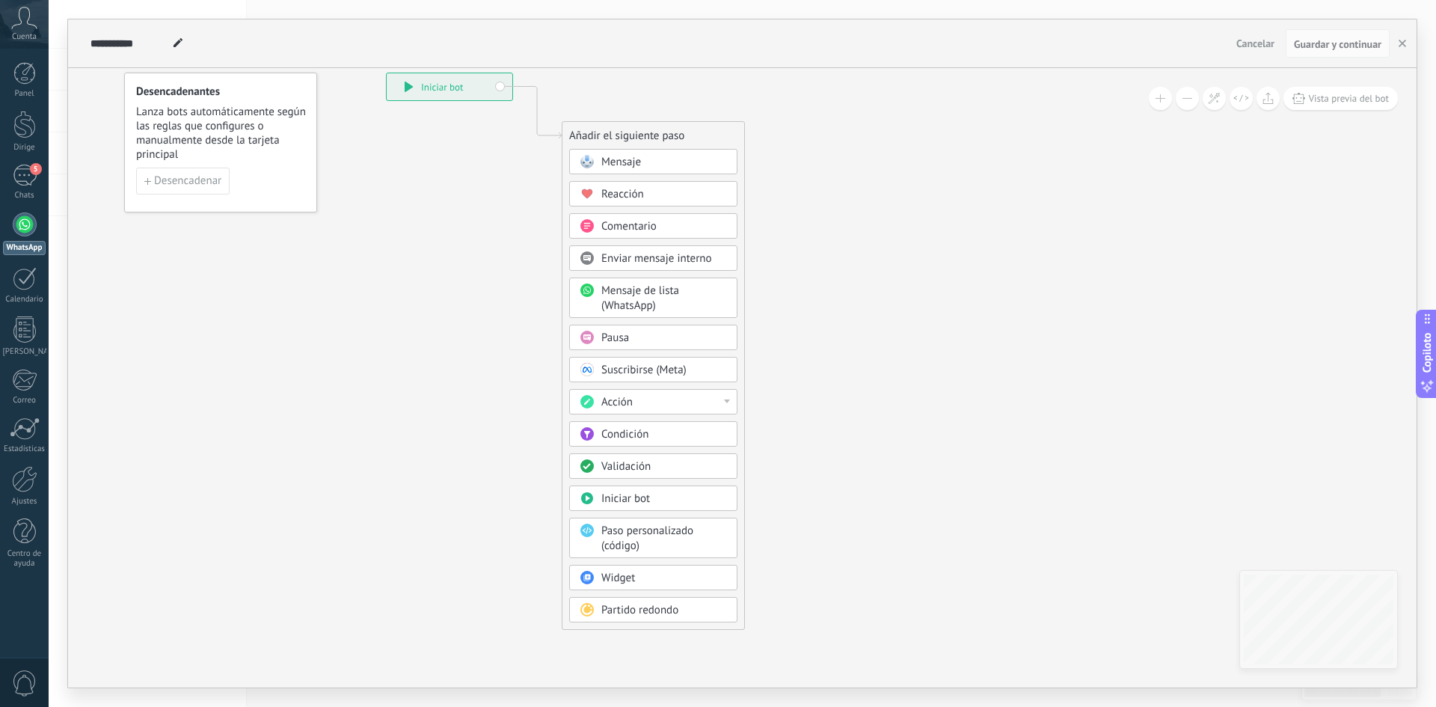
click at [669, 337] on div "Pausa" at bounding box center [664, 338] width 126 height 15
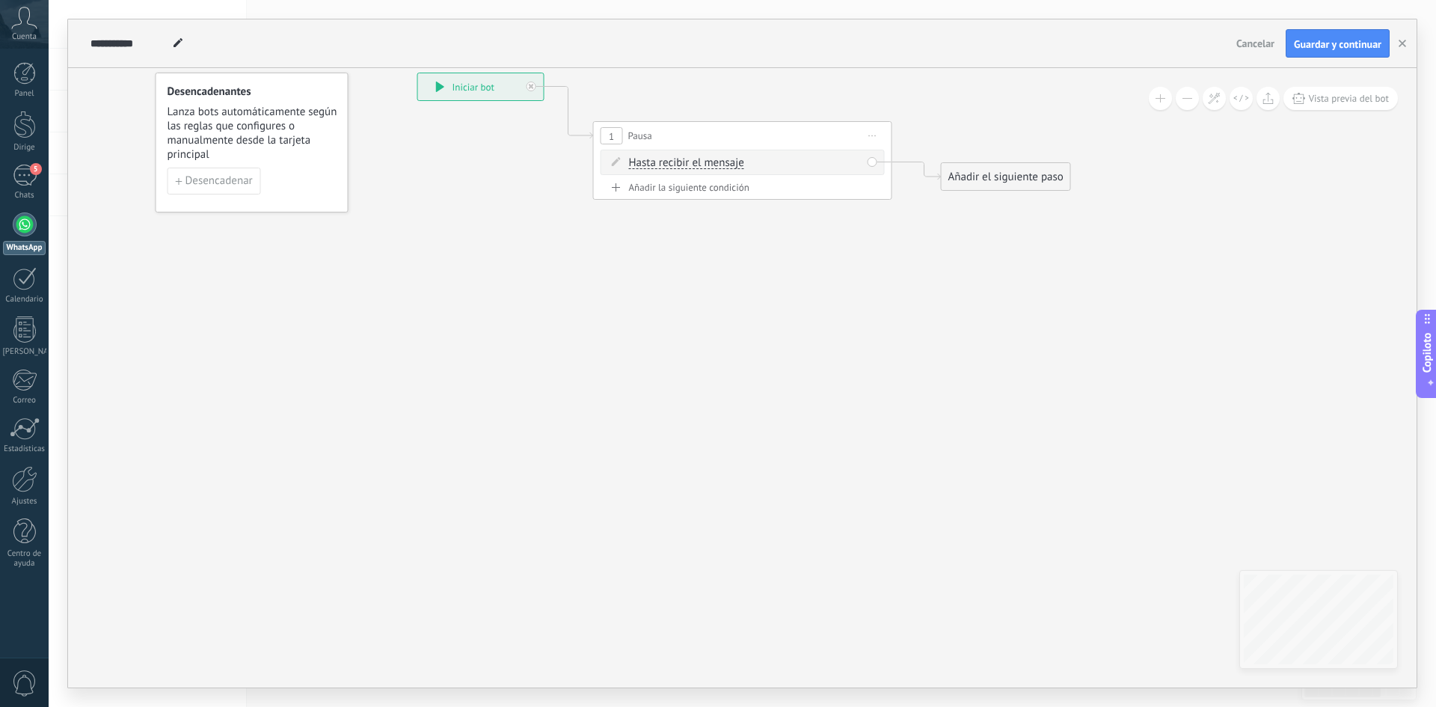
click at [734, 157] on font "Hasta recibir el mensaje" at bounding box center [686, 163] width 115 height 14
click at [734, 157] on button "Hasta recibir el mensaje" at bounding box center [715, 163] width 187 height 27
click at [733, 198] on li "Minutero" at bounding box center [705, 190] width 185 height 26
click at [758, 162] on font "segundo" at bounding box center [772, 163] width 40 height 14
click at [735, 161] on font "mín." at bounding box center [732, 163] width 21 height 14
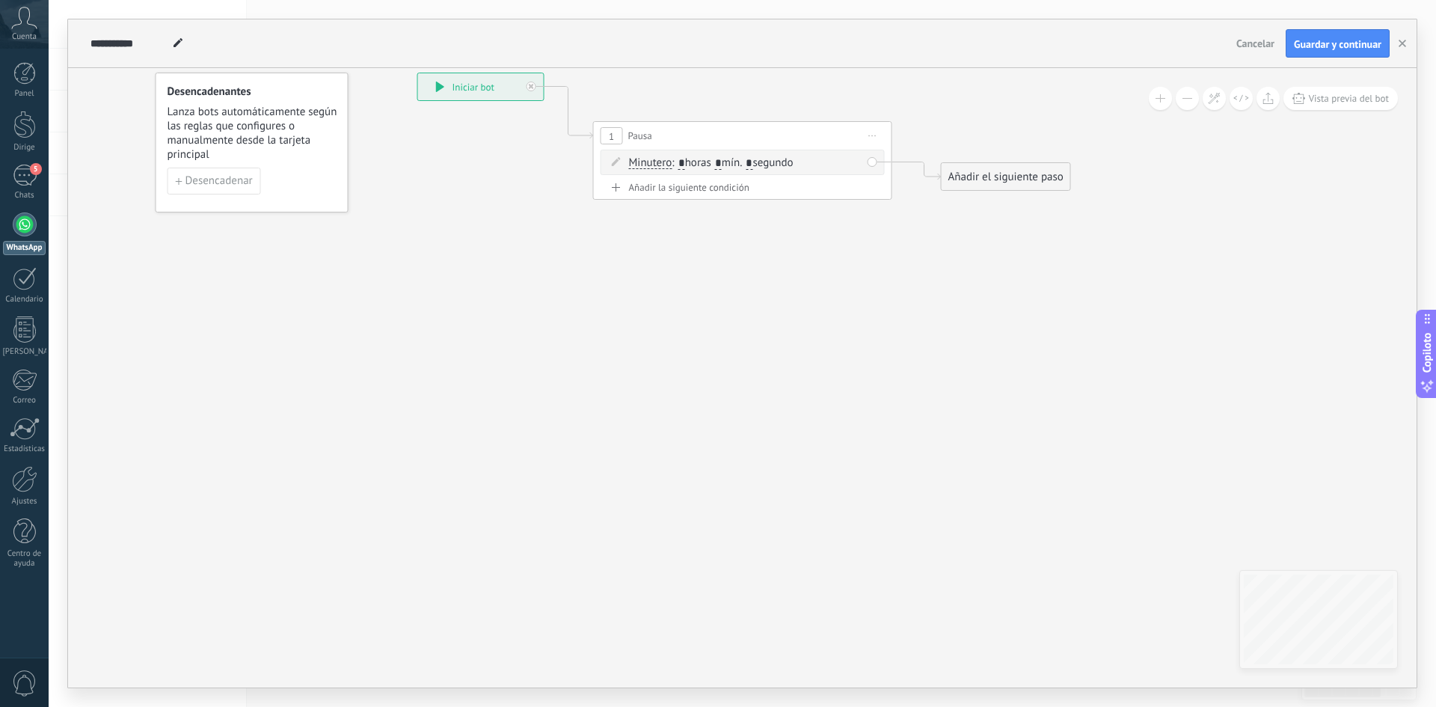
click at [722, 161] on input "*" at bounding box center [718, 164] width 7 height 12
click at [722, 160] on input "*" at bounding box center [718, 164] width 7 height 12
click at [688, 160] on font "horas" at bounding box center [698, 163] width 26 height 14
click at [684, 158] on input "*" at bounding box center [681, 164] width 7 height 12
type input "*"
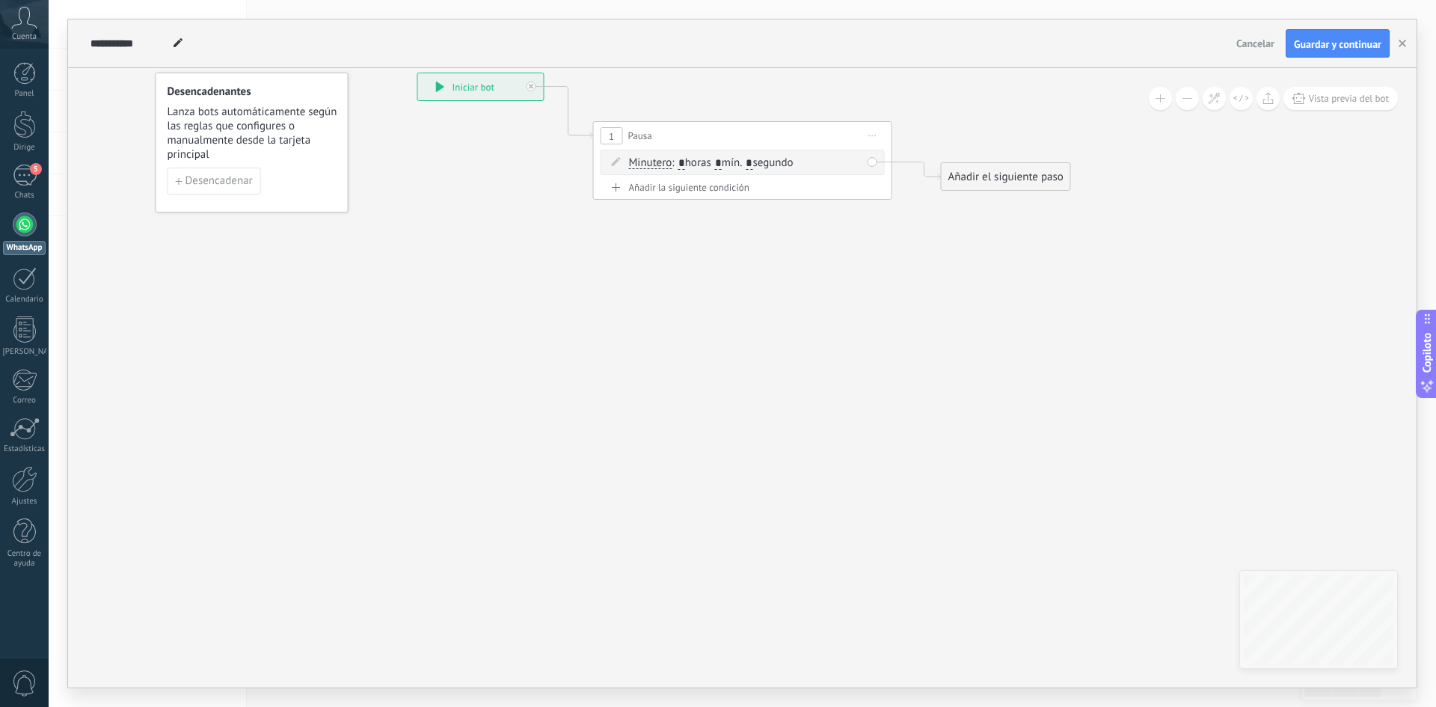
click at [924, 314] on icon at bounding box center [719, 136] width 1353 height 875
click at [985, 171] on font "Añadir el siguiente paso" at bounding box center [1005, 177] width 115 height 14
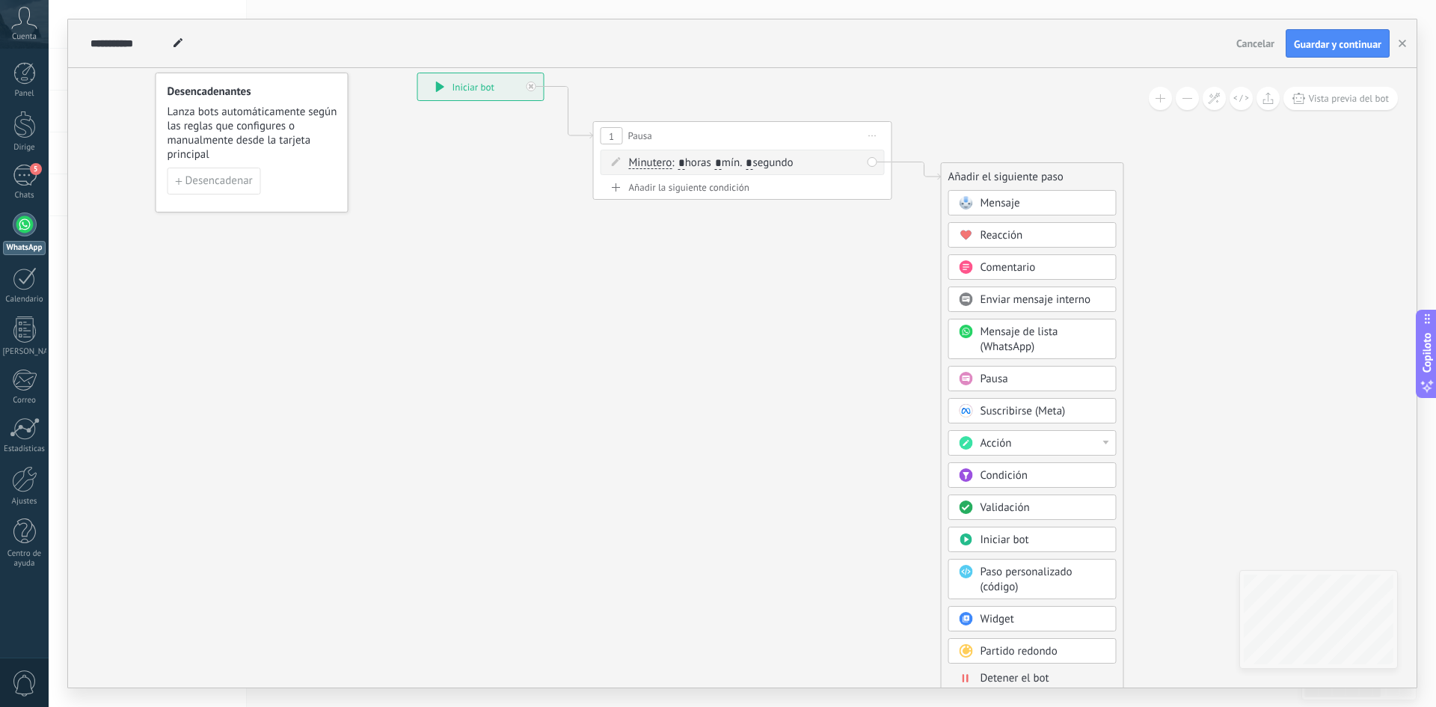
click at [1007, 201] on font "Mensaje" at bounding box center [1001, 203] width 40 height 14
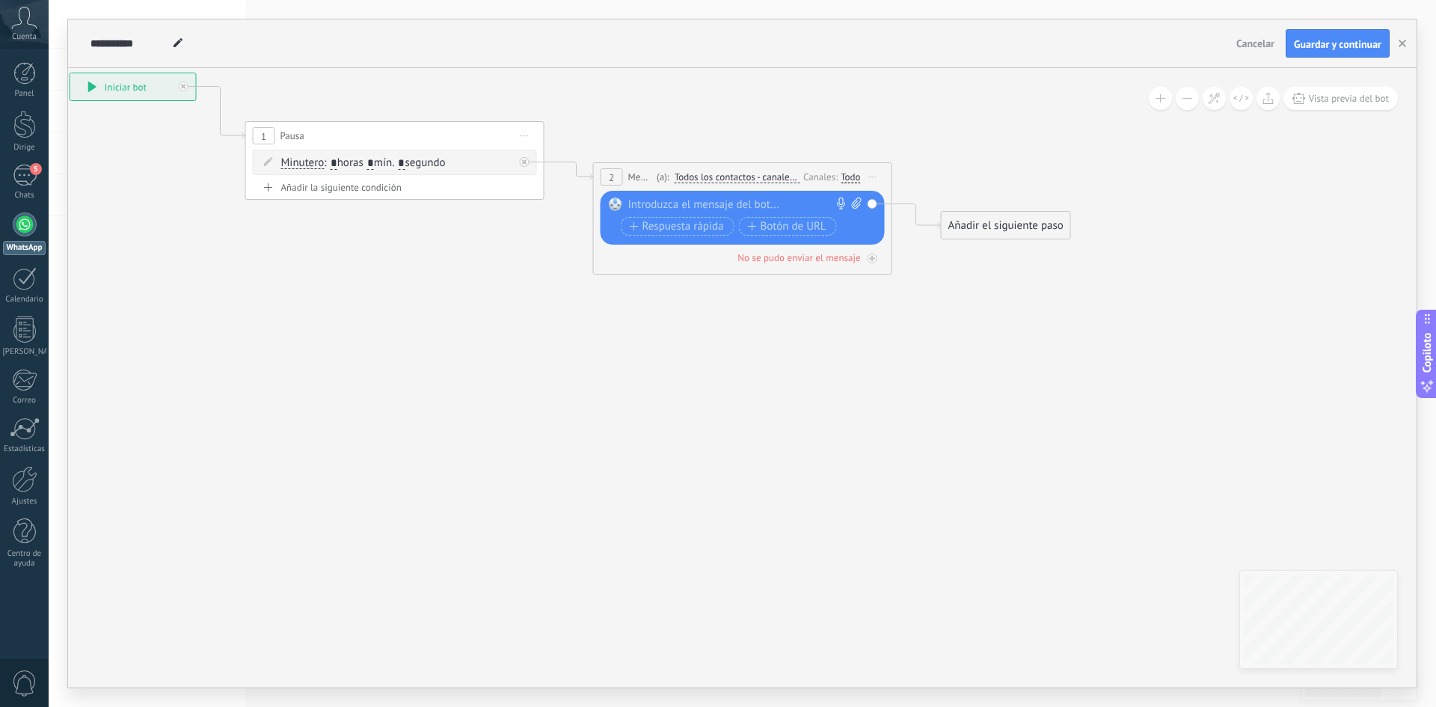
click at [869, 177] on icon at bounding box center [872, 177] width 7 height 1
click at [902, 277] on font "Borrar" at bounding box center [907, 275] width 30 height 14
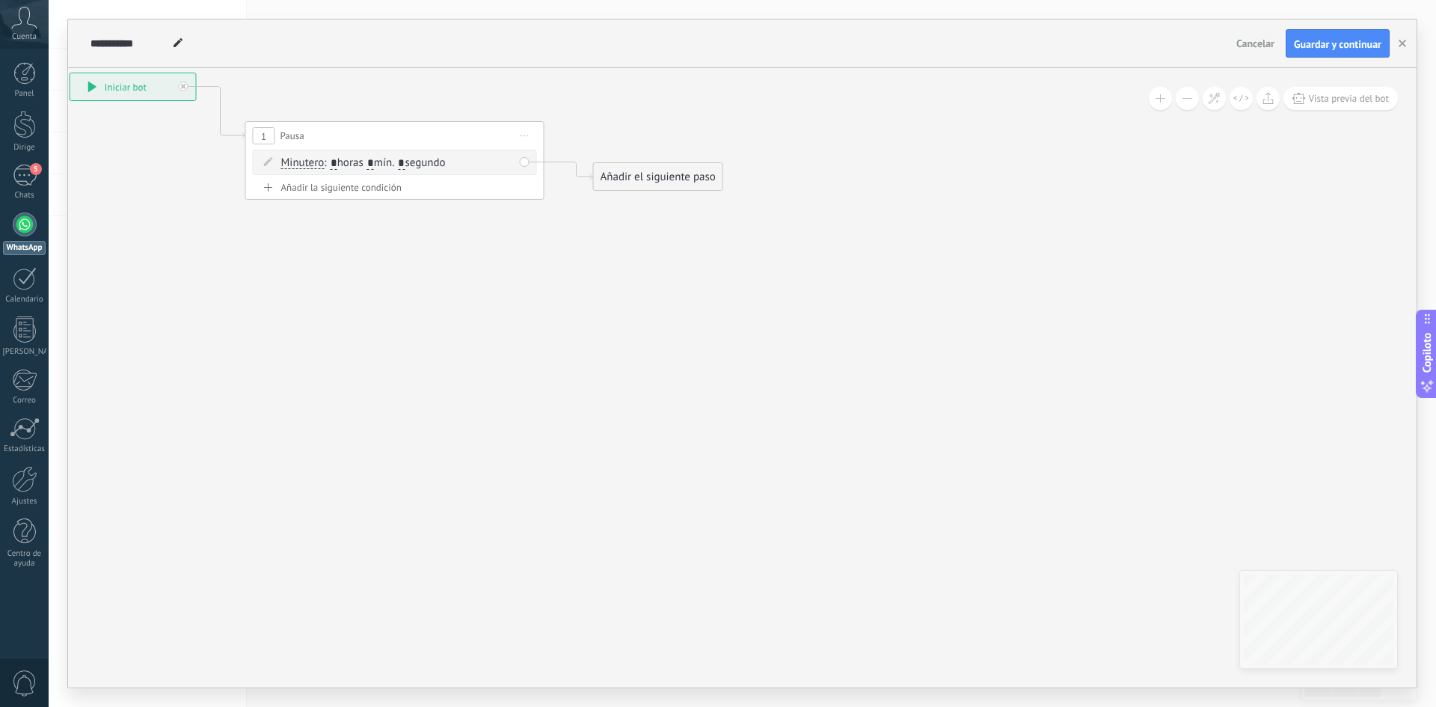
click at [643, 172] on font "Añadir el siguiente paso" at bounding box center [658, 177] width 115 height 14
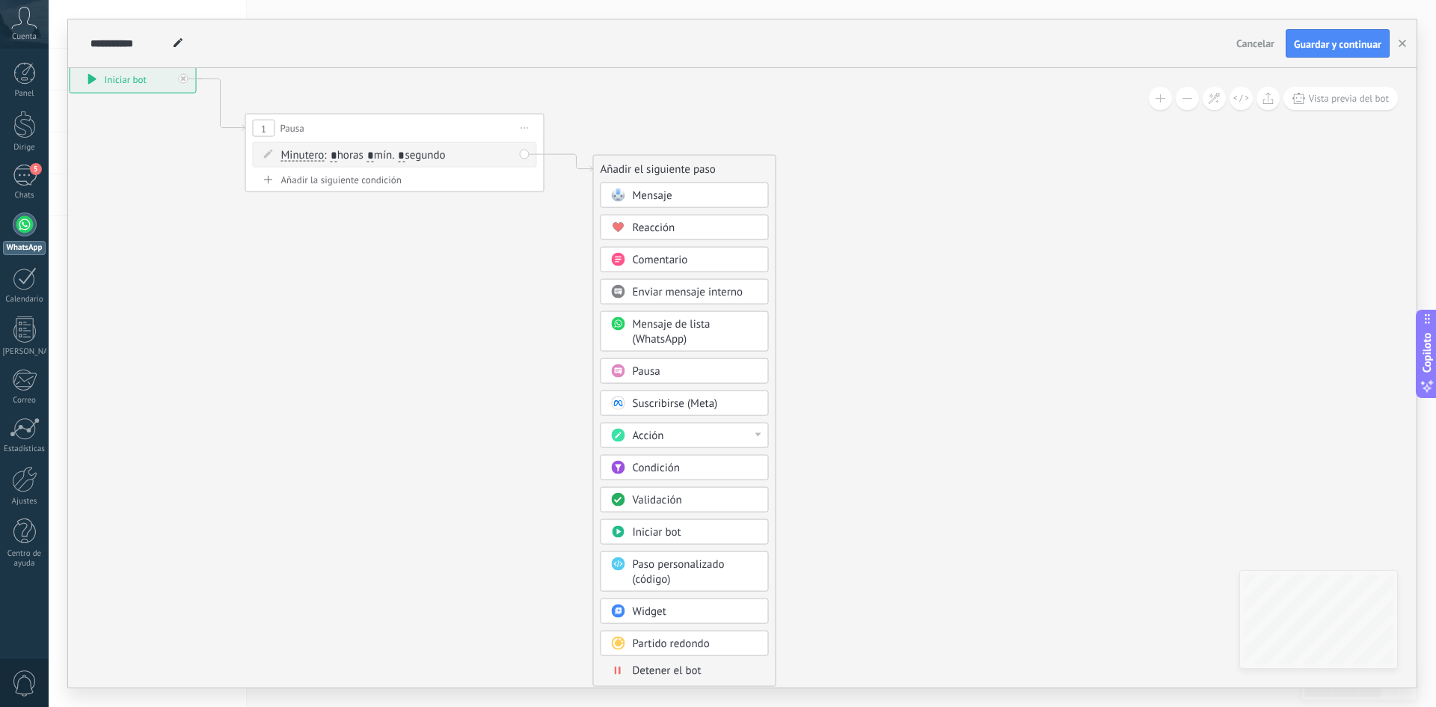
click at [632, 372] on div "Pausa" at bounding box center [685, 370] width 168 height 25
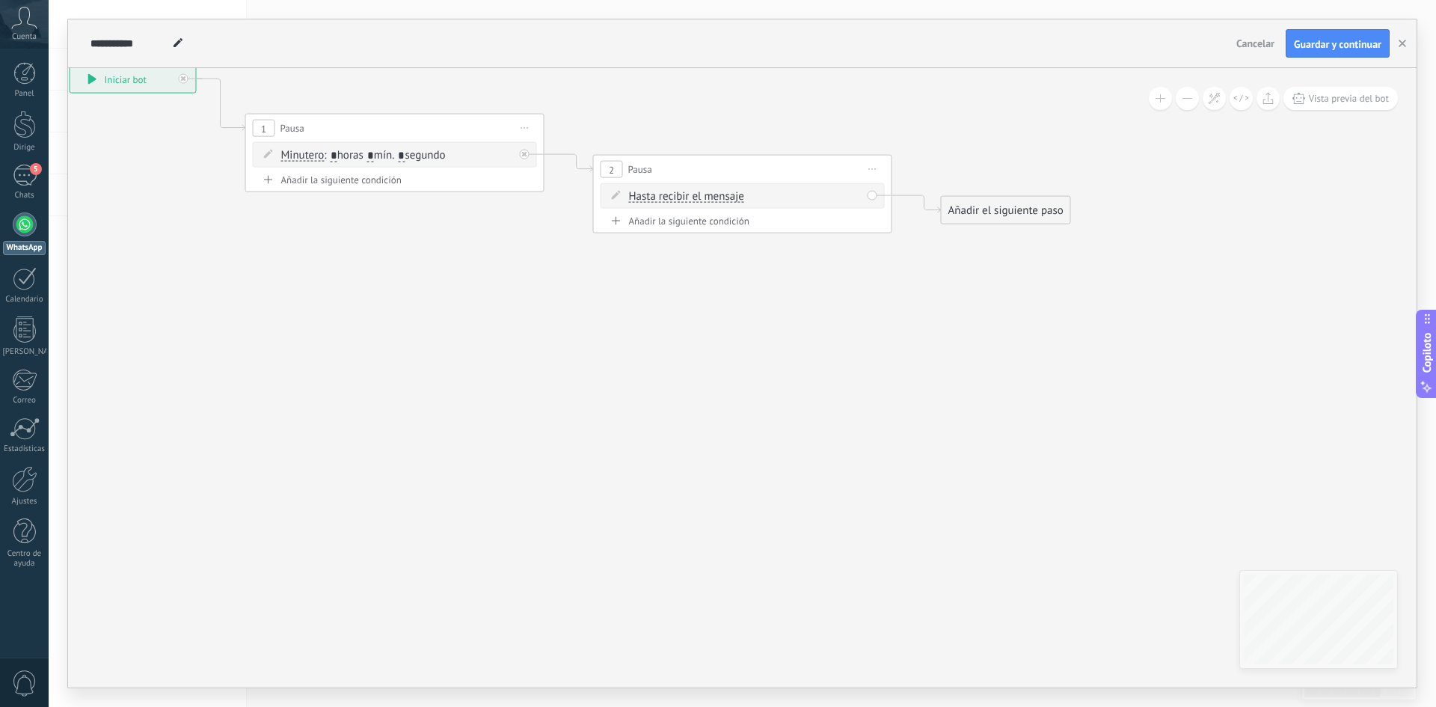
click at [872, 169] on icon at bounding box center [872, 168] width 7 height 1
click at [916, 269] on font "Borrar" at bounding box center [907, 267] width 30 height 14
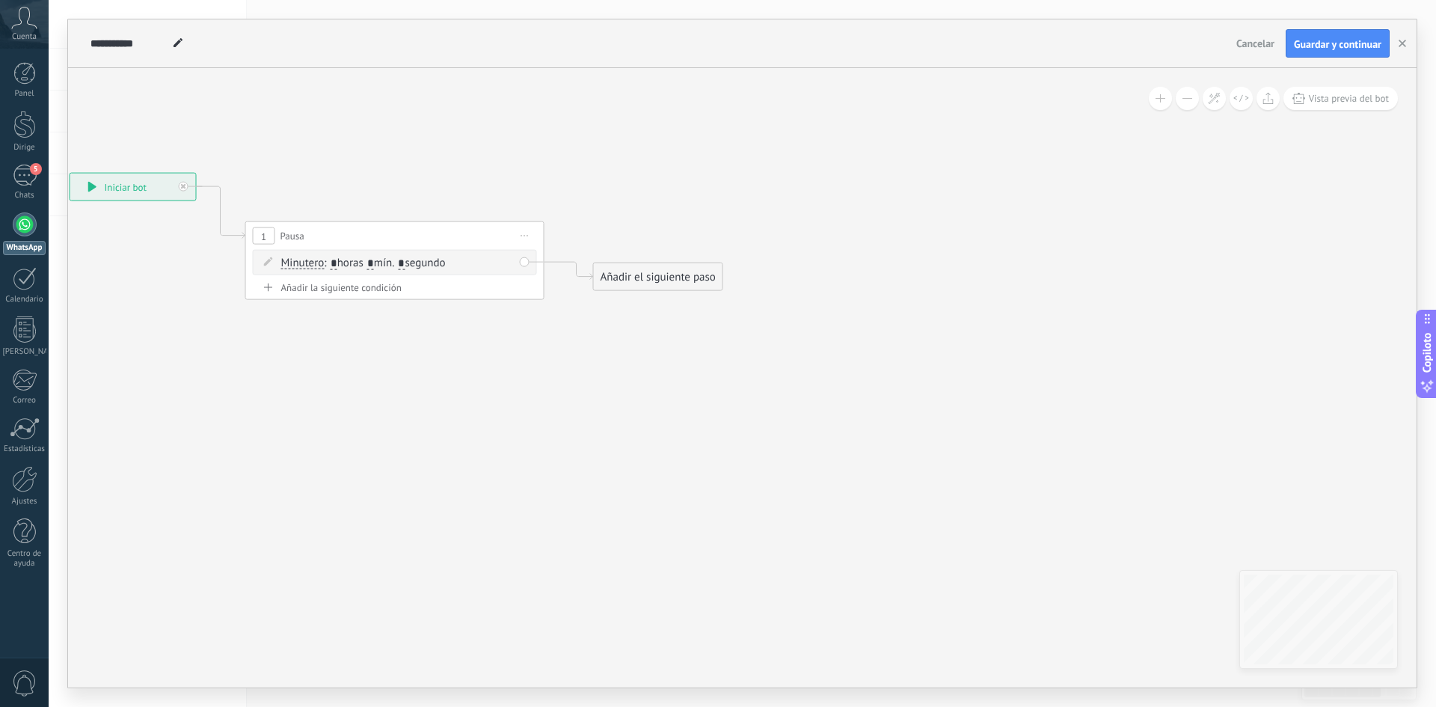
click at [351, 252] on div "Minutero Hasta recibir el mensaje Minutero Excepto durante las horas de trabajo…" at bounding box center [395, 262] width 284 height 25
click at [17, 185] on div "5" at bounding box center [25, 176] width 24 height 22
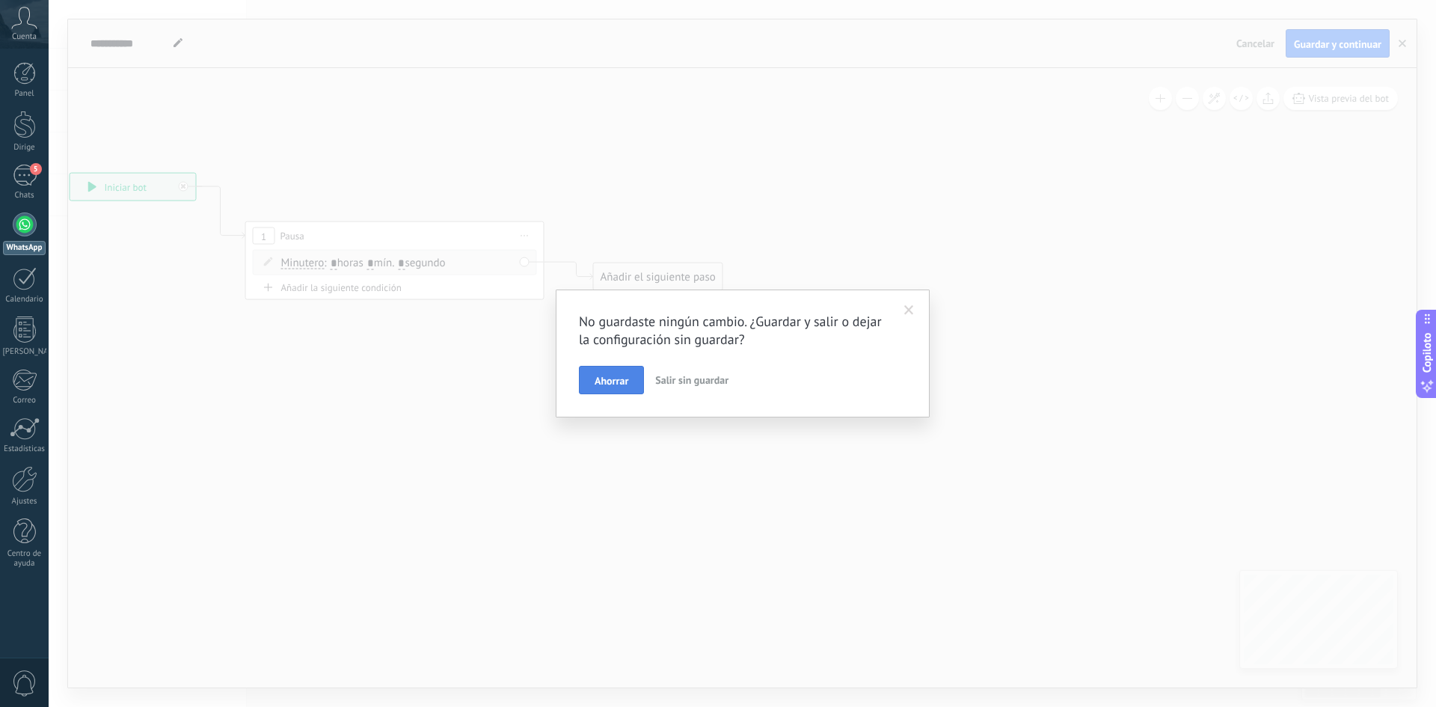
click at [625, 381] on font "Ahorrar" at bounding box center [612, 380] width 34 height 13
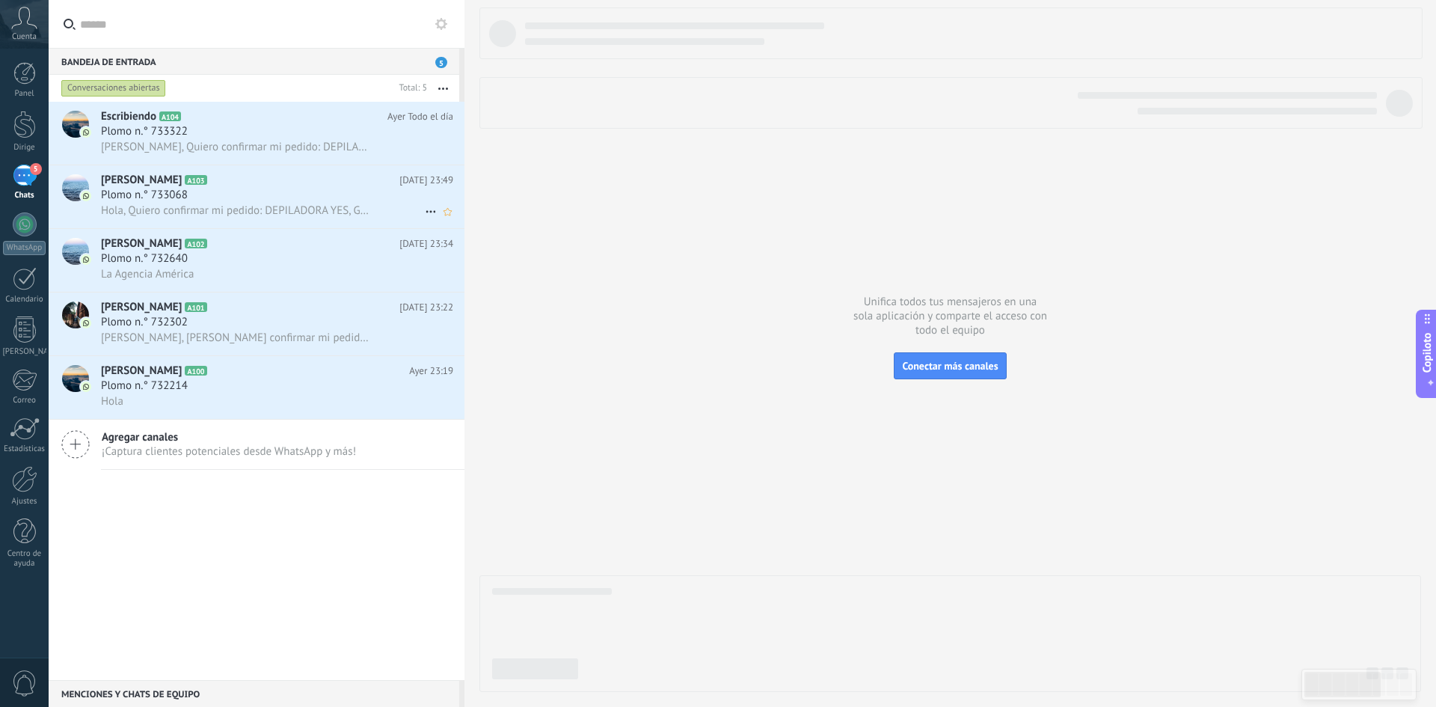
click at [249, 194] on div "Plomo n.° 733068" at bounding box center [277, 195] width 352 height 15
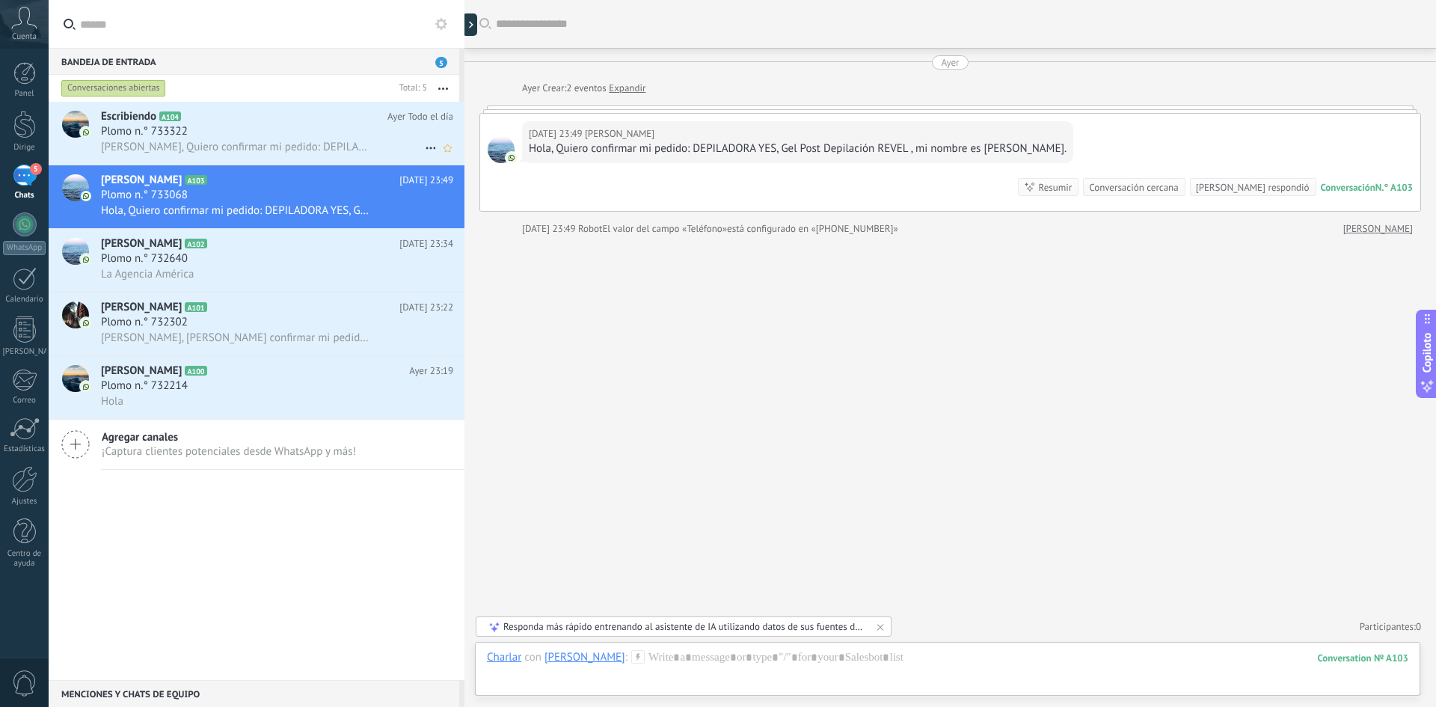
click at [287, 145] on font "Hola, Quiero confirmar mi pedido: DEPILADORA YES, mi nombre es Maricarmen." at bounding box center [331, 147] width 461 height 14
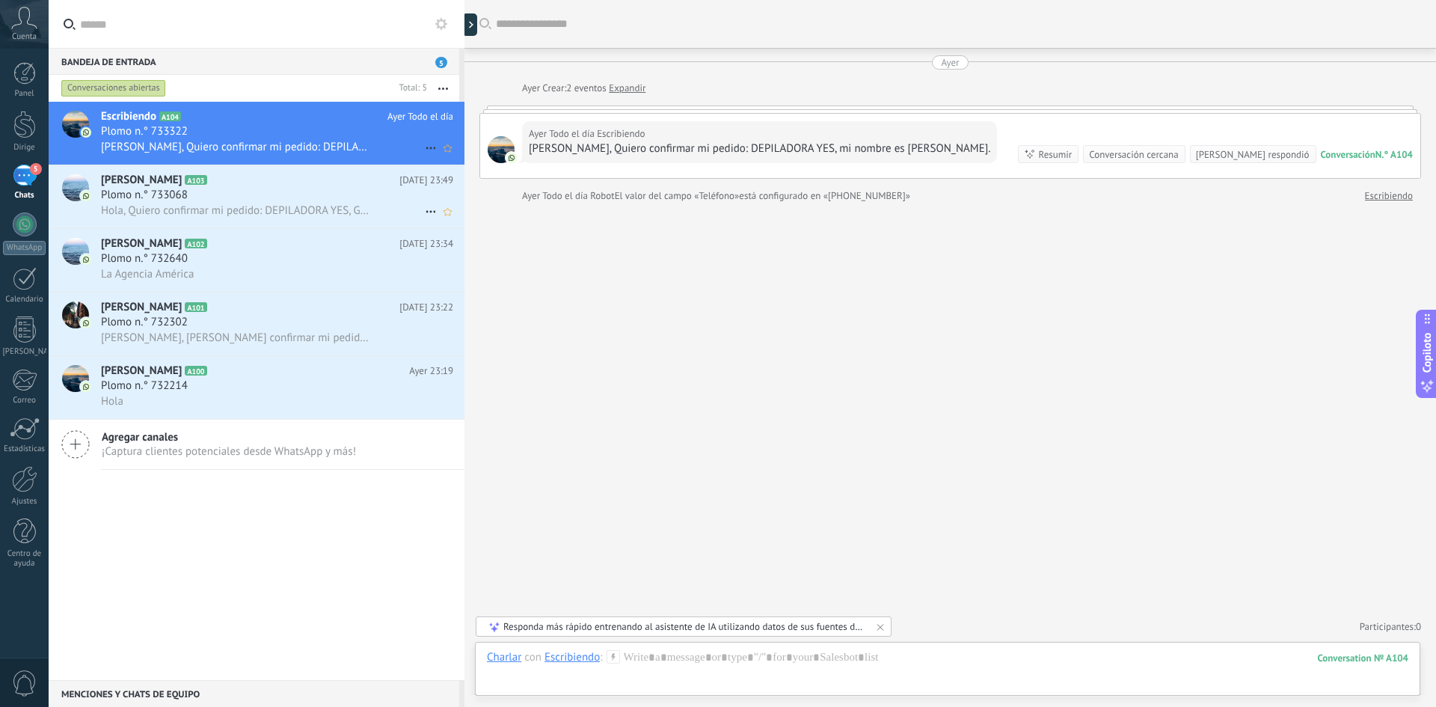
click at [265, 191] on div "Plomo n.° 733068" at bounding box center [277, 195] width 352 height 15
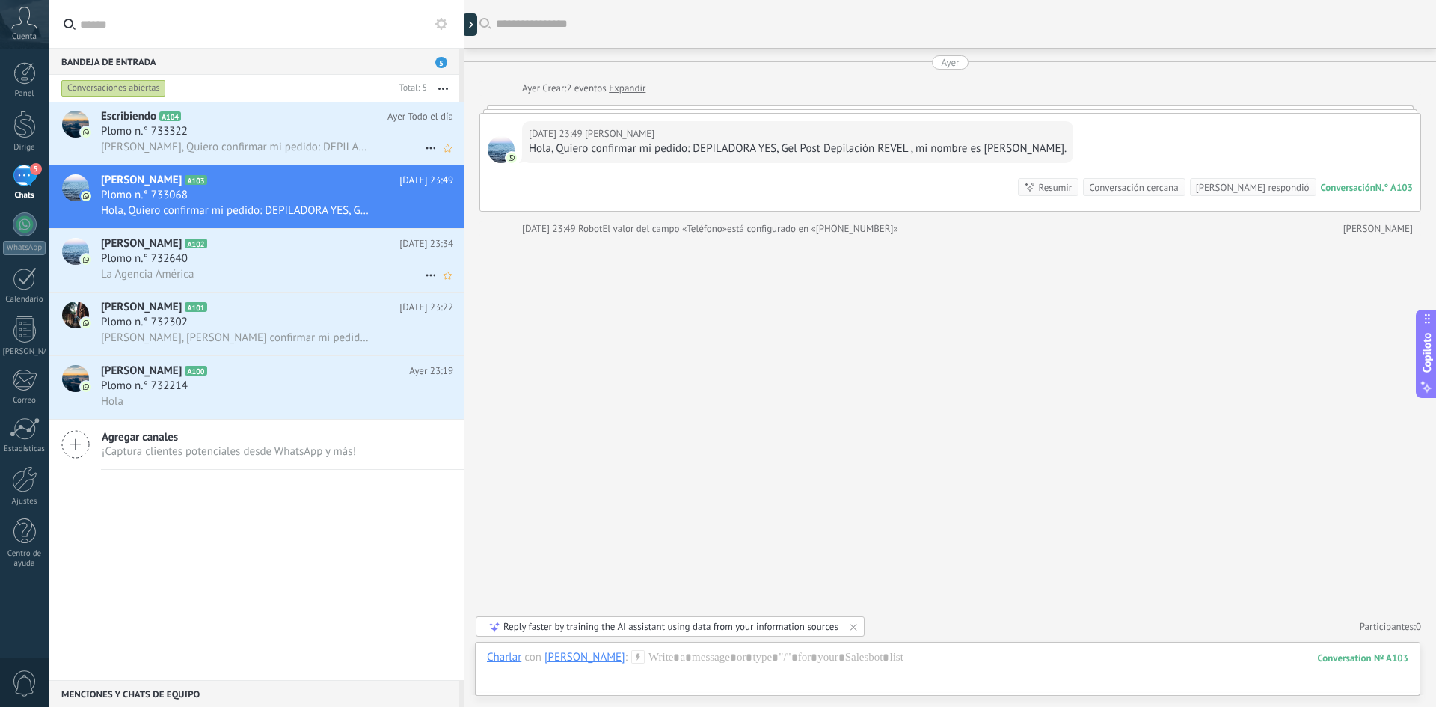
click at [242, 252] on div "Plomo n.° 732640" at bounding box center [277, 258] width 352 height 15
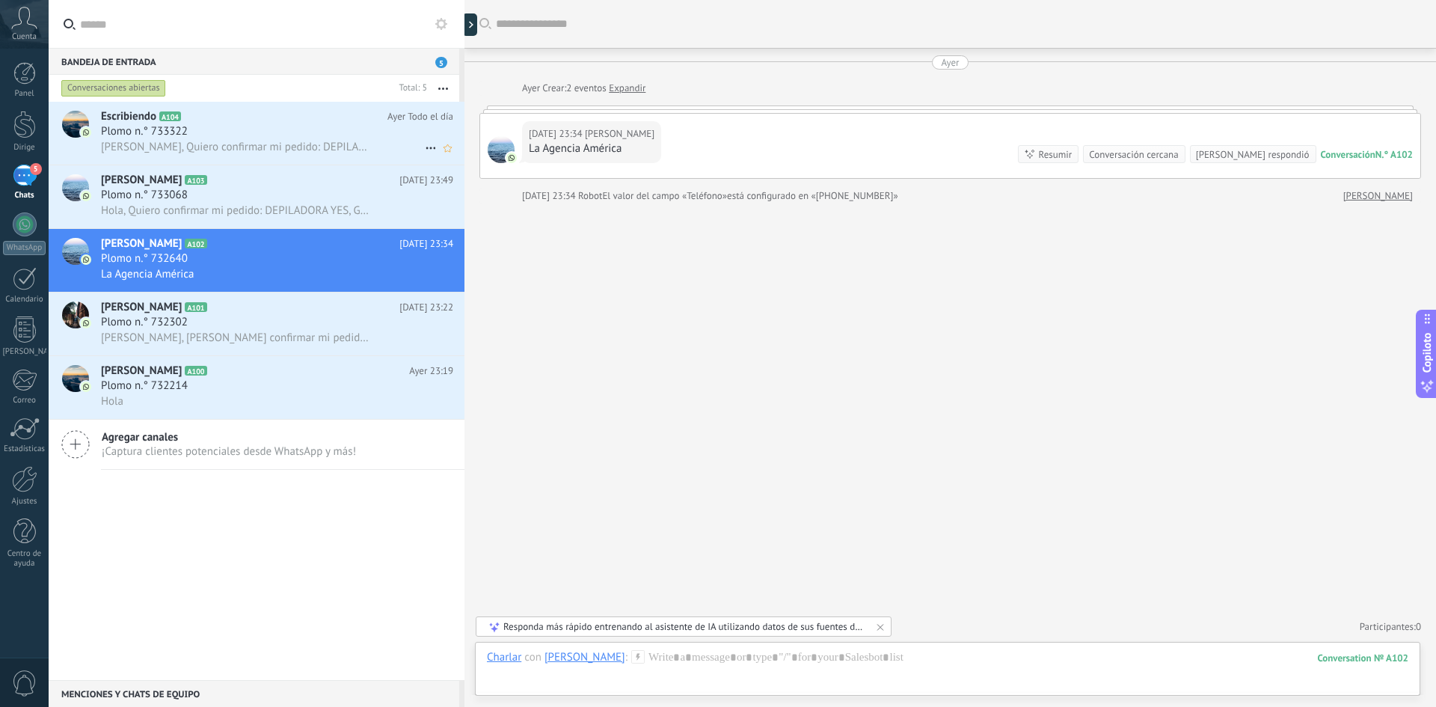
click at [681, 129] on div "Ayer 23:34 David Camones La Agencia América Conversación N.° A102 Conversación …" at bounding box center [950, 146] width 940 height 64
click at [555, 114] on div "Ayer 23:34 David Camones La Agencia América Conversación N.° A102 Conversación …" at bounding box center [950, 146] width 940 height 64
click at [219, 314] on h2 "Yvana A101" at bounding box center [250, 307] width 298 height 15
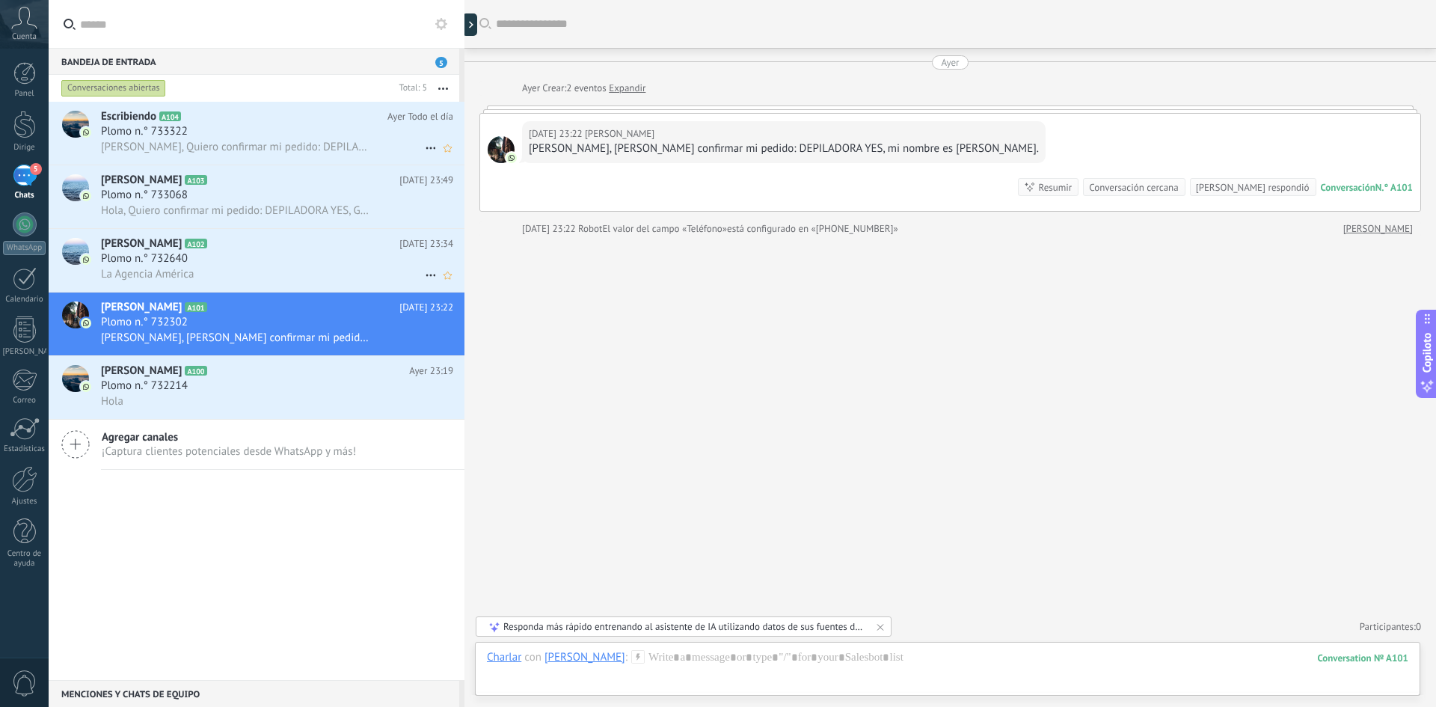
click at [232, 254] on div "Plomo n.° 732640" at bounding box center [277, 258] width 352 height 15
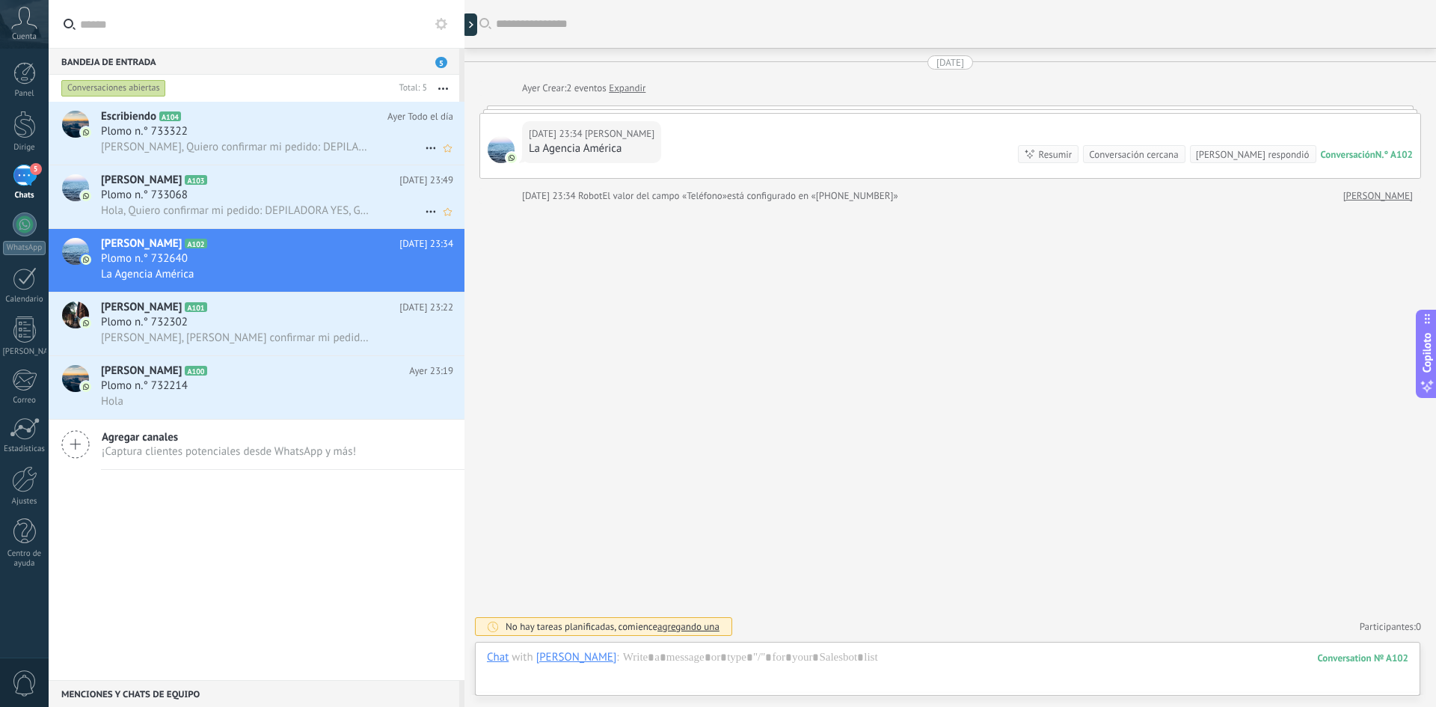
click at [223, 201] on div "Plomo n.° 733068" at bounding box center [277, 195] width 352 height 15
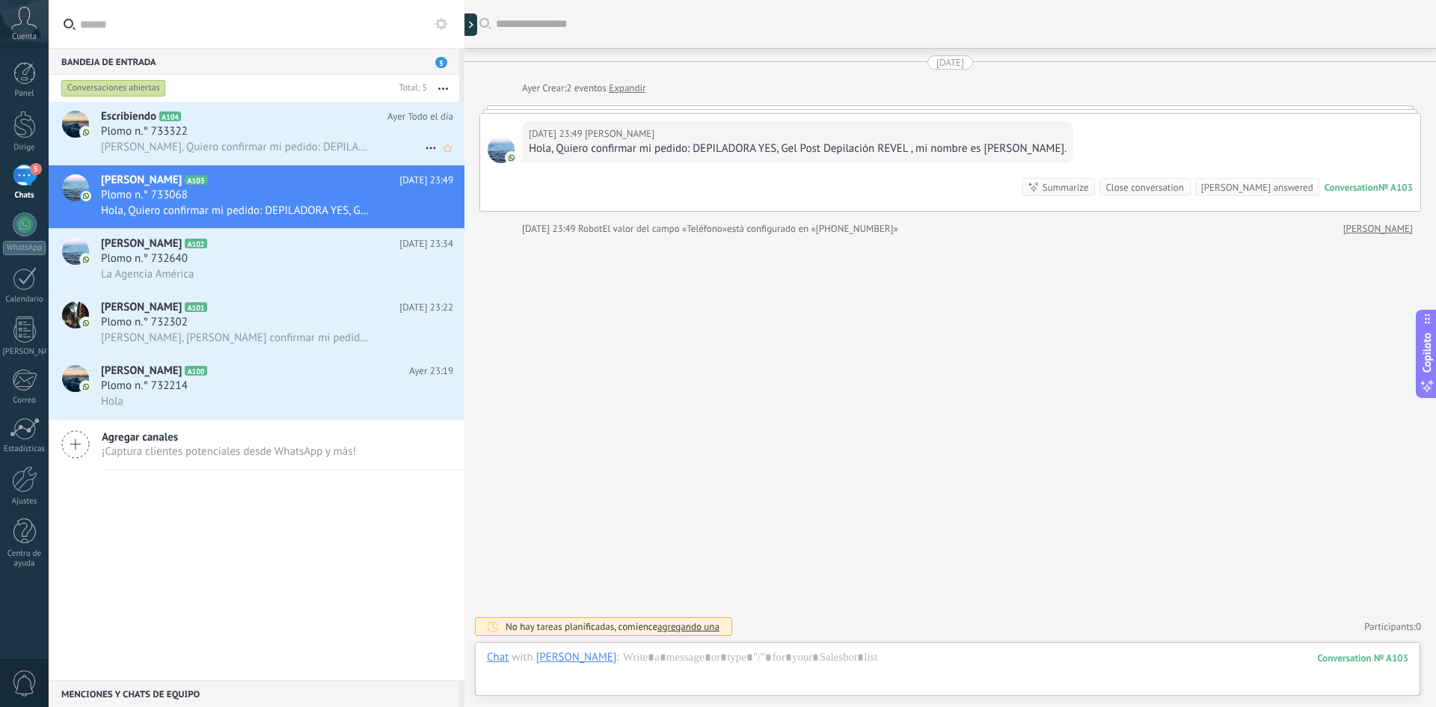
click at [219, 142] on font "Hola, Quiero confirmar mi pedido: DEPILADORA YES, mi nombre es Maricarmen." at bounding box center [331, 147] width 461 height 14
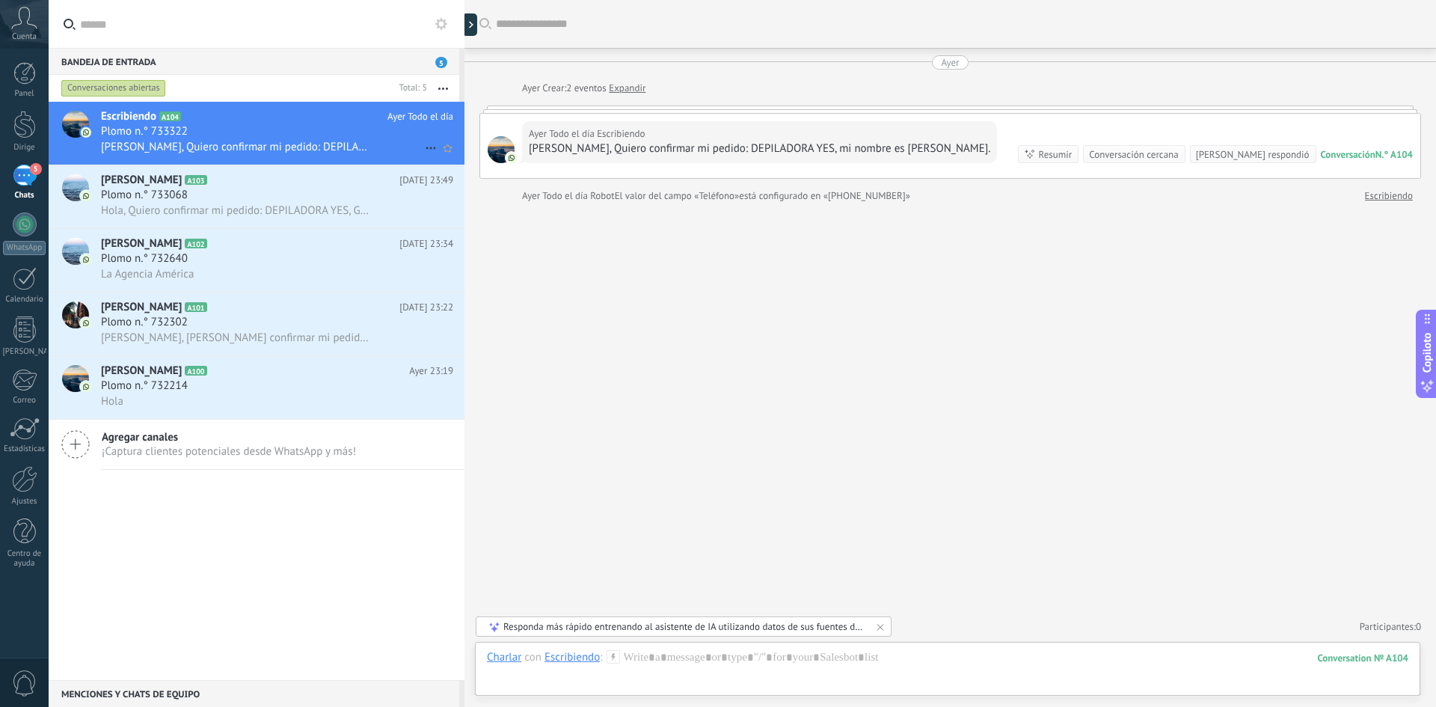
click at [616, 91] on font "Expandir" at bounding box center [627, 88] width 37 height 13
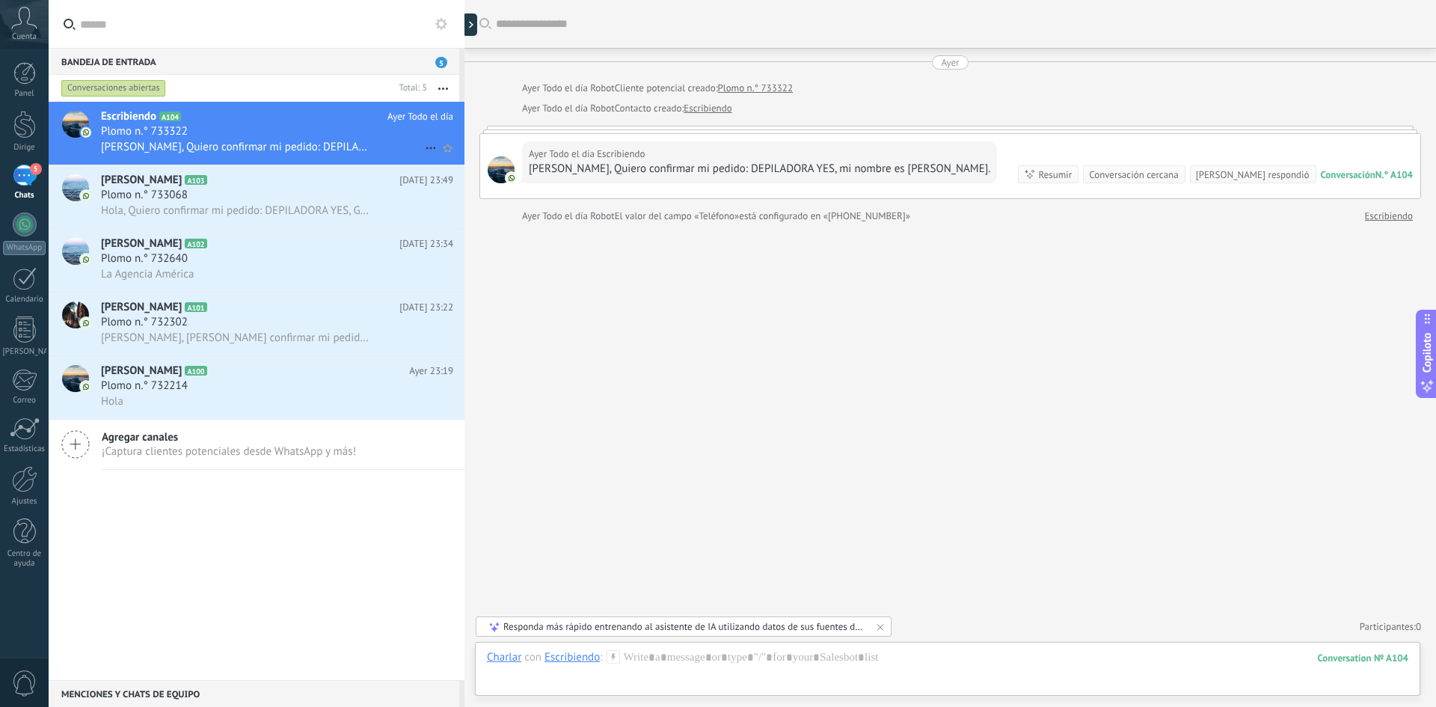
click at [1401, 220] on font "Escribiendo" at bounding box center [1389, 215] width 48 height 13
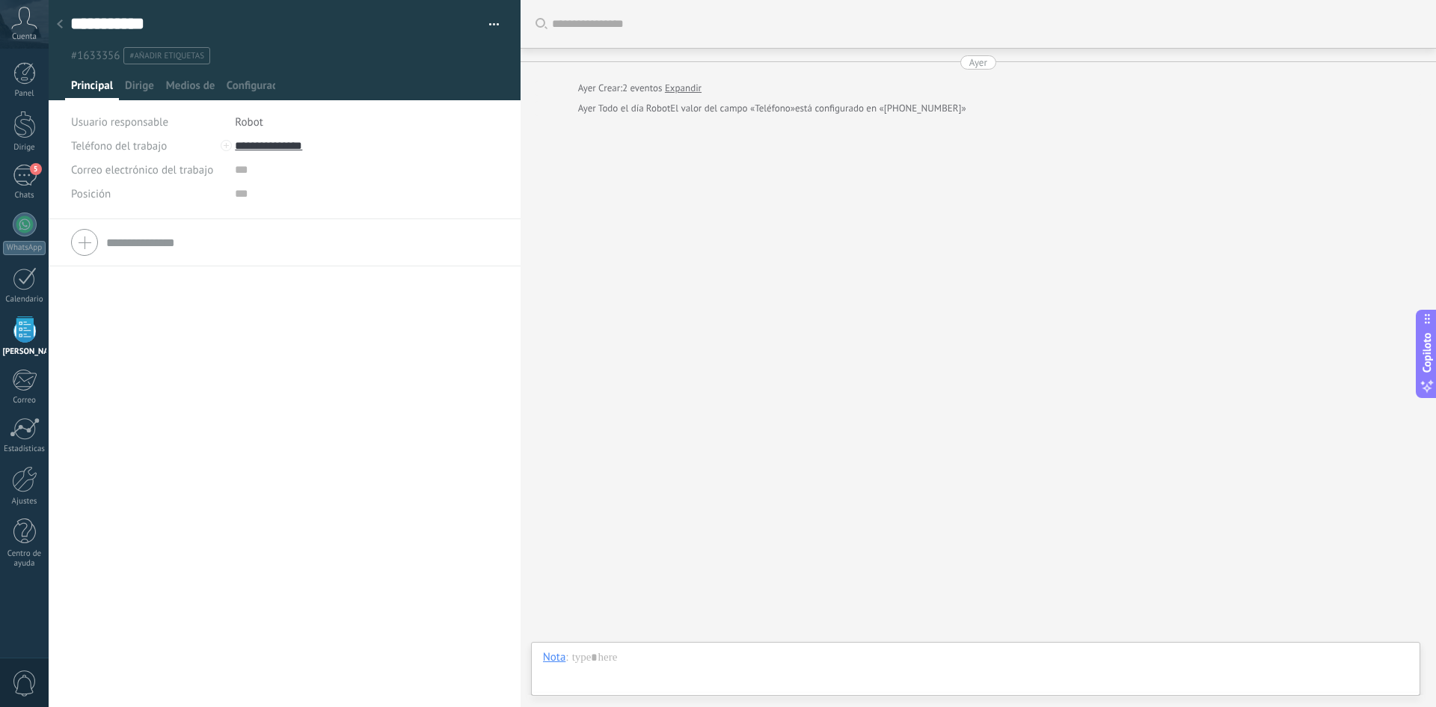
click at [67, 24] on div at bounding box center [59, 24] width 21 height 29
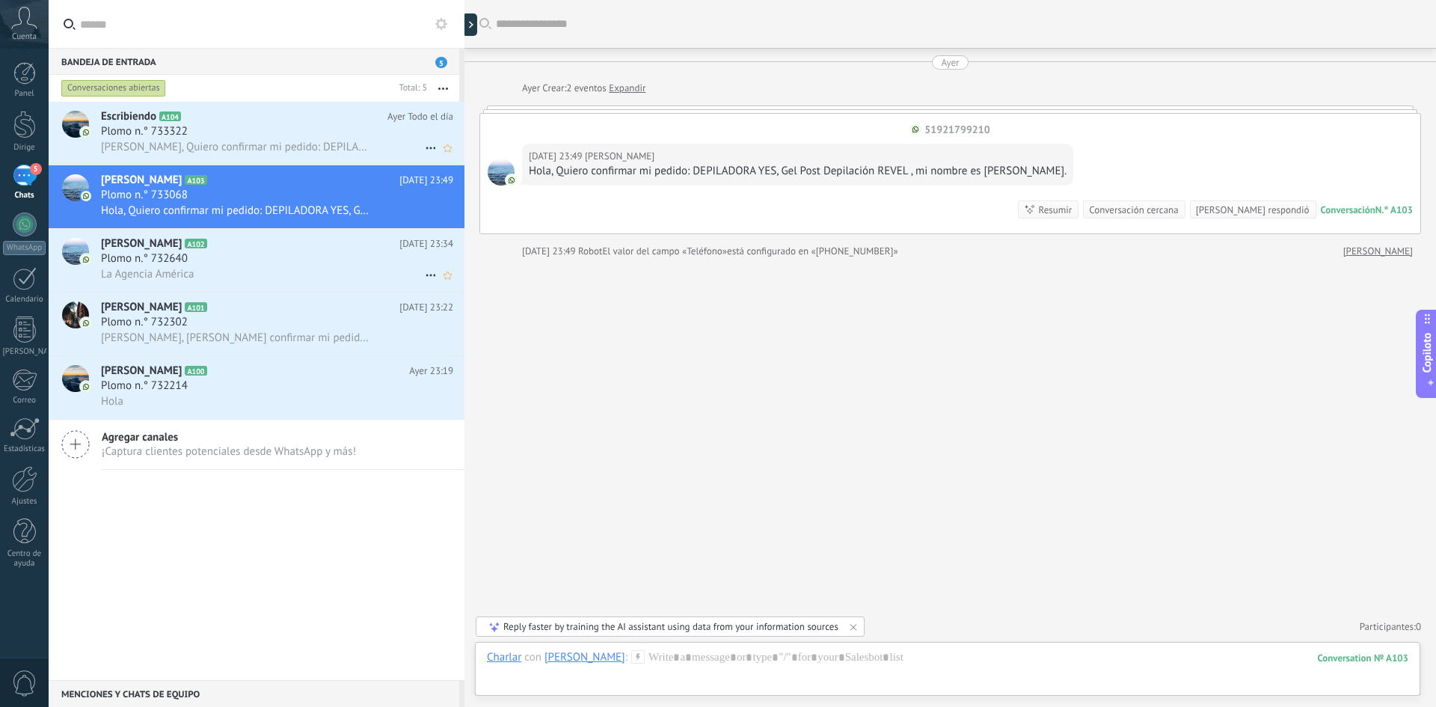
click at [247, 256] on div "Plomo n.° 732640" at bounding box center [277, 258] width 352 height 15
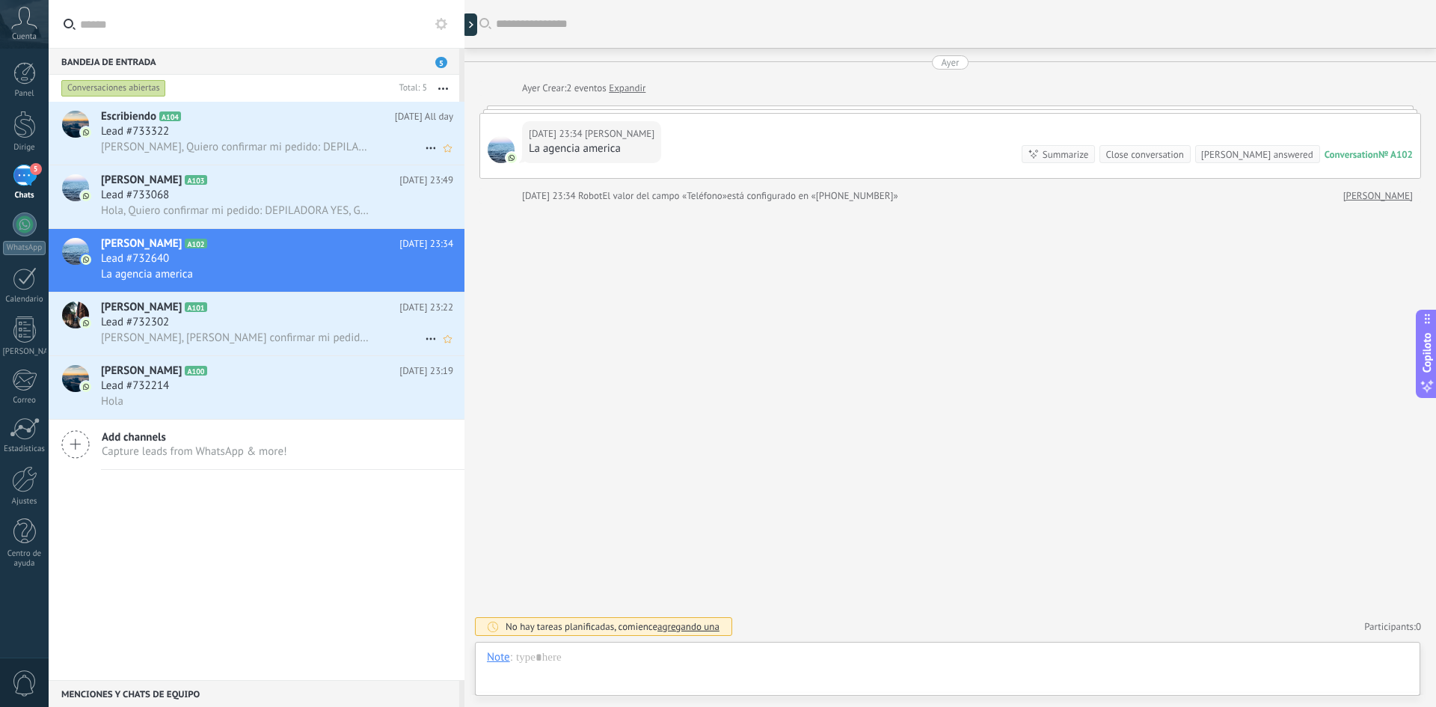
click at [237, 311] on h2 "Yvana A101" at bounding box center [250, 307] width 298 height 15
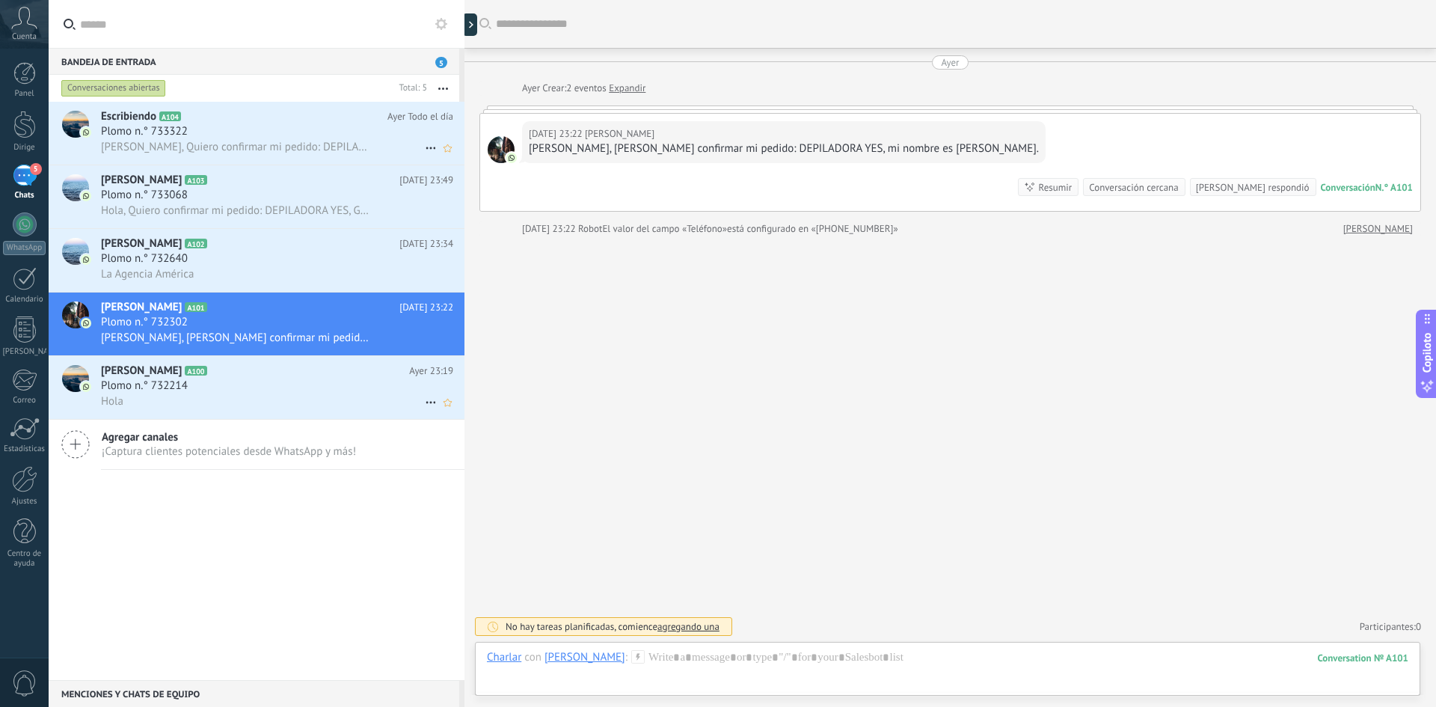
click at [263, 378] on div "Plomo n.° 732214" at bounding box center [277, 385] width 352 height 15
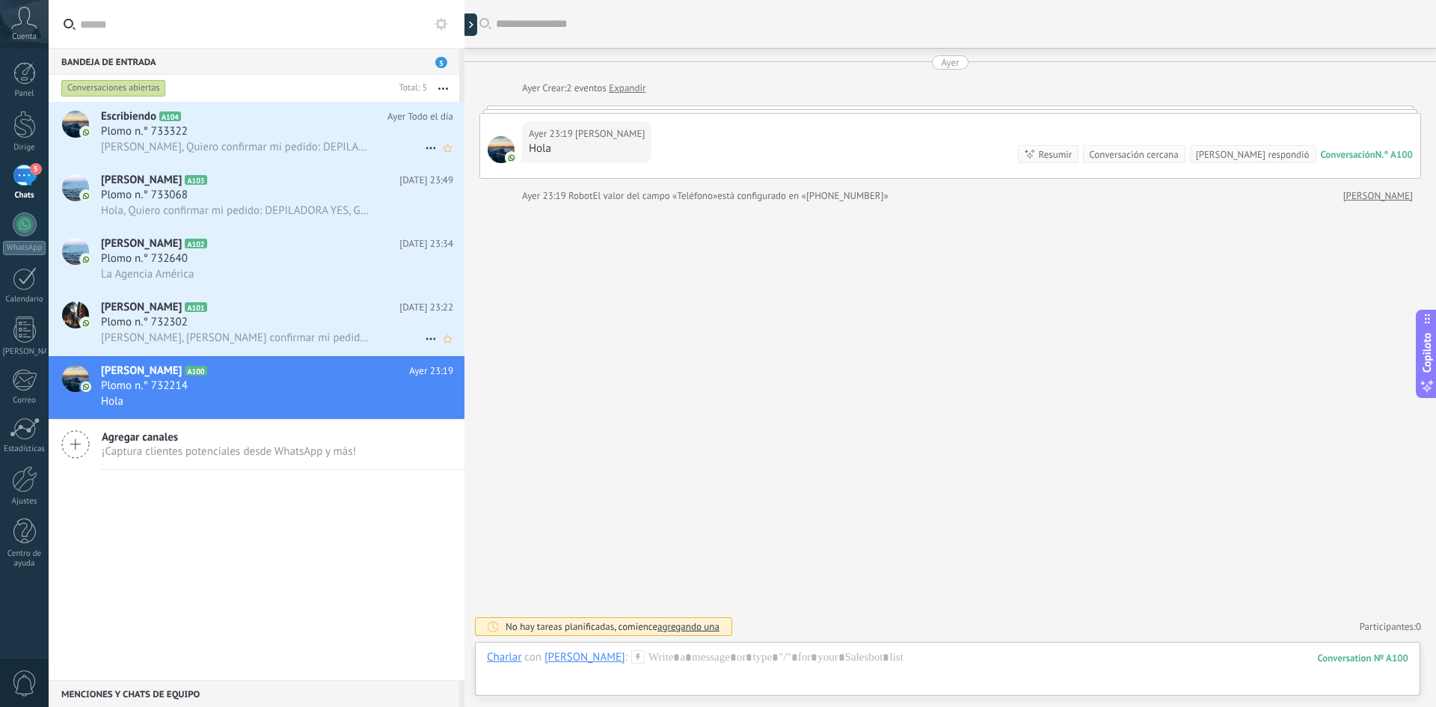
click at [260, 326] on div "Plomo n.° 732302" at bounding box center [277, 322] width 352 height 15
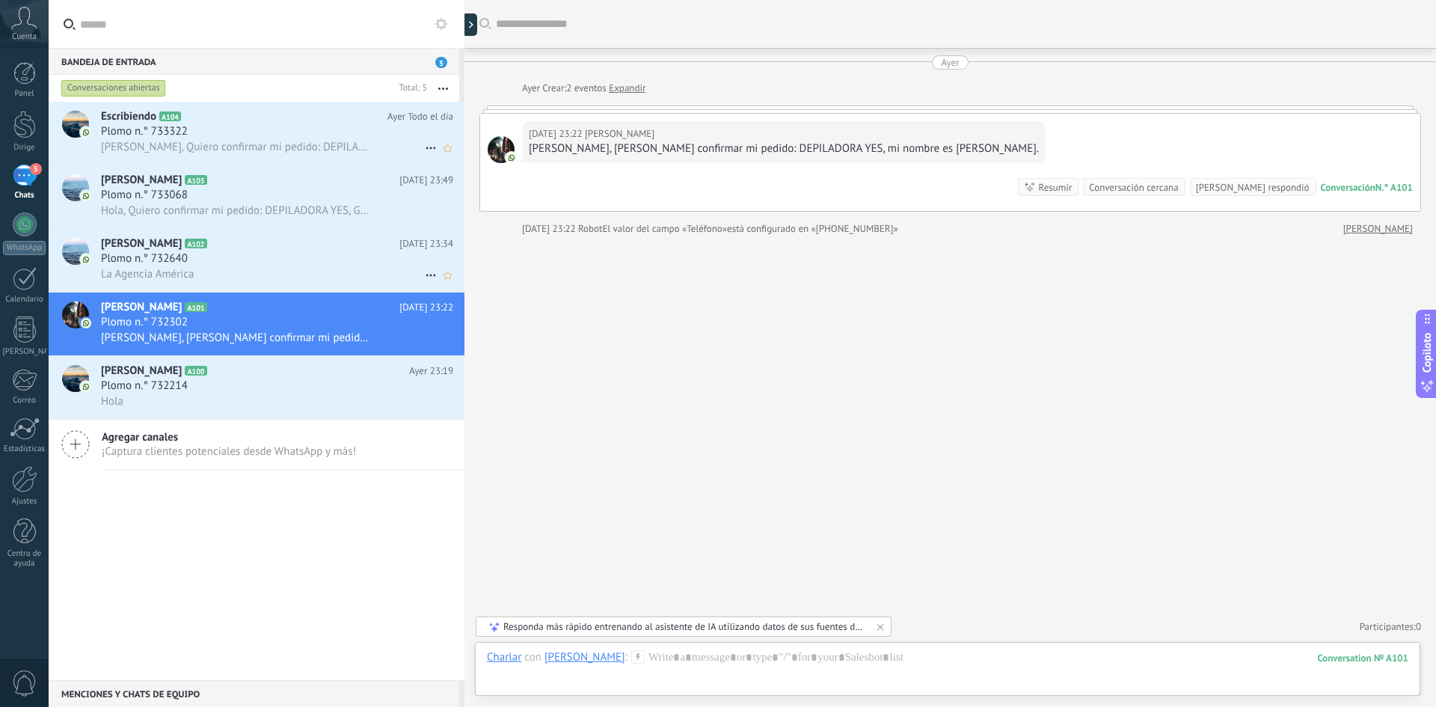
click at [269, 279] on div "La Agencia América" at bounding box center [277, 274] width 352 height 16
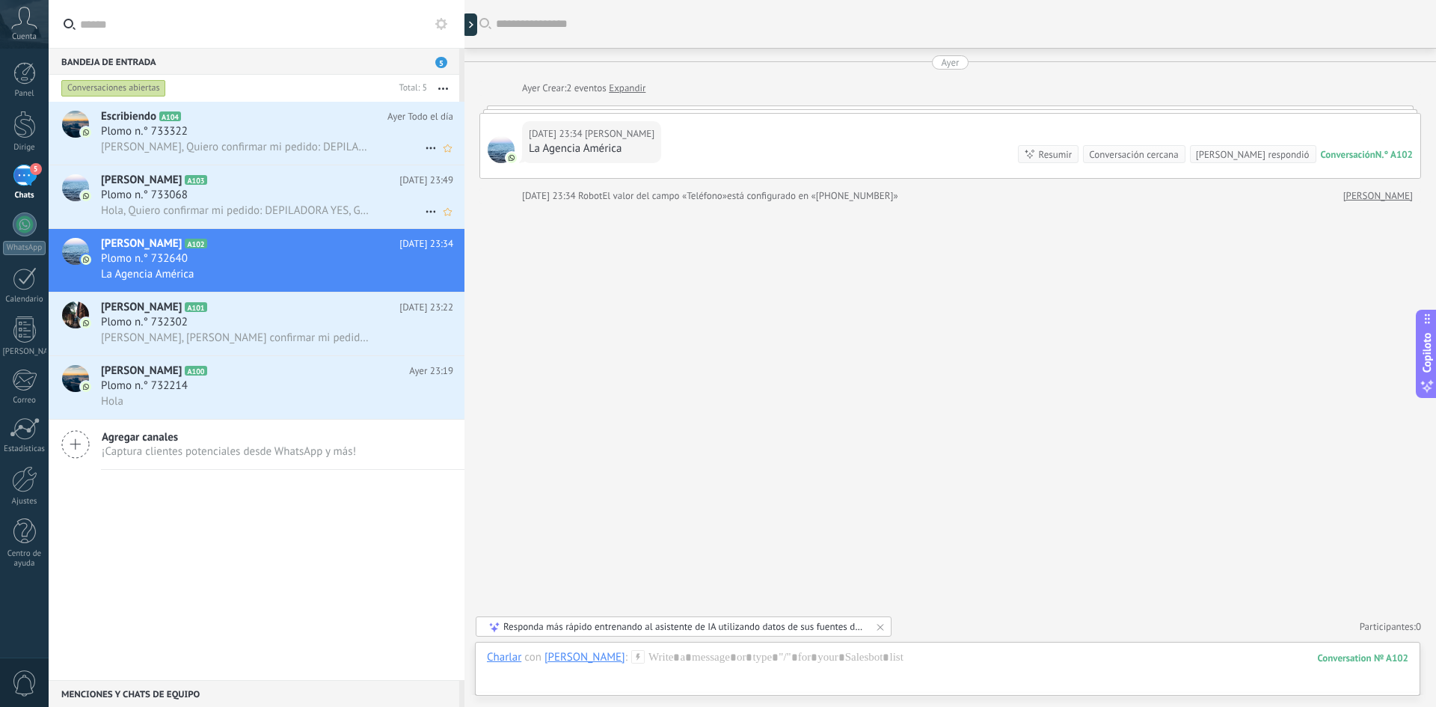
click at [239, 190] on div "Plomo n.° 733068" at bounding box center [277, 195] width 352 height 15
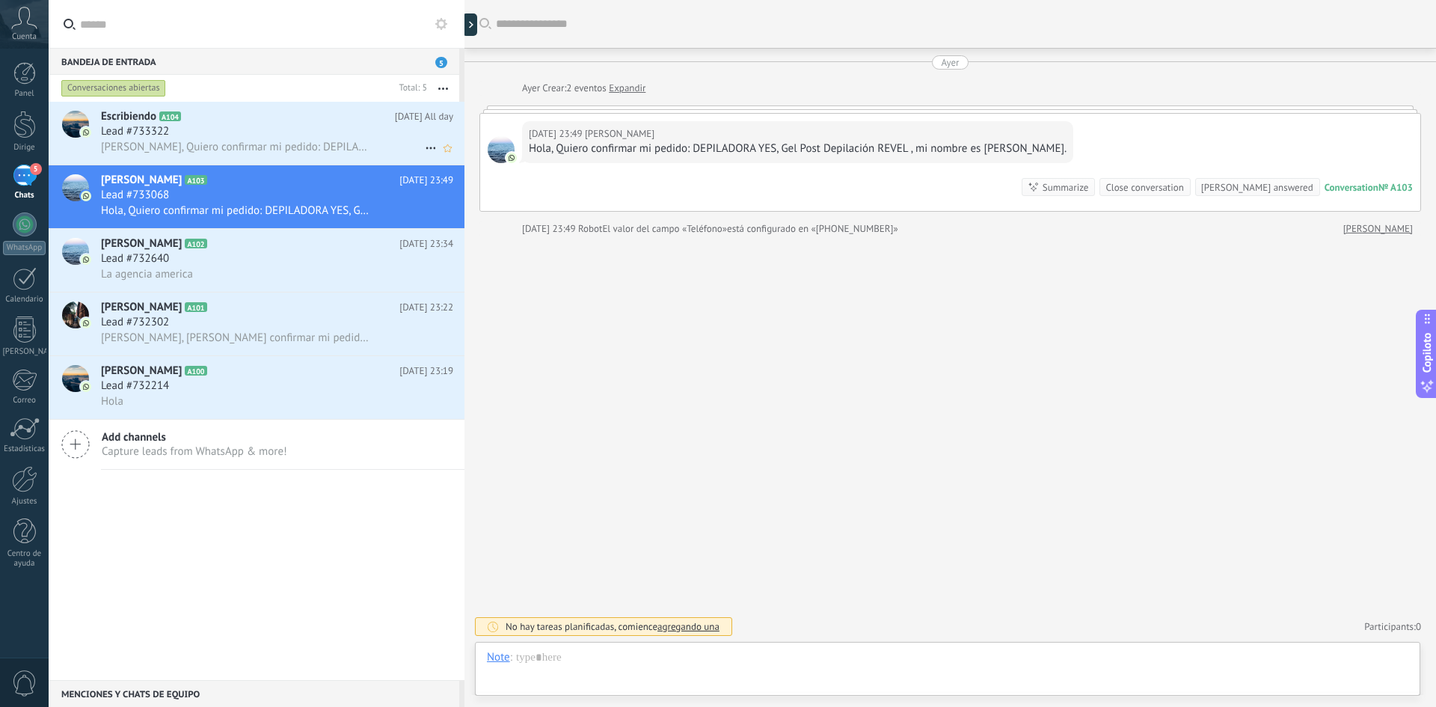
click at [235, 124] on div "Lead #733322" at bounding box center [277, 131] width 352 height 15
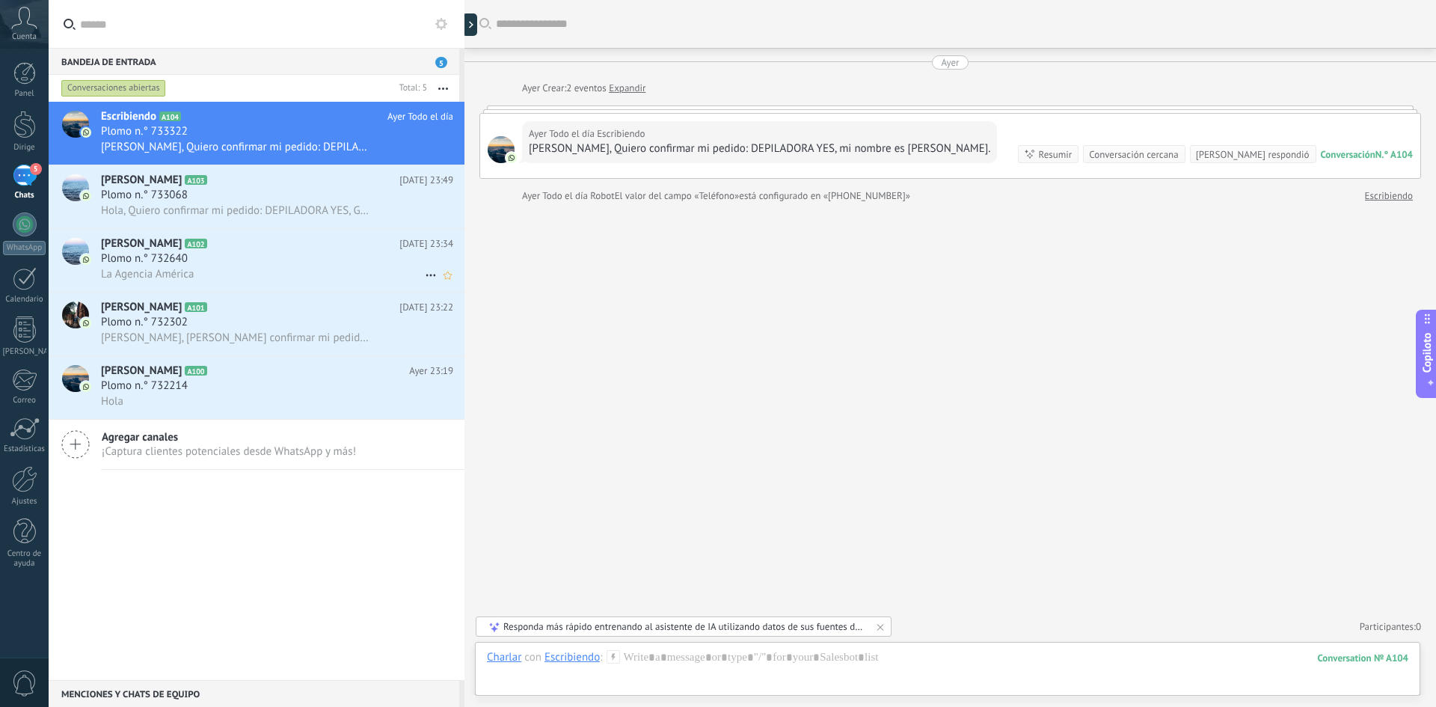
click at [243, 280] on div "La Agencia América" at bounding box center [277, 274] width 352 height 16
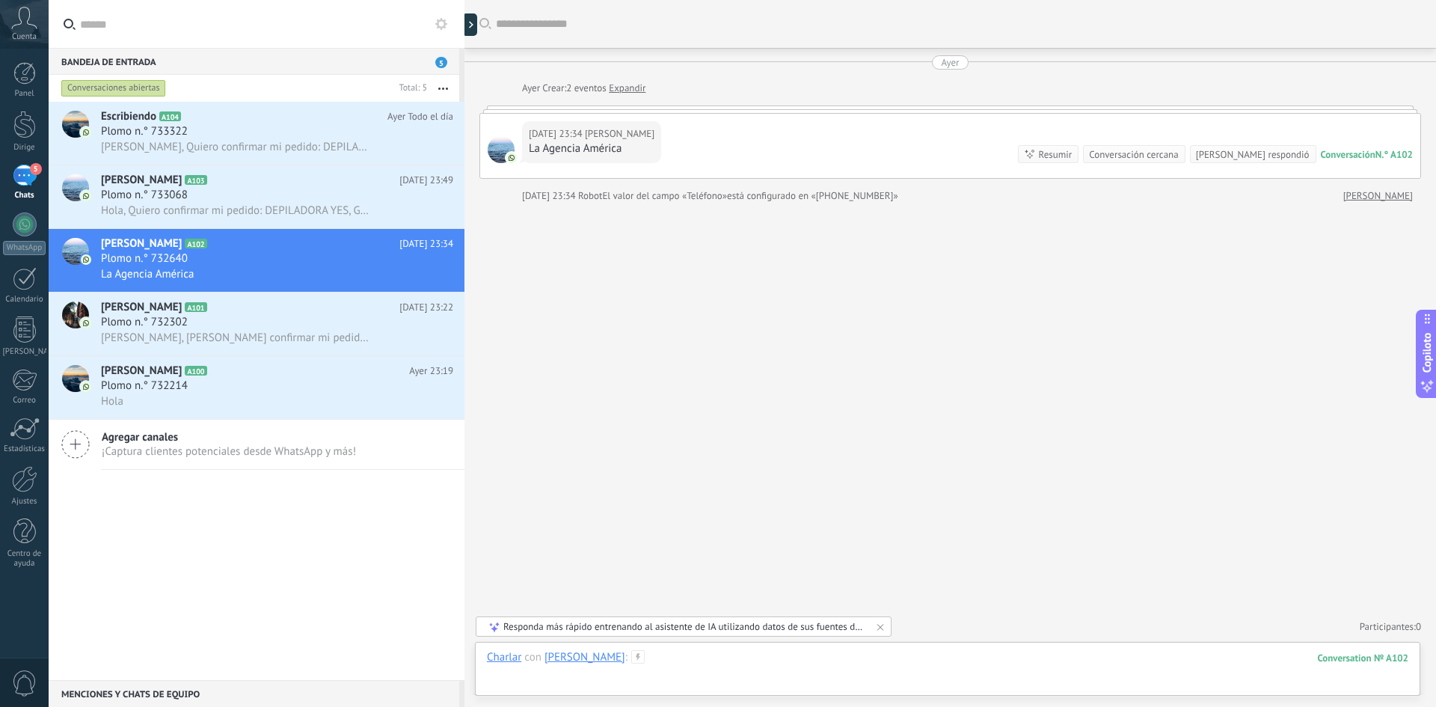
click at [675, 660] on div at bounding box center [947, 672] width 921 height 45
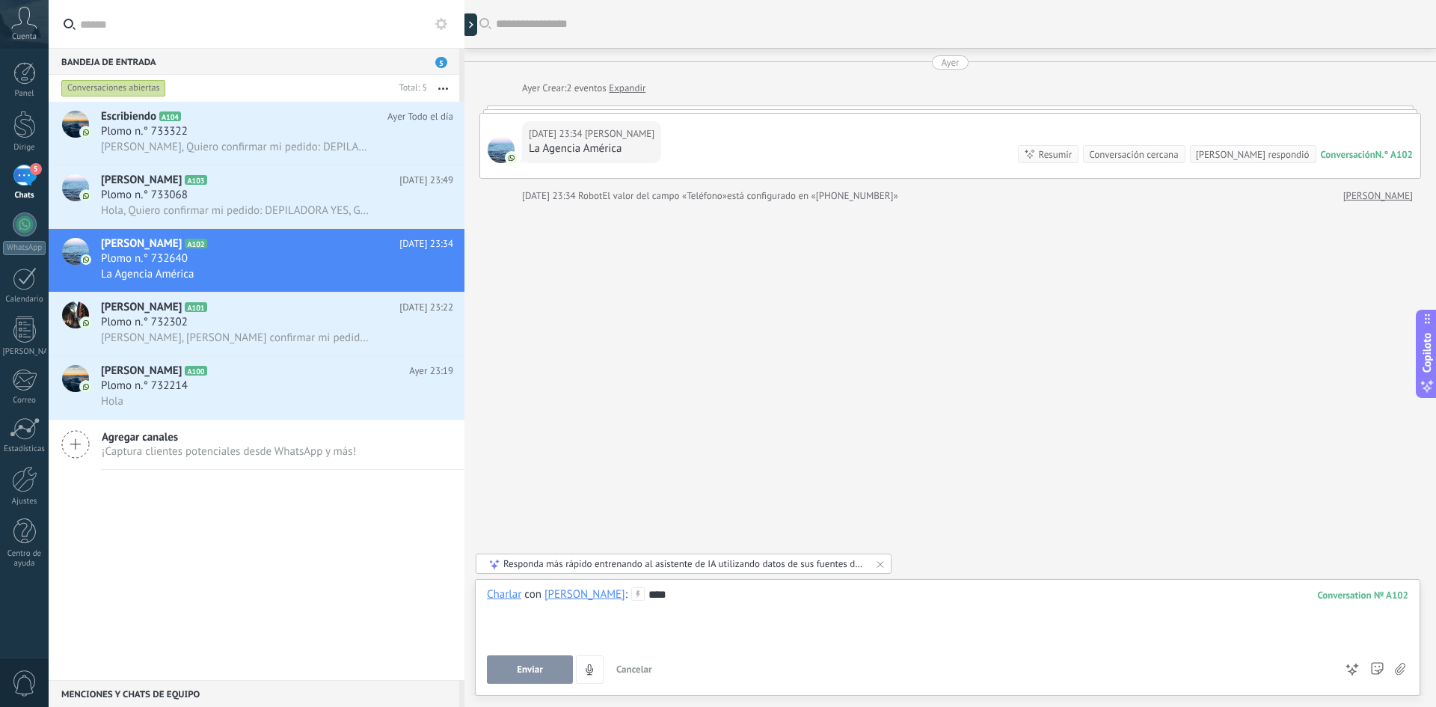
click at [705, 602] on div at bounding box center [947, 609] width 921 height 15
click at [538, 681] on button "Enviar" at bounding box center [530, 669] width 86 height 28
click at [536, 665] on button "4" at bounding box center [543, 669] width 28 height 28
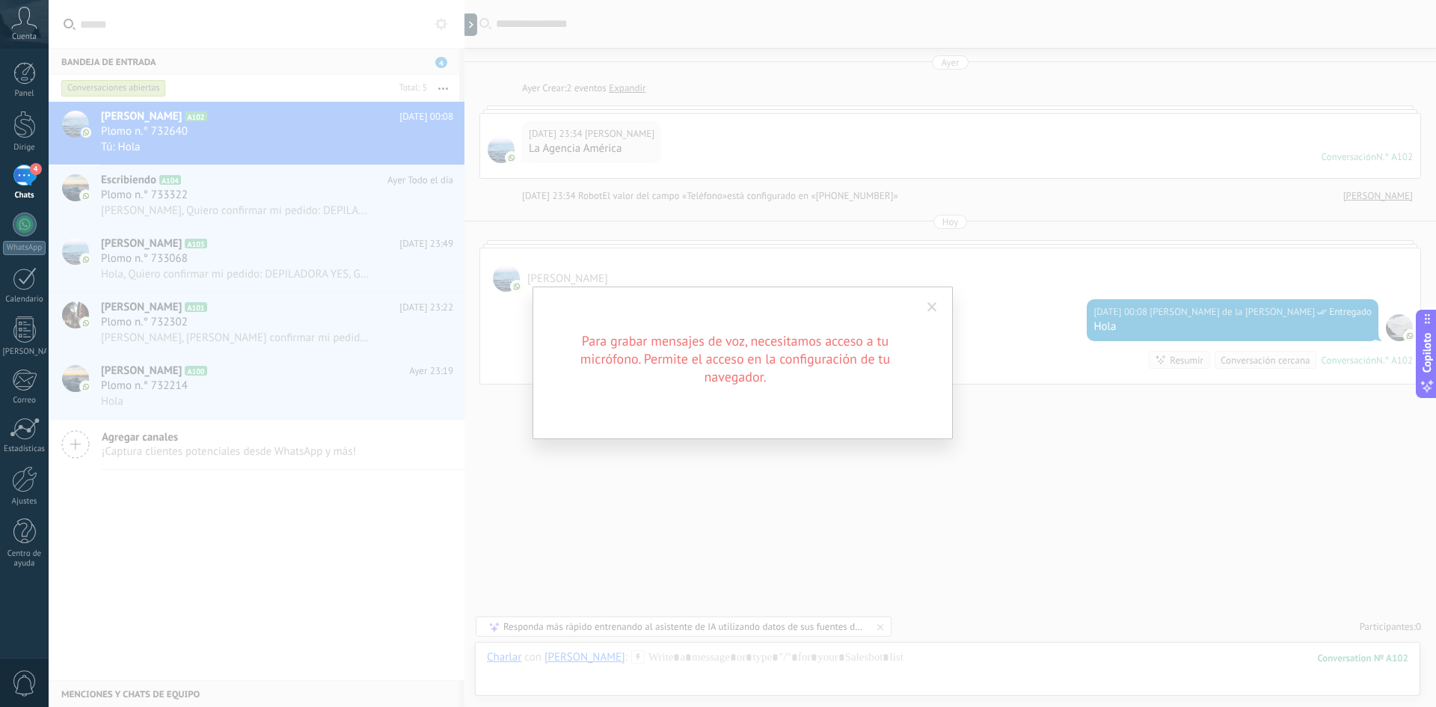
click at [938, 307] on span at bounding box center [932, 307] width 25 height 25
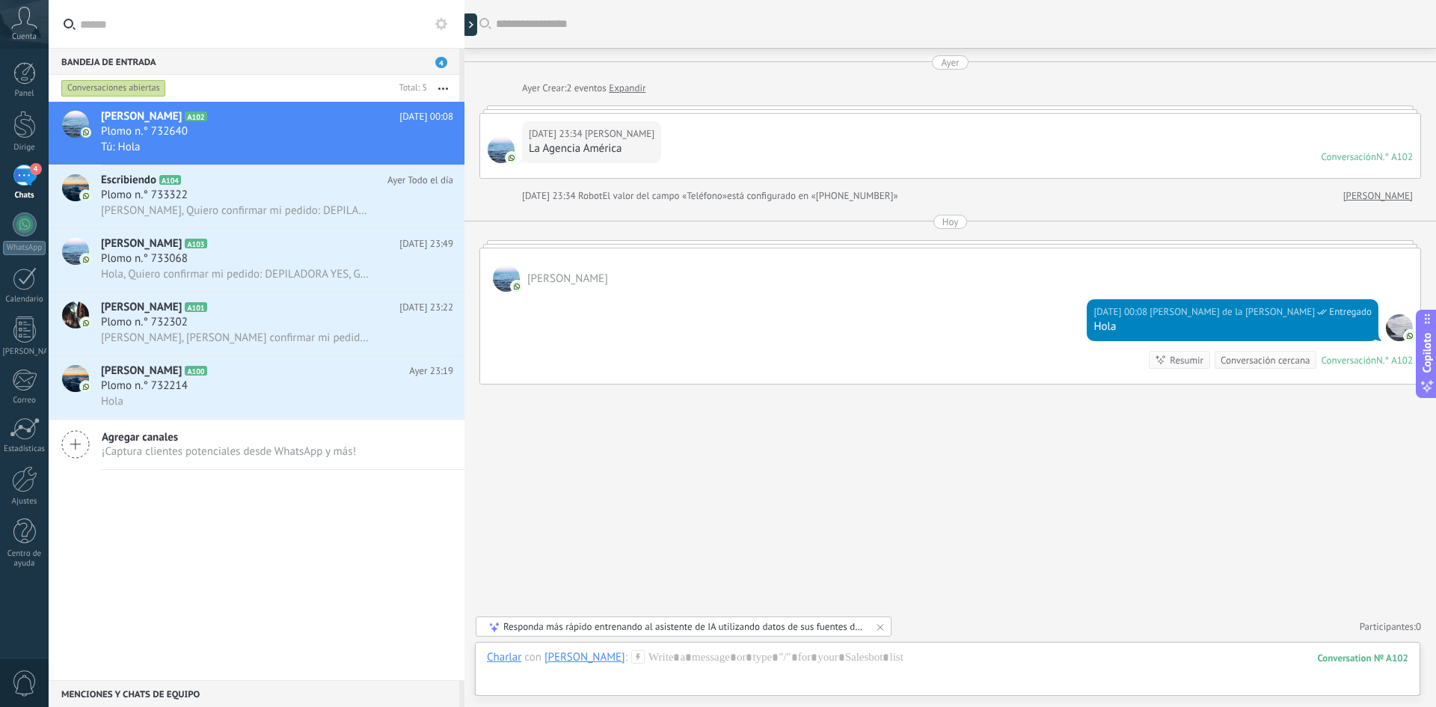
click at [969, 247] on div at bounding box center [950, 243] width 942 height 7
click at [1073, 280] on div "[PERSON_NAME]" at bounding box center [950, 269] width 940 height 43
click at [289, 206] on font "Hola, Quiero confirmar mi pedido: DEPILADORA YES, mi nombre es Maricarmen." at bounding box center [331, 210] width 461 height 14
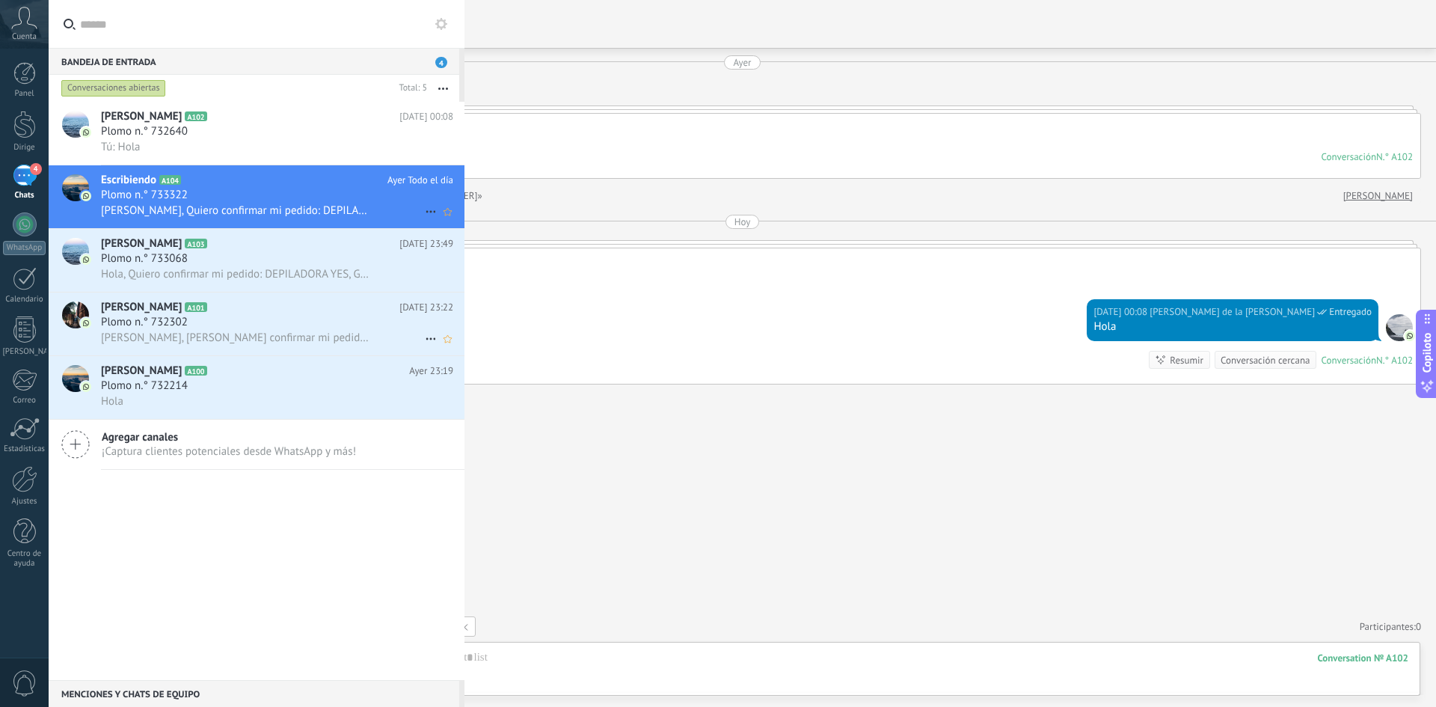
click at [248, 328] on div "Plomo n.° 732302" at bounding box center [277, 322] width 352 height 15
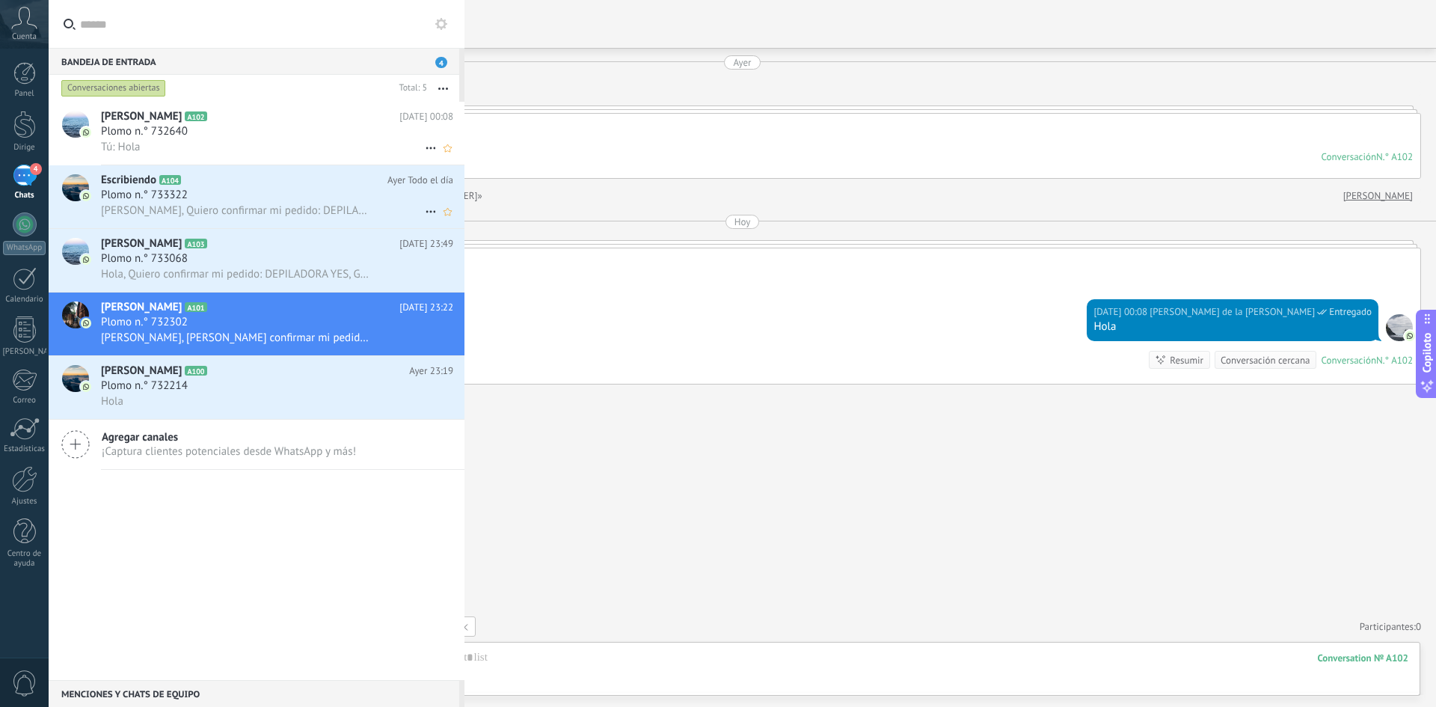
click at [267, 111] on h2 "David Camones A102" at bounding box center [250, 116] width 298 height 15
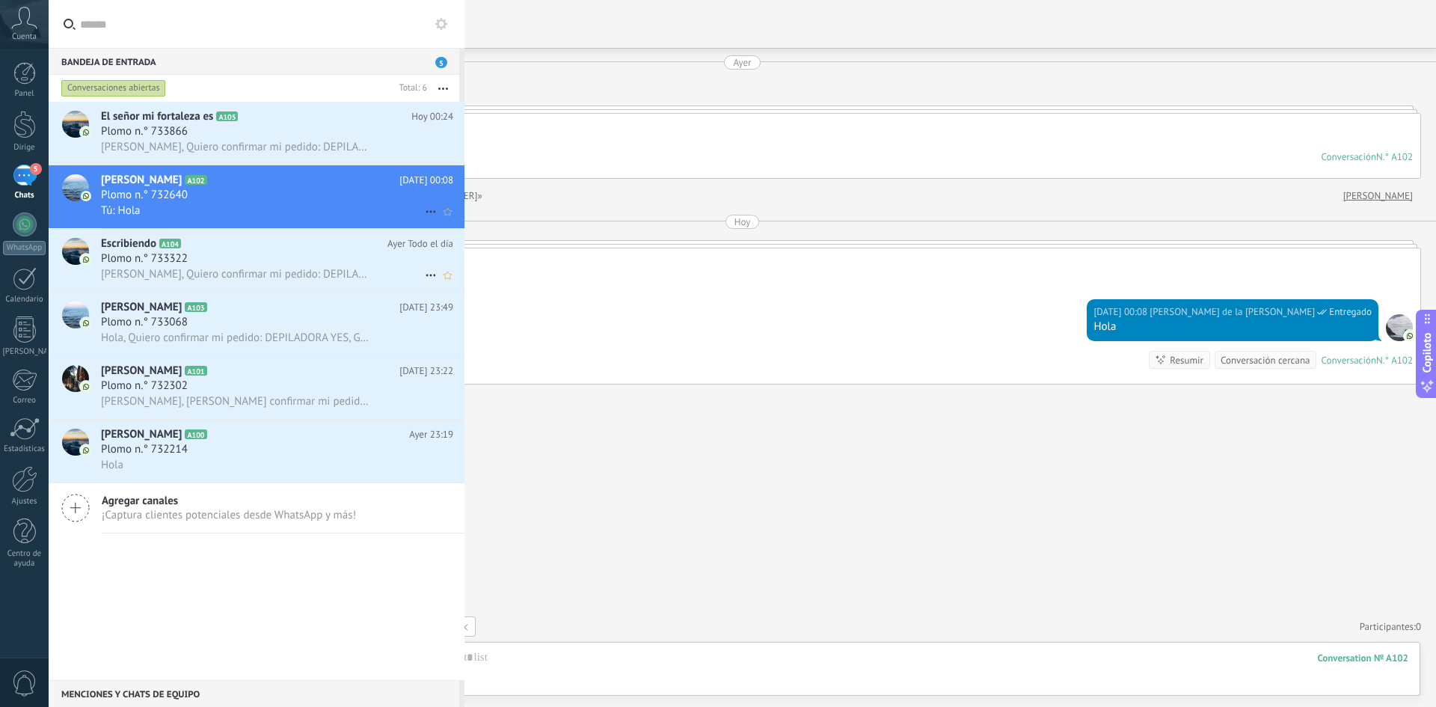
click at [238, 258] on div "Plomo n.° 733322" at bounding box center [277, 258] width 352 height 15
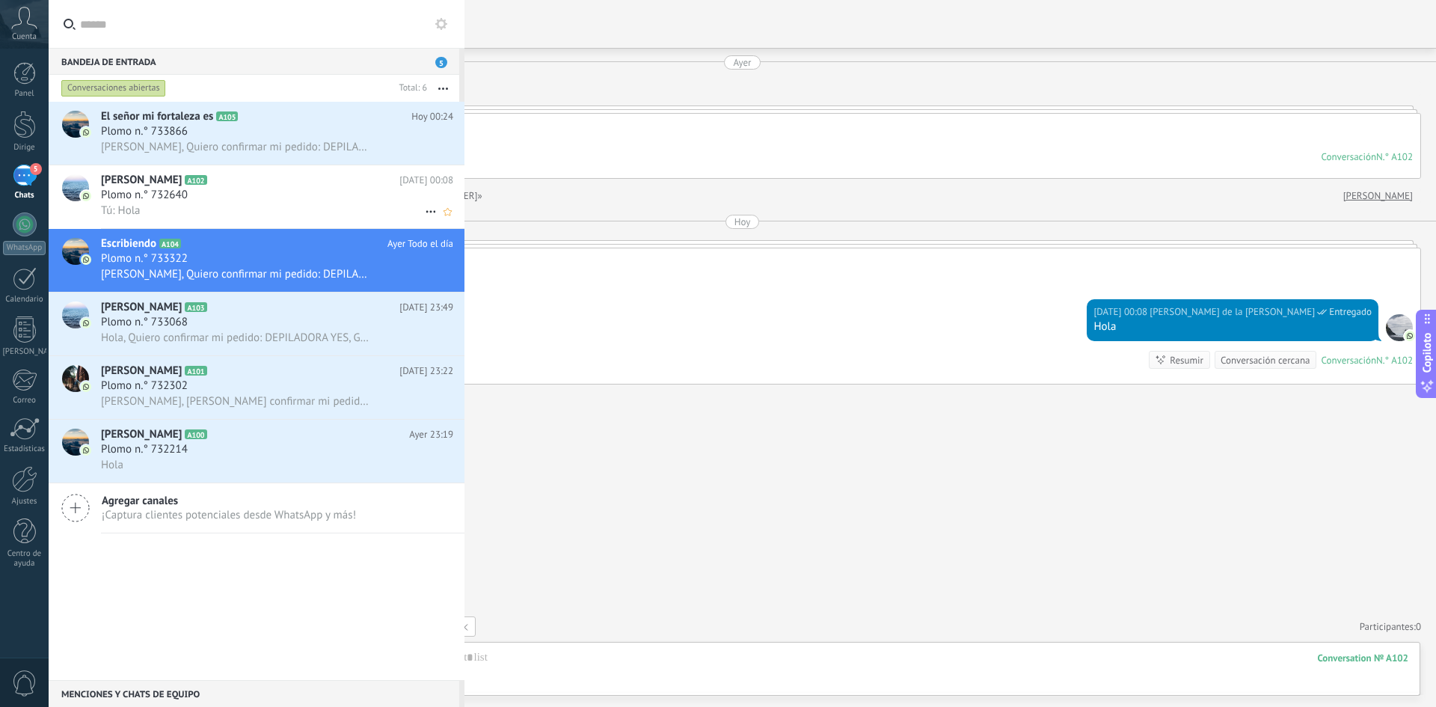
click at [262, 141] on font "Hola, Quiero confirmar mi pedido: DEPILADORA YES , mi nombre es Luz." at bounding box center [333, 147] width 464 height 14
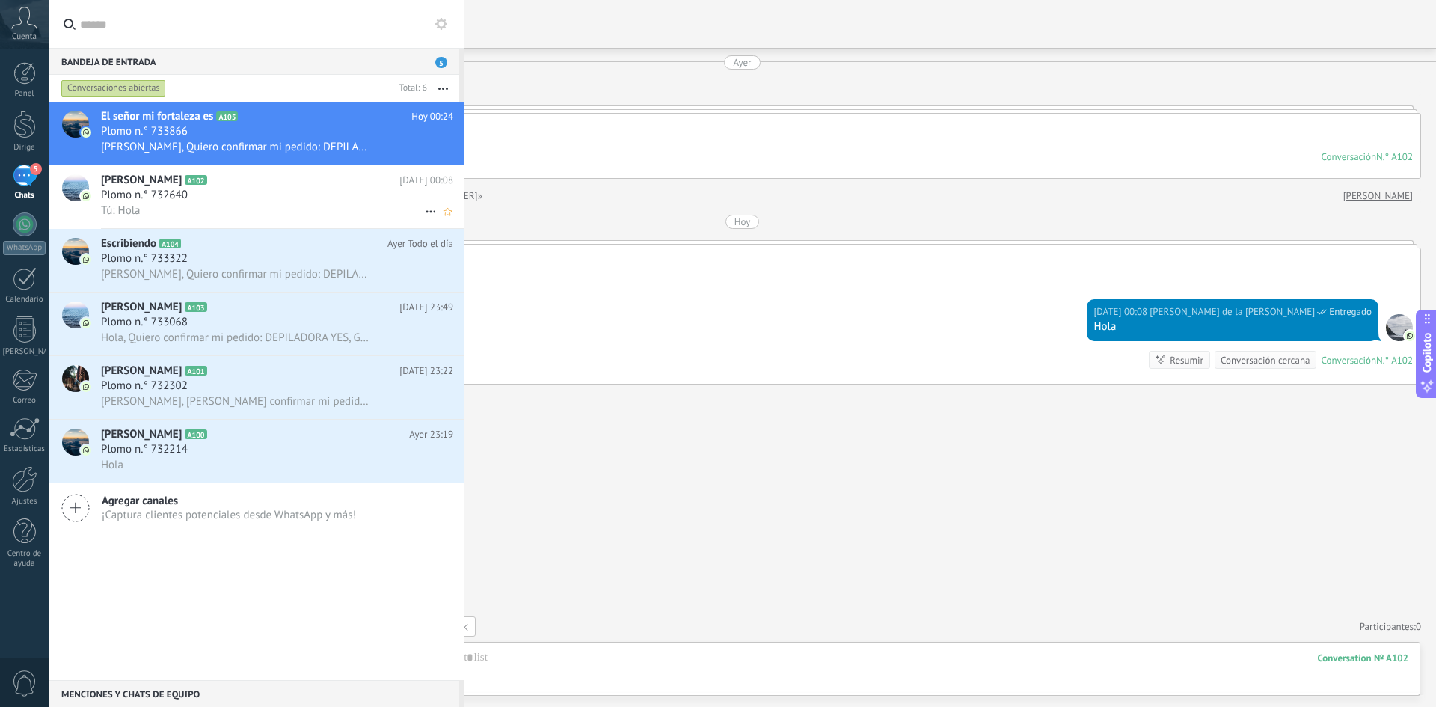
click at [790, 532] on div "Buscar Cargar más Ayer Ayer Crear: 2 eventos Expandir Ayer 23:34 David Camones …" at bounding box center [742, 353] width 1387 height 707
